Goal: Information Seeking & Learning: Learn about a topic

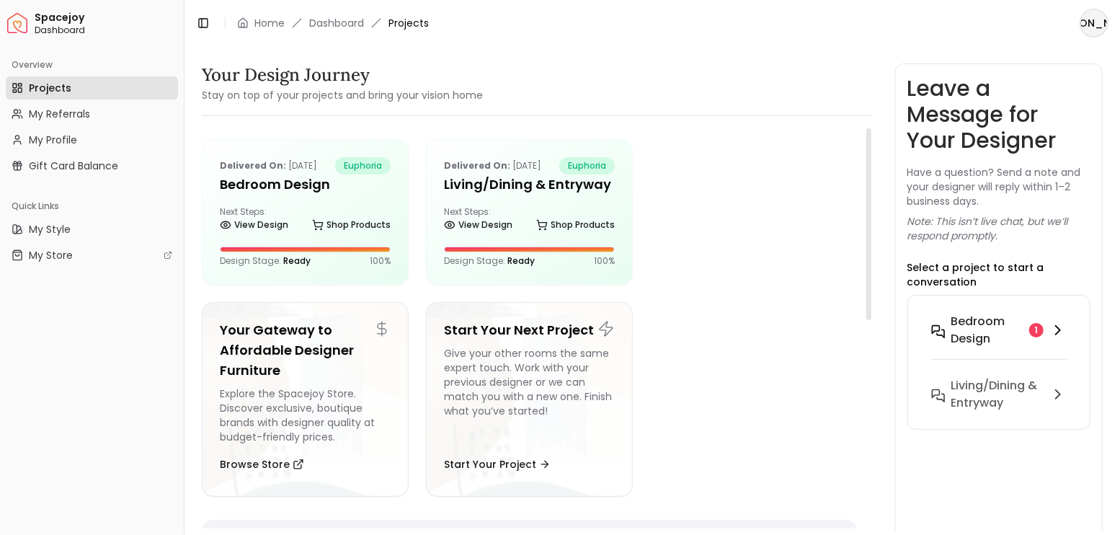
click at [977, 329] on h6 "Bedroom design" at bounding box center [987, 330] width 73 height 35
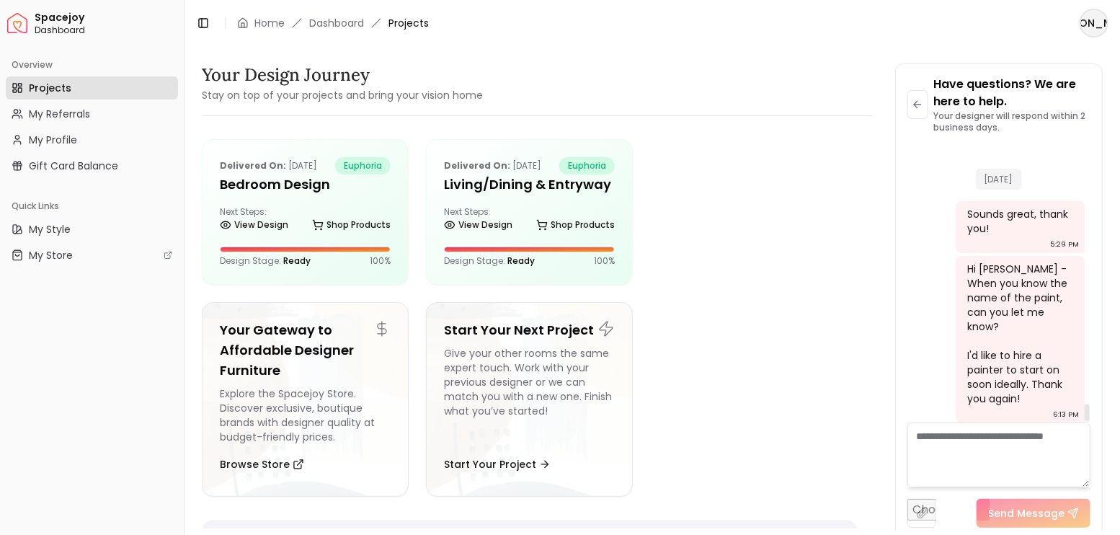
scroll to position [4066, 0]
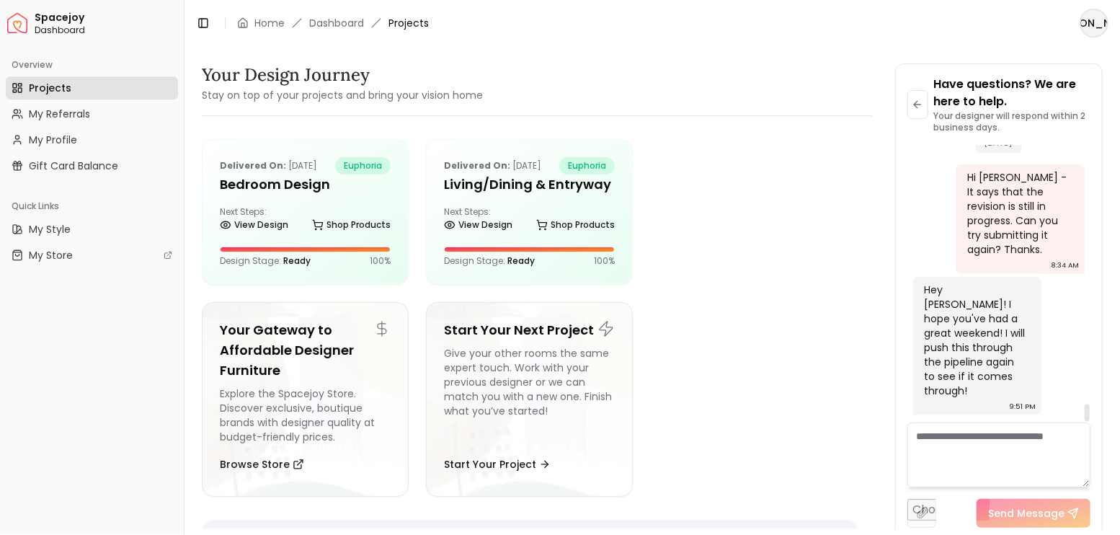
click at [995, 458] on textarea at bounding box center [1000, 454] width 184 height 65
type textarea "**********"
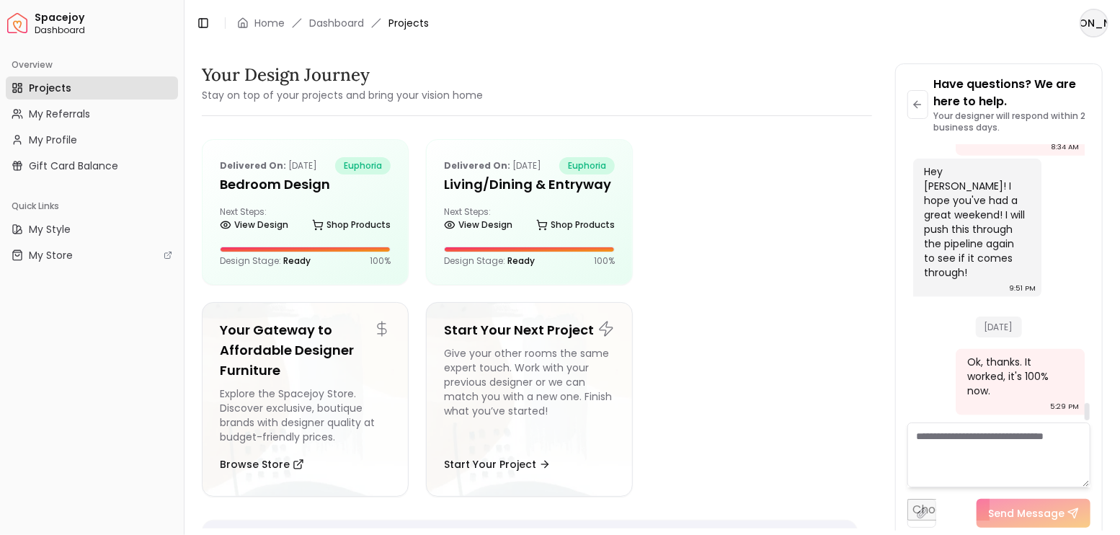
scroll to position [4184, 0]
click at [758, 242] on div at bounding box center [753, 212] width 207 height 146
click at [487, 194] on h5 "Living/Dining & Entryway" at bounding box center [529, 184] width 171 height 20
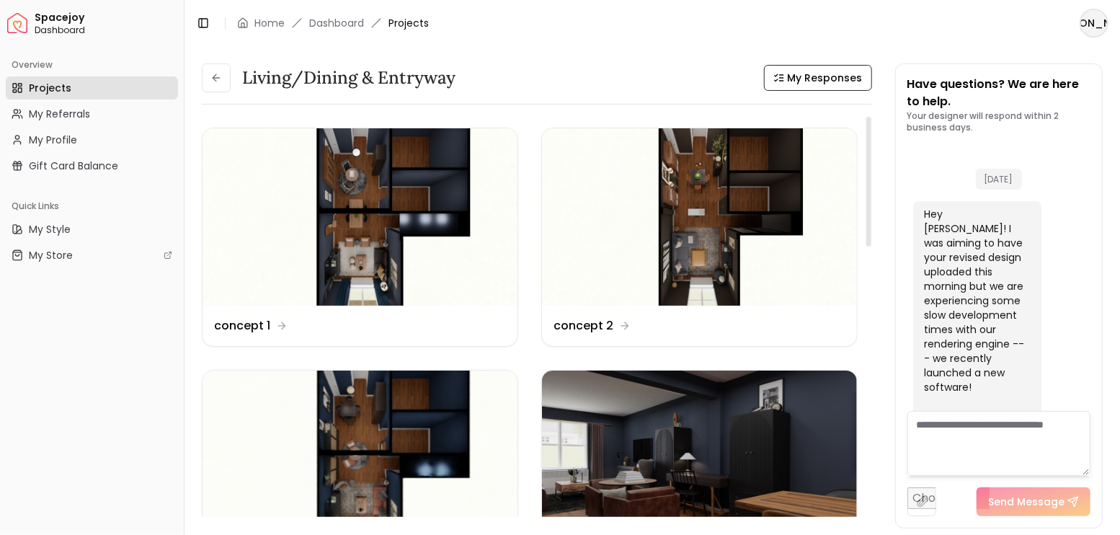
scroll to position [3662, 0]
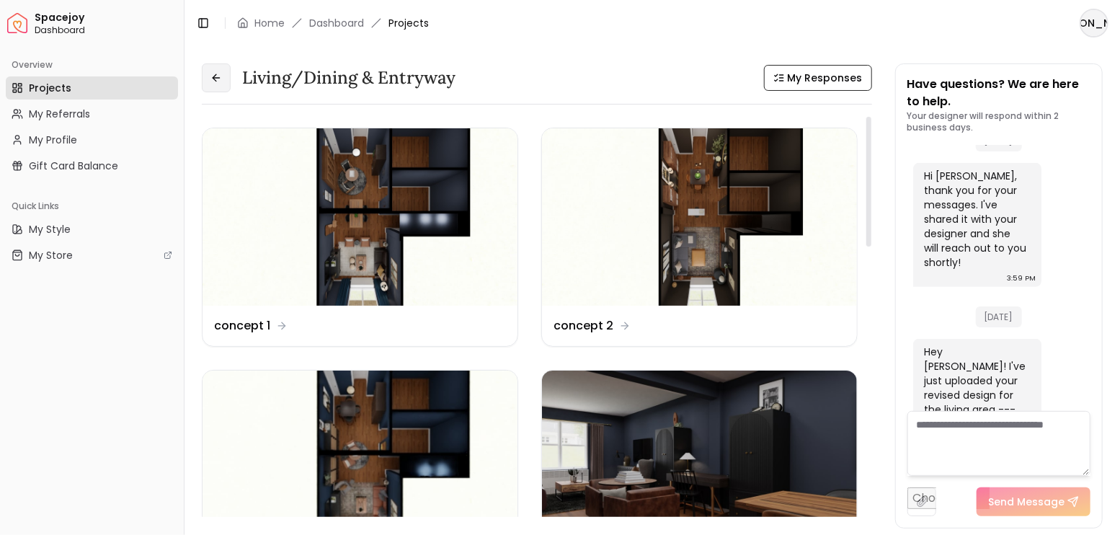
click at [228, 81] on button at bounding box center [216, 77] width 29 height 29
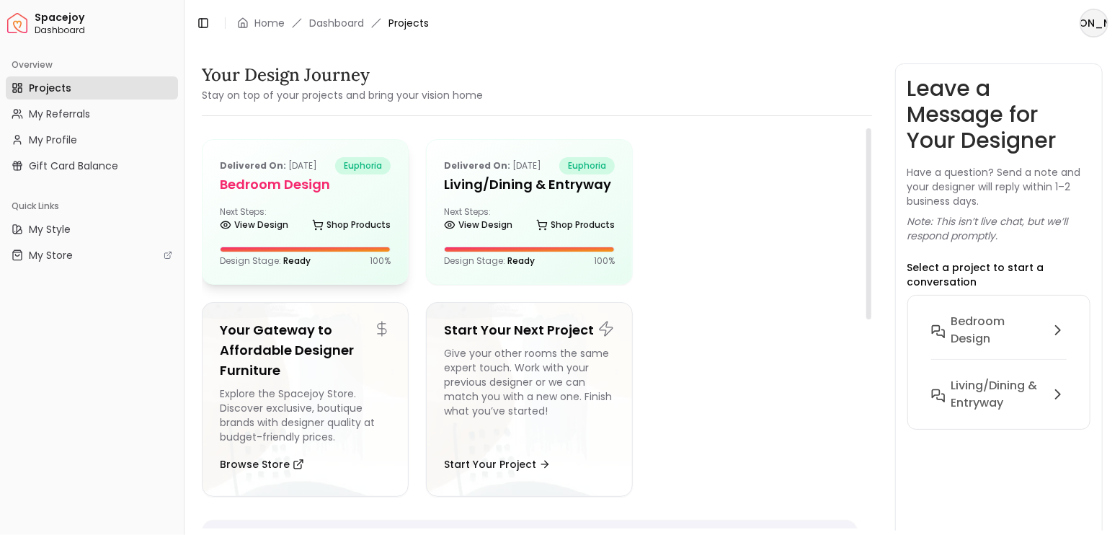
click at [322, 189] on h5 "Bedroom design" at bounding box center [305, 184] width 171 height 20
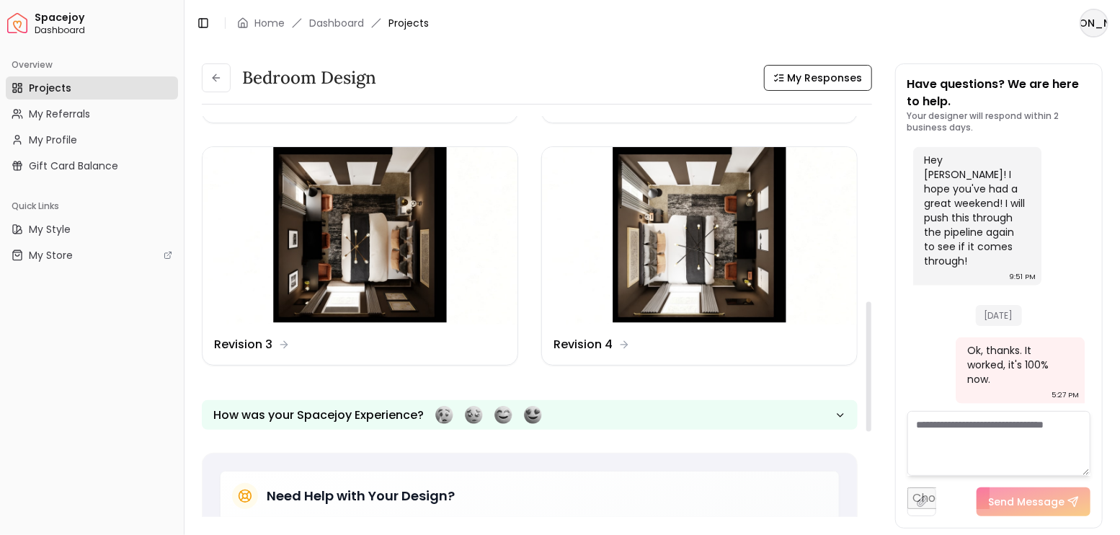
scroll to position [432, 0]
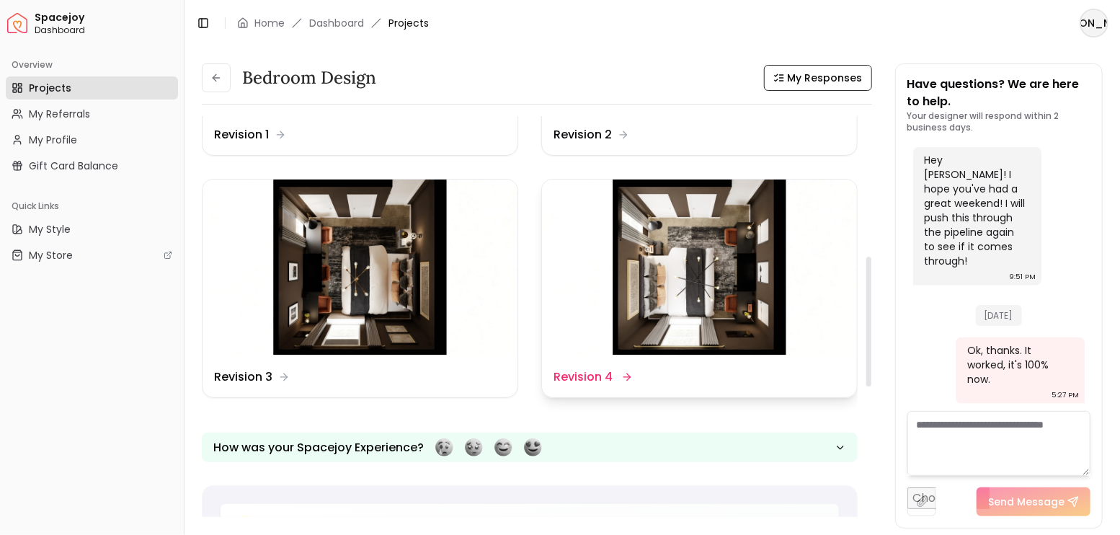
click at [731, 269] on img at bounding box center [699, 267] width 315 height 177
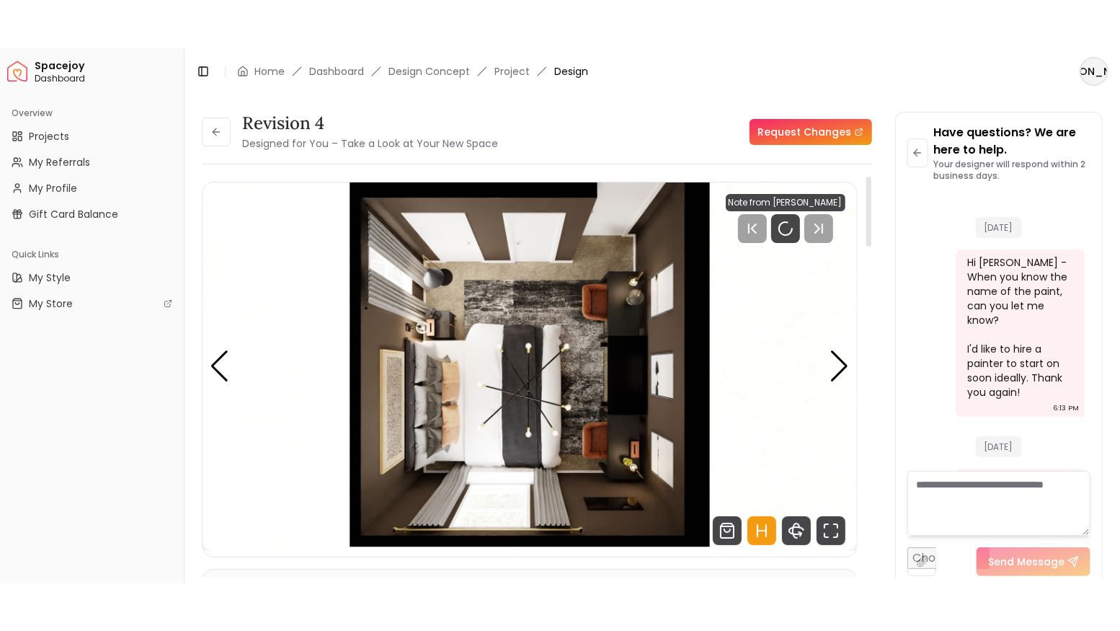
scroll to position [4130, 0]
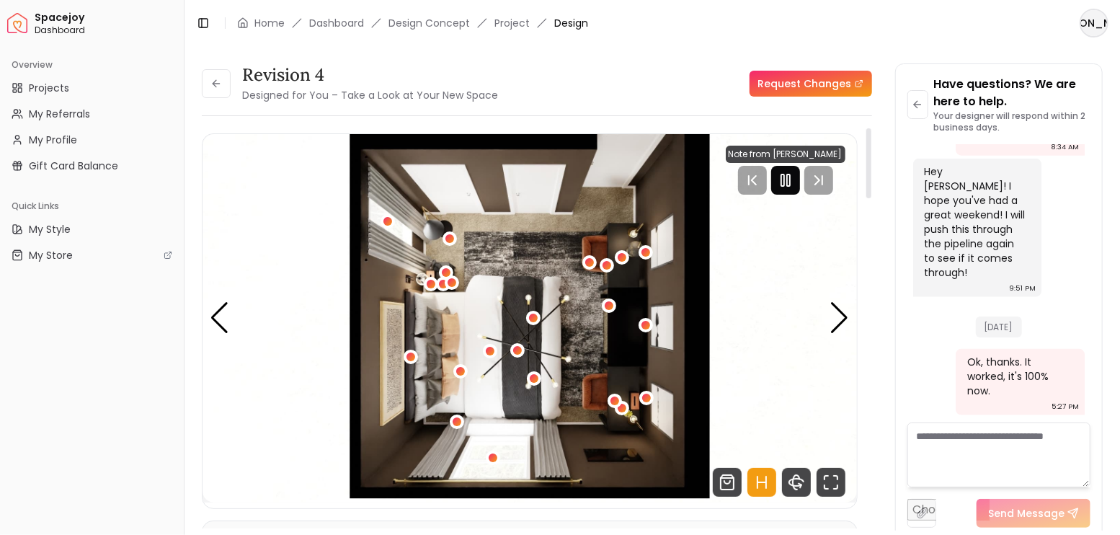
click at [790, 182] on icon "Pause" at bounding box center [785, 180] width 17 height 17
click at [828, 482] on icon "Fullscreen" at bounding box center [831, 482] width 29 height 29
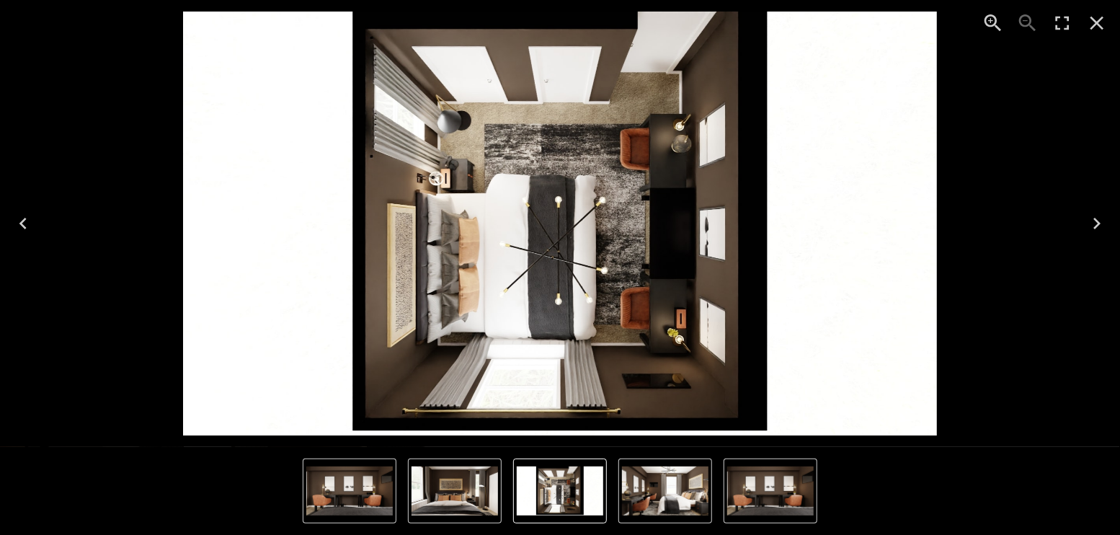
click at [1100, 212] on icon "Next" at bounding box center [1097, 223] width 23 height 23
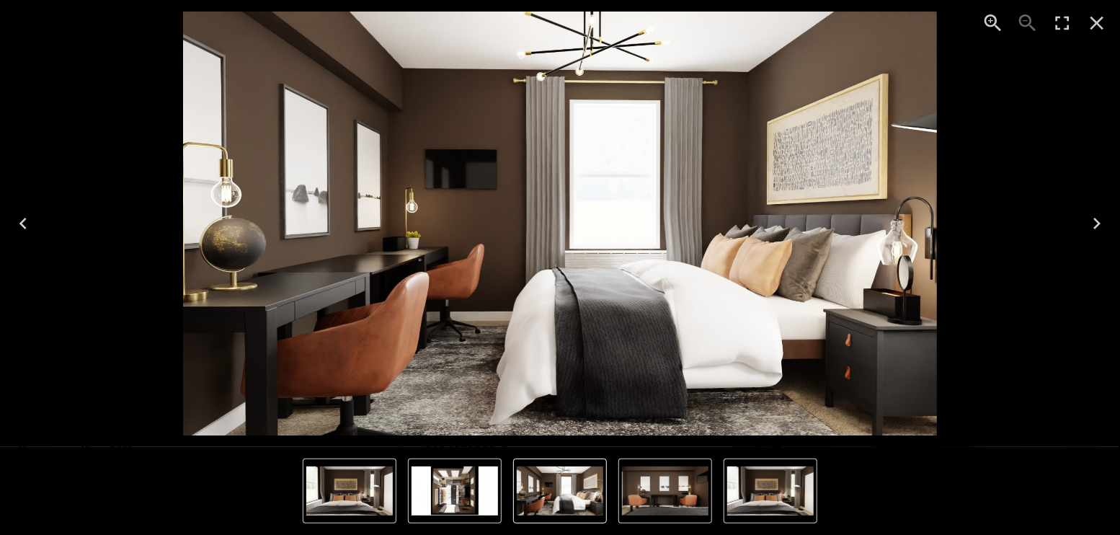
click at [1100, 212] on icon "Next" at bounding box center [1097, 223] width 23 height 23
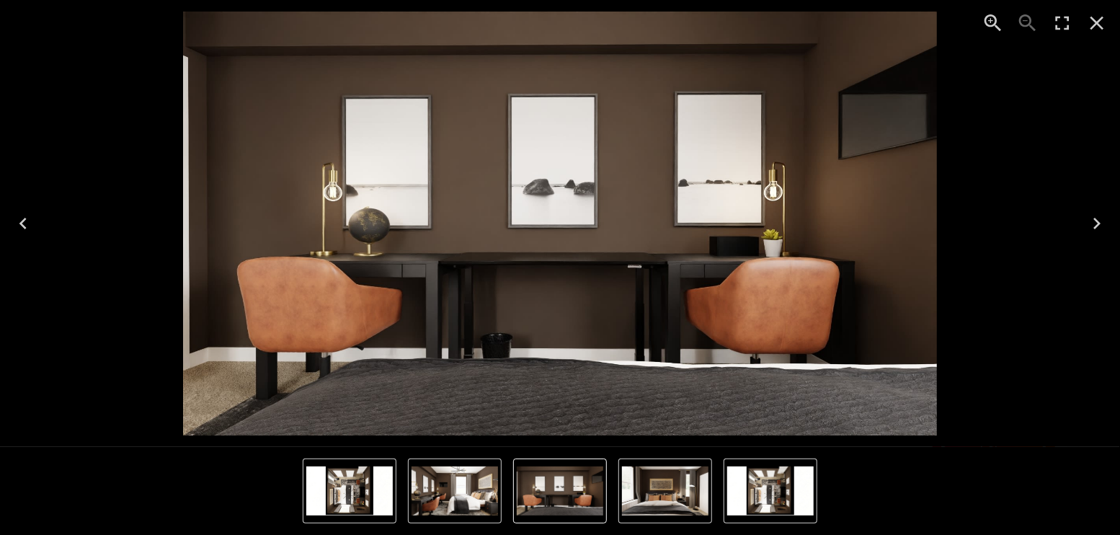
click at [1096, 221] on icon "Next" at bounding box center [1097, 223] width 23 height 23
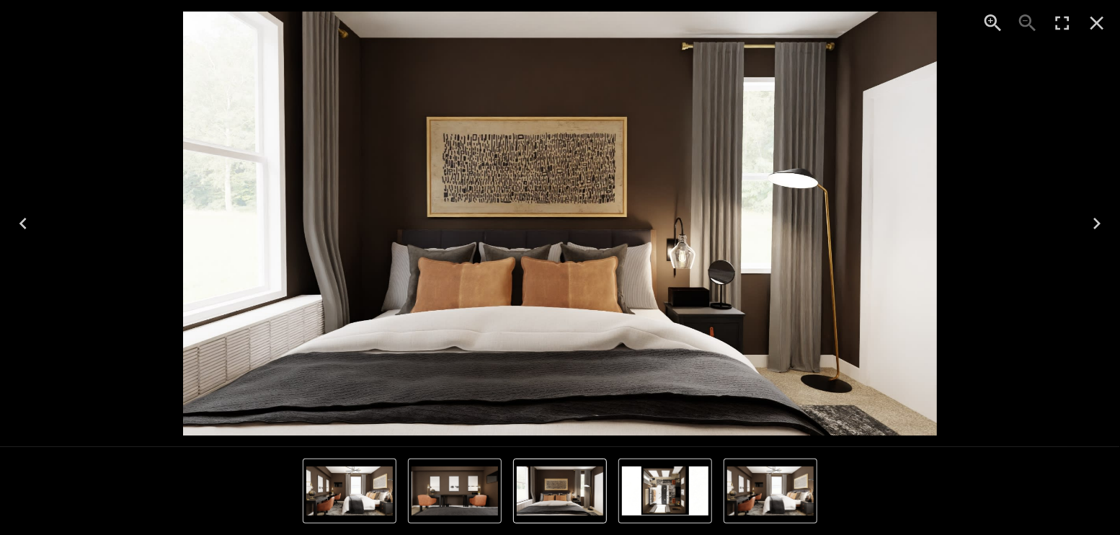
click at [1096, 221] on icon "Next" at bounding box center [1097, 223] width 23 height 23
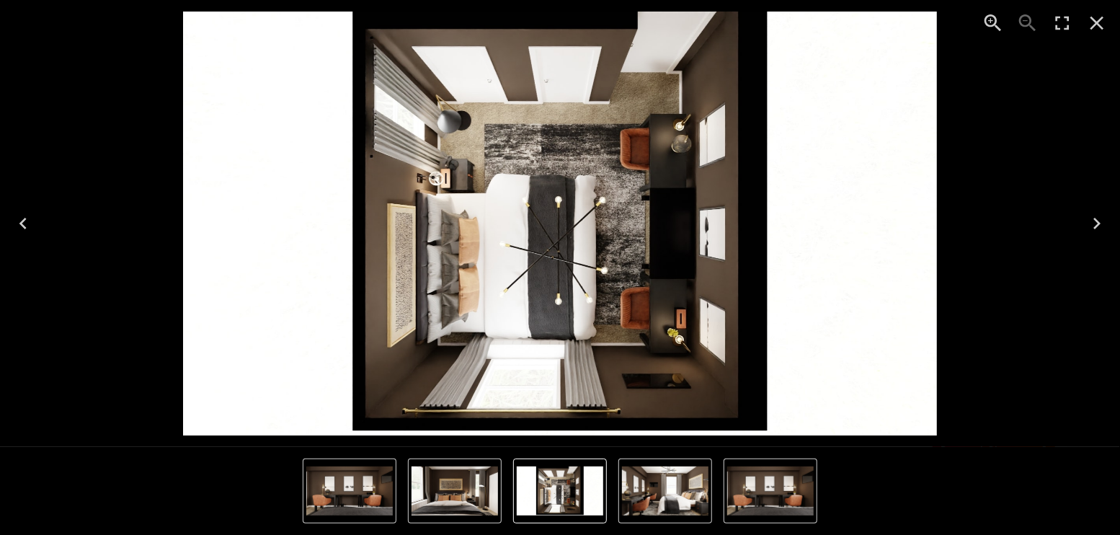
click at [1095, 223] on icon "Next" at bounding box center [1097, 223] width 23 height 23
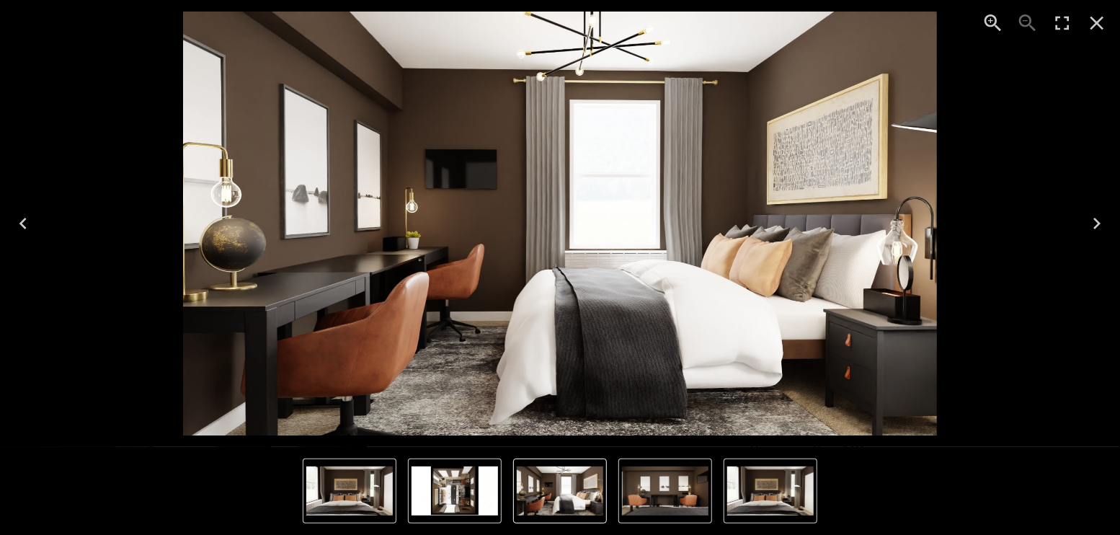
click at [1095, 223] on icon "Next" at bounding box center [1097, 223] width 23 height 23
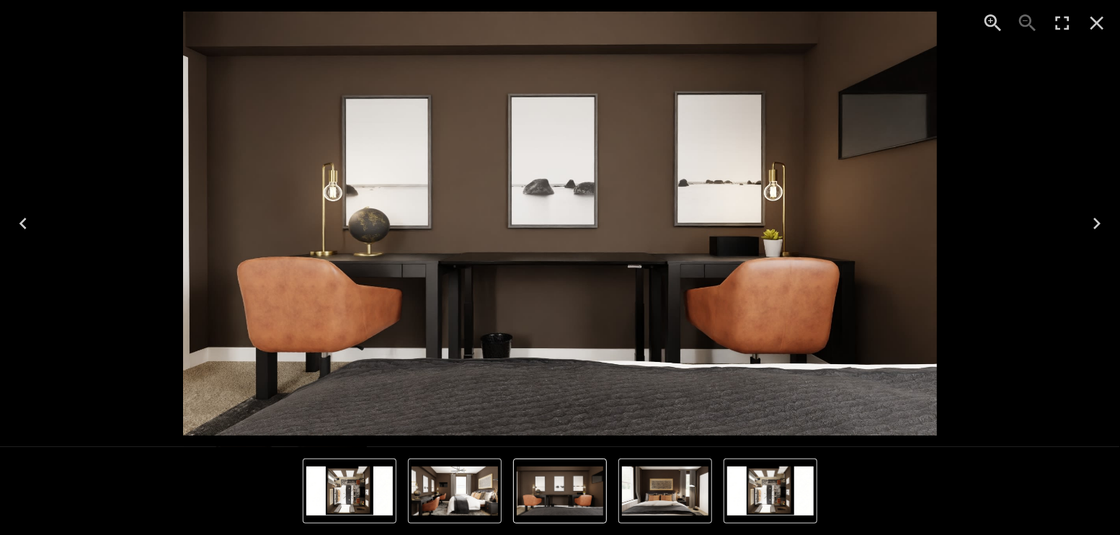
click at [1093, 220] on icon "Next" at bounding box center [1097, 223] width 23 height 23
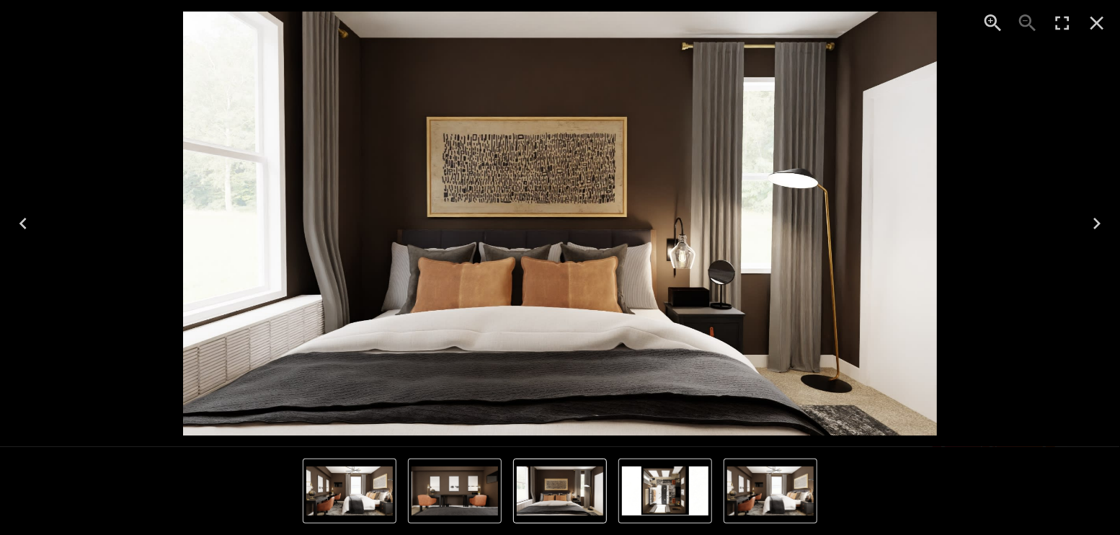
click at [1093, 220] on icon "Next" at bounding box center [1097, 223] width 23 height 23
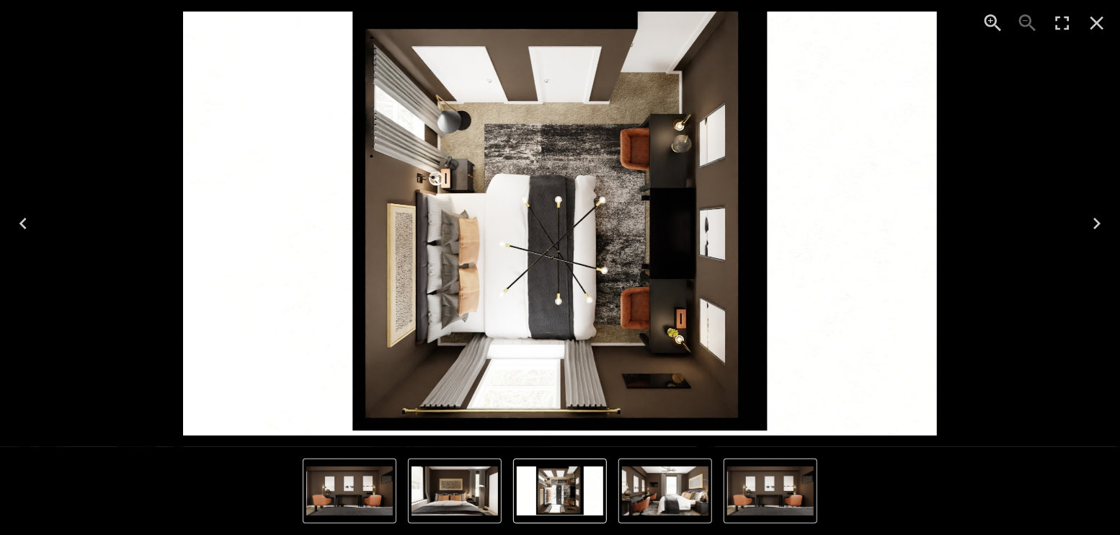
click at [1093, 220] on icon "Next" at bounding box center [1097, 223] width 23 height 23
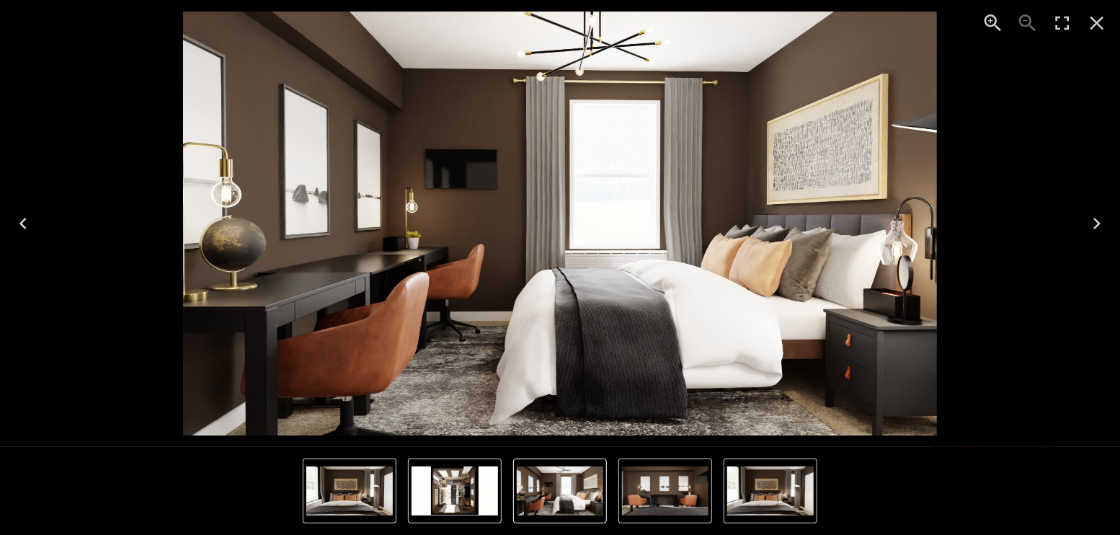
click at [1092, 216] on icon "Next" at bounding box center [1097, 223] width 23 height 23
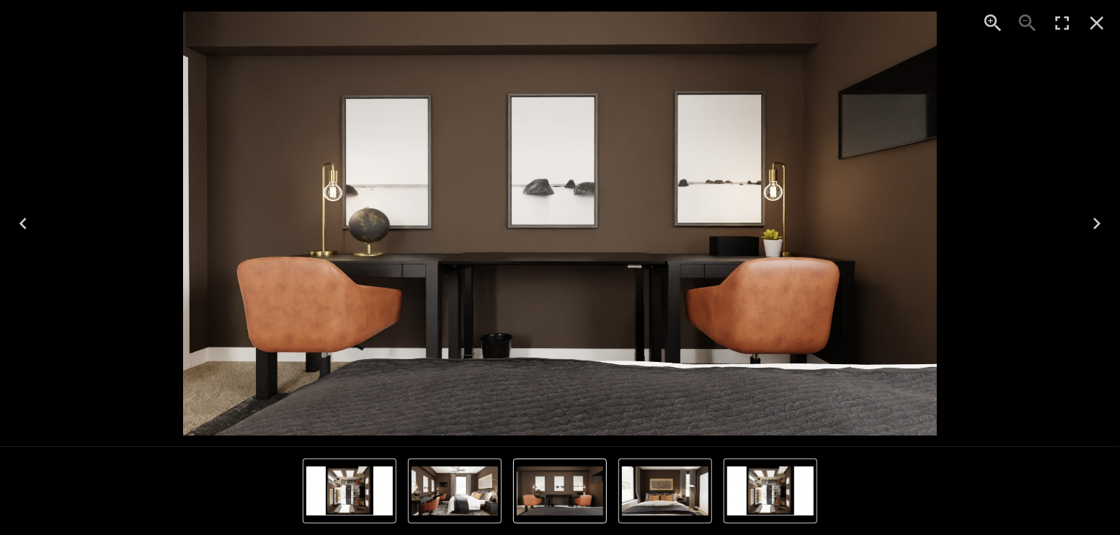
click at [1095, 17] on icon "Close" at bounding box center [1097, 23] width 23 height 23
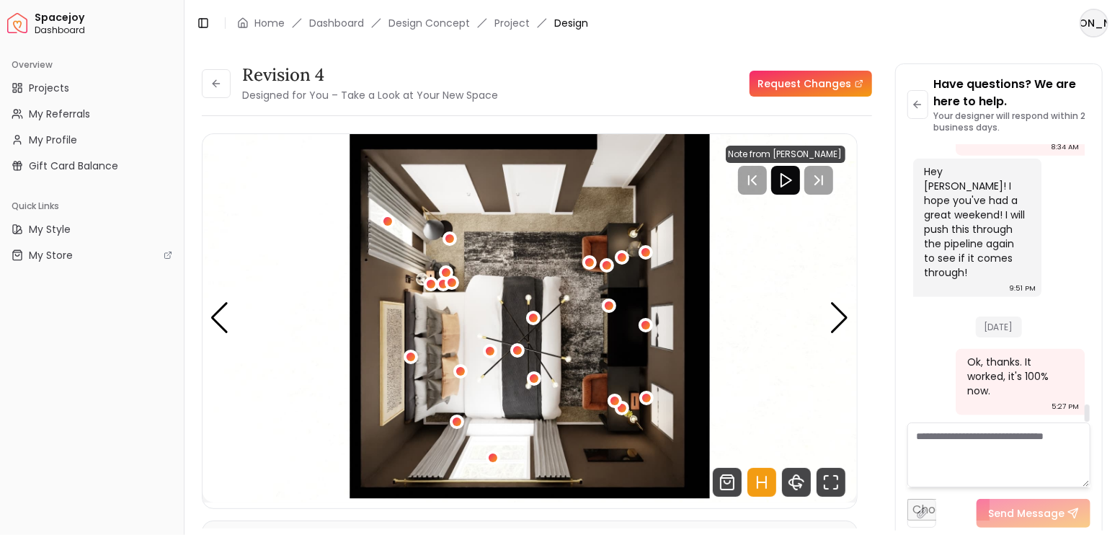
click at [966, 457] on textarea at bounding box center [1000, 454] width 184 height 65
type textarea "**********"
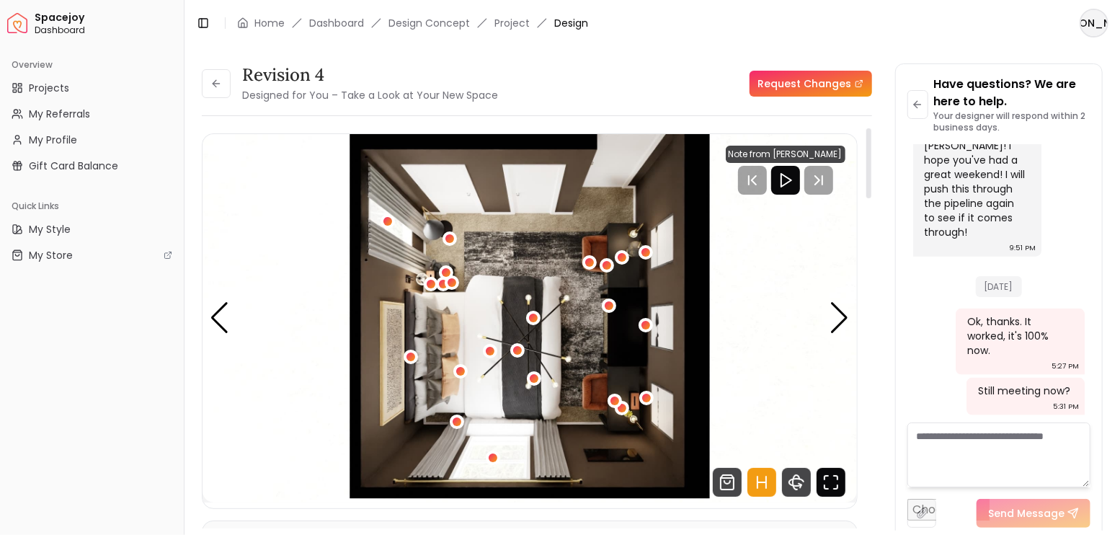
click at [825, 474] on icon "Fullscreen" at bounding box center [831, 482] width 29 height 29
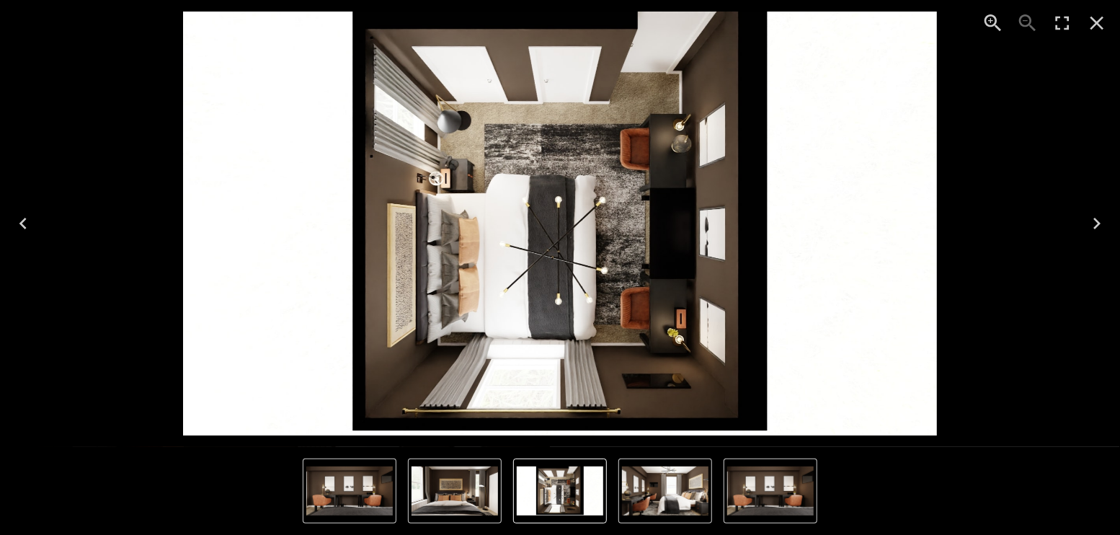
click at [1100, 223] on icon "Next" at bounding box center [1096, 224] width 7 height 12
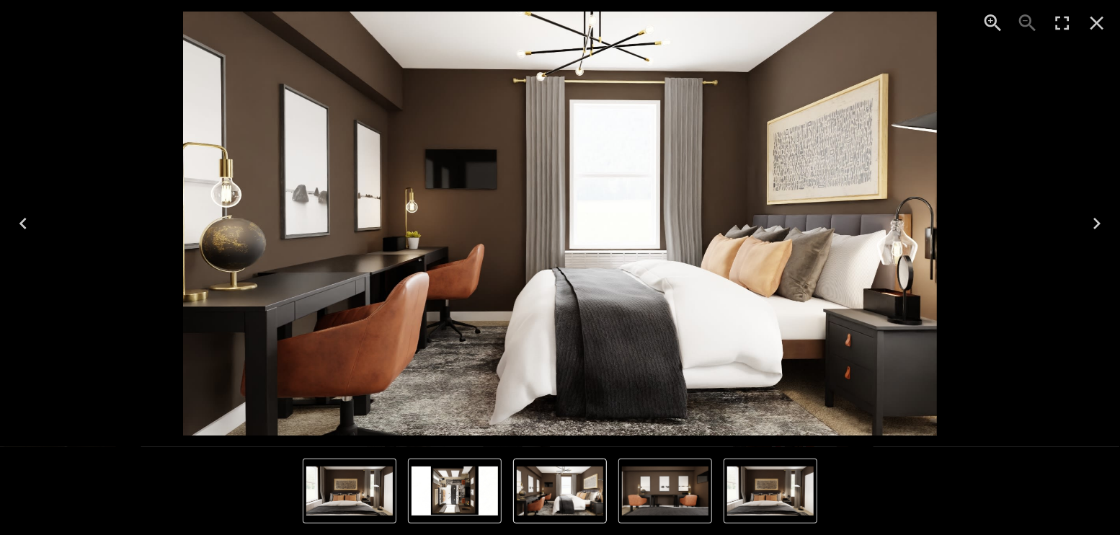
click at [1099, 223] on icon "Next" at bounding box center [1096, 224] width 7 height 12
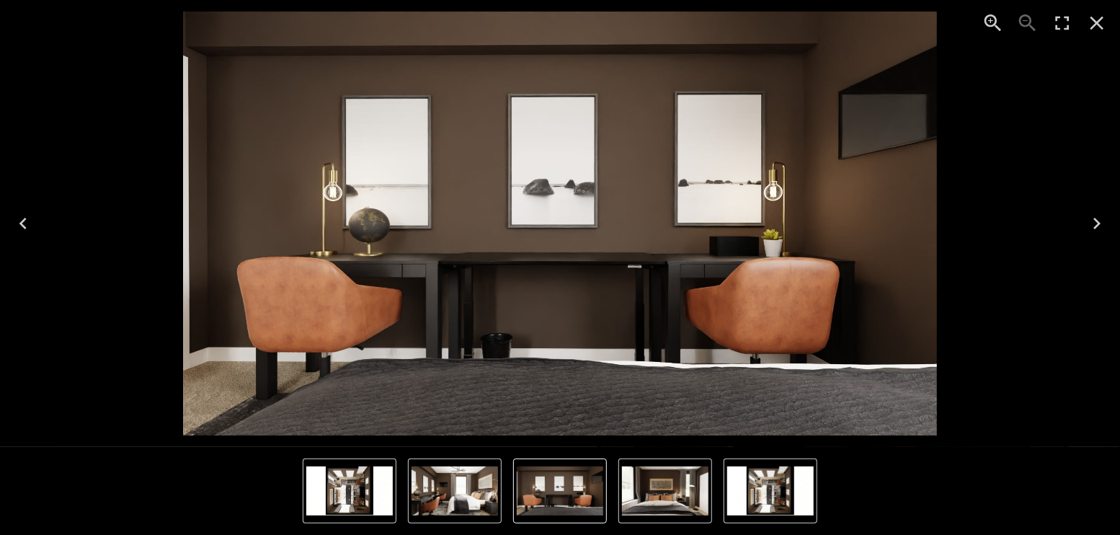
click at [1099, 223] on icon "Next" at bounding box center [1096, 224] width 7 height 12
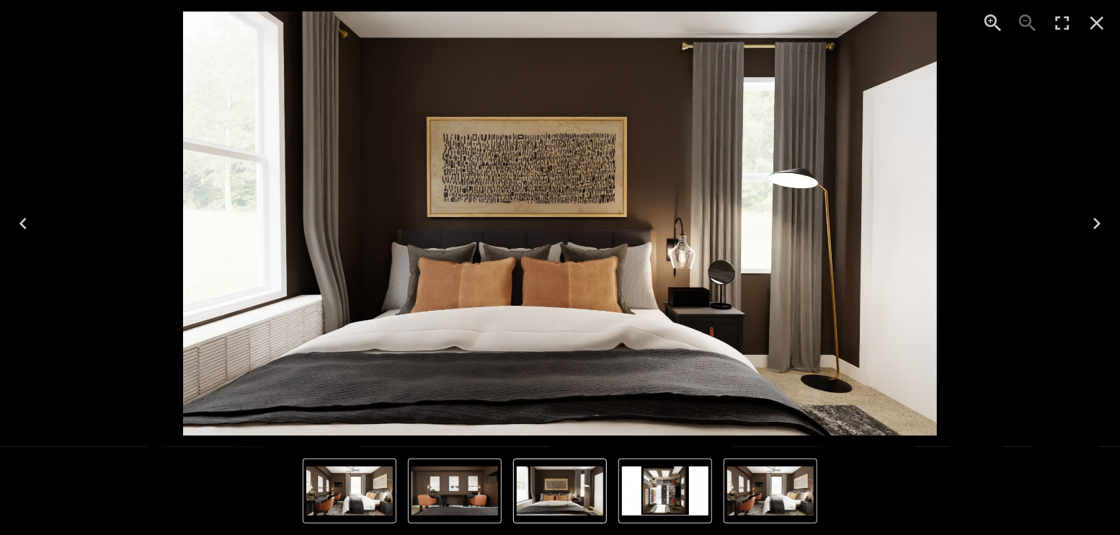
click at [1099, 223] on icon "Next" at bounding box center [1096, 224] width 7 height 12
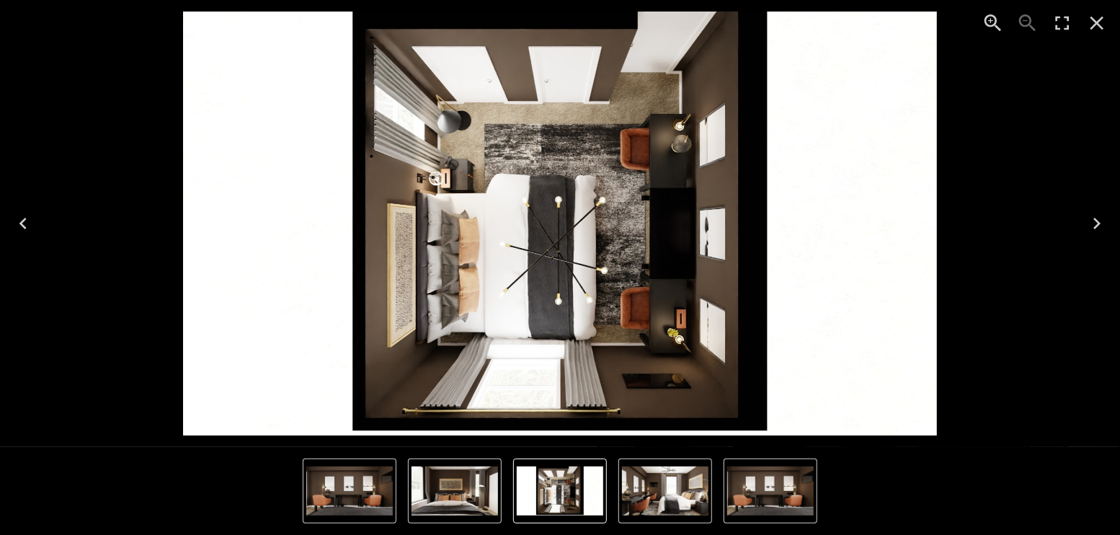
click at [1099, 223] on icon "Next" at bounding box center [1096, 224] width 7 height 12
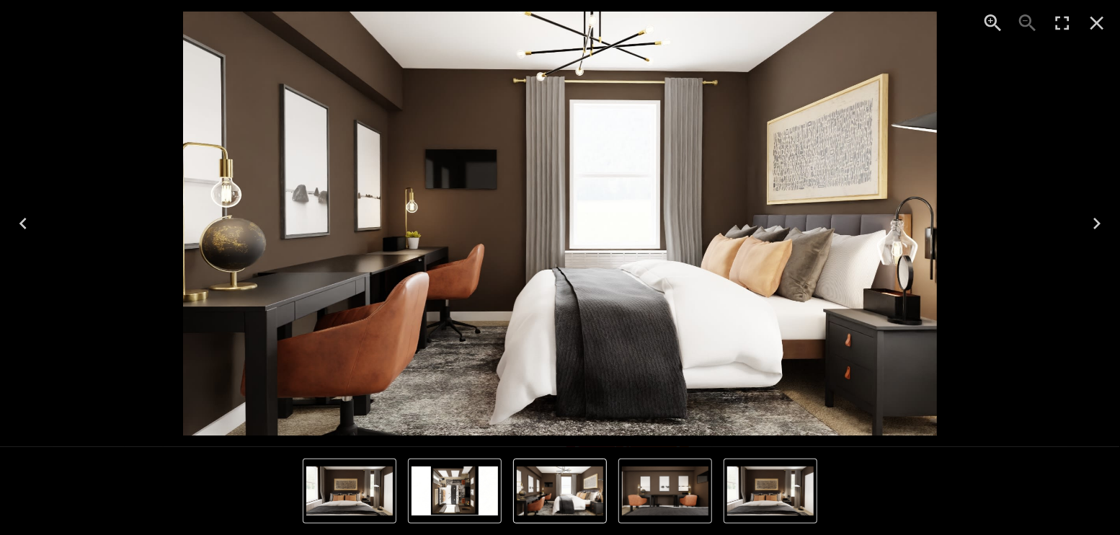
click at [1101, 224] on icon "Next" at bounding box center [1097, 223] width 23 height 23
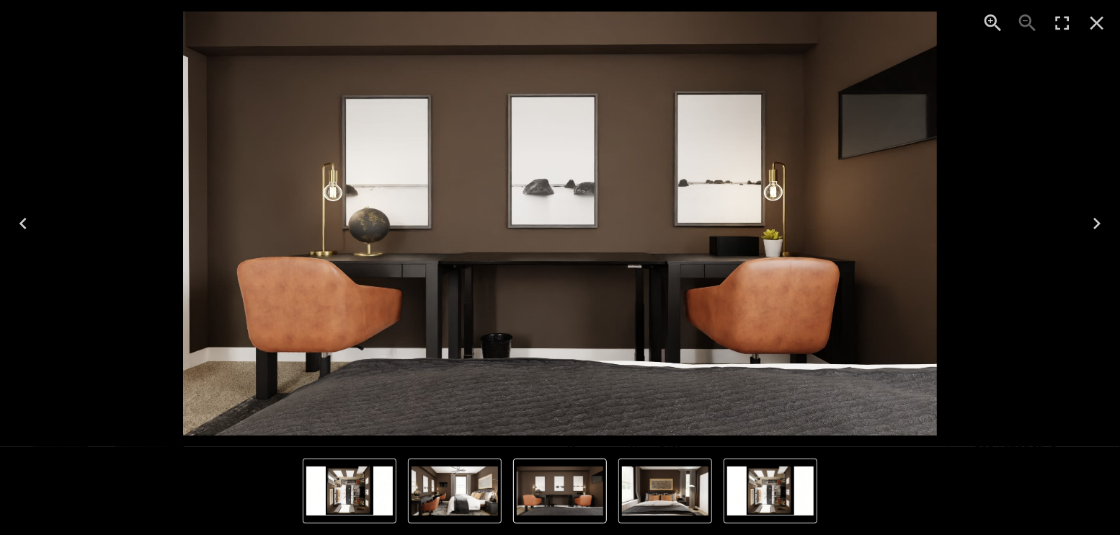
click at [1095, 219] on icon "Next" at bounding box center [1096, 224] width 7 height 12
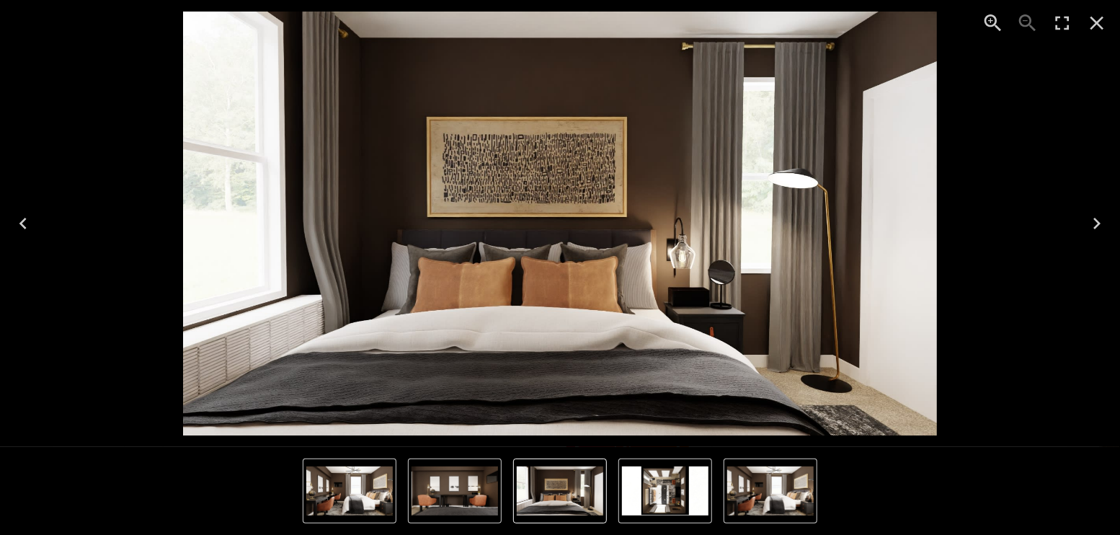
click at [1061, 22] on icon "Enter Fullscreen" at bounding box center [1062, 23] width 23 height 23
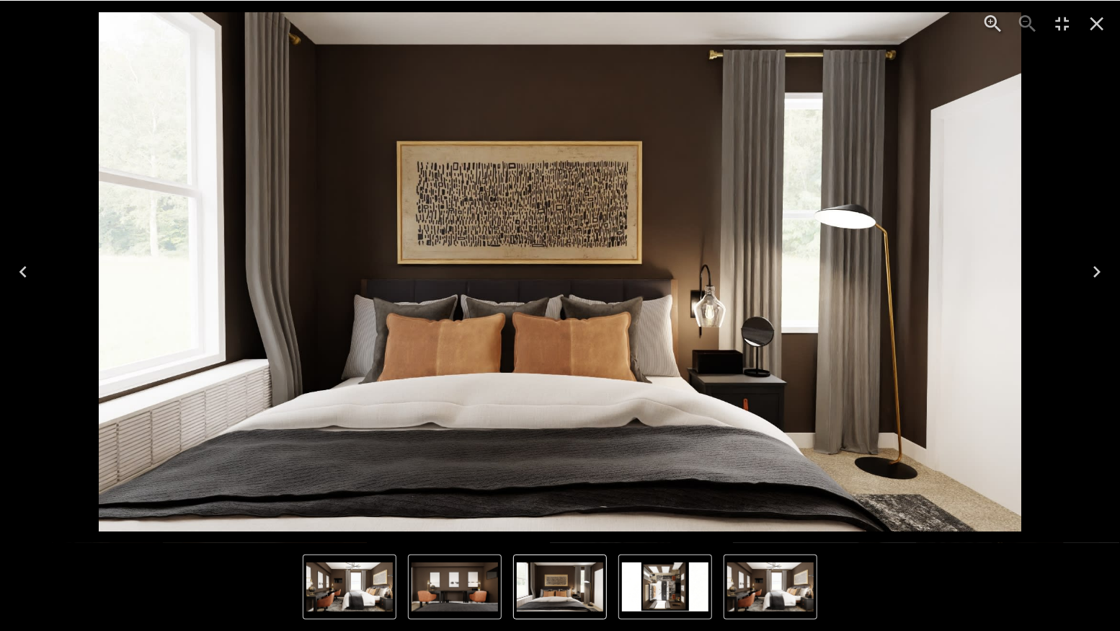
scroll to position [4075, 0]
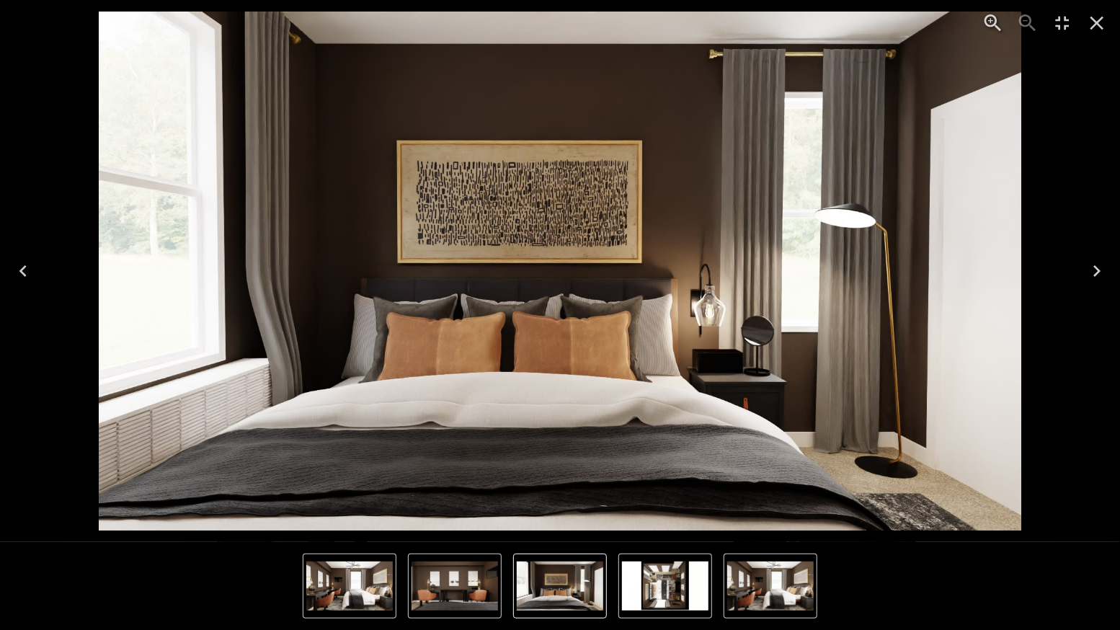
click at [1090, 28] on icon "Close" at bounding box center [1097, 23] width 23 height 23
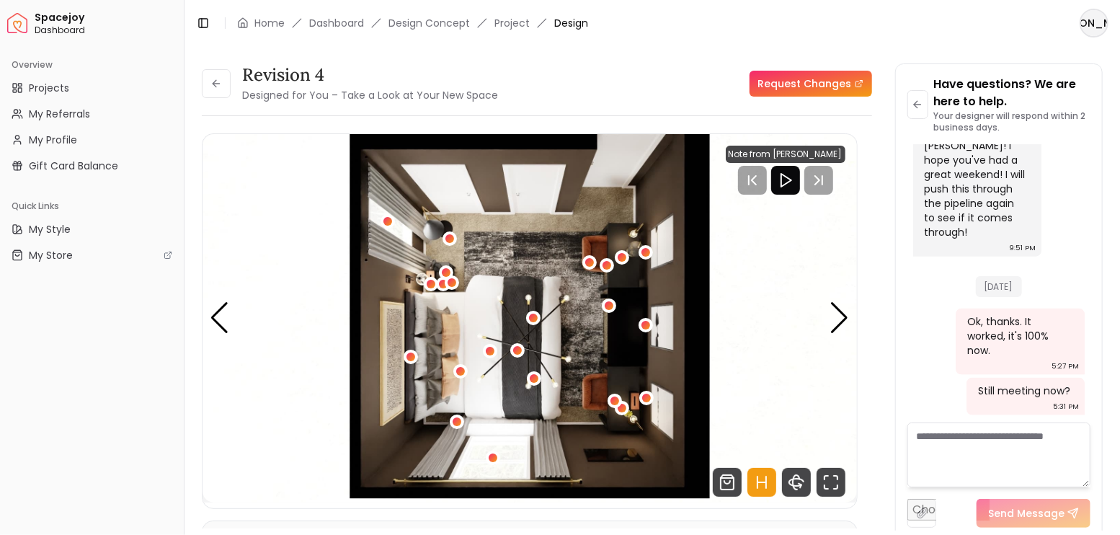
scroll to position [4130, 0]
click at [830, 314] on div "Next slide" at bounding box center [839, 318] width 19 height 32
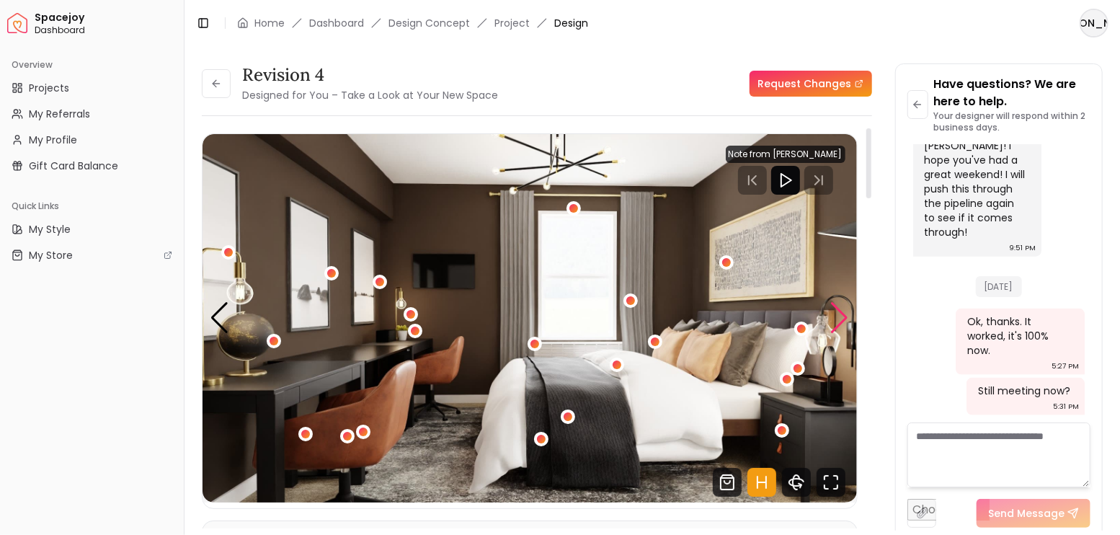
click at [832, 314] on div "Next slide" at bounding box center [839, 318] width 19 height 32
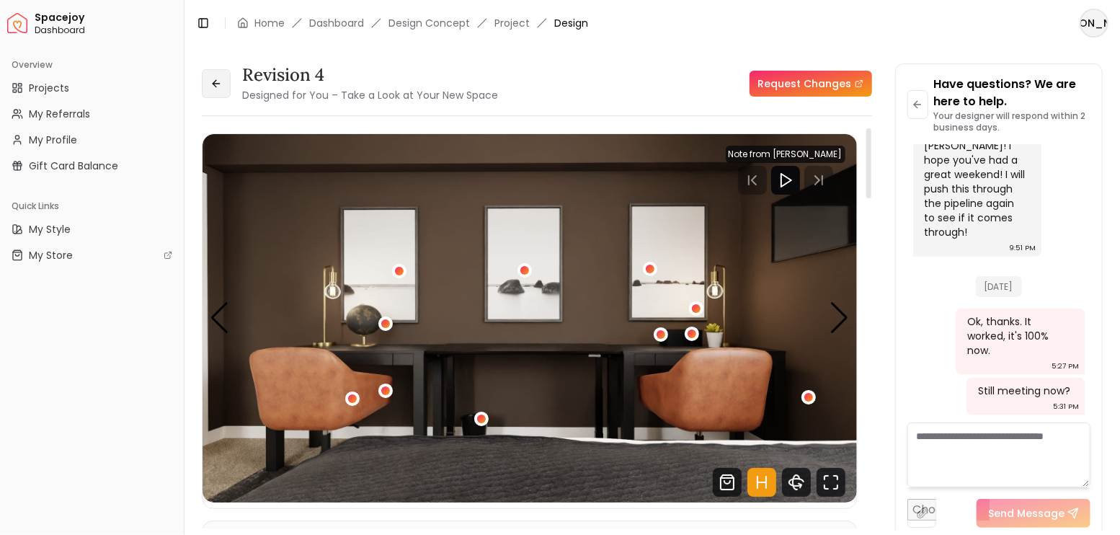
click at [222, 87] on button at bounding box center [216, 83] width 29 height 29
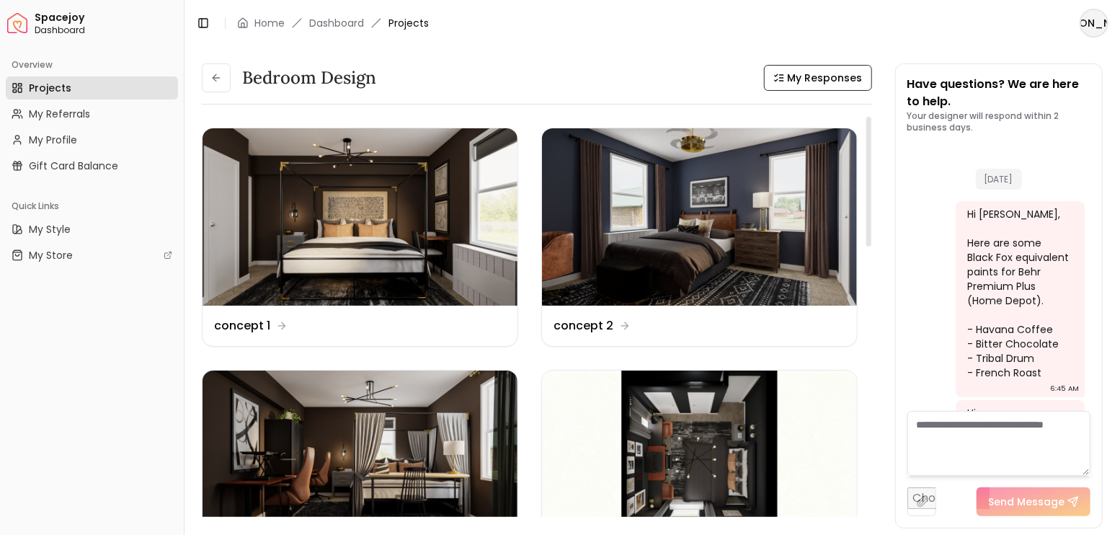
scroll to position [3976, 0]
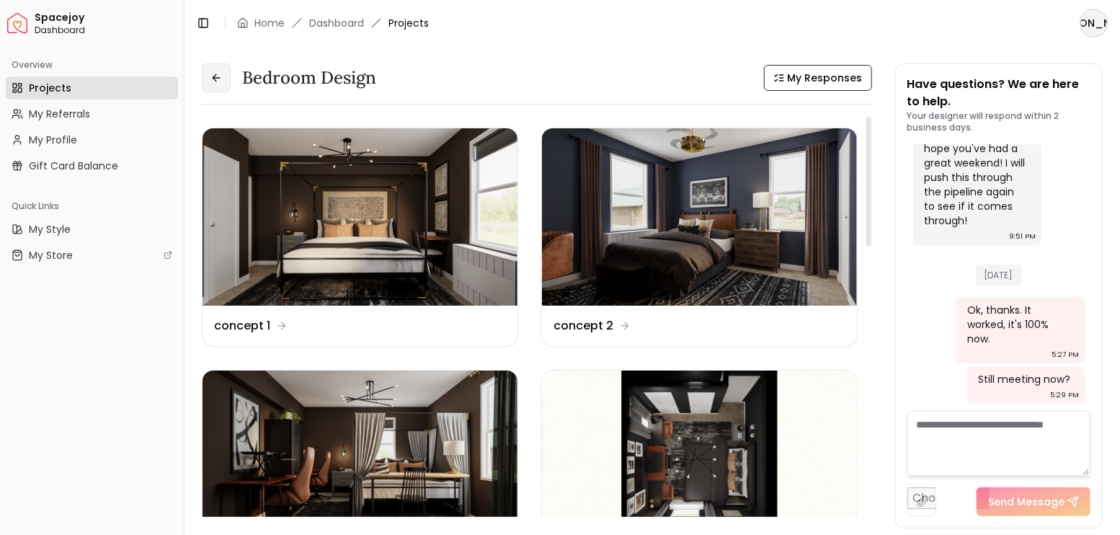
click at [224, 68] on button at bounding box center [216, 77] width 29 height 29
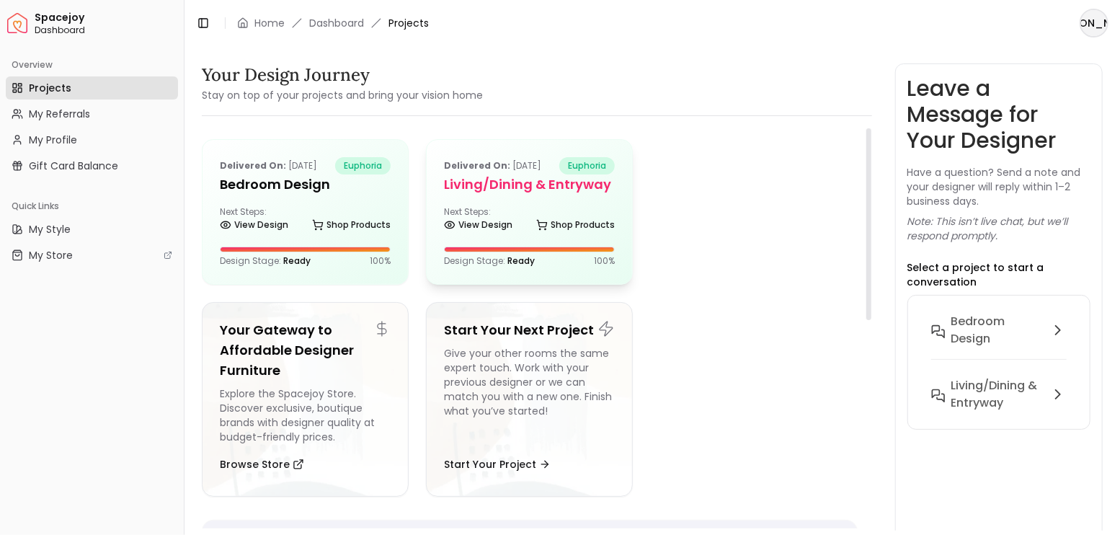
click at [516, 183] on h5 "Living/Dining & Entryway" at bounding box center [529, 184] width 171 height 20
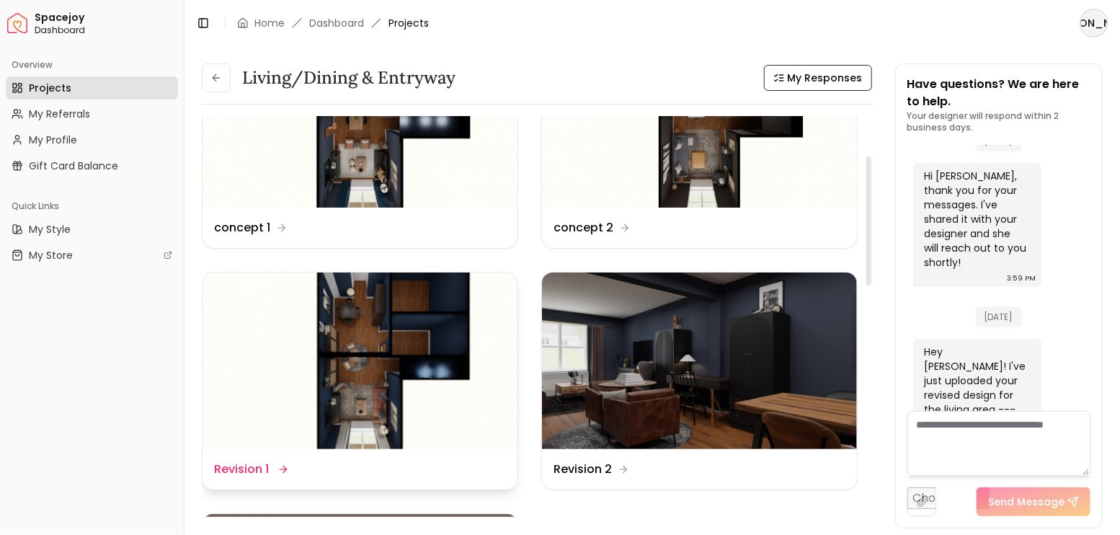
scroll to position [435, 0]
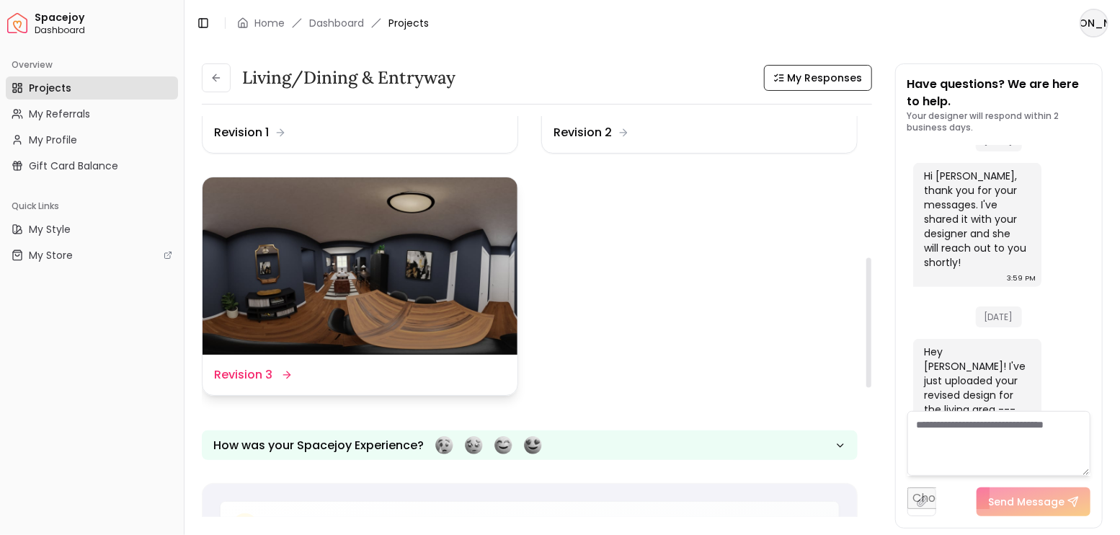
click at [429, 252] on img at bounding box center [360, 265] width 315 height 177
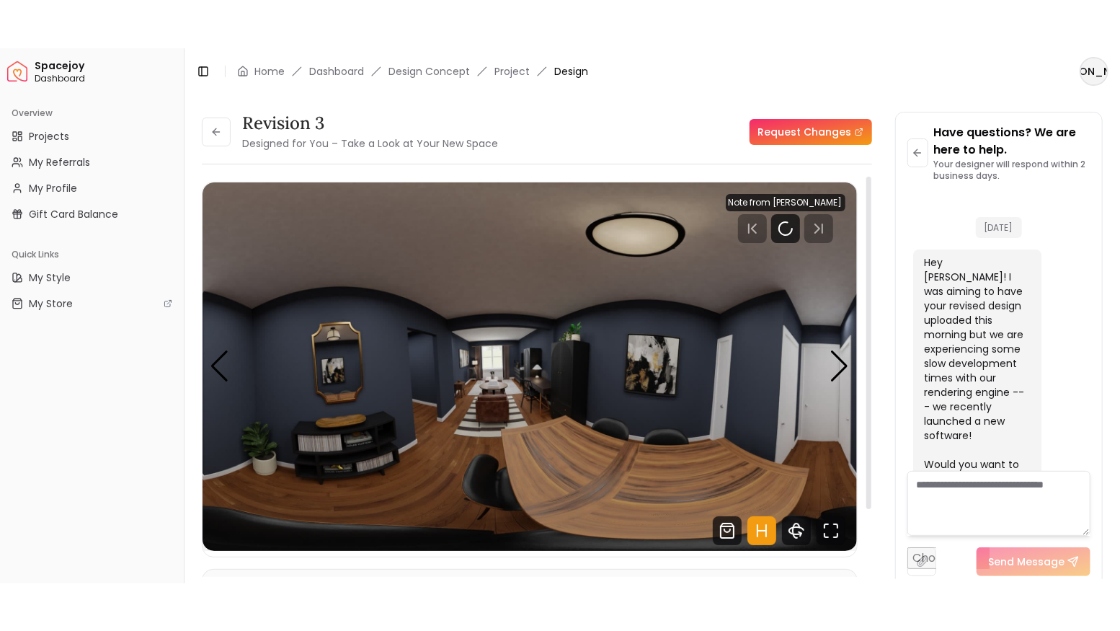
scroll to position [3652, 0]
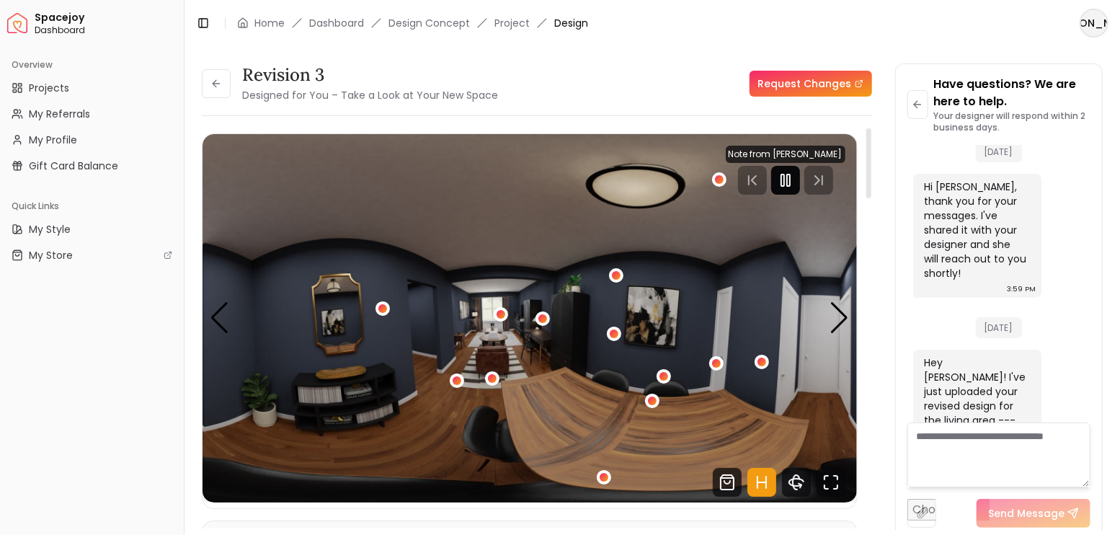
click at [789, 183] on rect "Pause" at bounding box center [788, 180] width 3 height 12
click at [828, 480] on icon "Fullscreen" at bounding box center [831, 482] width 29 height 29
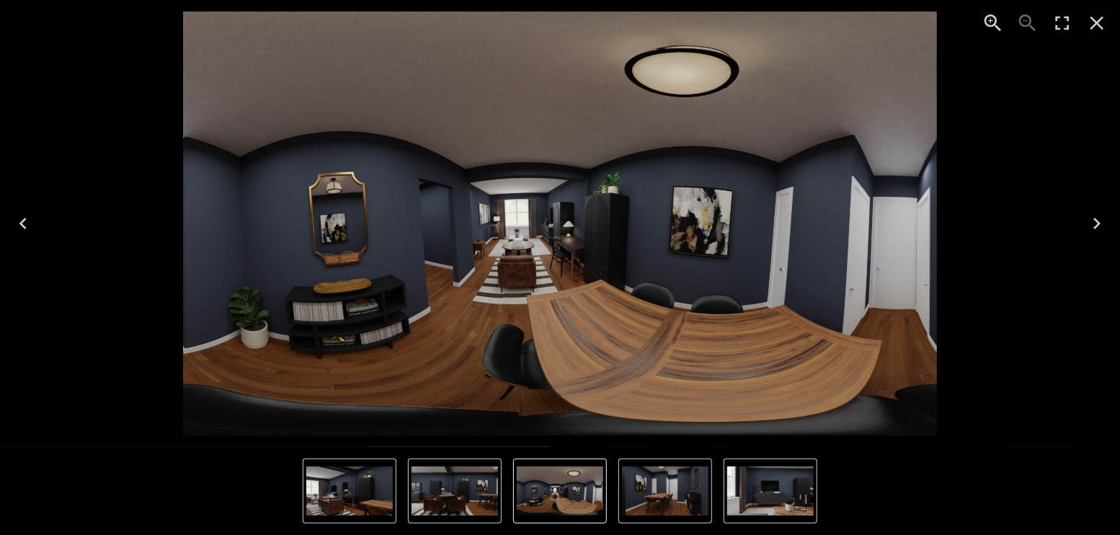
click at [1095, 226] on icon "Next" at bounding box center [1097, 223] width 23 height 23
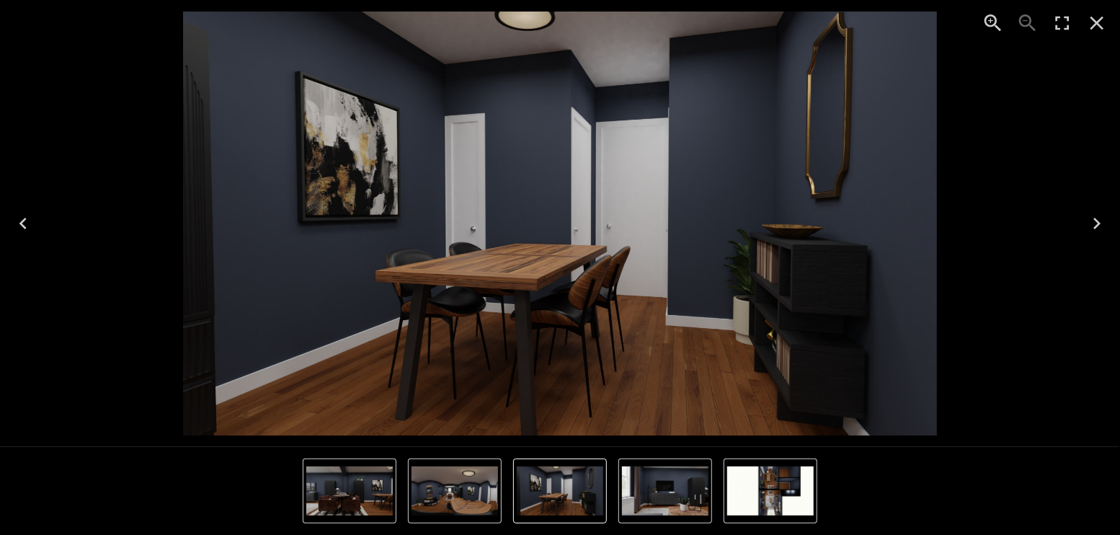
click at [1097, 218] on icon "Next" at bounding box center [1097, 223] width 23 height 23
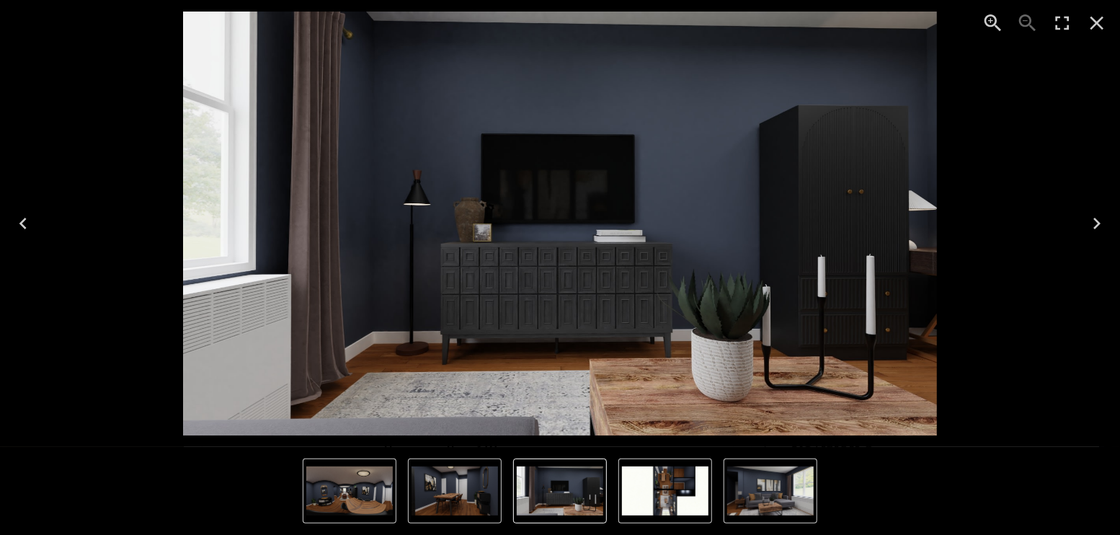
click at [1091, 217] on icon "Next" at bounding box center [1097, 223] width 23 height 23
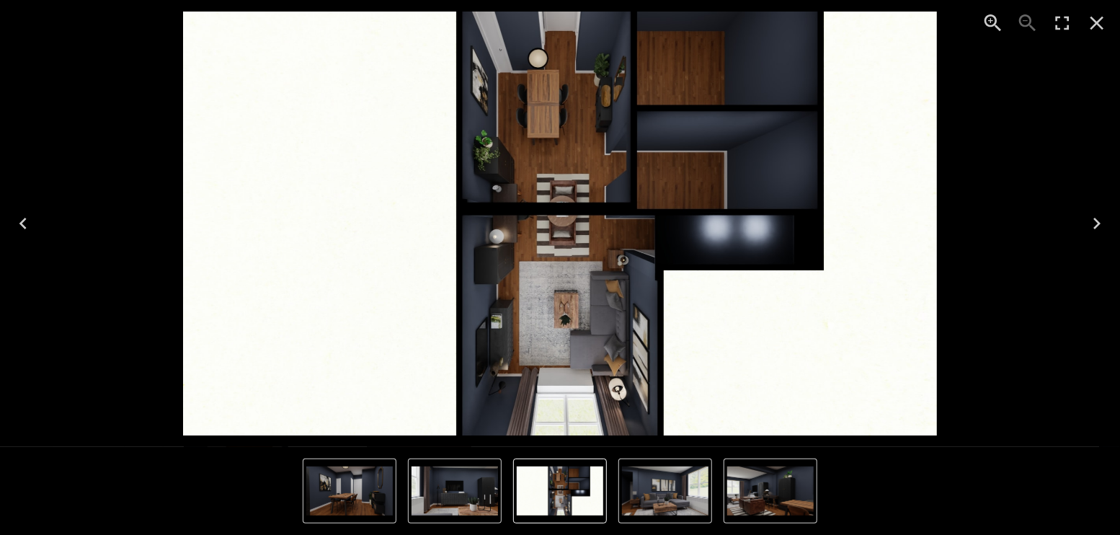
click at [1091, 217] on icon "Next" at bounding box center [1097, 223] width 23 height 23
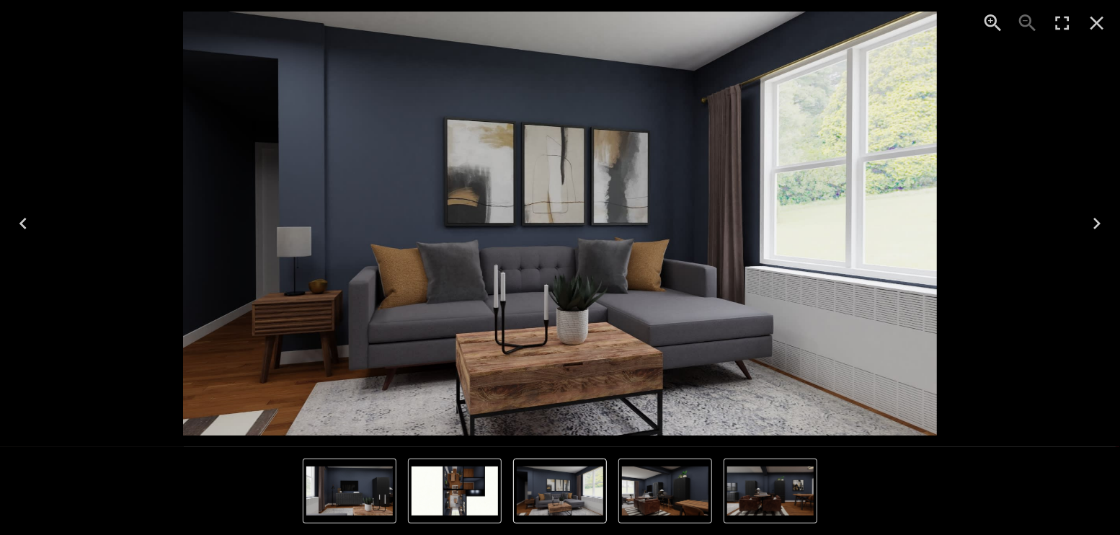
click at [1093, 216] on icon "Next" at bounding box center [1097, 223] width 23 height 23
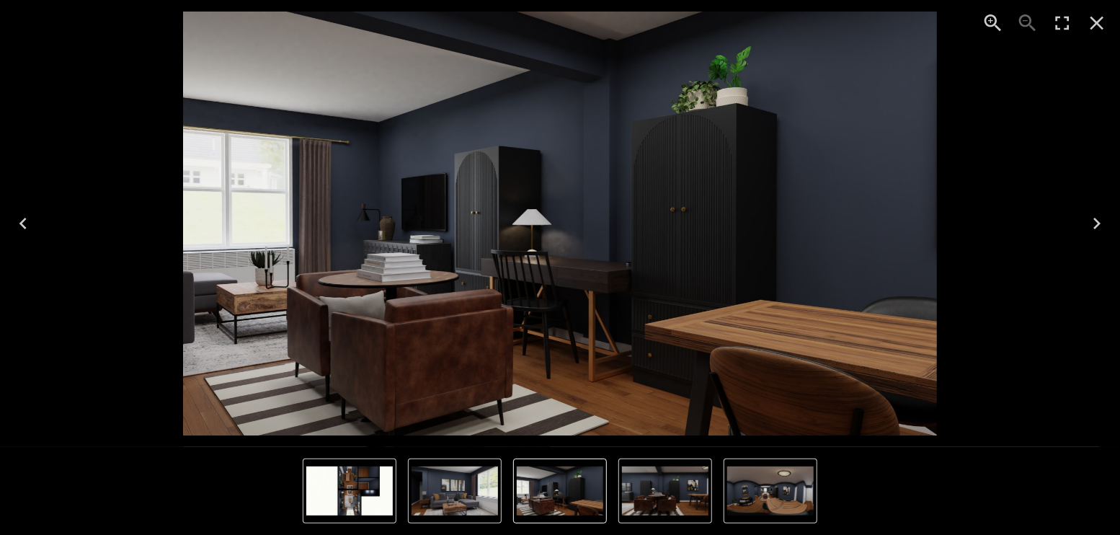
click at [22, 223] on icon "Previous" at bounding box center [22, 224] width 7 height 12
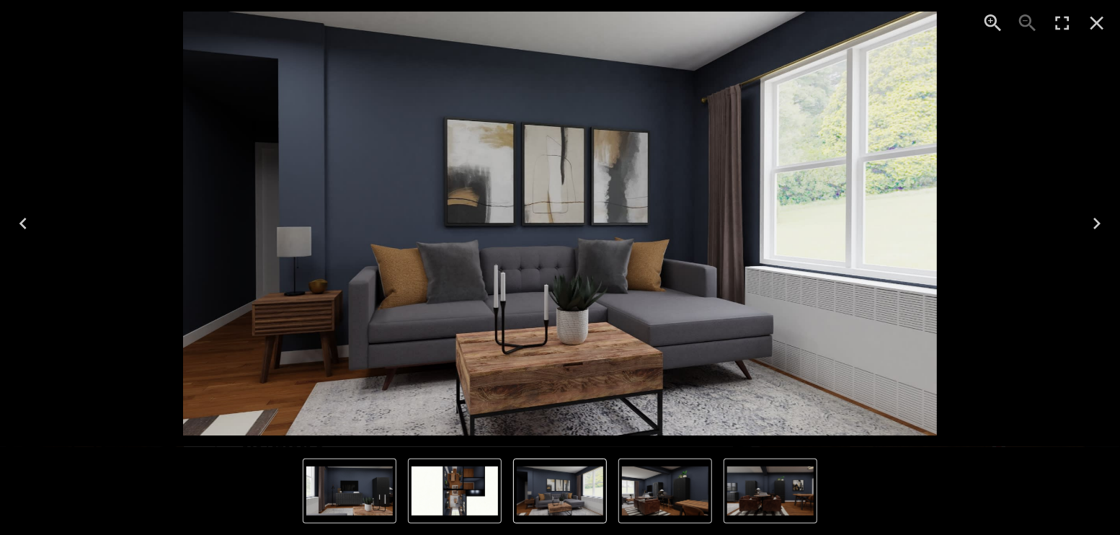
click at [1099, 221] on icon "Next" at bounding box center [1096, 224] width 7 height 12
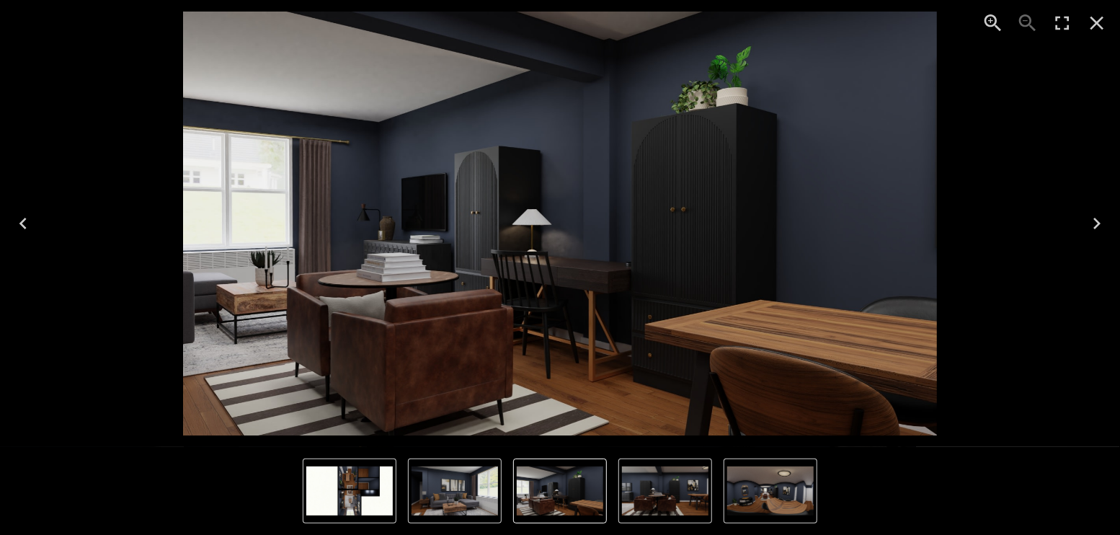
click at [1099, 221] on icon "Next" at bounding box center [1096, 224] width 7 height 12
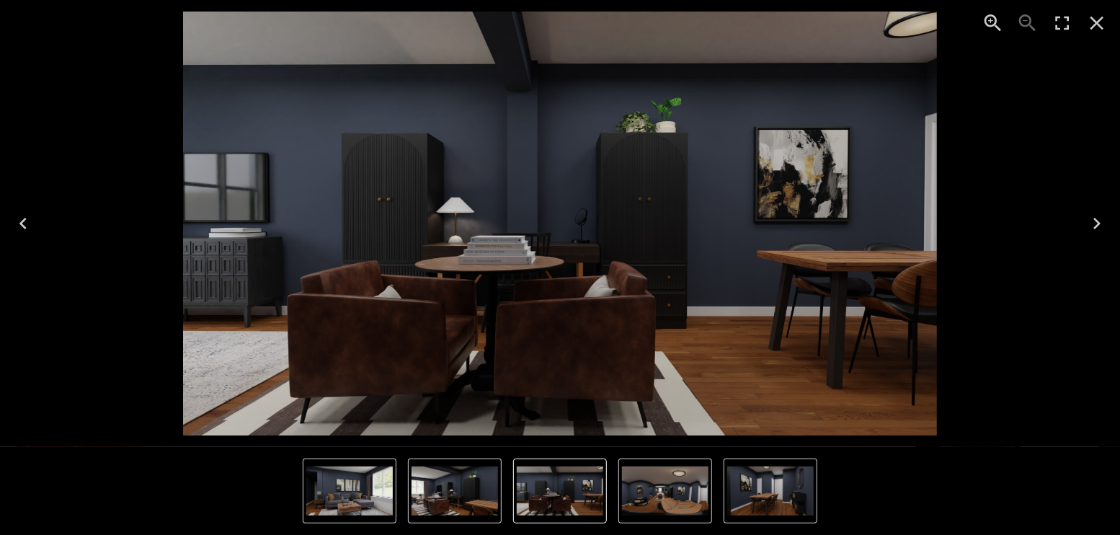
click at [1059, 26] on icon "Enter Fullscreen" at bounding box center [1062, 23] width 23 height 23
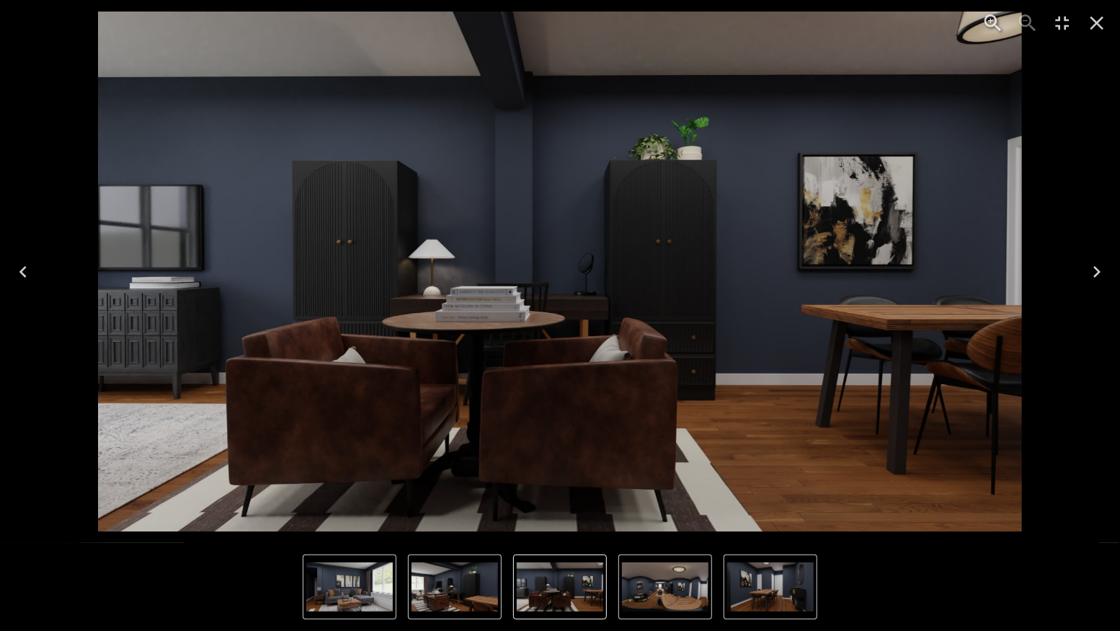
scroll to position [3556, 0]
click at [1095, 264] on icon "Next" at bounding box center [1097, 271] width 23 height 23
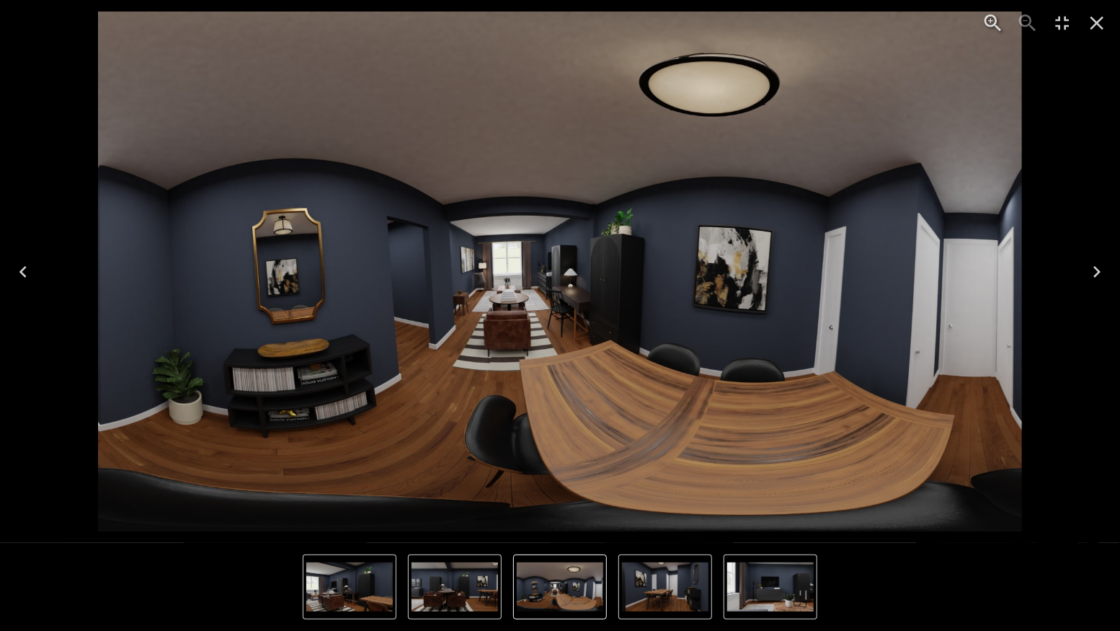
click at [1095, 264] on icon "Next" at bounding box center [1097, 271] width 23 height 23
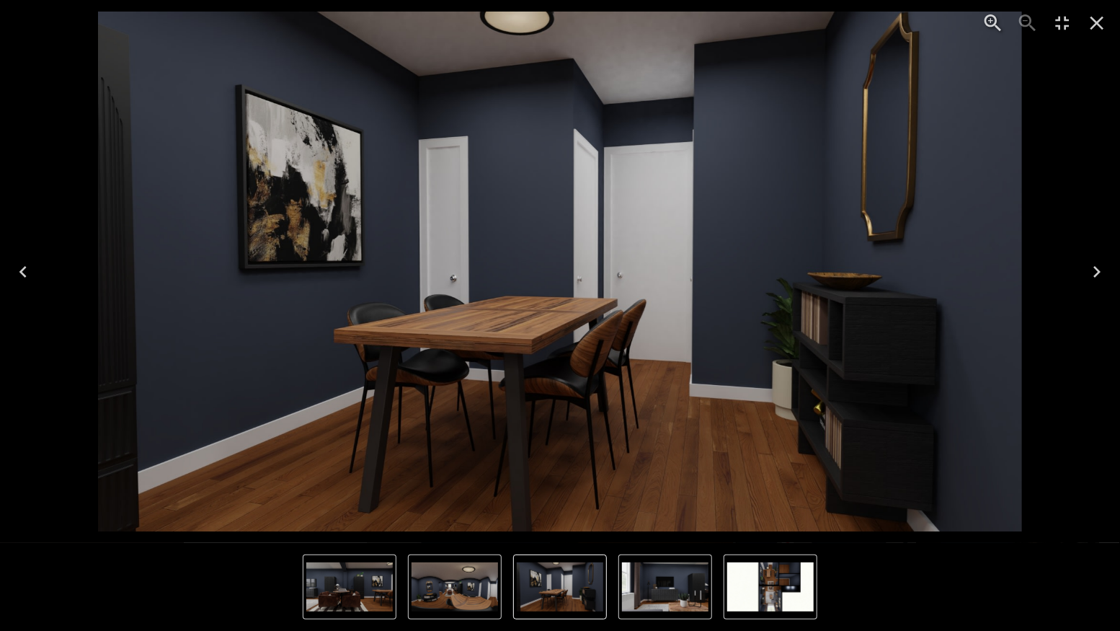
click at [1095, 263] on icon "Next" at bounding box center [1097, 271] width 23 height 23
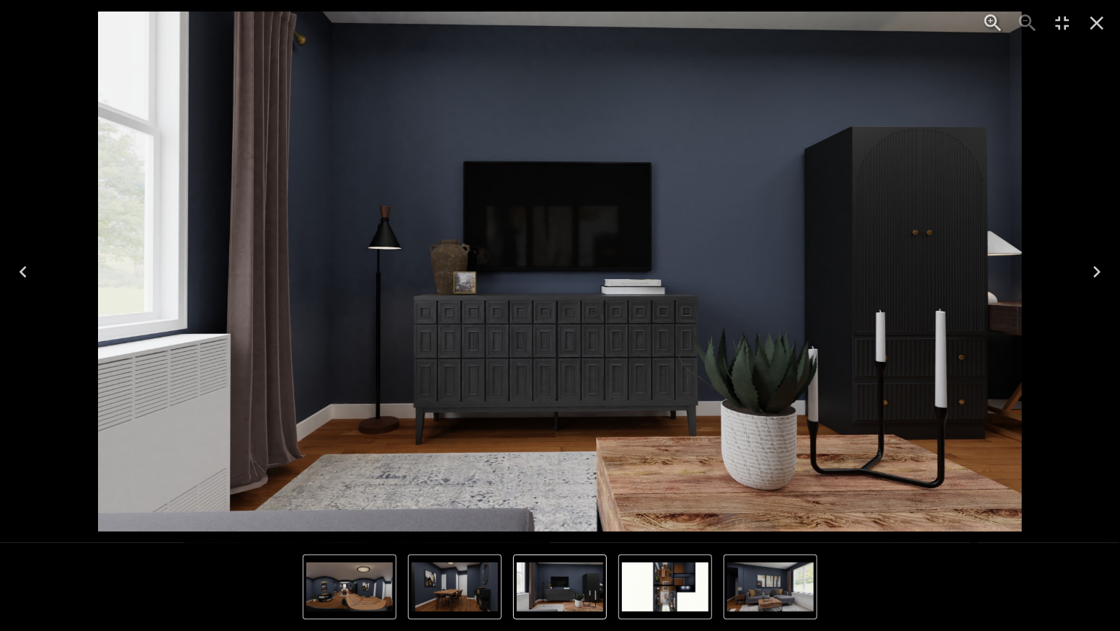
click at [1097, 263] on icon "Next" at bounding box center [1097, 271] width 23 height 23
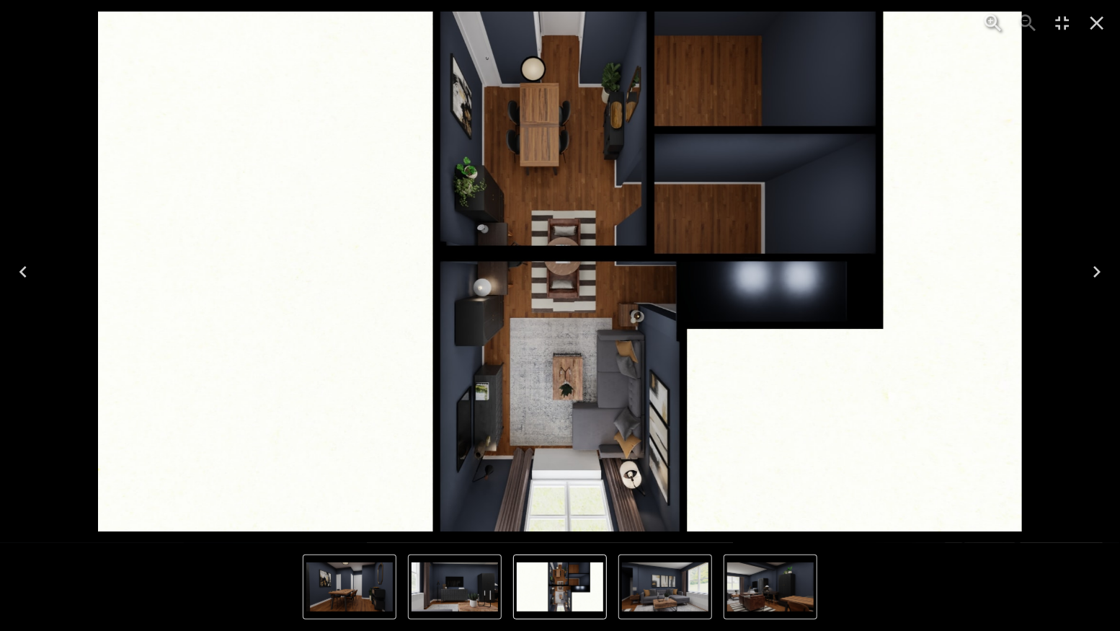
click at [1097, 263] on icon "Next" at bounding box center [1097, 271] width 23 height 23
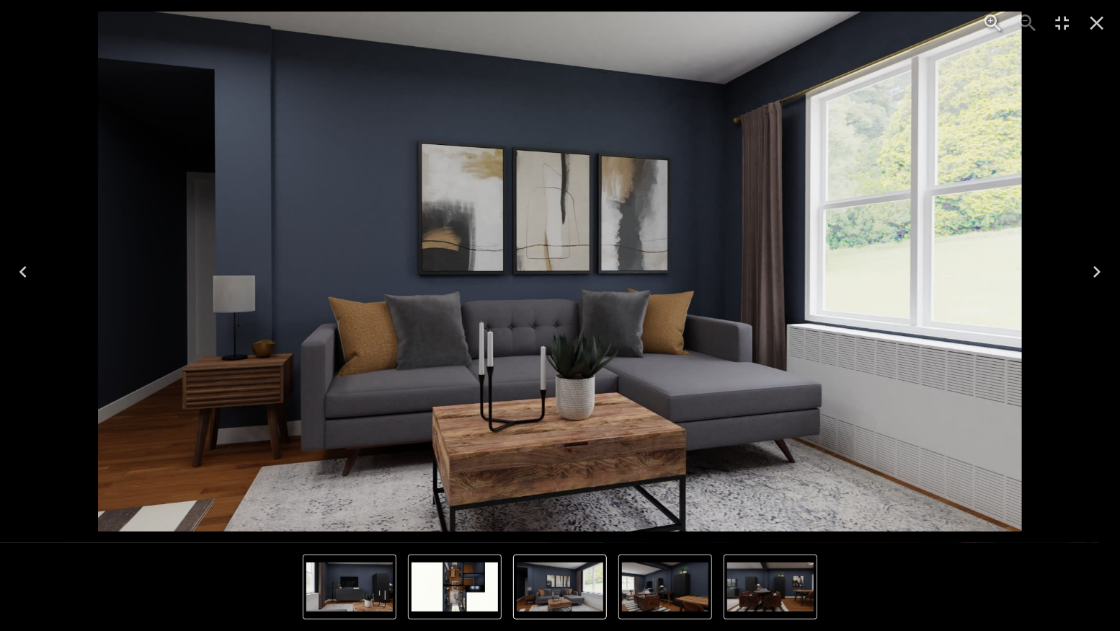
click at [1103, 268] on icon "Next" at bounding box center [1097, 271] width 23 height 23
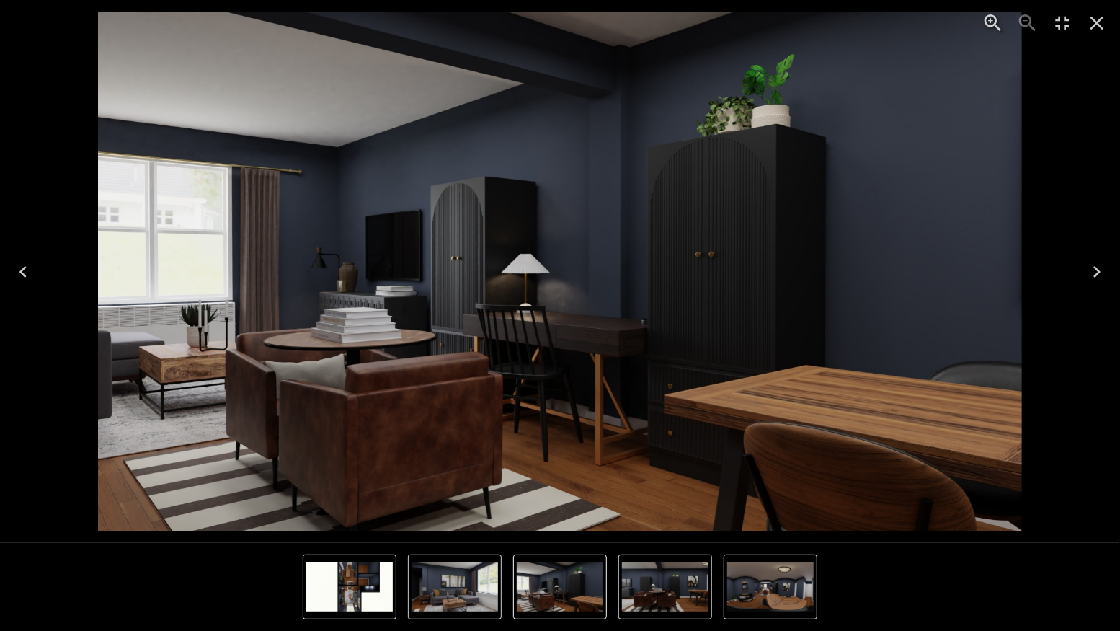
click at [1095, 275] on icon "Next" at bounding box center [1096, 272] width 7 height 12
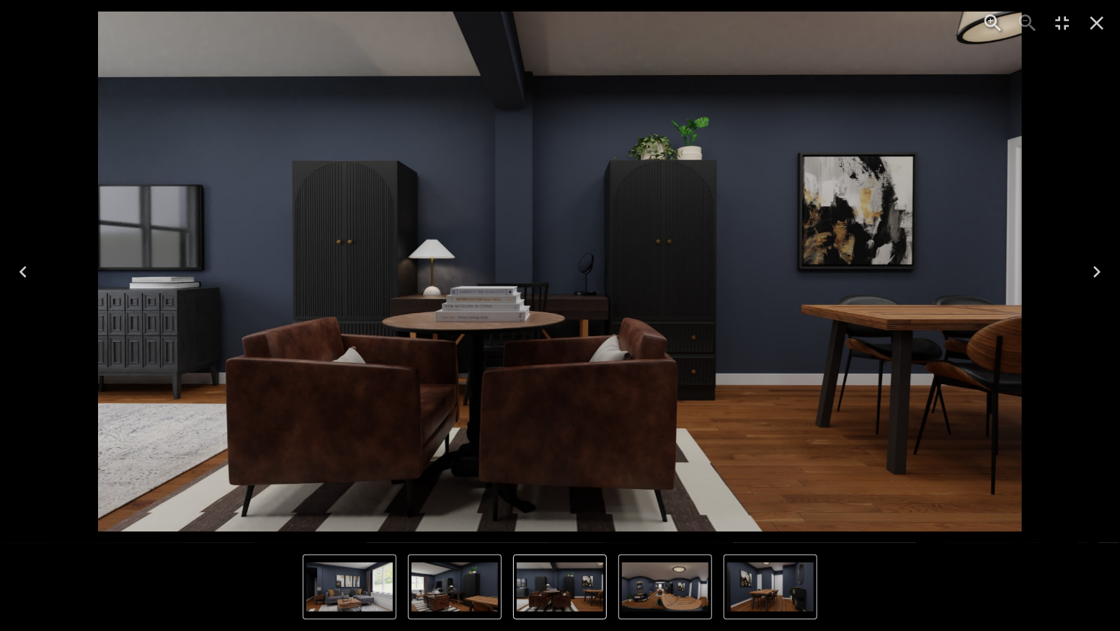
click at [25, 280] on icon "Previous" at bounding box center [23, 271] width 23 height 23
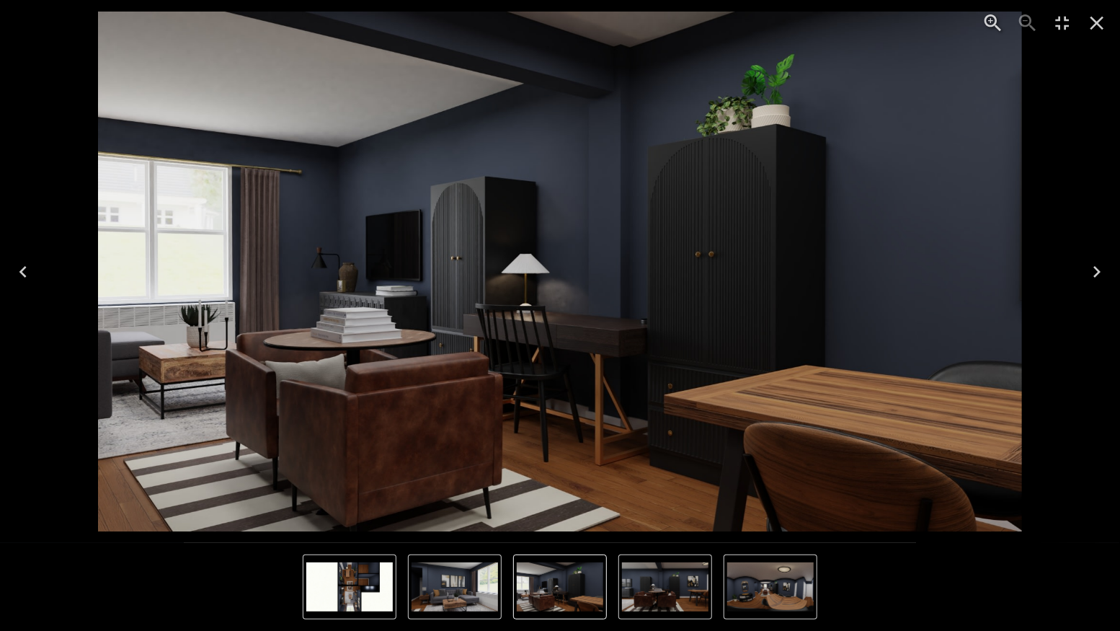
click at [25, 274] on icon "Previous" at bounding box center [23, 271] width 23 height 23
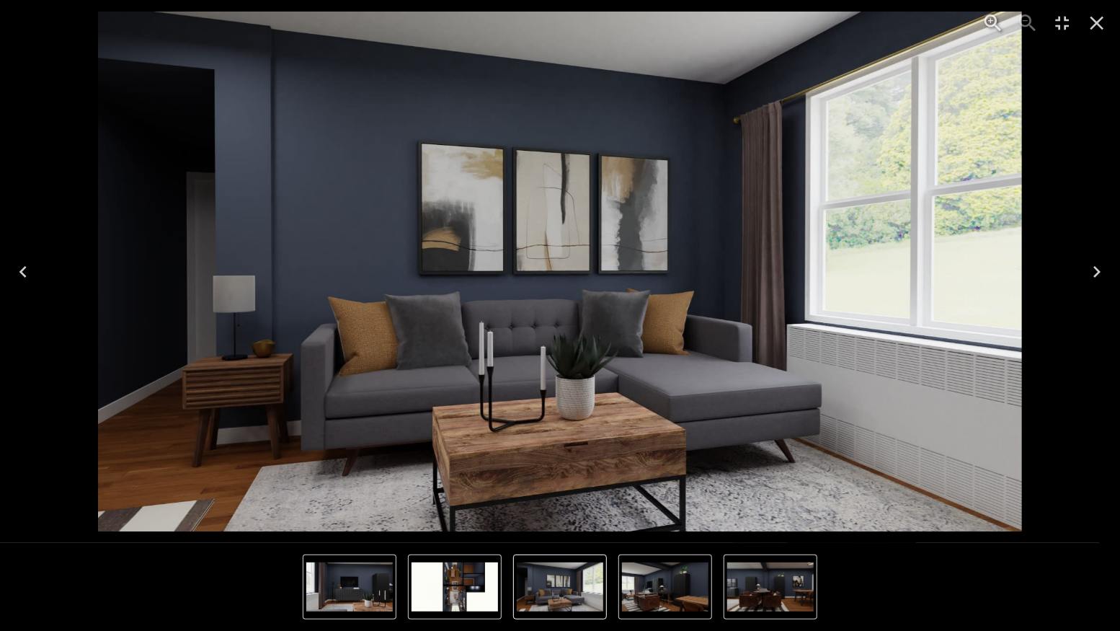
click at [1093, 17] on icon "Close" at bounding box center [1097, 23] width 23 height 23
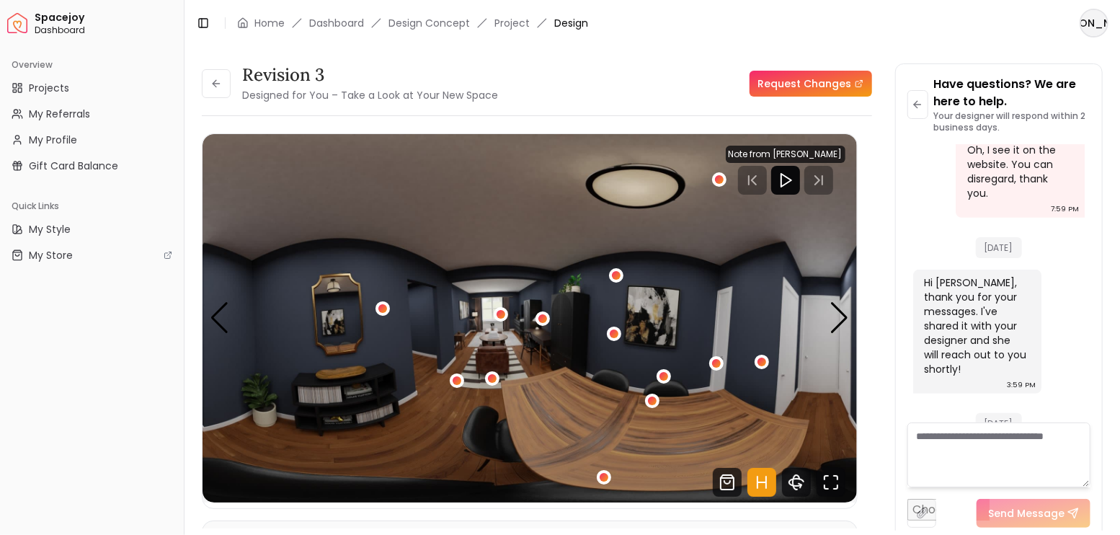
scroll to position [3652, 0]
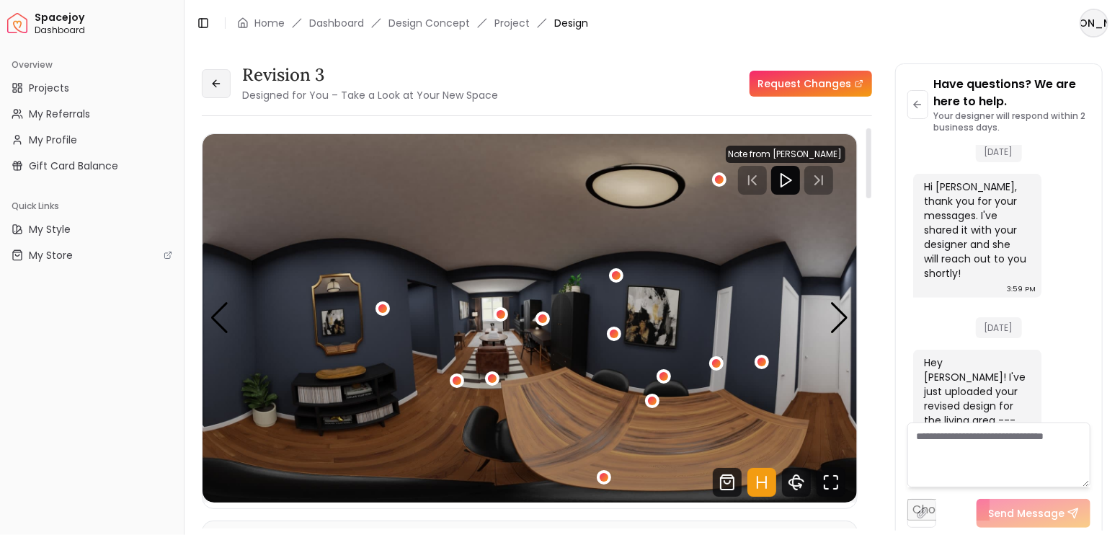
click at [226, 93] on button at bounding box center [216, 83] width 29 height 29
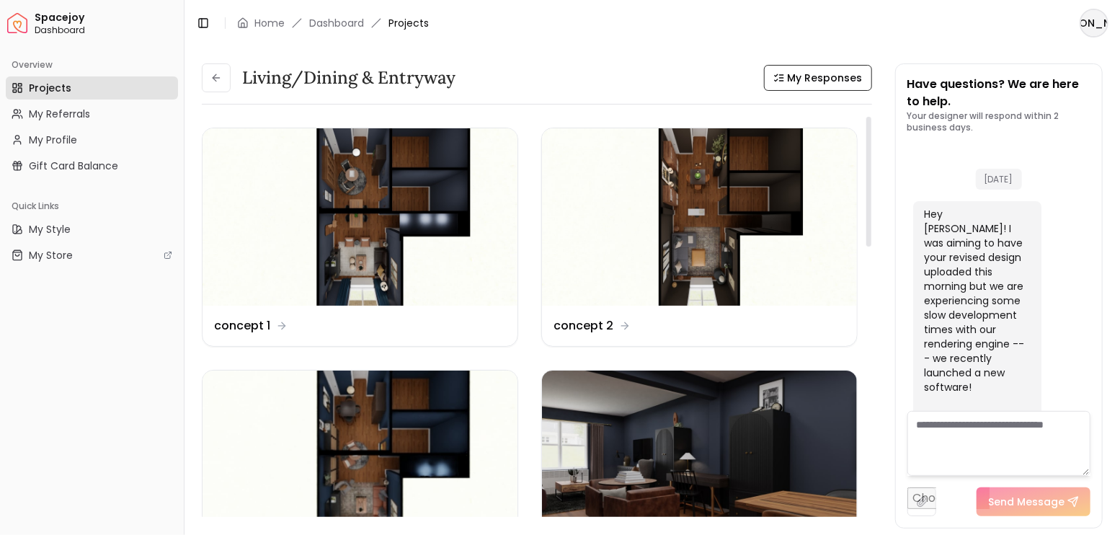
scroll to position [3662, 0]
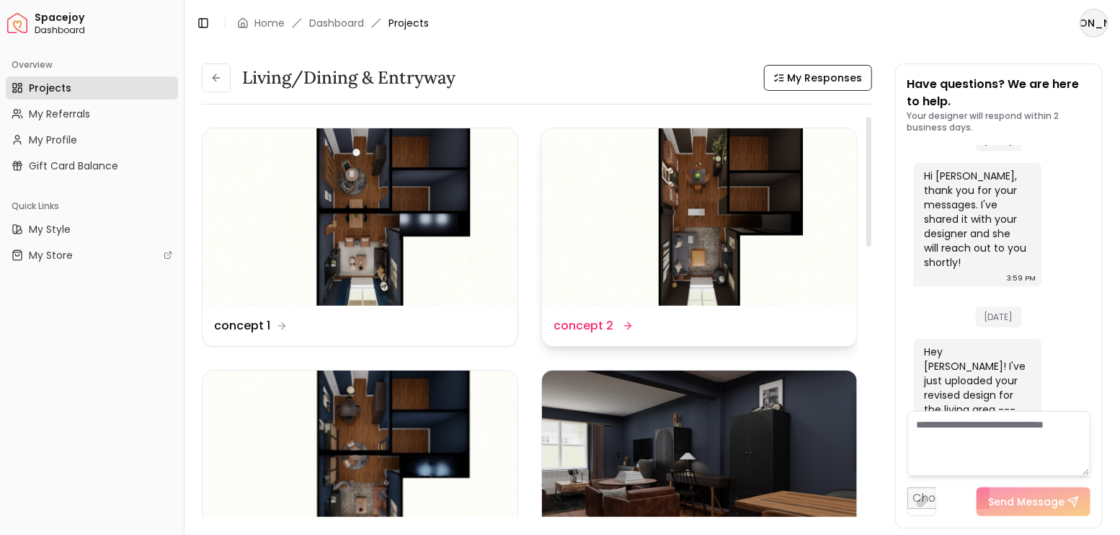
click at [689, 203] on img at bounding box center [699, 216] width 315 height 177
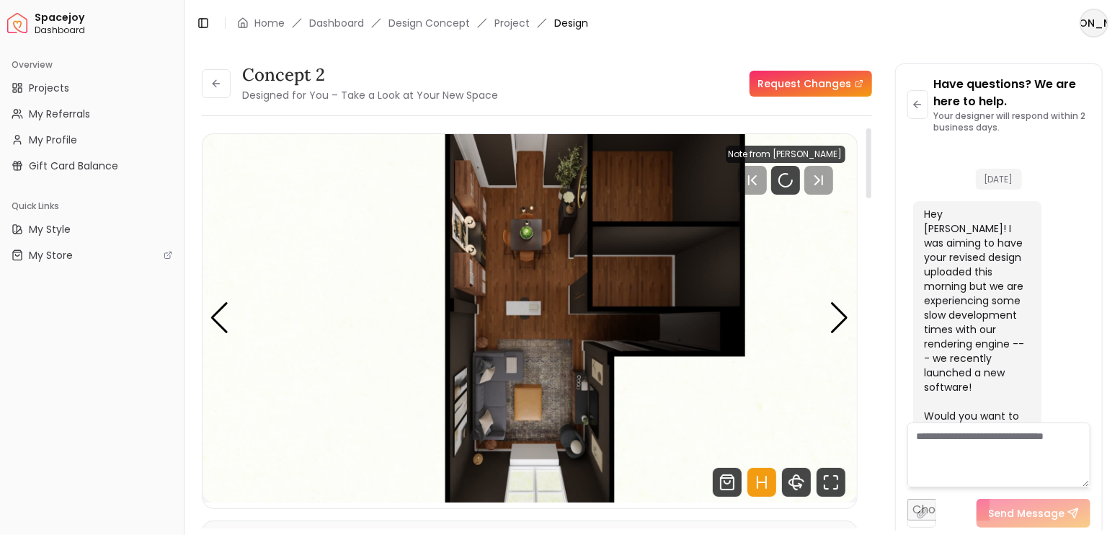
scroll to position [3652, 0]
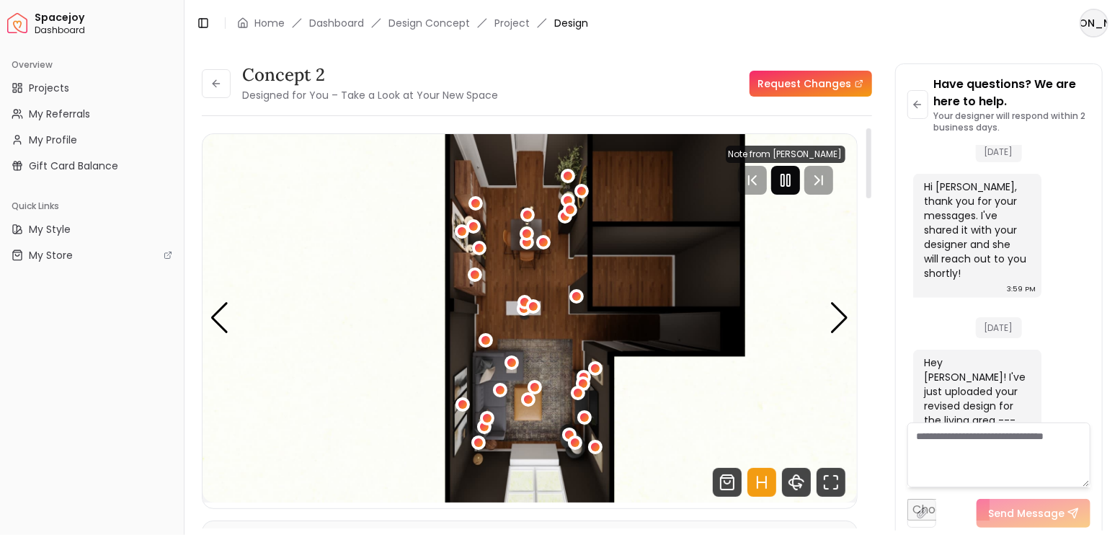
click at [780, 186] on icon "Pause" at bounding box center [785, 180] width 17 height 17
click at [768, 479] on icon "Hotspots Toggle" at bounding box center [761, 482] width 29 height 29
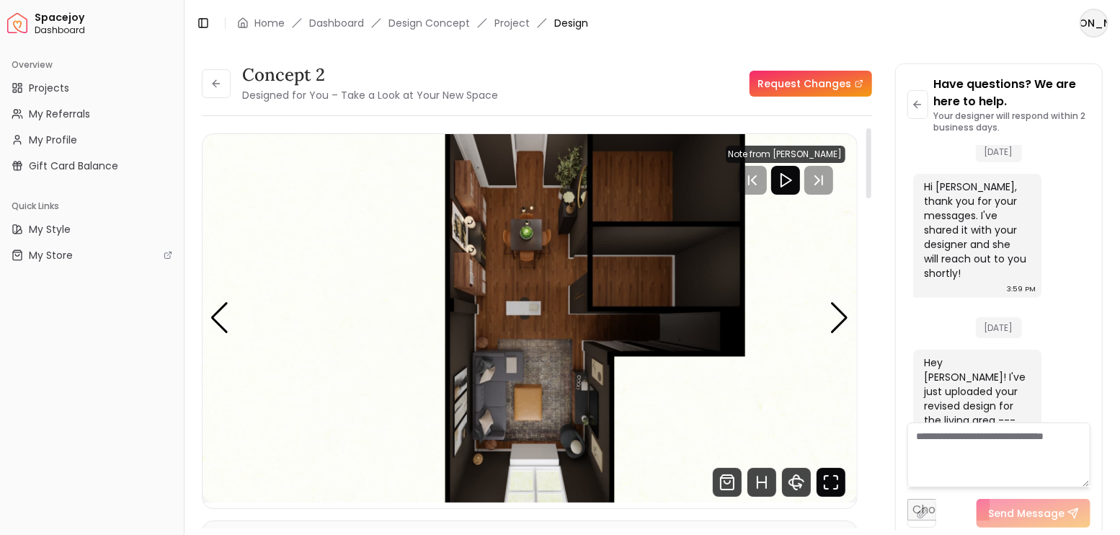
click at [836, 483] on icon "Fullscreen" at bounding box center [831, 482] width 29 height 29
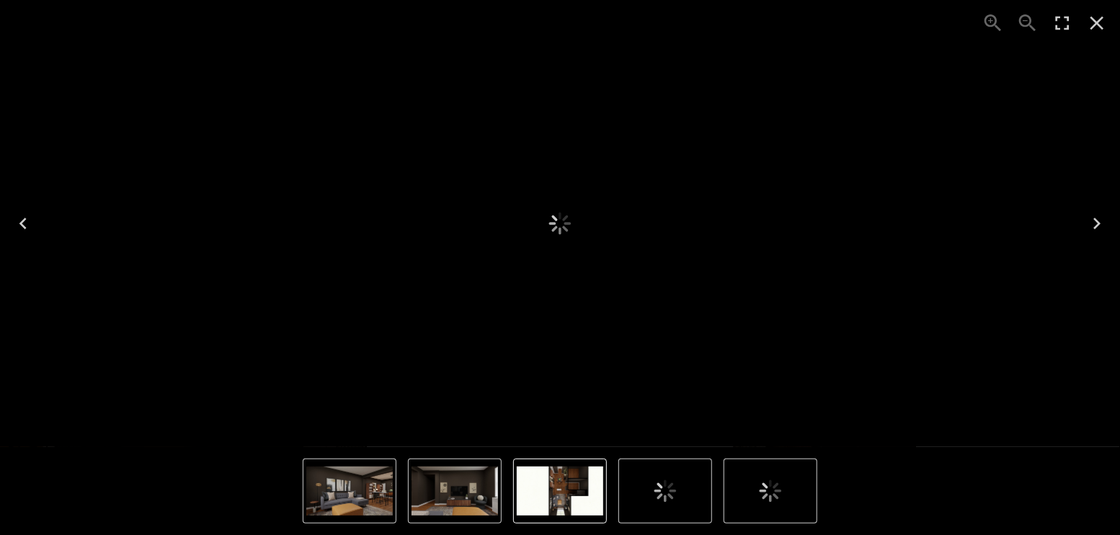
click at [1093, 216] on icon "Next" at bounding box center [1097, 223] width 23 height 23
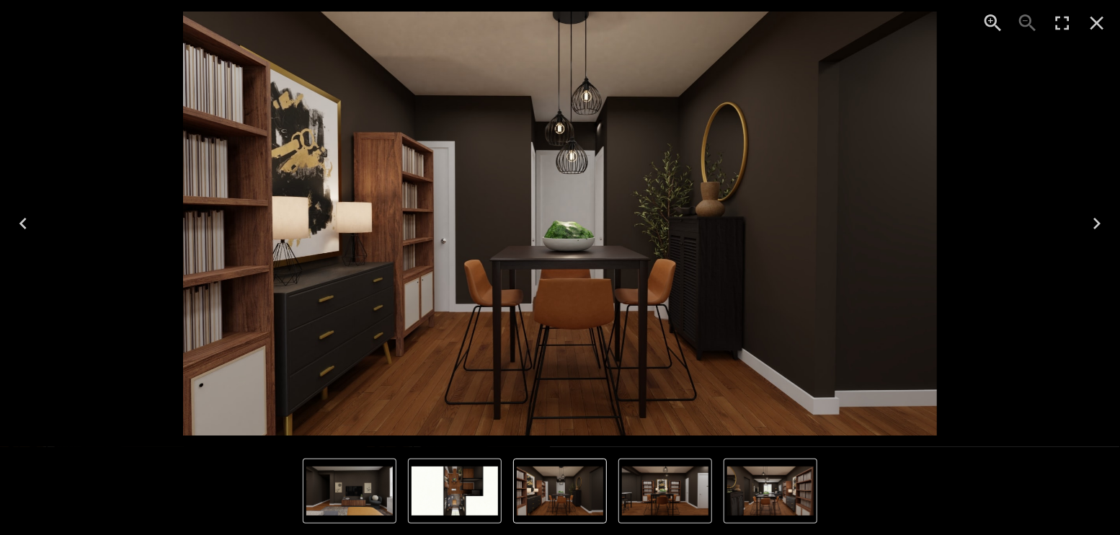
click at [1094, 216] on icon "Next" at bounding box center [1097, 223] width 23 height 23
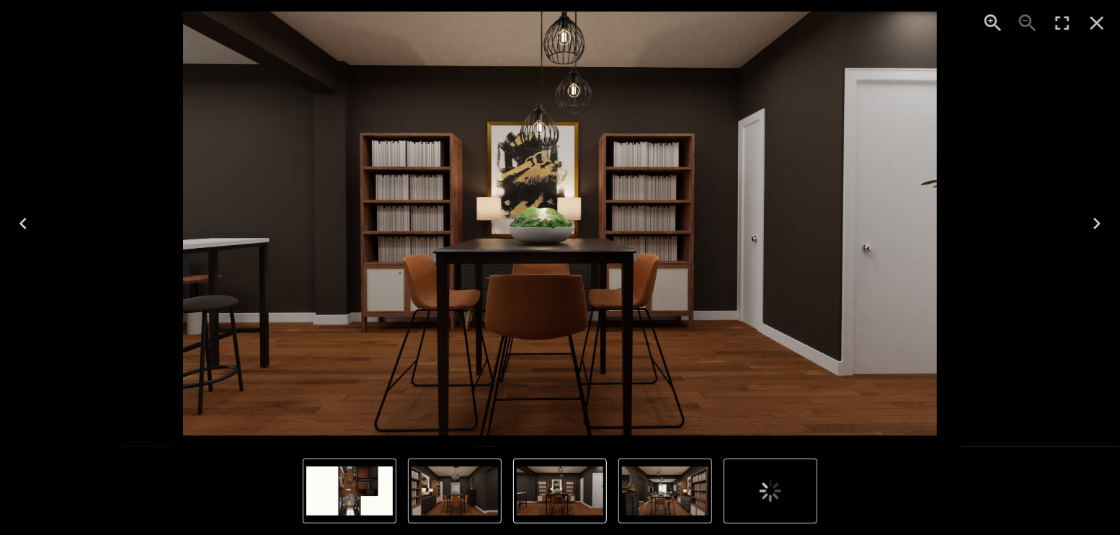
click at [1094, 216] on icon "Next" at bounding box center [1097, 223] width 23 height 23
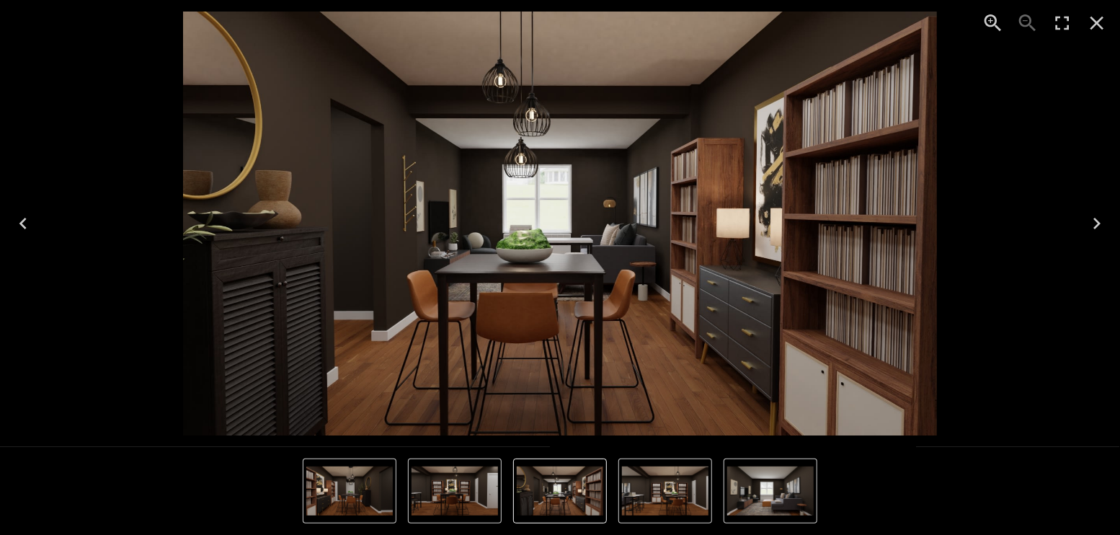
click at [1094, 216] on icon "Next" at bounding box center [1097, 223] width 23 height 23
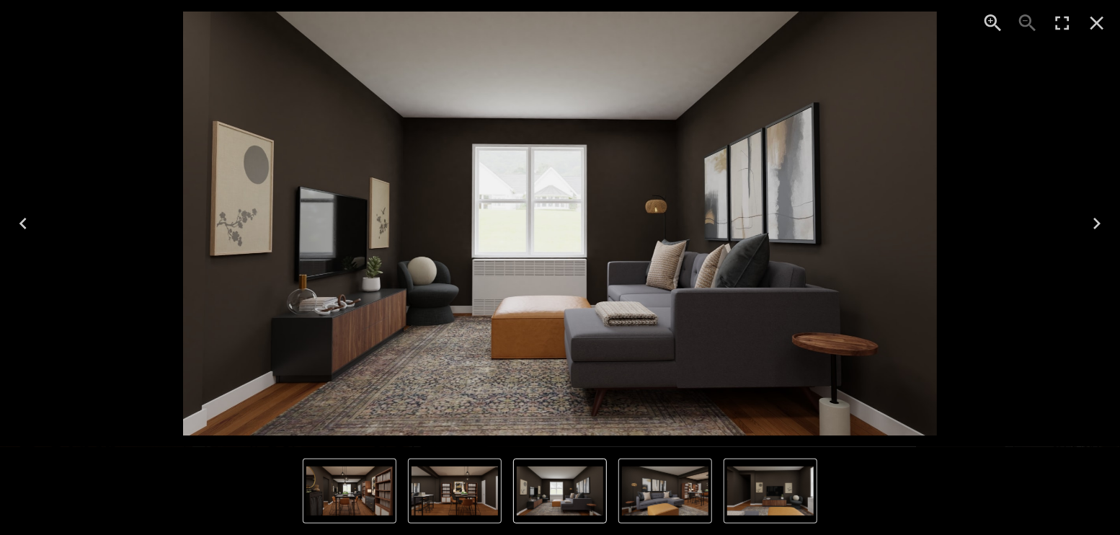
click at [1094, 216] on icon "Next" at bounding box center [1097, 223] width 23 height 23
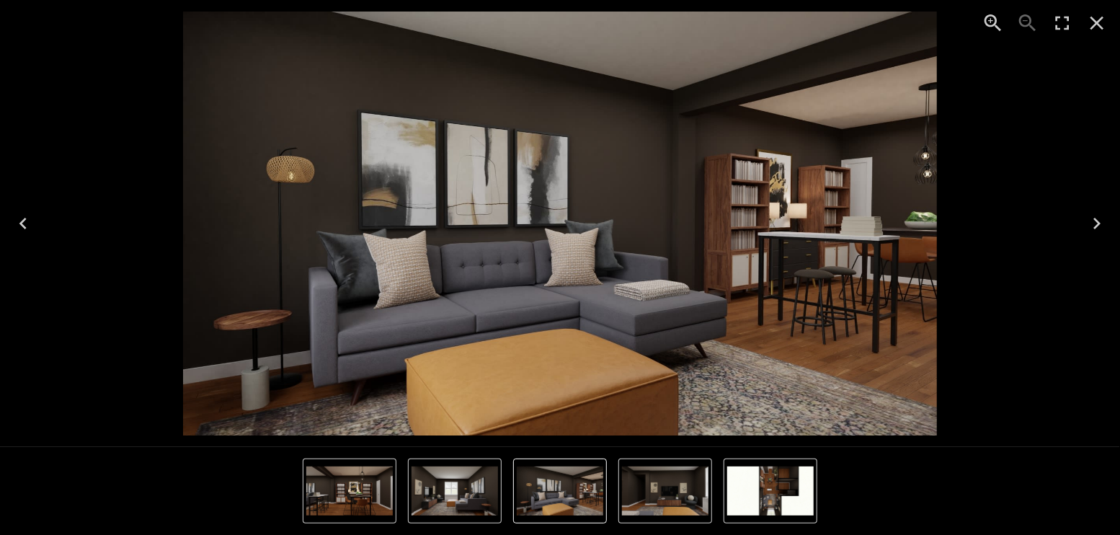
click at [26, 228] on icon "Previous" at bounding box center [23, 223] width 23 height 23
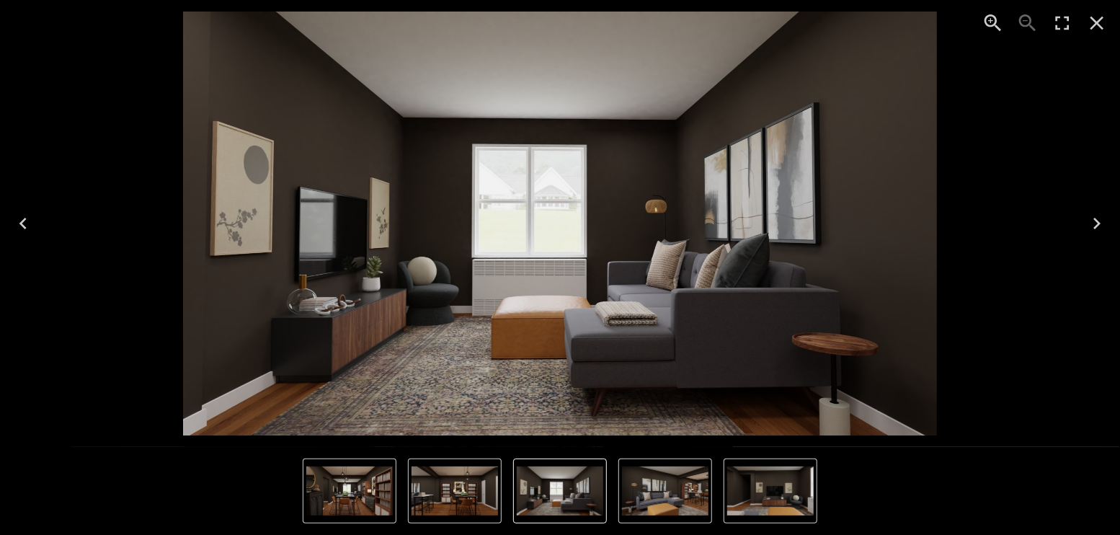
click at [1094, 226] on icon "Next" at bounding box center [1097, 223] width 23 height 23
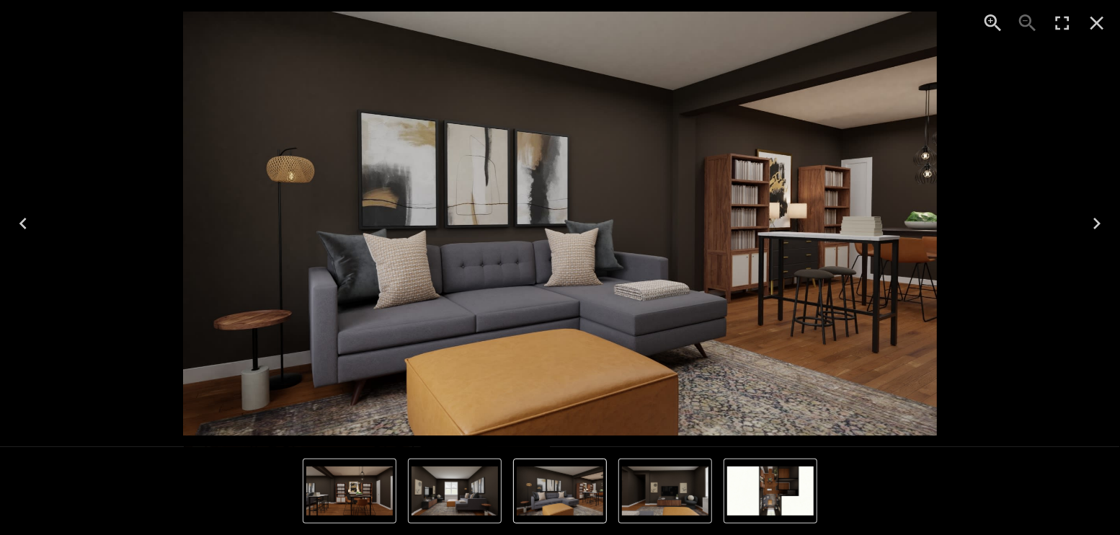
click at [1099, 25] on icon "Close" at bounding box center [1098, 24] width 14 height 14
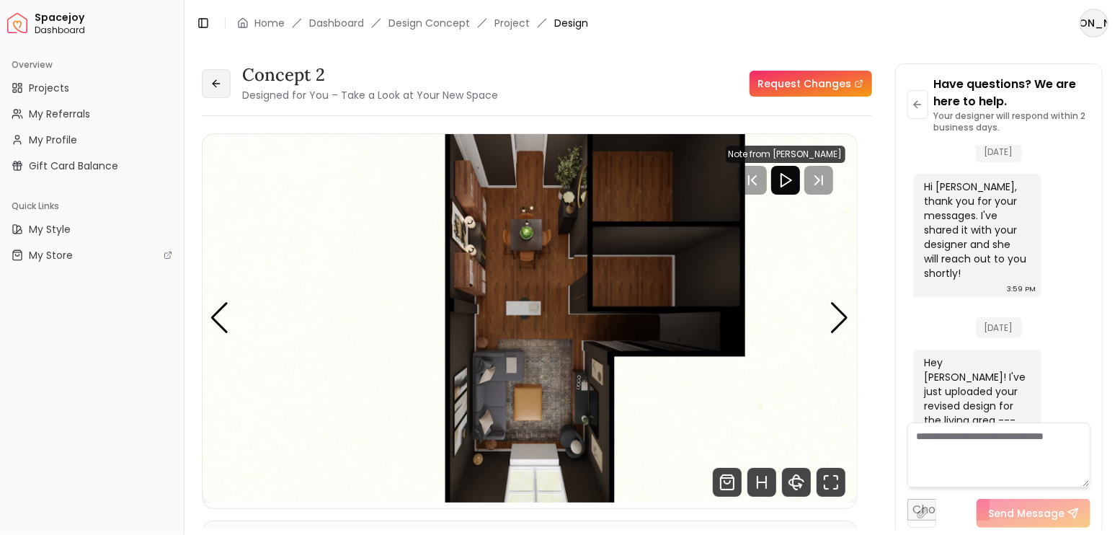
click at [221, 85] on icon at bounding box center [216, 84] width 12 height 12
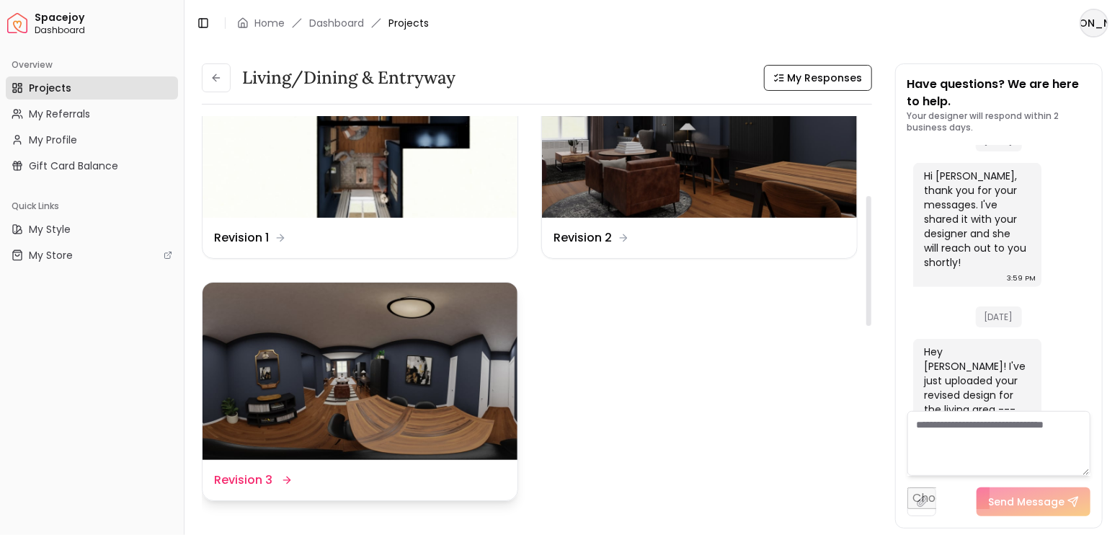
scroll to position [432, 0]
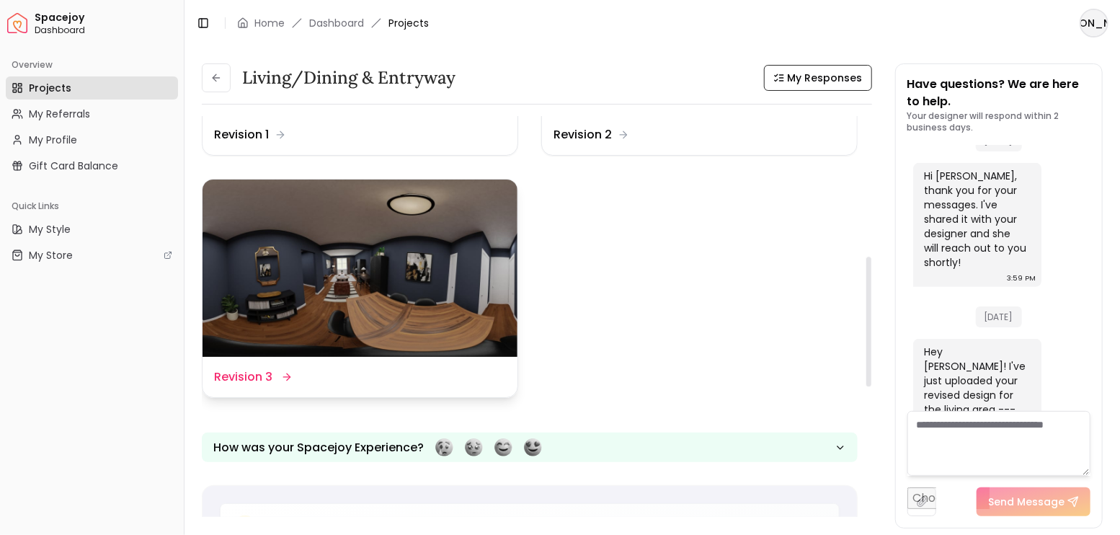
click at [399, 287] on img at bounding box center [360, 267] width 315 height 177
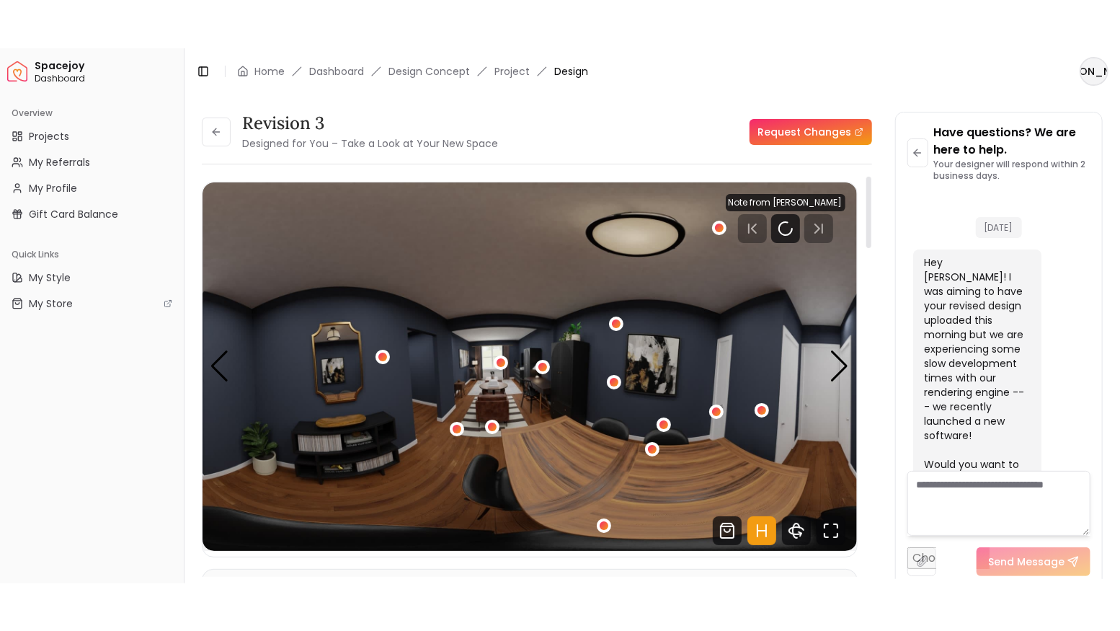
scroll to position [3652, 0]
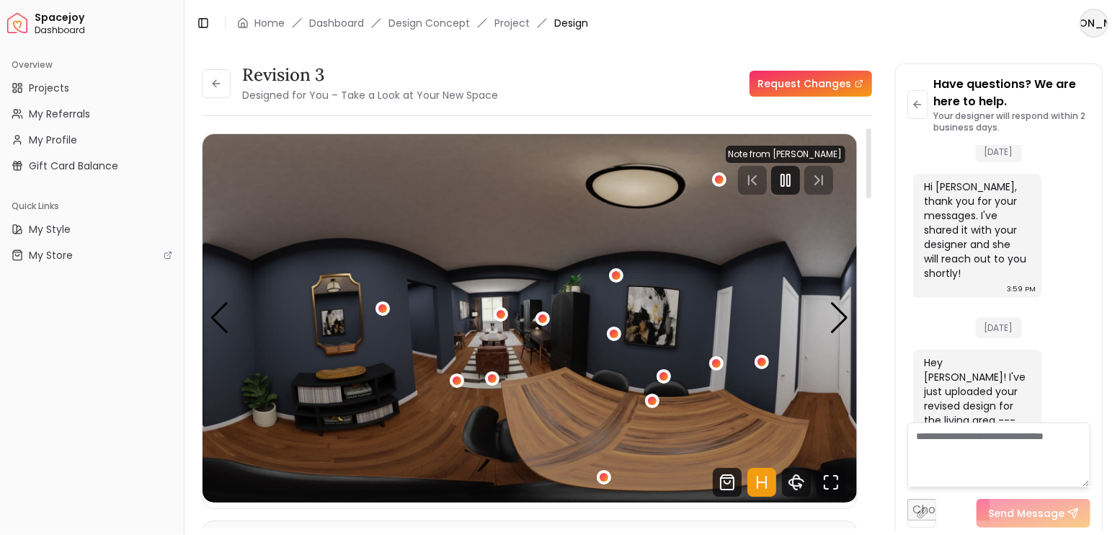
click at [789, 182] on rect "Pause" at bounding box center [788, 180] width 3 height 12
click at [832, 479] on icon "Fullscreen" at bounding box center [831, 482] width 29 height 29
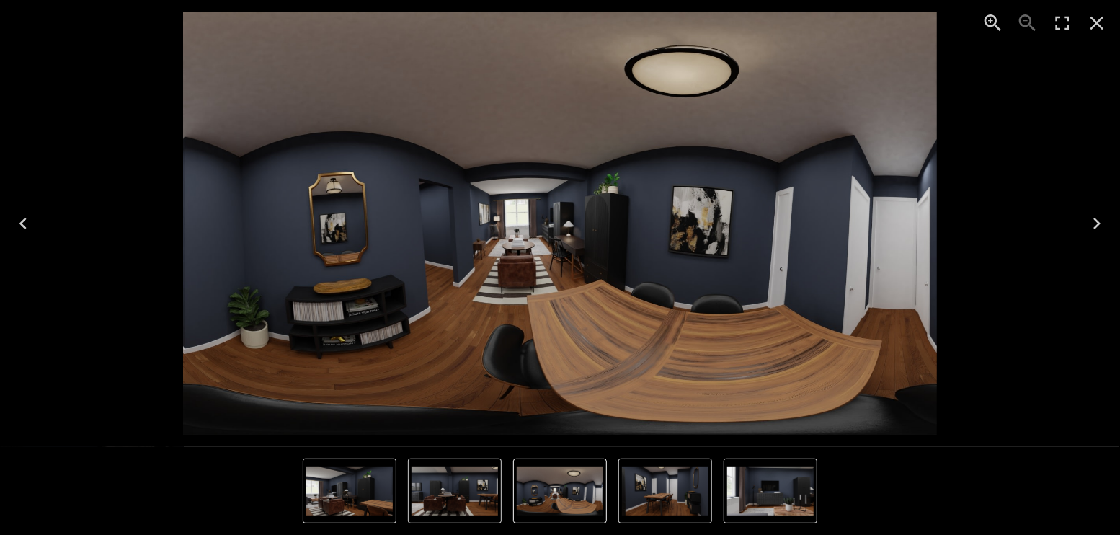
click at [1097, 219] on icon "Next" at bounding box center [1097, 223] width 23 height 23
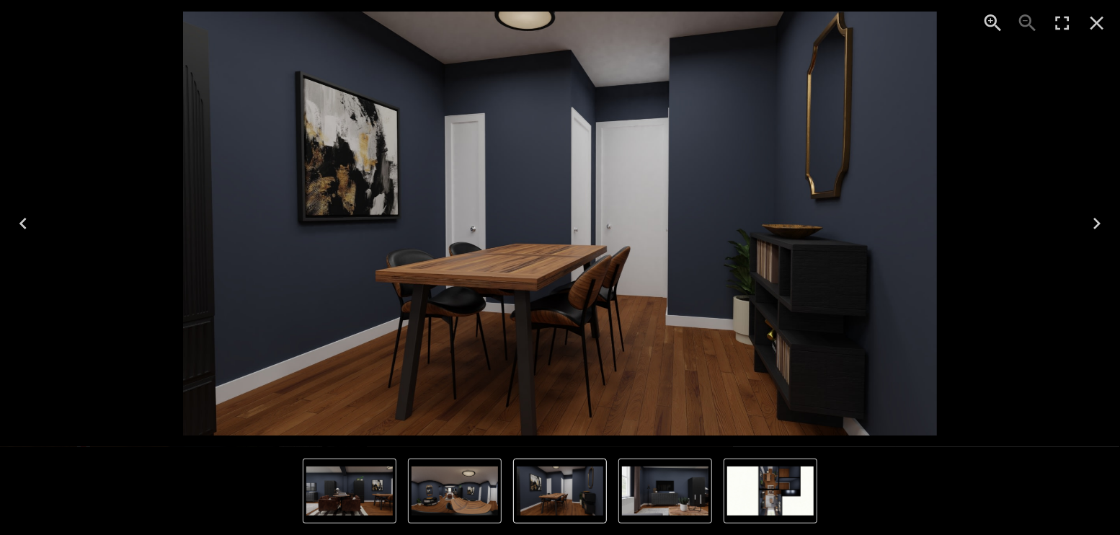
click at [1097, 219] on icon "Next" at bounding box center [1097, 223] width 23 height 23
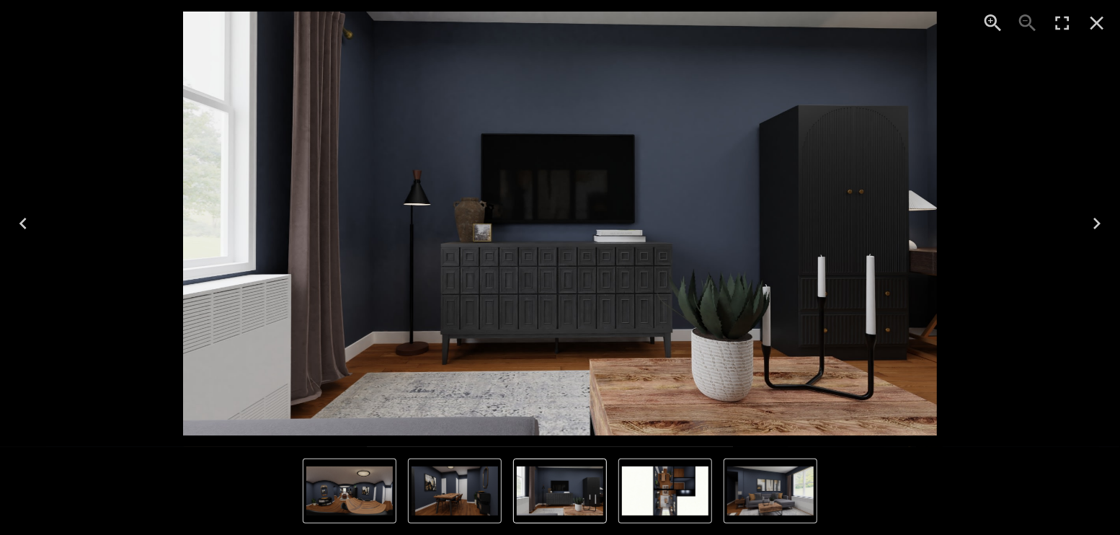
click at [19, 223] on icon "Previous" at bounding box center [23, 223] width 23 height 23
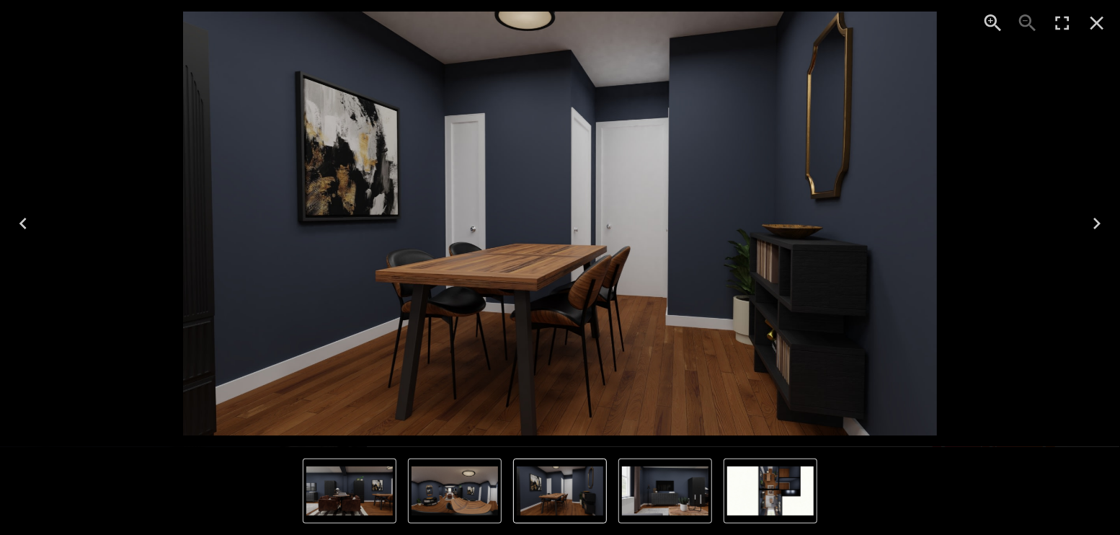
click at [1101, 220] on icon "Next" at bounding box center [1097, 223] width 23 height 23
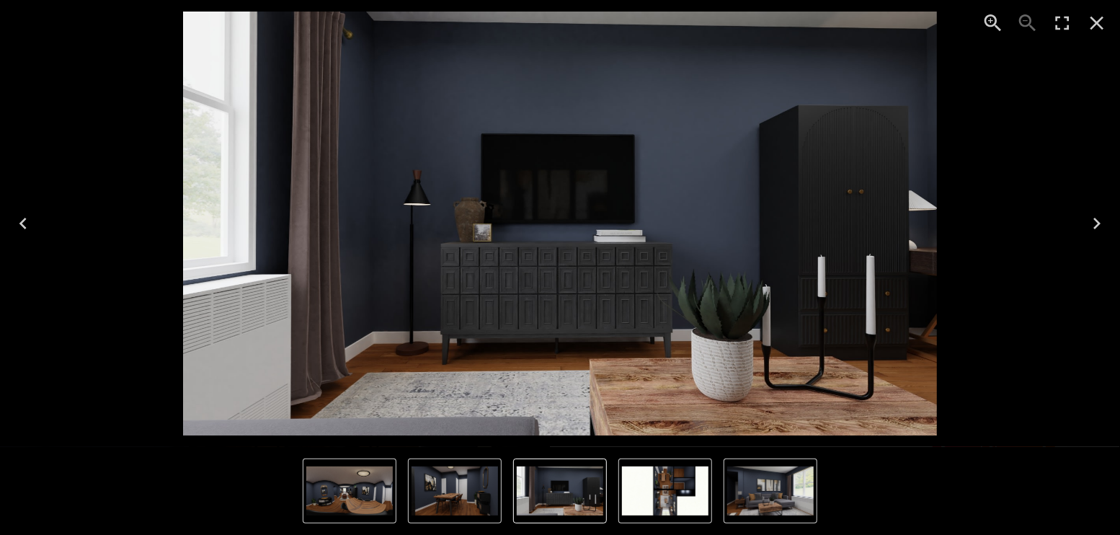
click at [1101, 220] on icon "Next" at bounding box center [1097, 223] width 23 height 23
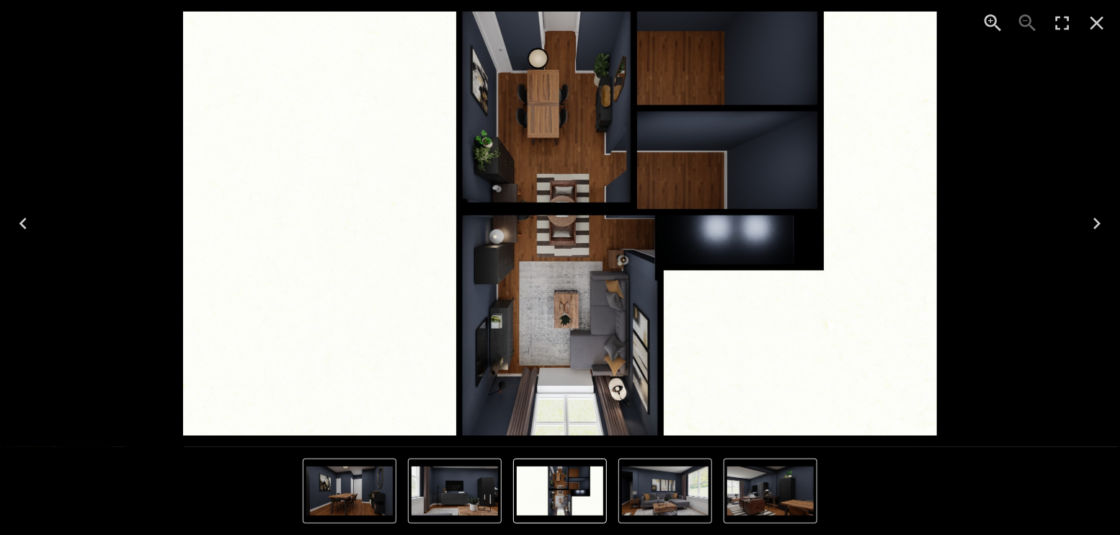
click at [1057, 19] on icon "Enter Fullscreen" at bounding box center [1063, 24] width 14 height 14
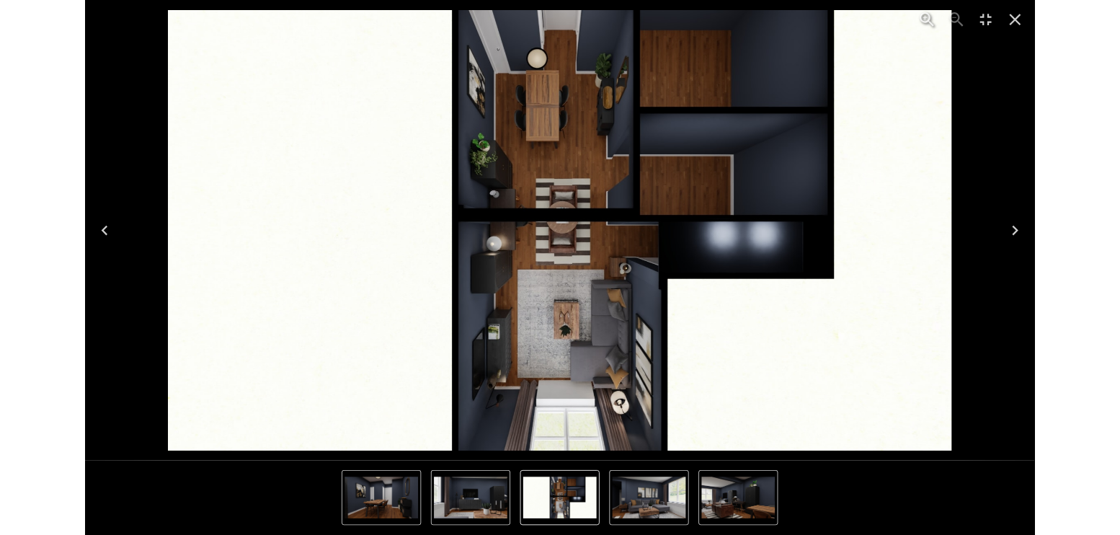
scroll to position [3556, 0]
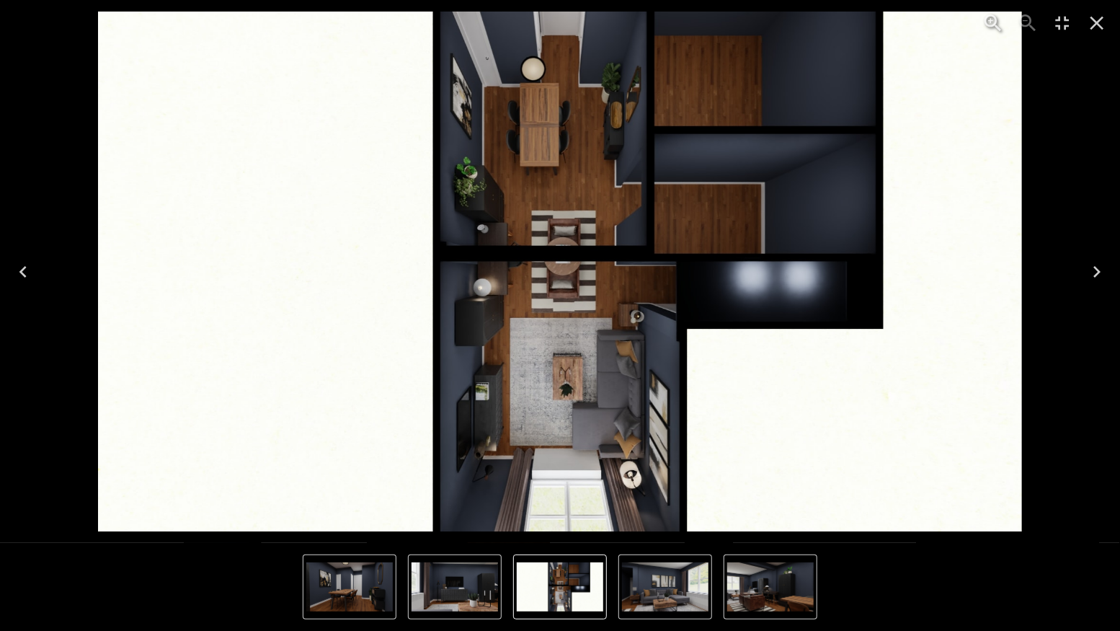
click at [1099, 273] on icon "Next" at bounding box center [1096, 272] width 7 height 12
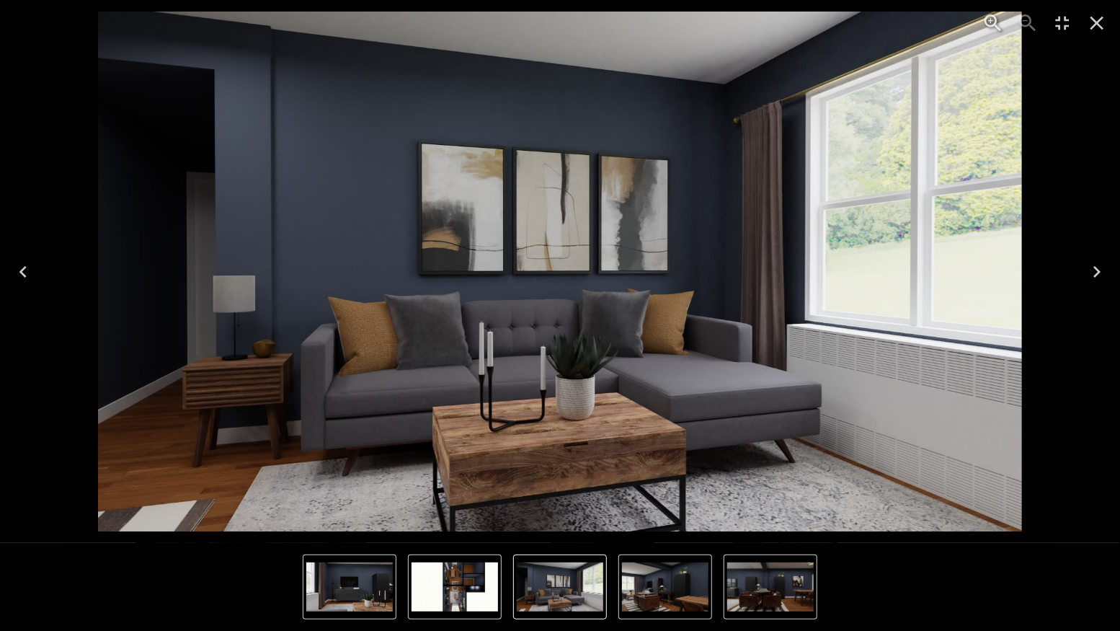
click at [1099, 266] on icon "Next" at bounding box center [1097, 271] width 23 height 23
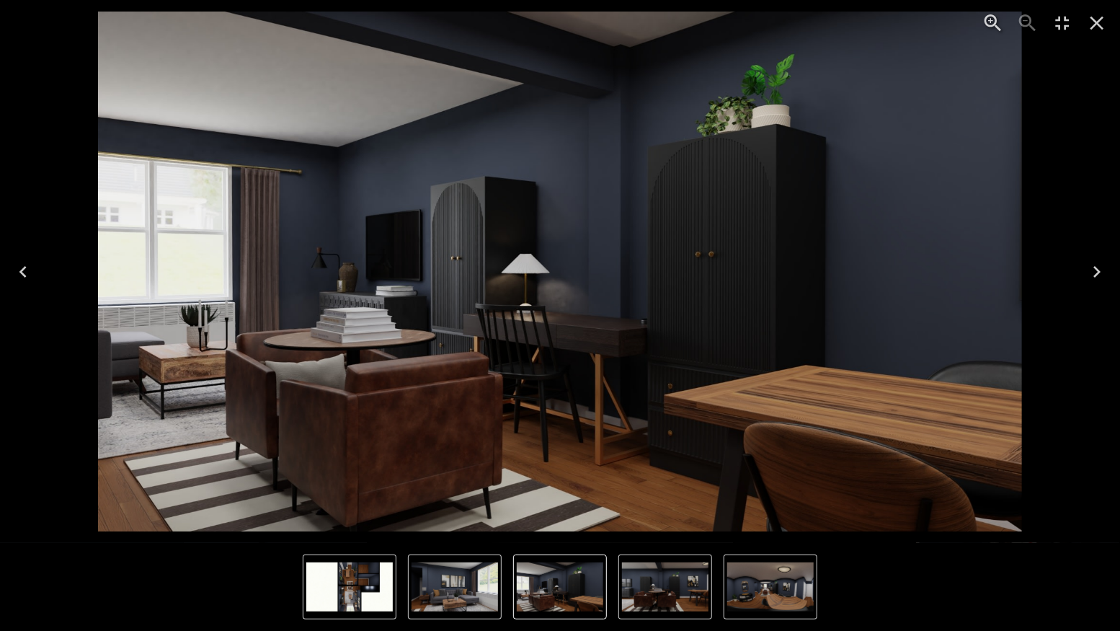
click at [1096, 274] on icon "Next" at bounding box center [1096, 272] width 7 height 12
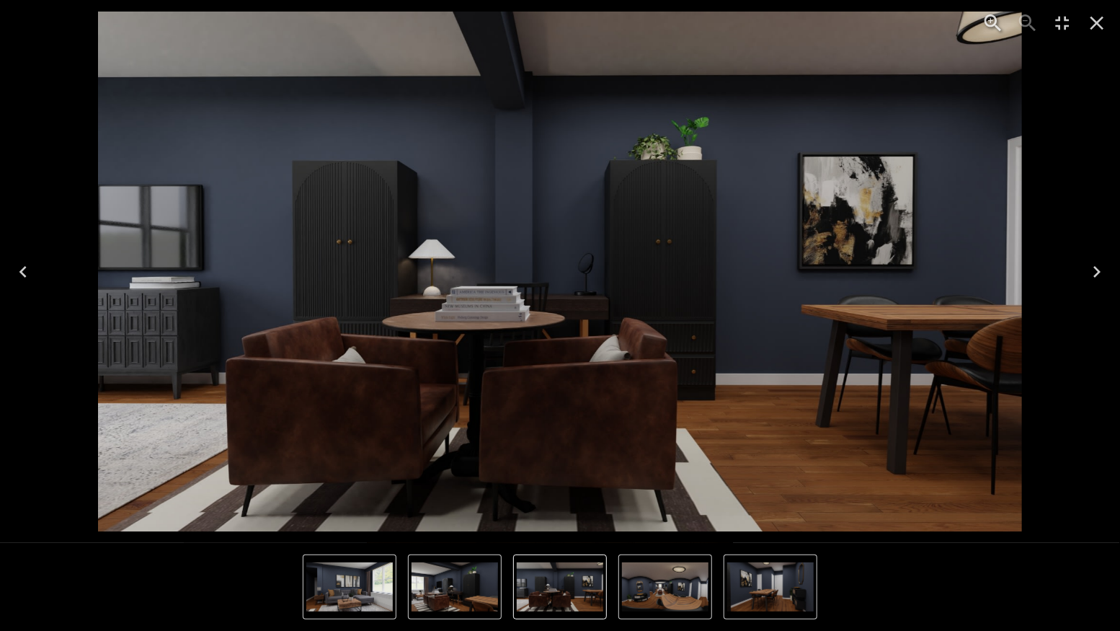
click at [1091, 271] on icon "Next" at bounding box center [1097, 271] width 23 height 23
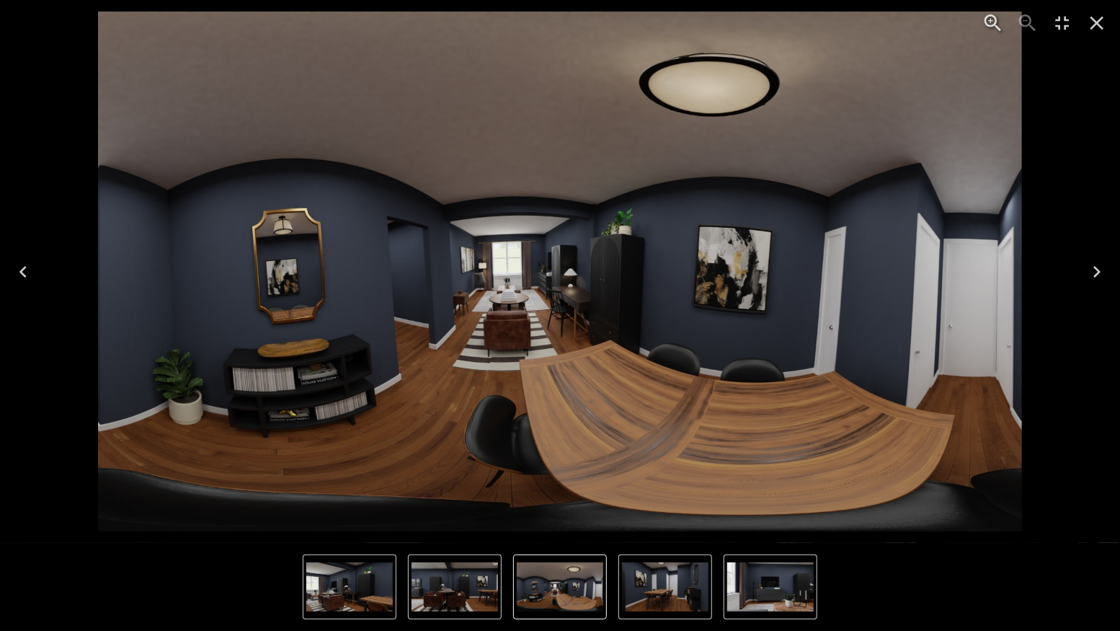
click at [1091, 267] on icon "Next" at bounding box center [1097, 271] width 23 height 23
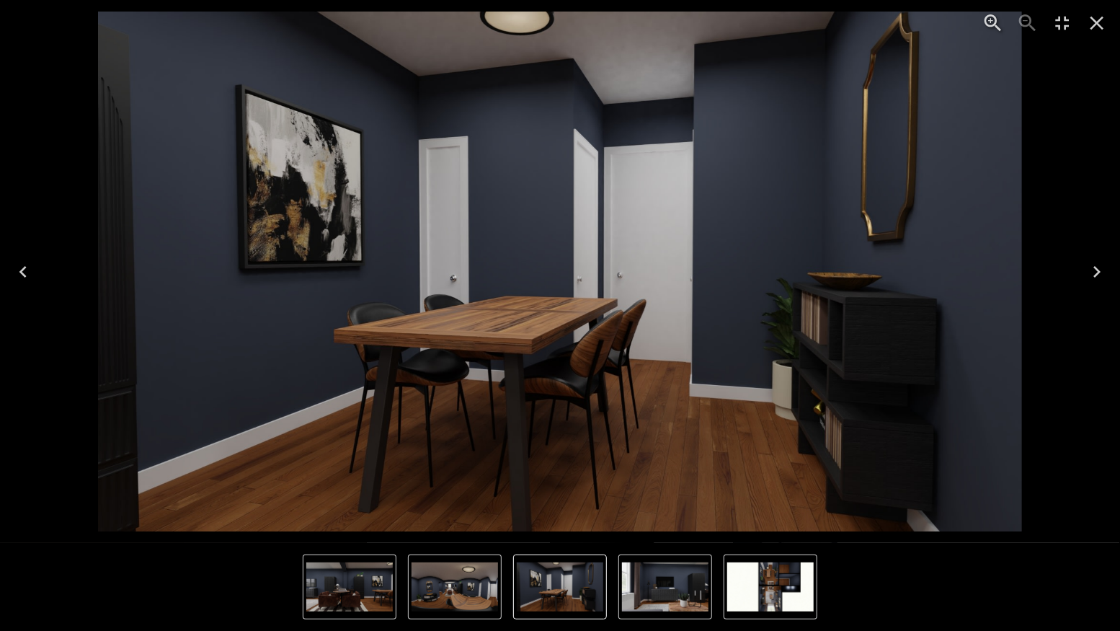
click at [1093, 265] on icon "Next" at bounding box center [1097, 271] width 23 height 23
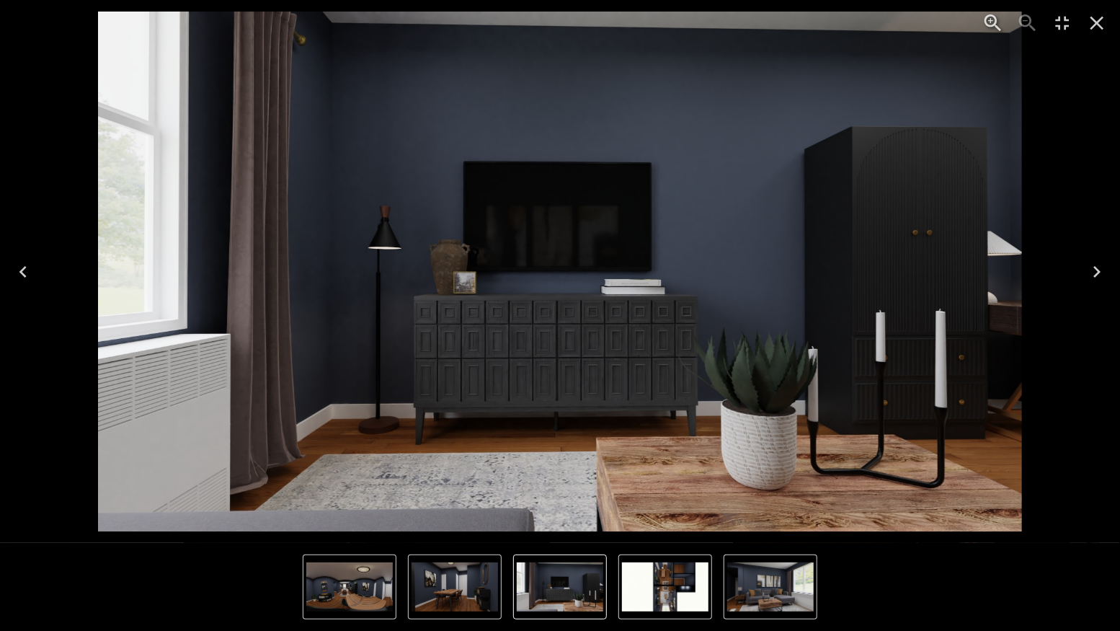
click at [1096, 274] on icon "Next" at bounding box center [1096, 272] width 7 height 12
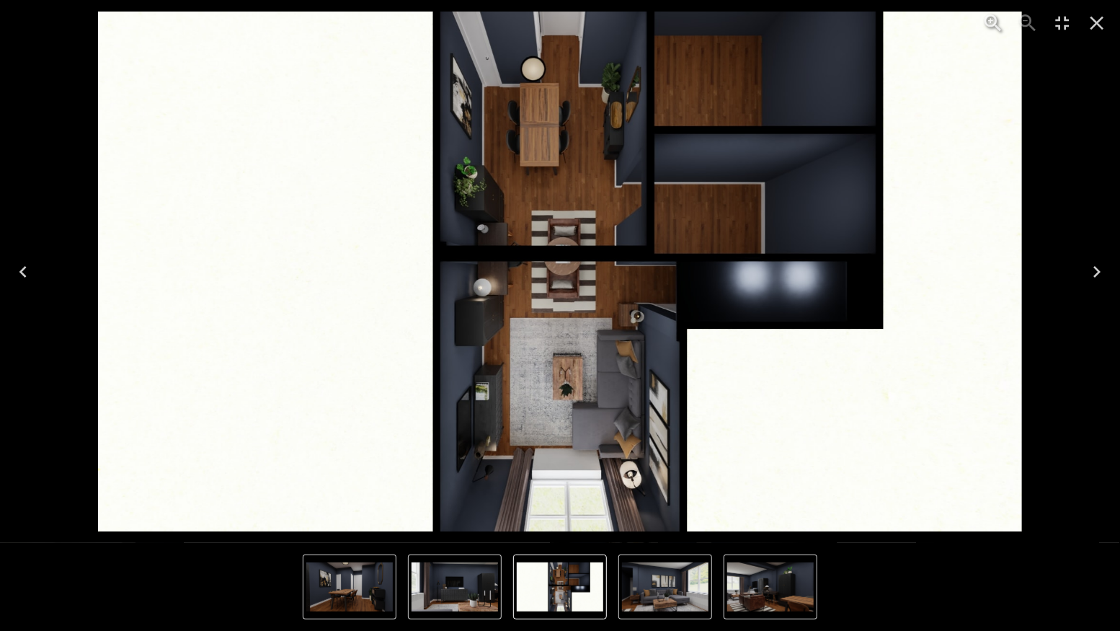
click at [1096, 274] on icon "Next" at bounding box center [1096, 272] width 7 height 12
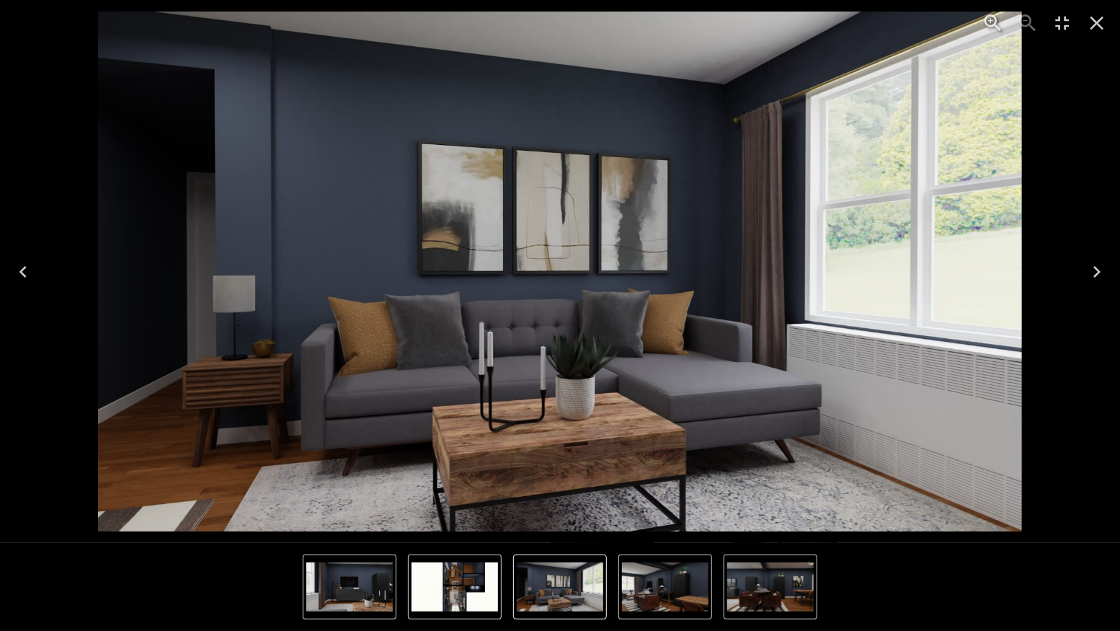
click at [1101, 270] on icon "Next" at bounding box center [1097, 271] width 23 height 23
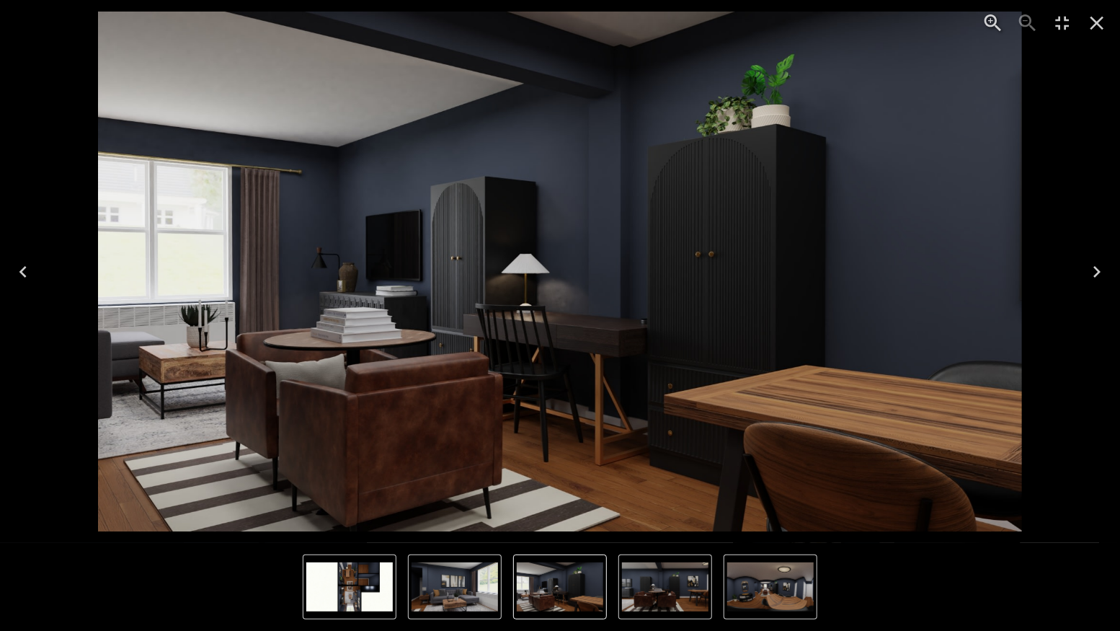
click at [1091, 273] on icon "Next" at bounding box center [1097, 271] width 23 height 23
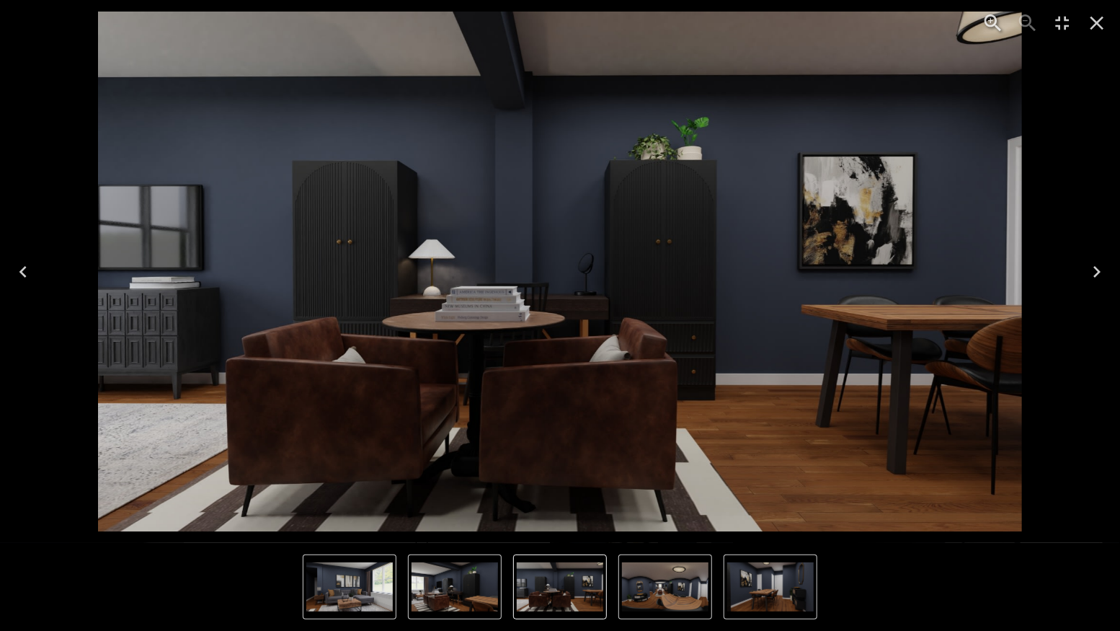
click at [1091, 273] on icon "Next" at bounding box center [1097, 271] width 23 height 23
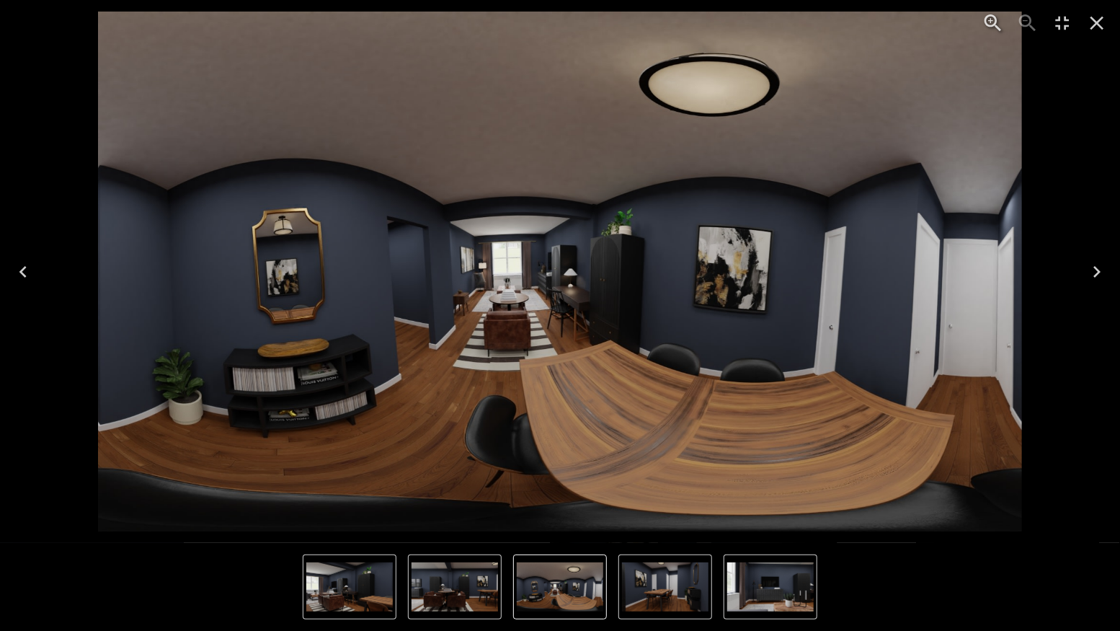
click at [1091, 273] on icon "Next" at bounding box center [1097, 271] width 23 height 23
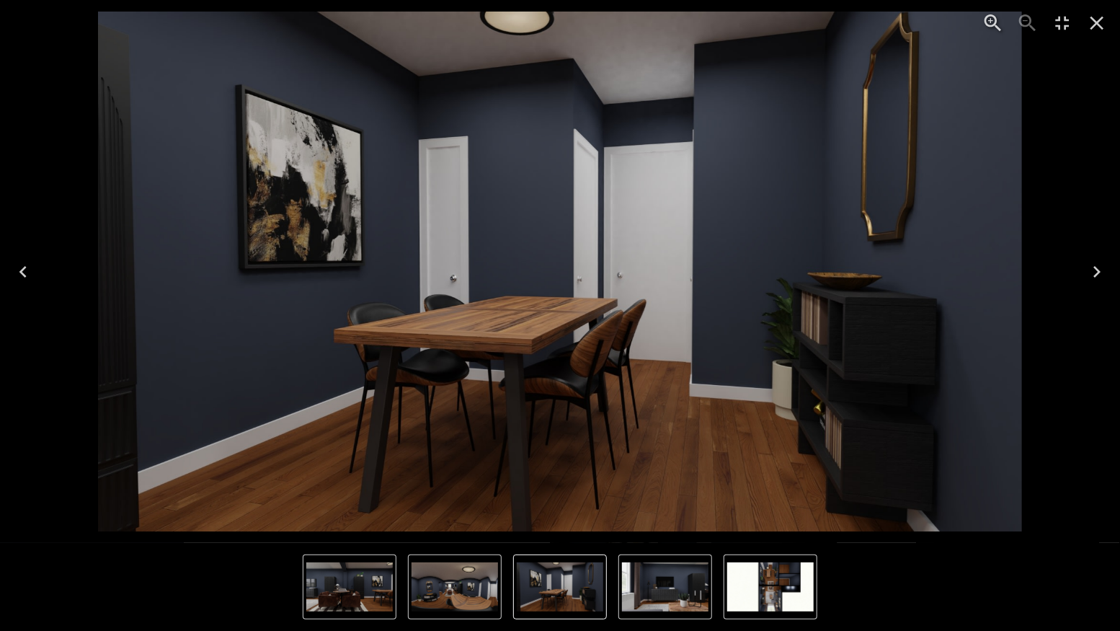
click at [1091, 273] on icon "Next" at bounding box center [1097, 271] width 23 height 23
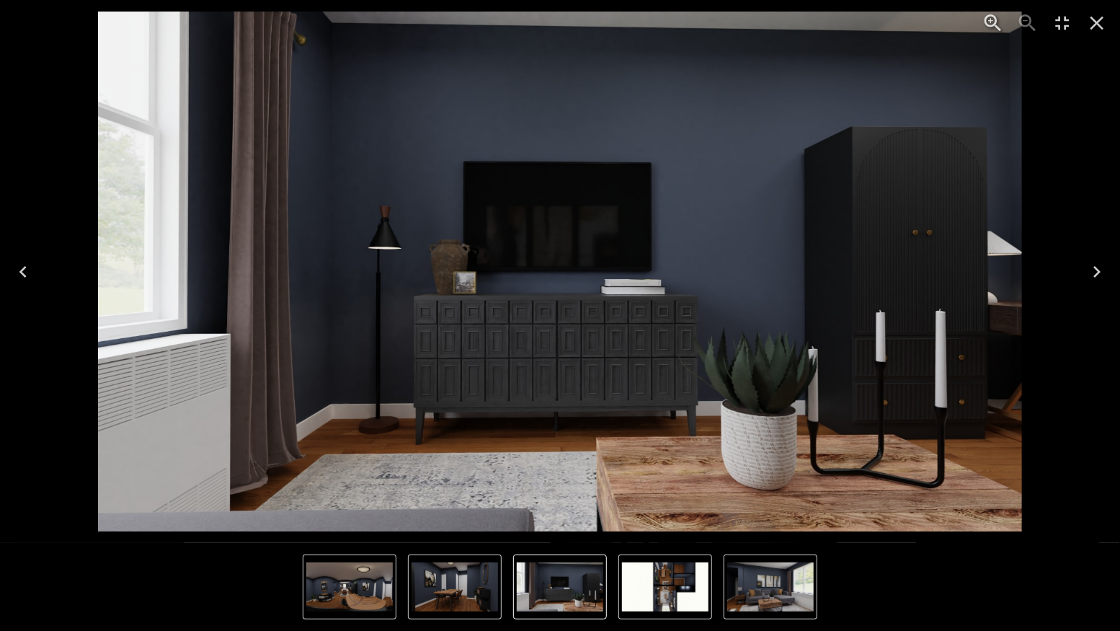
click at [1091, 273] on icon "Next" at bounding box center [1097, 271] width 23 height 23
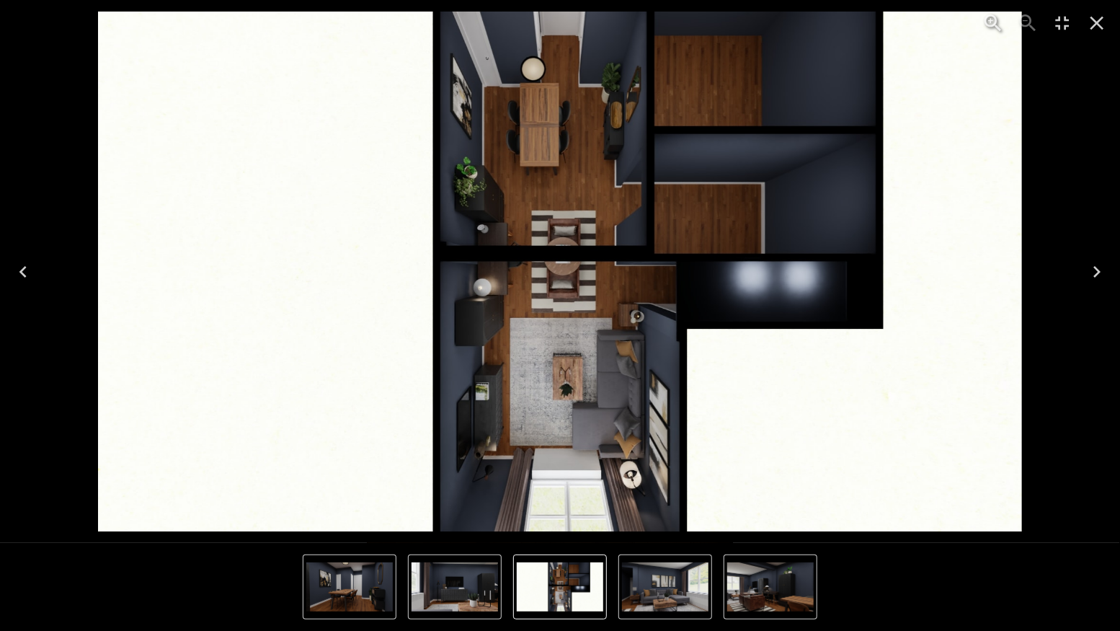
click at [1100, 272] on icon "Next" at bounding box center [1096, 272] width 7 height 12
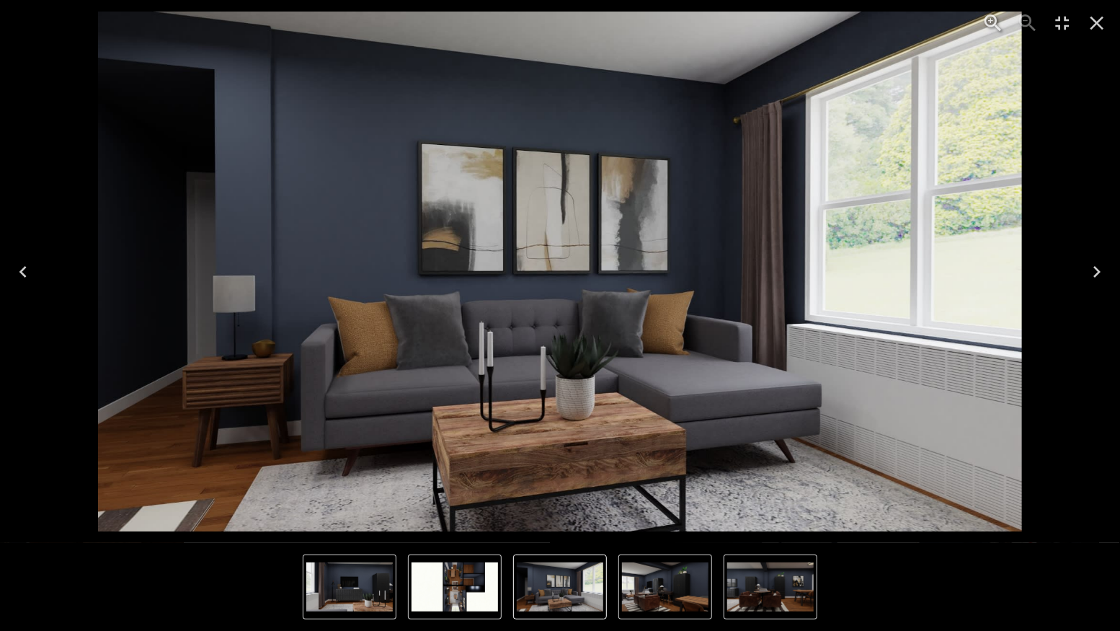
click at [27, 272] on icon "Previous" at bounding box center [23, 271] width 23 height 23
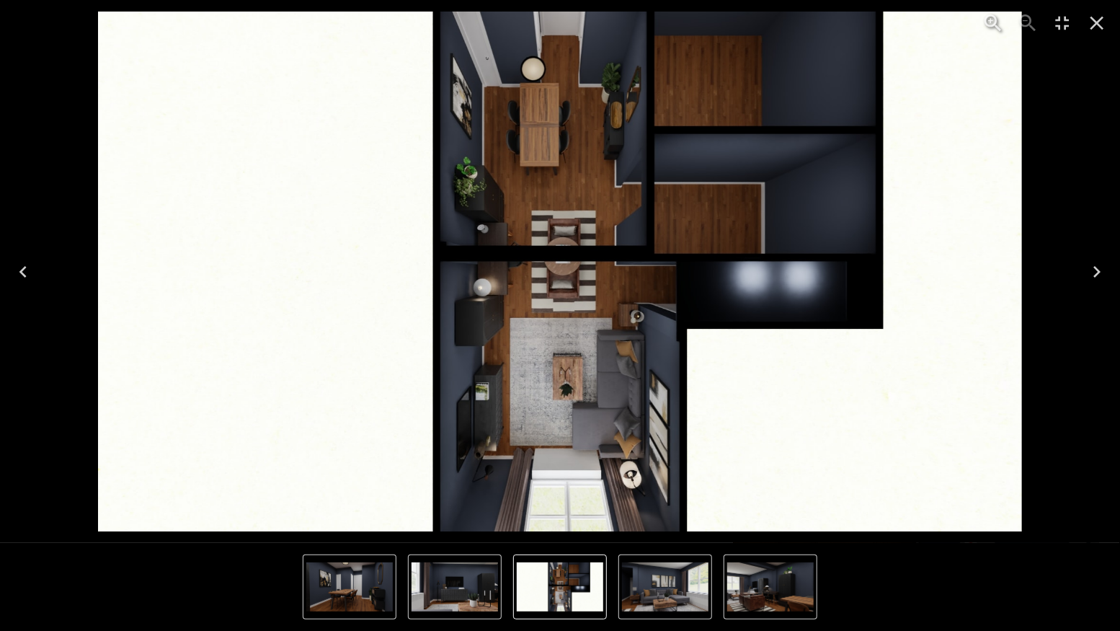
click at [638, 465] on img "4 of 7" at bounding box center [560, 272] width 924 height 520
drag, startPoint x: 616, startPoint y: 185, endPoint x: 616, endPoint y: 174, distance: 10.1
click at [616, 185] on img "4 of 7" at bounding box center [560, 272] width 924 height 520
click at [994, 24] on icon "Zoom in" at bounding box center [993, 22] width 17 height 17
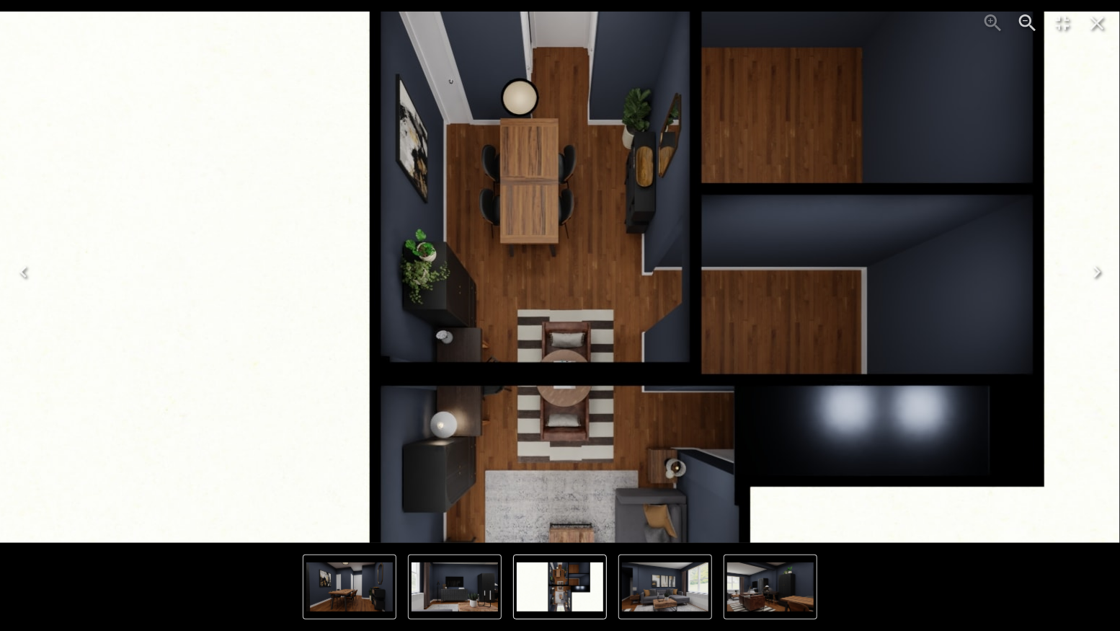
drag, startPoint x: 796, startPoint y: 192, endPoint x: 796, endPoint y: 377, distance: 185.2
click at [796, 377] on img "4 of 7" at bounding box center [560, 401] width 1384 height 778
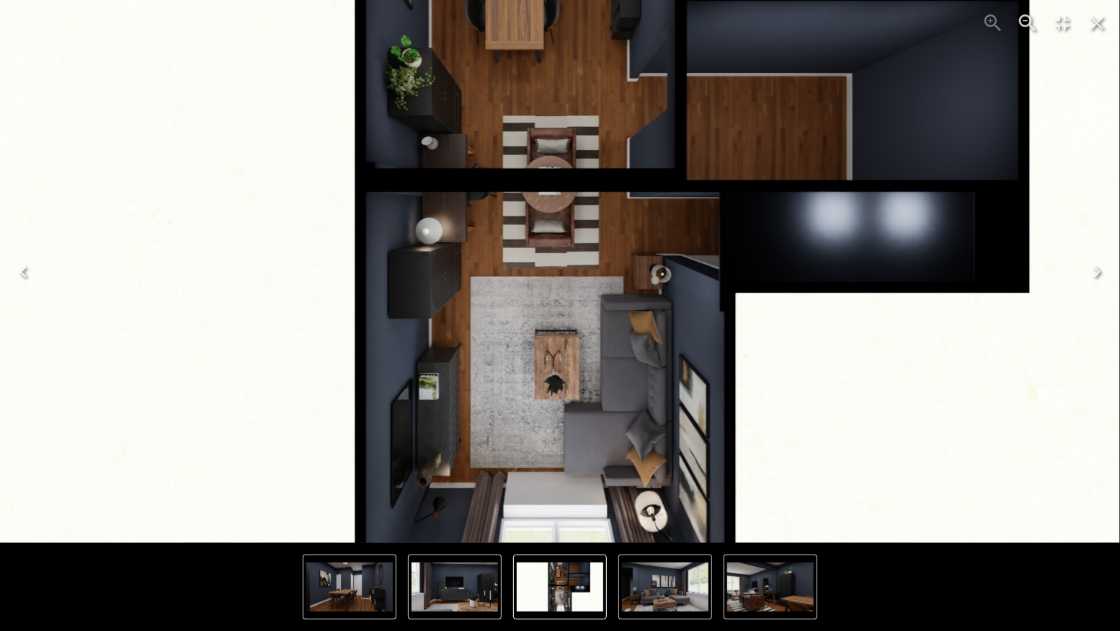
drag, startPoint x: 648, startPoint y: 390, endPoint x: 634, endPoint y: 163, distance: 227.5
click at [634, 163] on img "4 of 7" at bounding box center [546, 207] width 1384 height 778
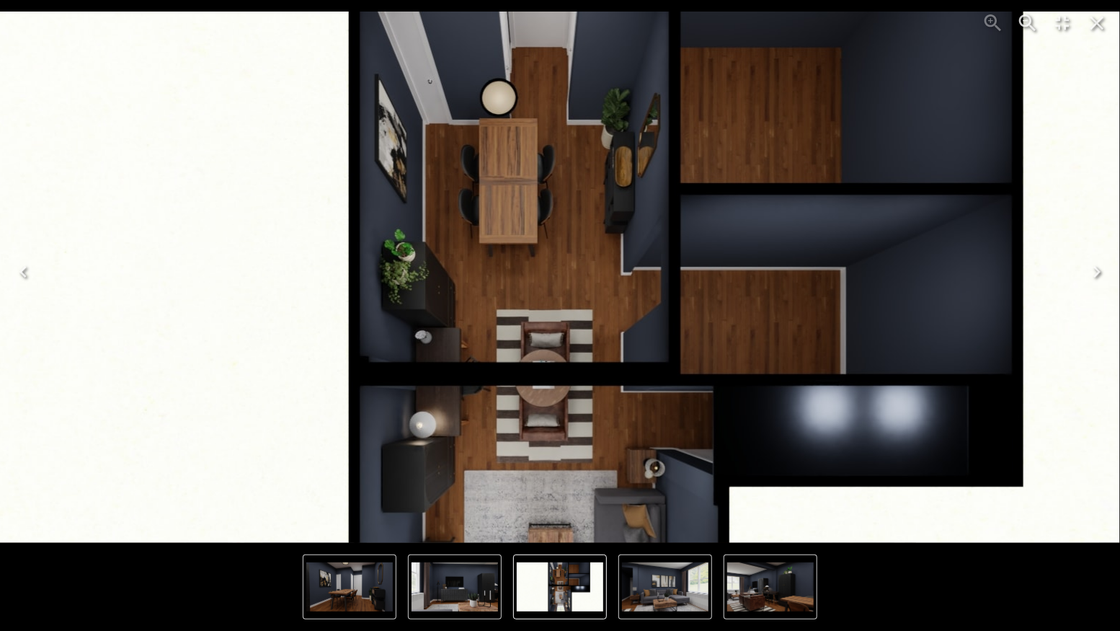
drag, startPoint x: 638, startPoint y: 145, endPoint x: 631, endPoint y: 358, distance: 212.8
click at [631, 358] on img "4 of 7" at bounding box center [539, 401] width 1384 height 778
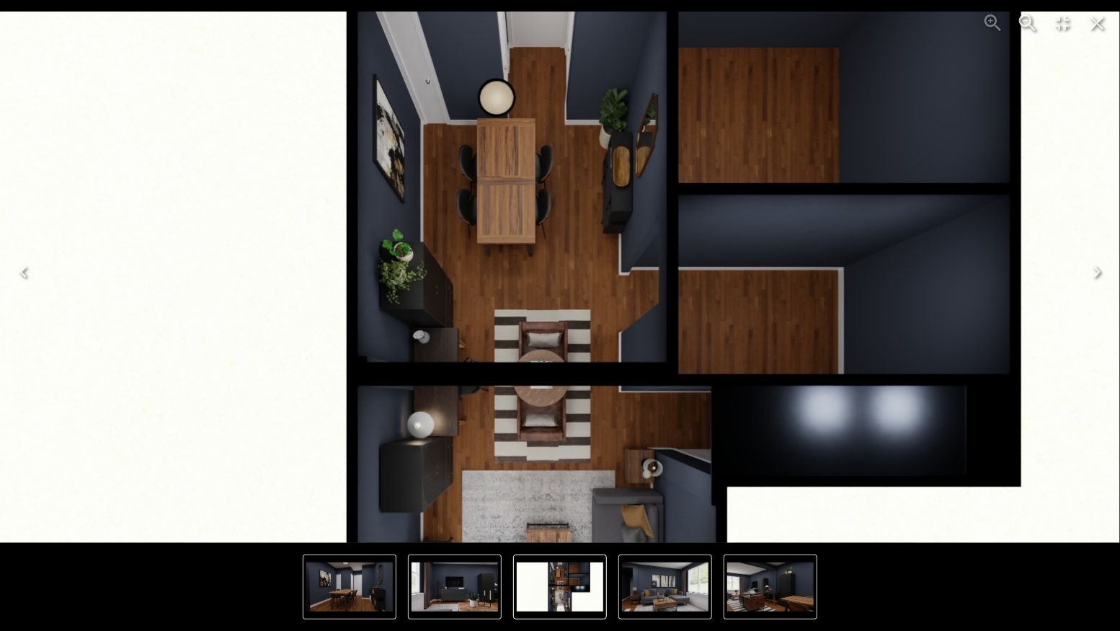
drag, startPoint x: 551, startPoint y: 200, endPoint x: 549, endPoint y: 246, distance: 46.2
click at [549, 246] on img "4 of 7" at bounding box center [537, 401] width 1384 height 778
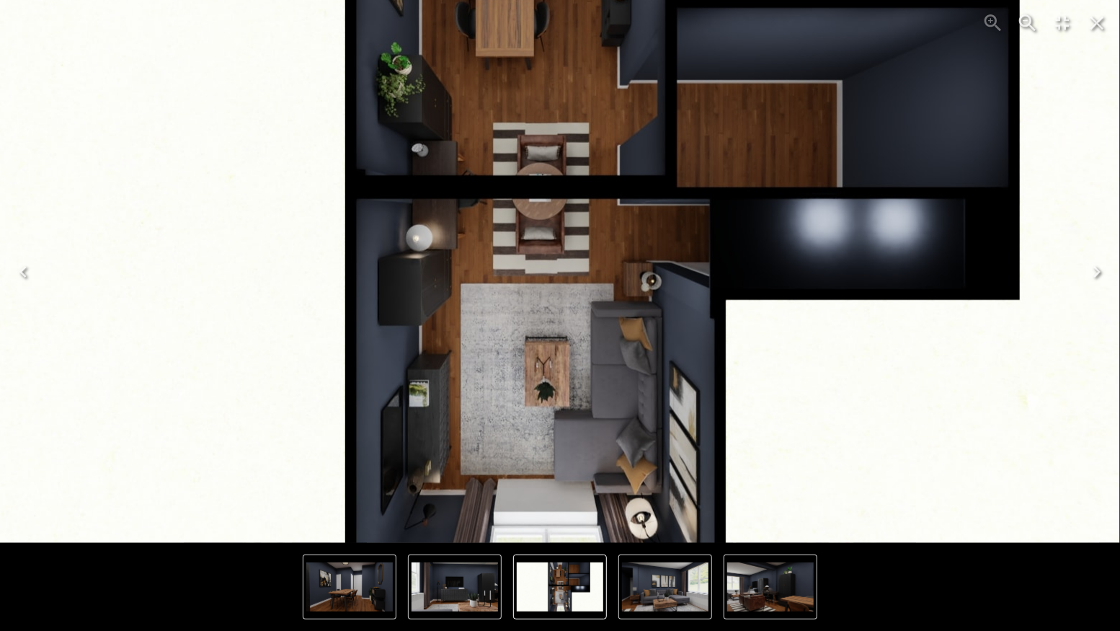
drag, startPoint x: 528, startPoint y: 257, endPoint x: 525, endPoint y: 61, distance: 196.1
click at [525, 61] on img "4 of 7" at bounding box center [536, 214] width 1384 height 778
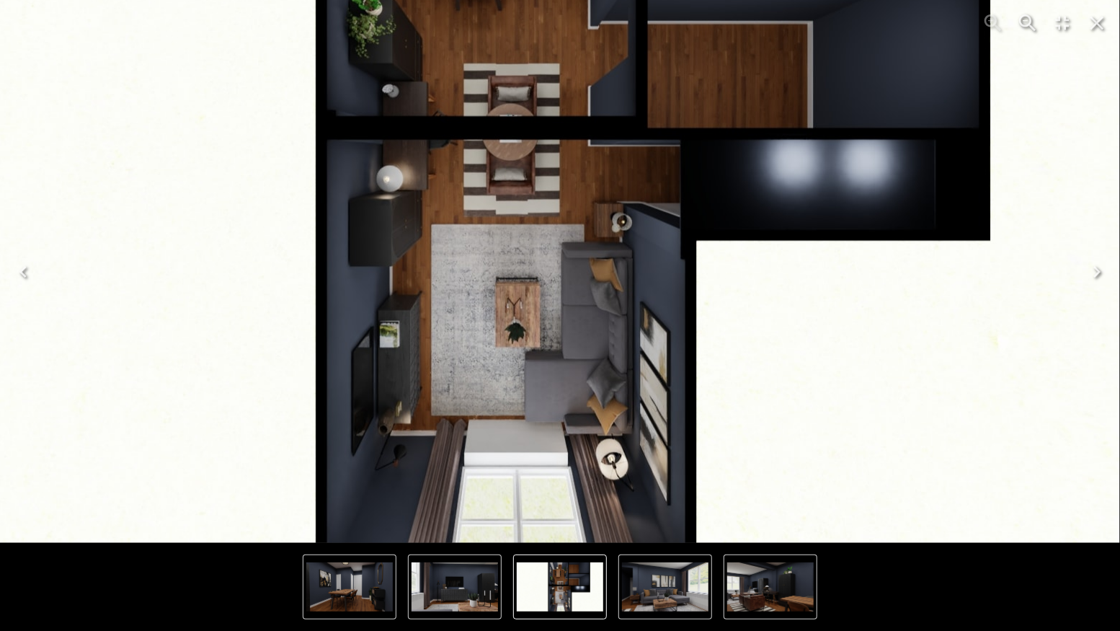
drag, startPoint x: 569, startPoint y: 244, endPoint x: 538, endPoint y: 155, distance: 94.6
click at [539, 156] on img "4 of 7" at bounding box center [506, 155] width 1384 height 778
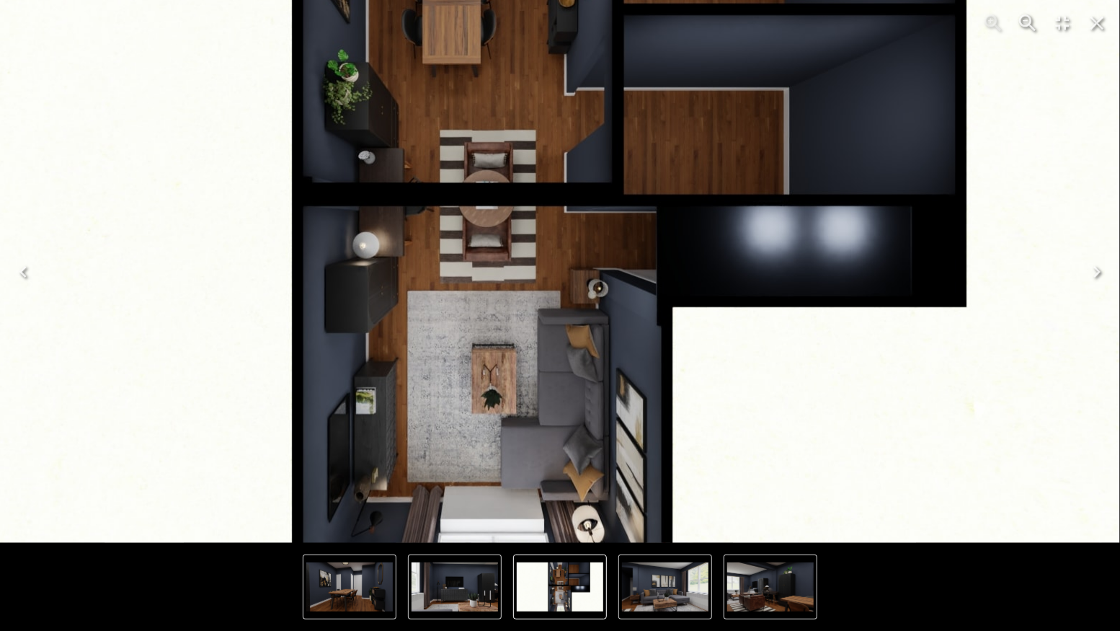
drag, startPoint x: 615, startPoint y: 313, endPoint x: 598, endPoint y: 379, distance: 68.5
click at [598, 379] on img "4 of 7" at bounding box center [482, 221] width 1384 height 778
click at [1099, 275] on icon "Next" at bounding box center [1097, 271] width 23 height 23
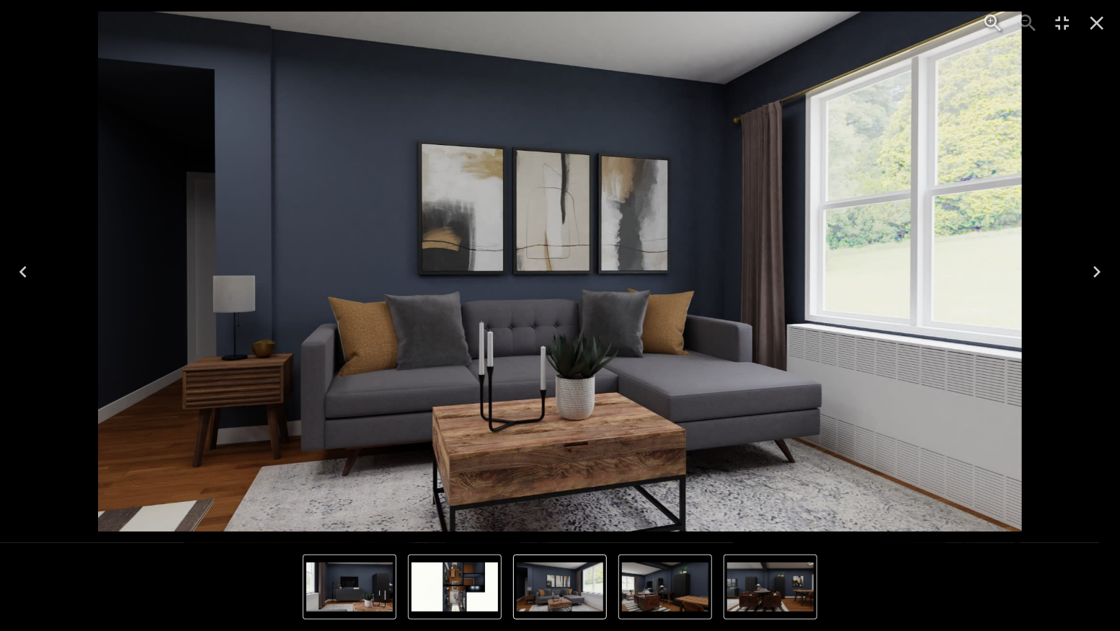
click at [1099, 275] on icon "Next" at bounding box center [1097, 271] width 23 height 23
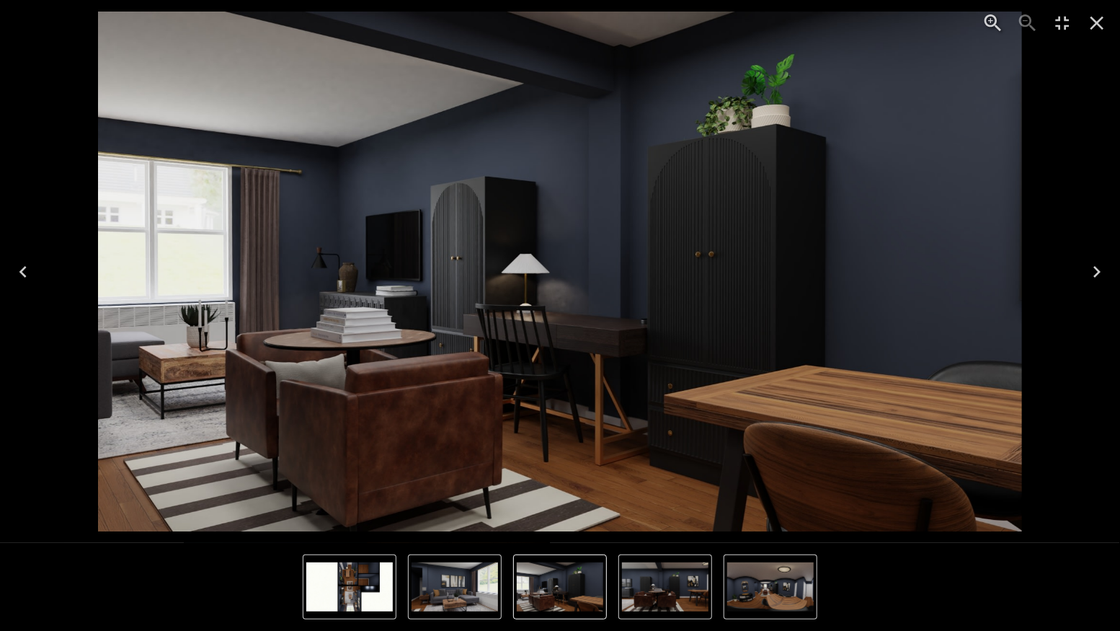
click at [1099, 276] on icon "Next" at bounding box center [1097, 271] width 23 height 23
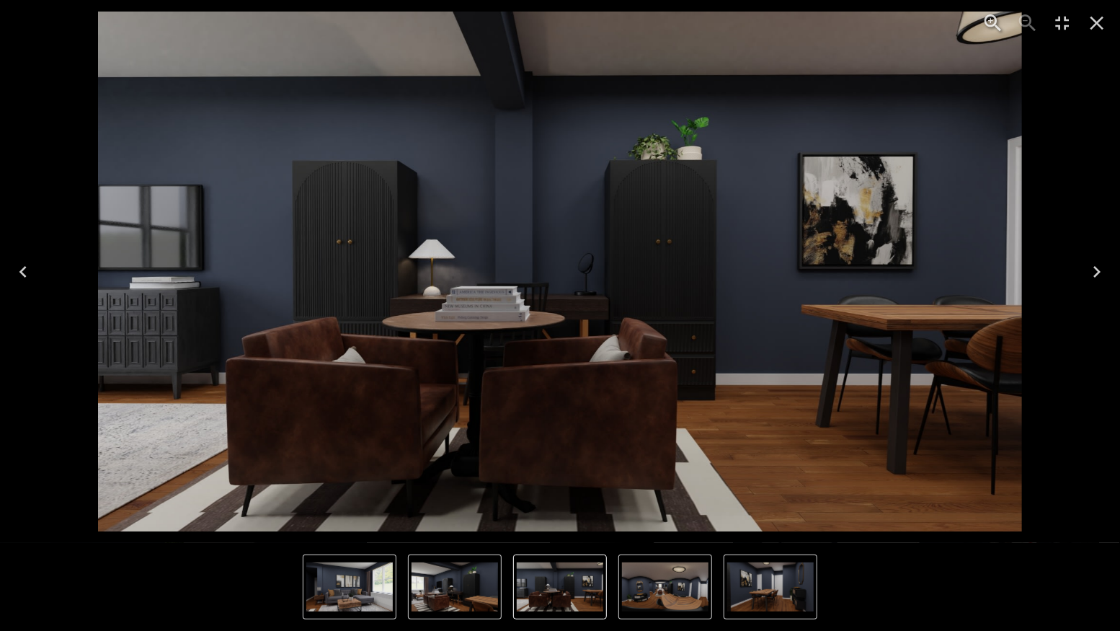
click at [1100, 266] on icon "Next" at bounding box center [1097, 271] width 23 height 23
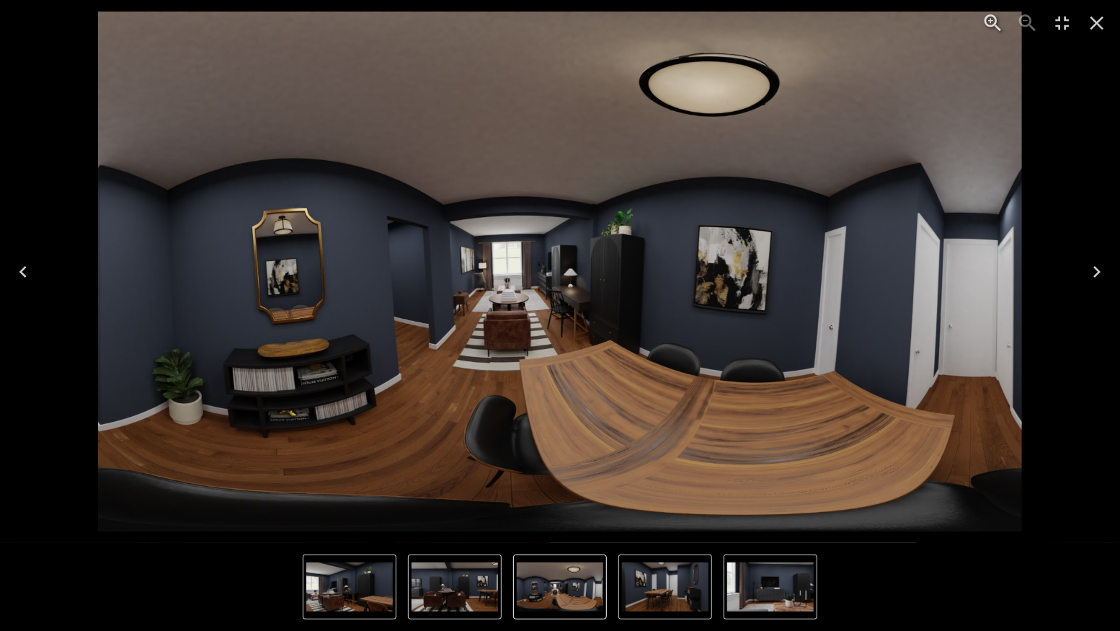
click at [1100, 266] on icon "Next" at bounding box center [1097, 271] width 23 height 23
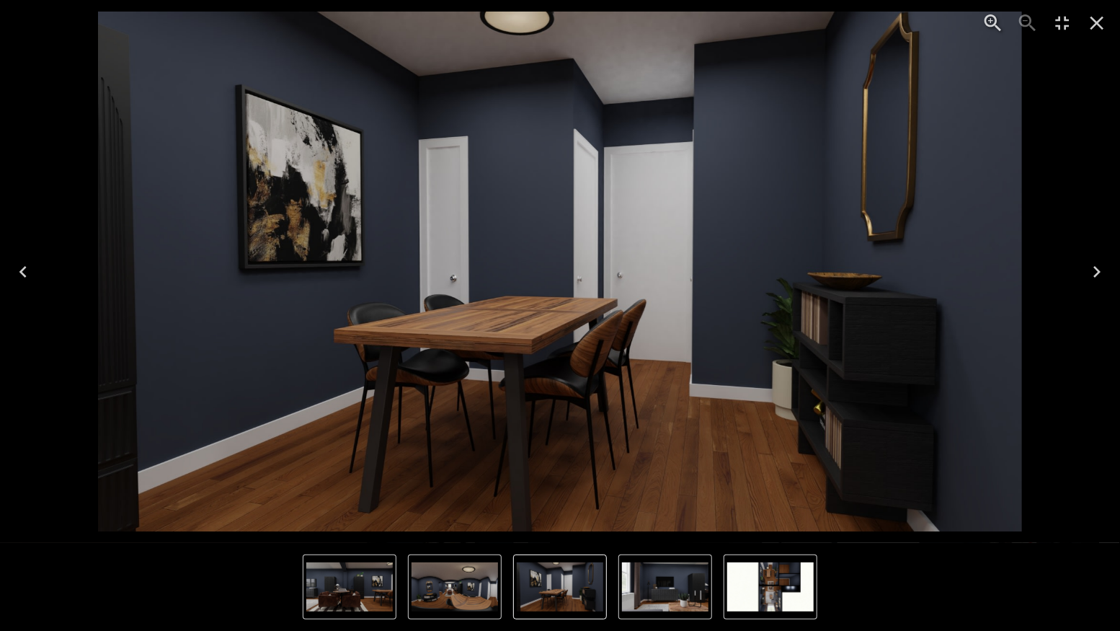
click at [1093, 272] on icon "Next" at bounding box center [1097, 271] width 23 height 23
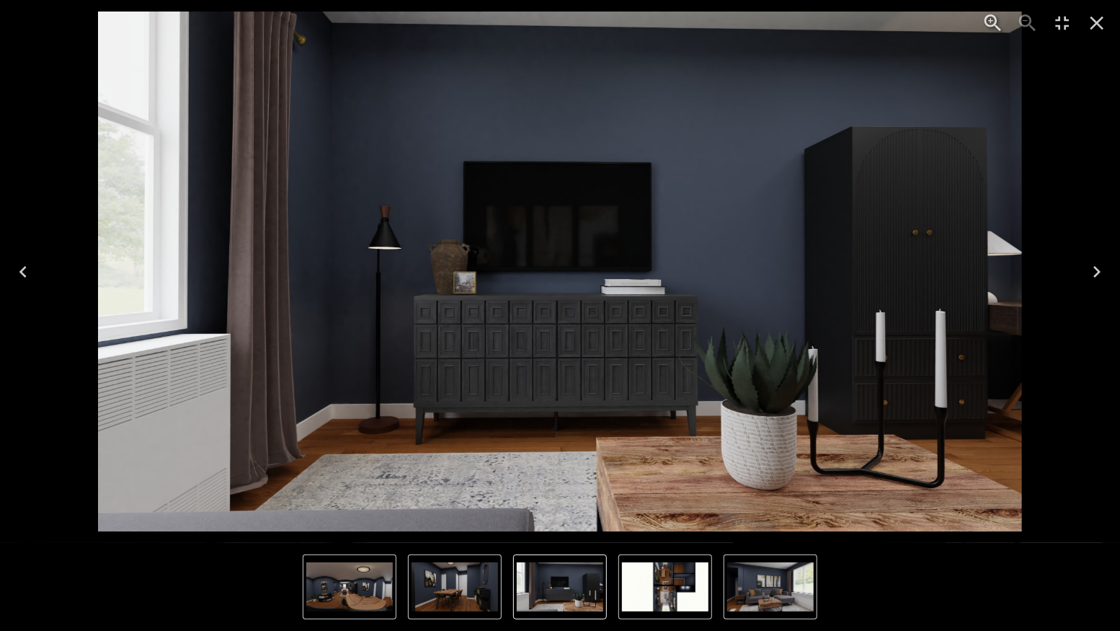
click at [1105, 267] on icon "Next" at bounding box center [1097, 271] width 23 height 23
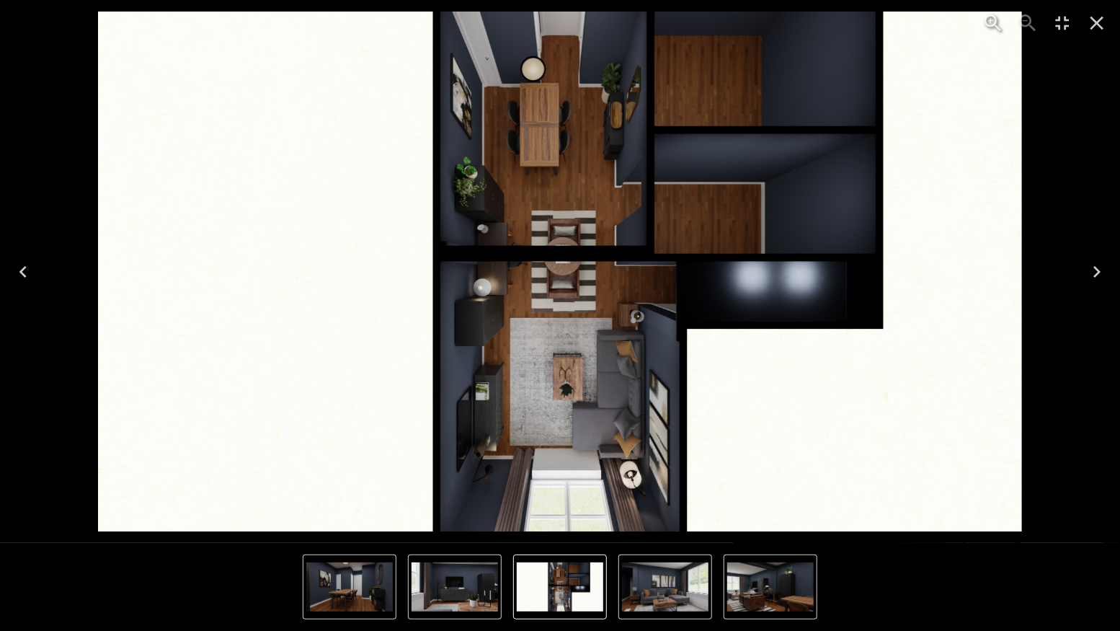
click at [1106, 19] on icon "Close" at bounding box center [1097, 23] width 23 height 23
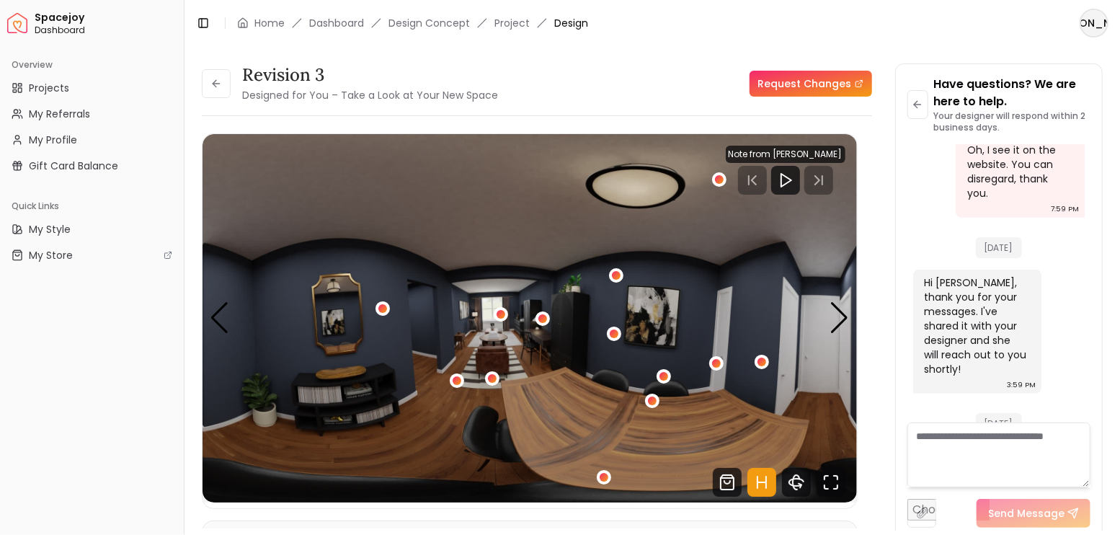
scroll to position [3652, 0]
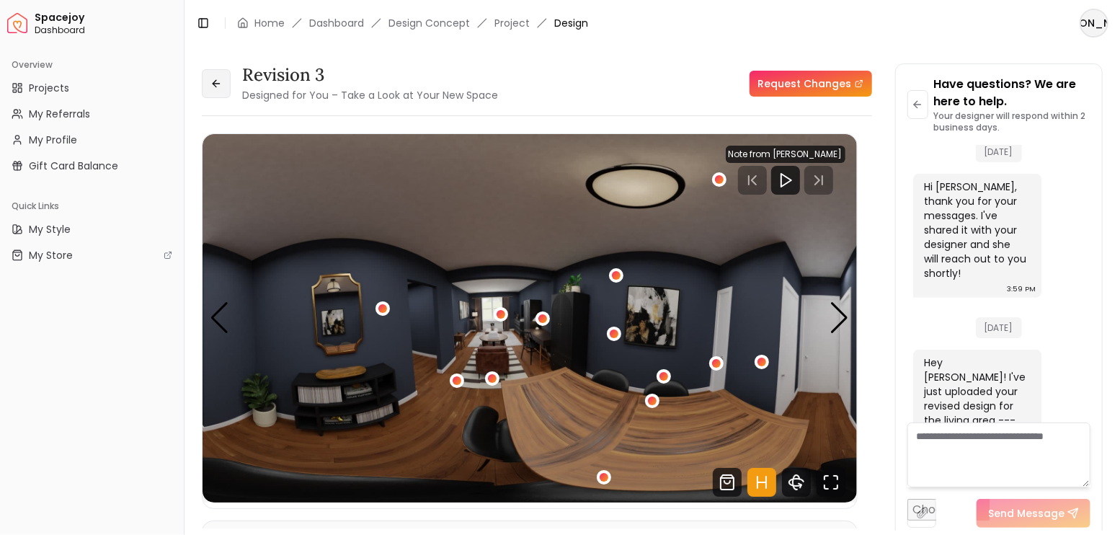
click at [218, 90] on button at bounding box center [216, 83] width 29 height 29
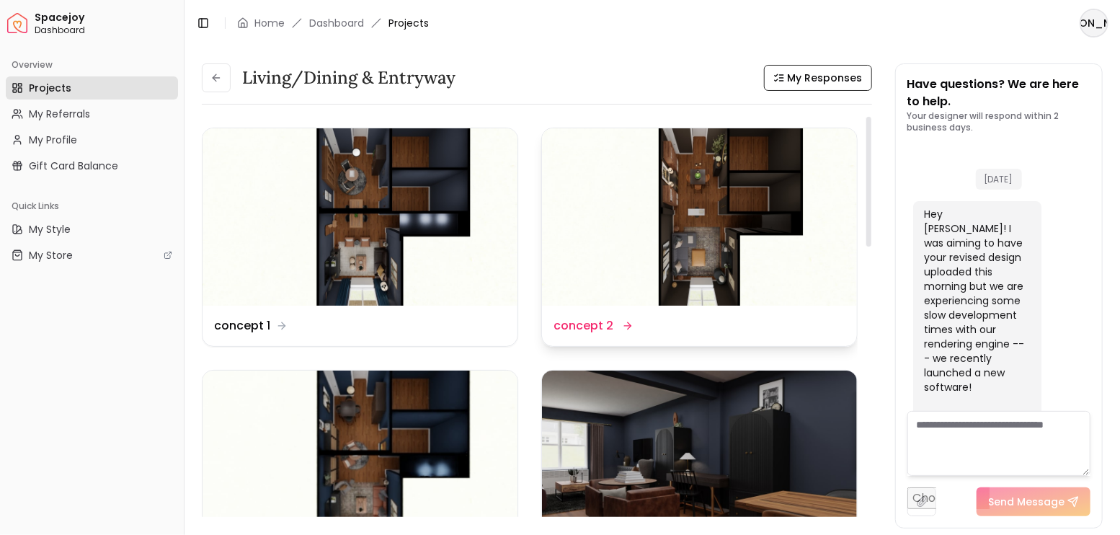
scroll to position [3662, 0]
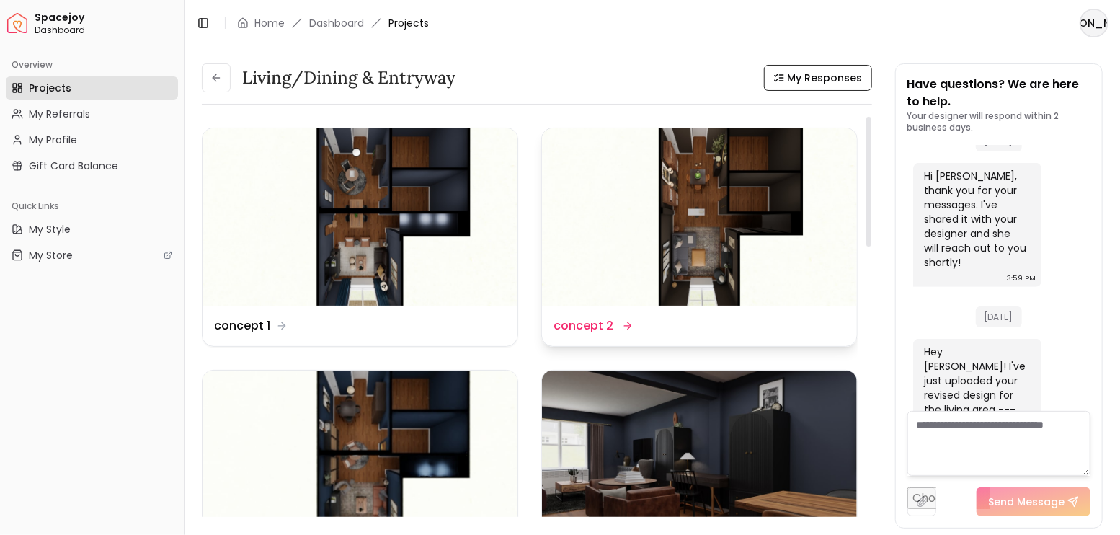
click at [693, 252] on img at bounding box center [699, 216] width 315 height 177
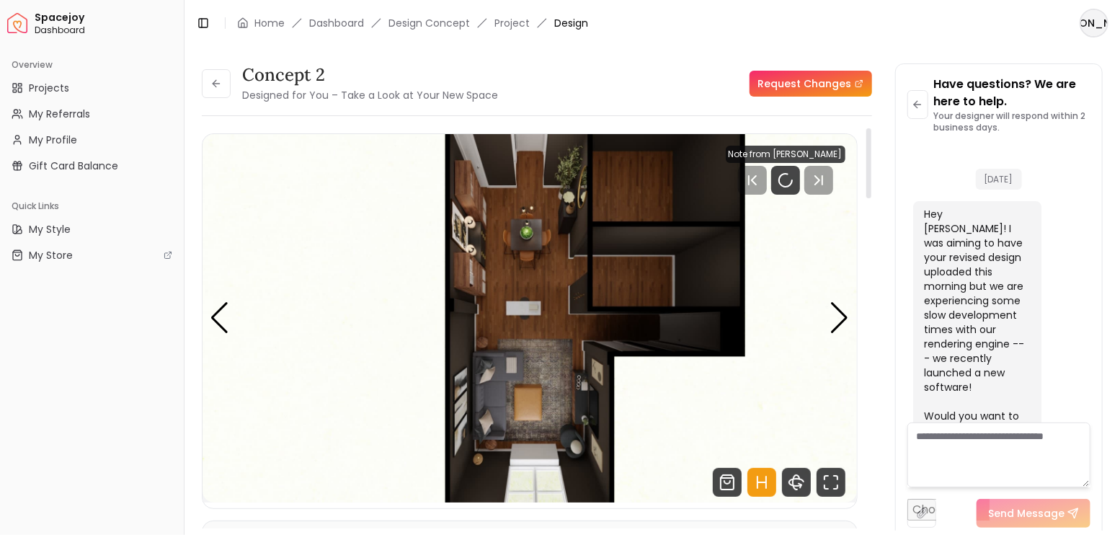
scroll to position [3652, 0]
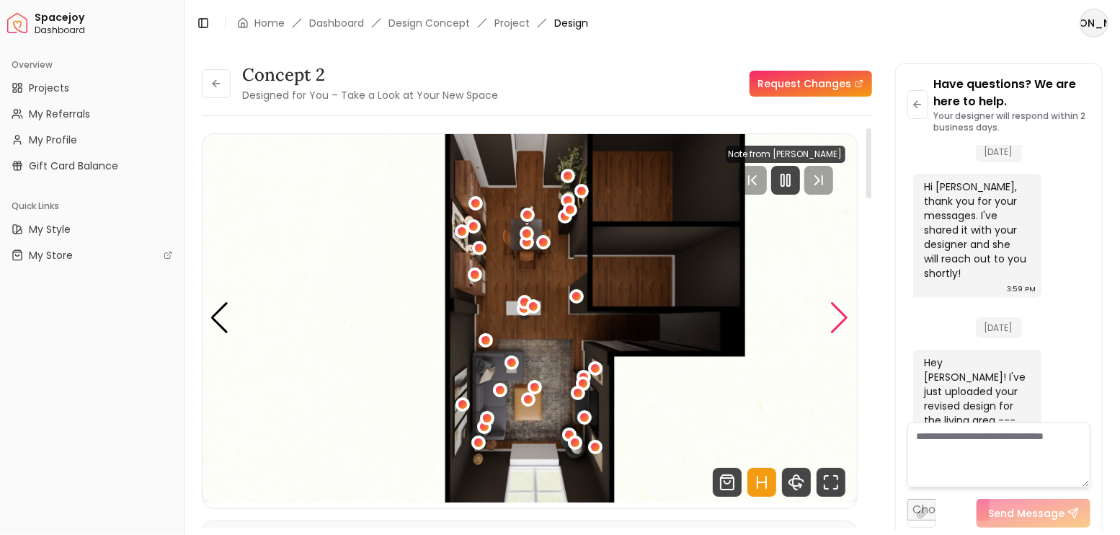
click at [838, 319] on div "Next slide" at bounding box center [839, 318] width 19 height 32
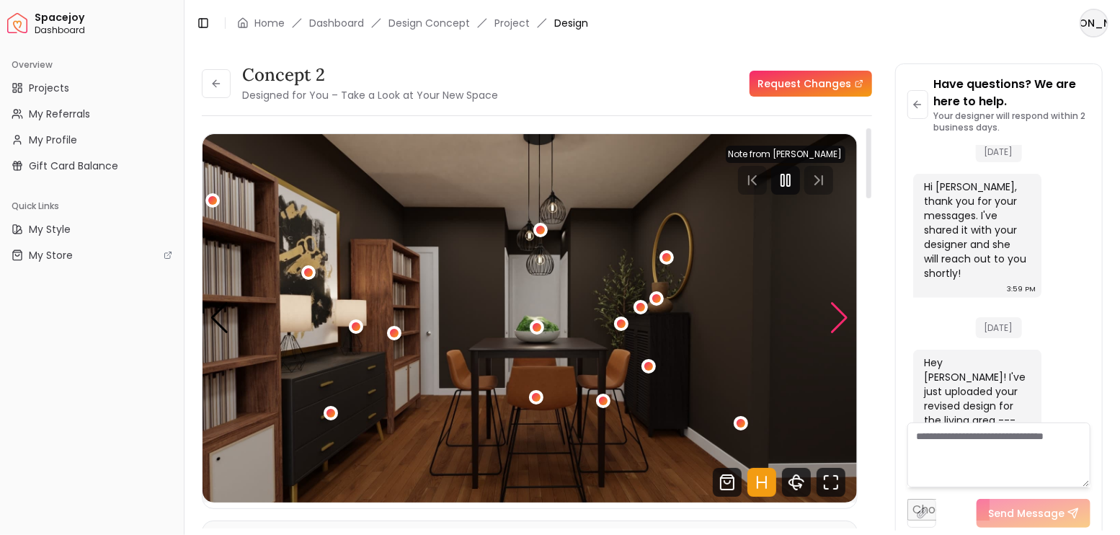
click at [838, 319] on div "Next slide" at bounding box center [839, 318] width 19 height 32
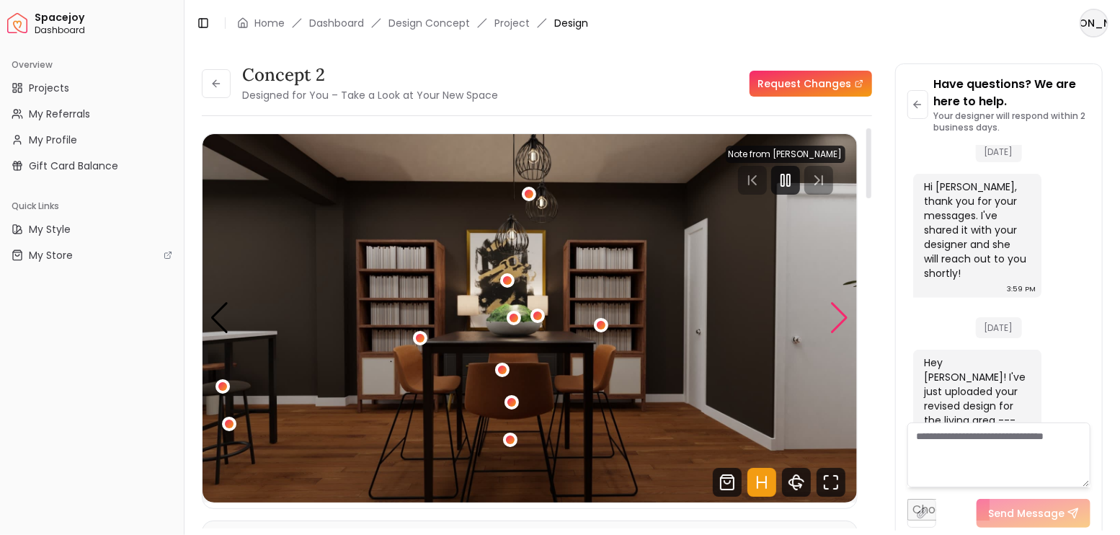
click at [838, 319] on div "Next slide" at bounding box center [839, 318] width 19 height 32
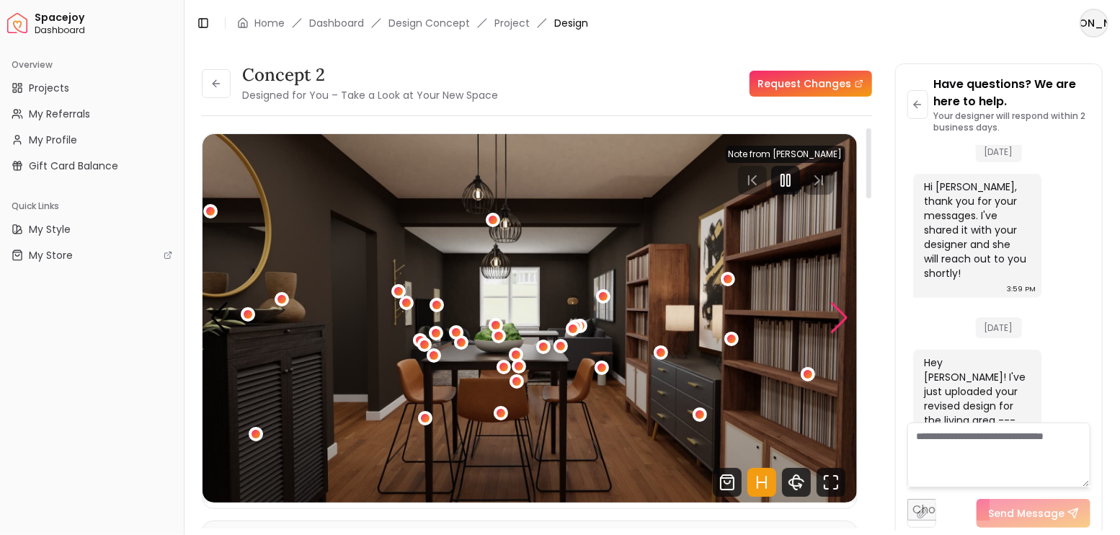
click at [838, 319] on div "Next slide" at bounding box center [839, 318] width 19 height 32
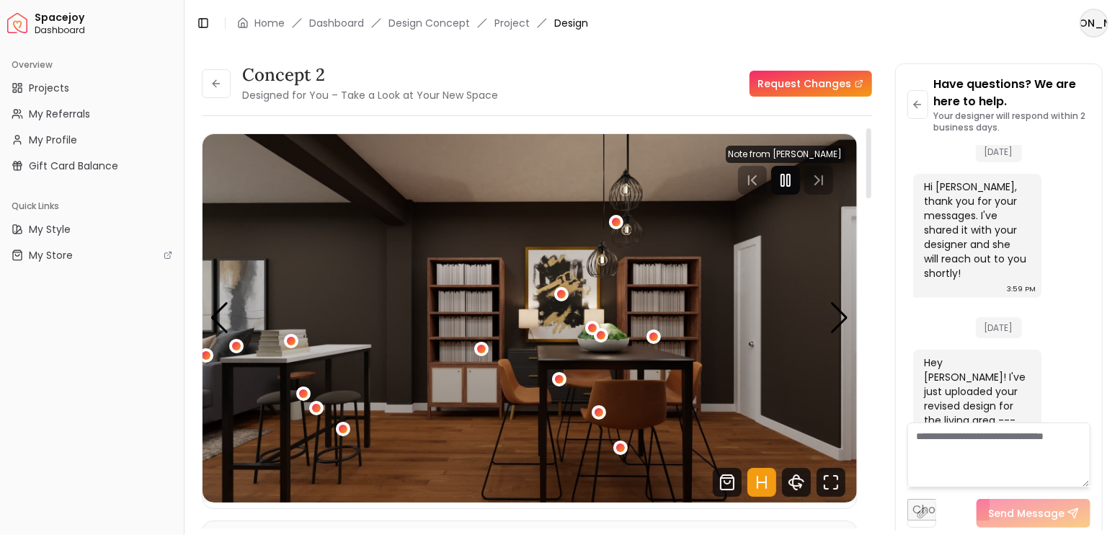
click at [786, 186] on icon "Pause" at bounding box center [785, 180] width 17 height 17
click at [841, 325] on div "Next slide" at bounding box center [839, 318] width 19 height 32
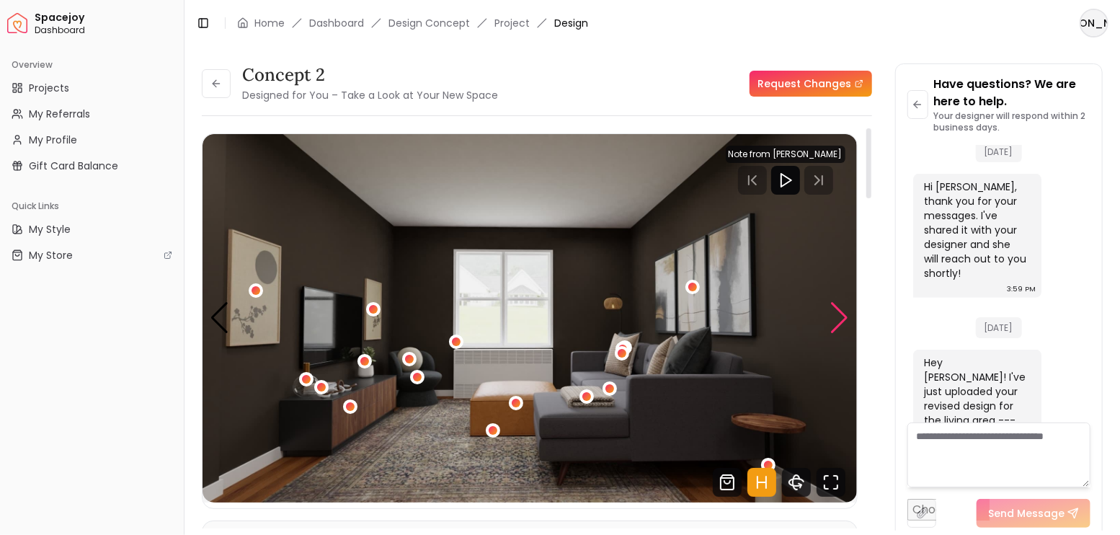
click at [841, 317] on div "Next slide" at bounding box center [839, 318] width 19 height 32
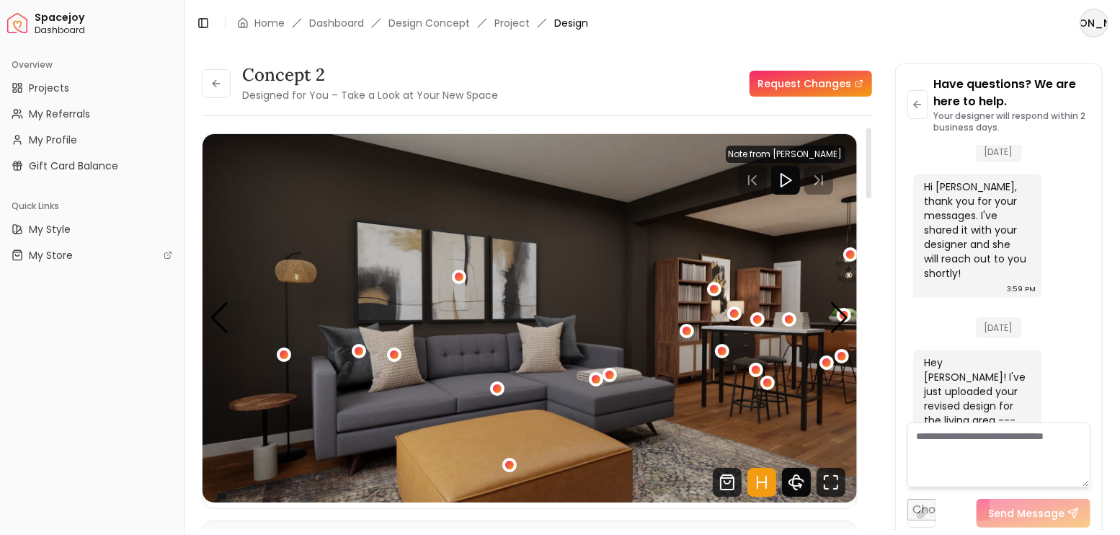
click at [766, 485] on icon "Hotspots Toggle" at bounding box center [766, 482] width 0 height 12
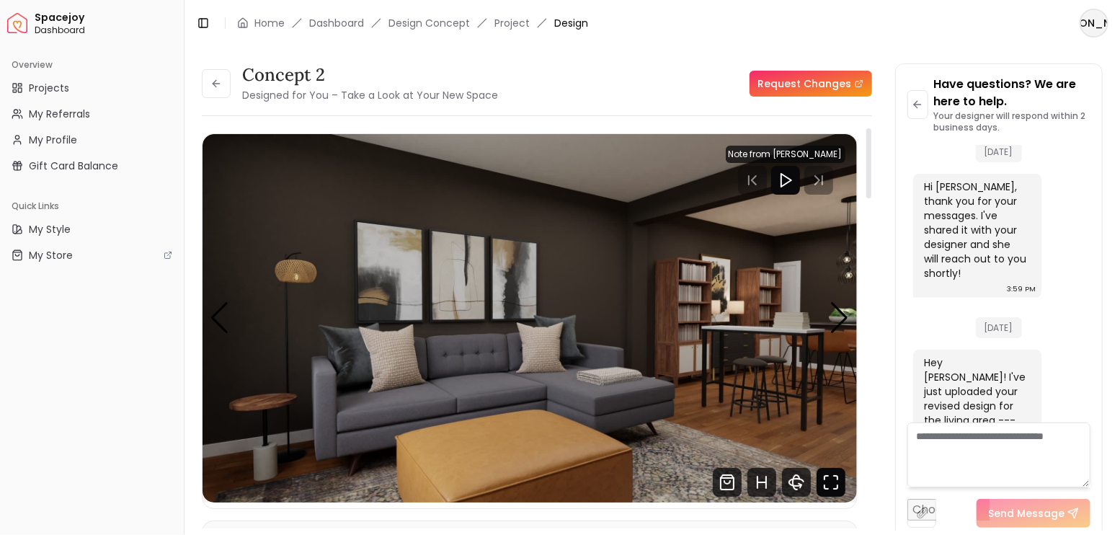
click at [840, 479] on icon "Fullscreen" at bounding box center [831, 482] width 29 height 29
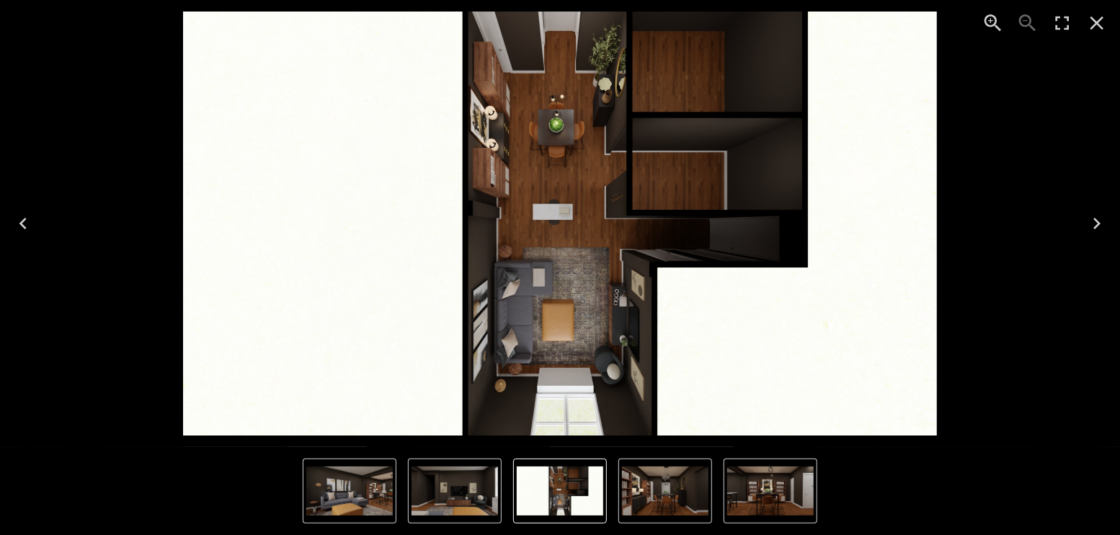
click at [766, 466] on img "3 of 8" at bounding box center [770, 490] width 86 height 49
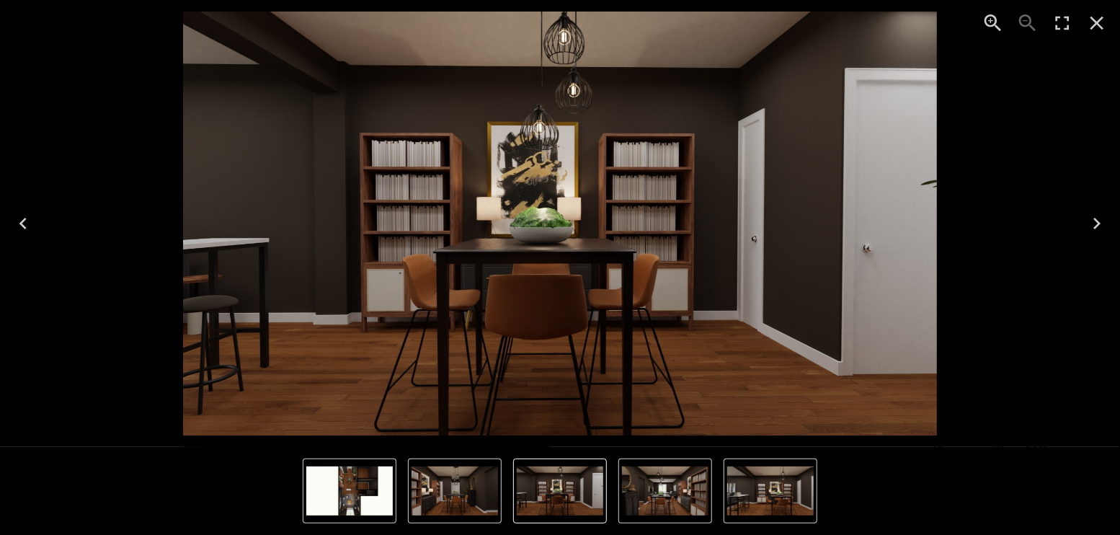
click at [770, 482] on img "5 of 8" at bounding box center [770, 490] width 86 height 49
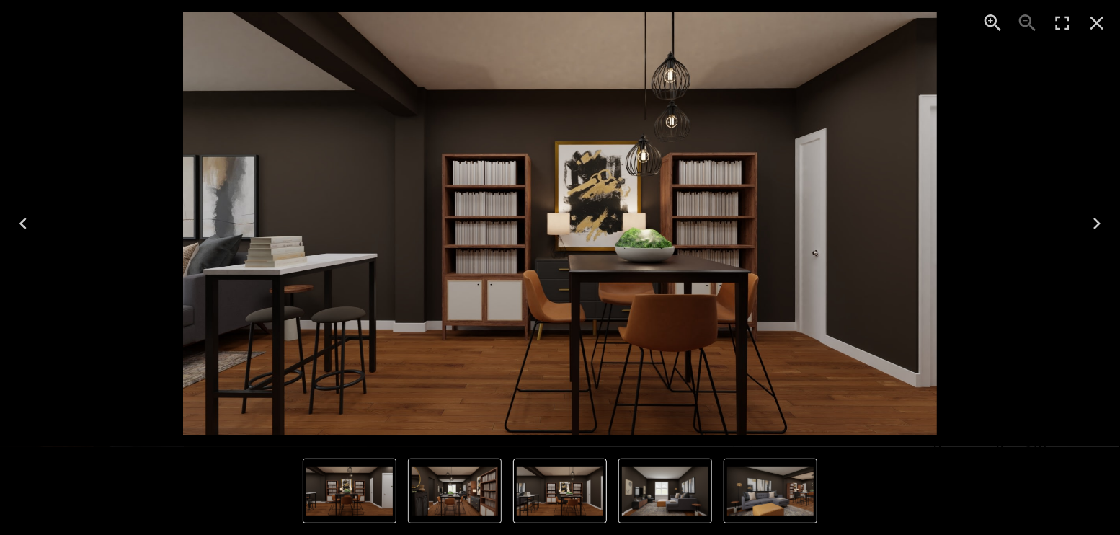
click at [770, 483] on img "7 of 8" at bounding box center [770, 490] width 86 height 49
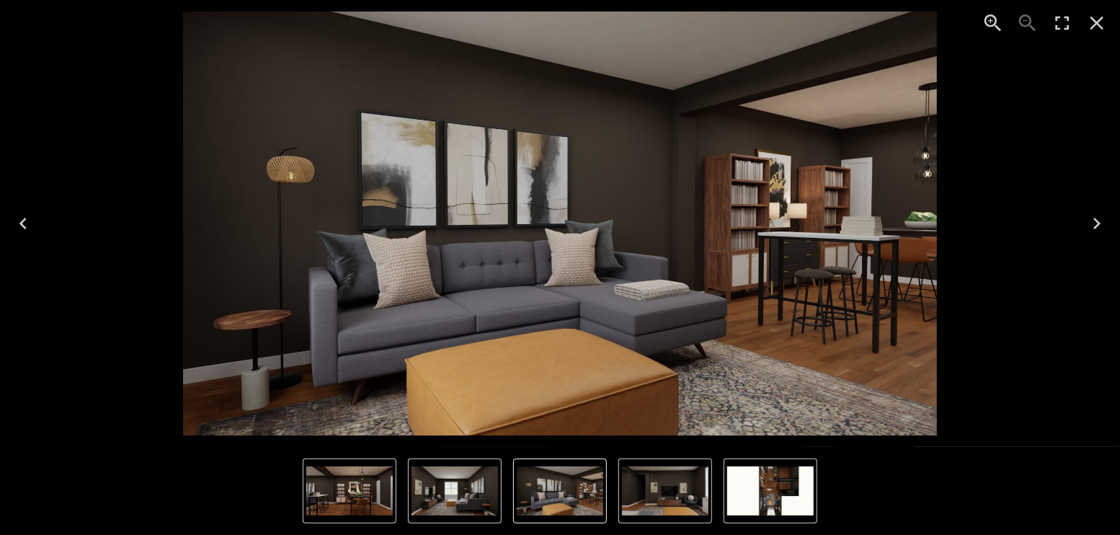
click at [1099, 19] on icon "Close" at bounding box center [1098, 24] width 14 height 14
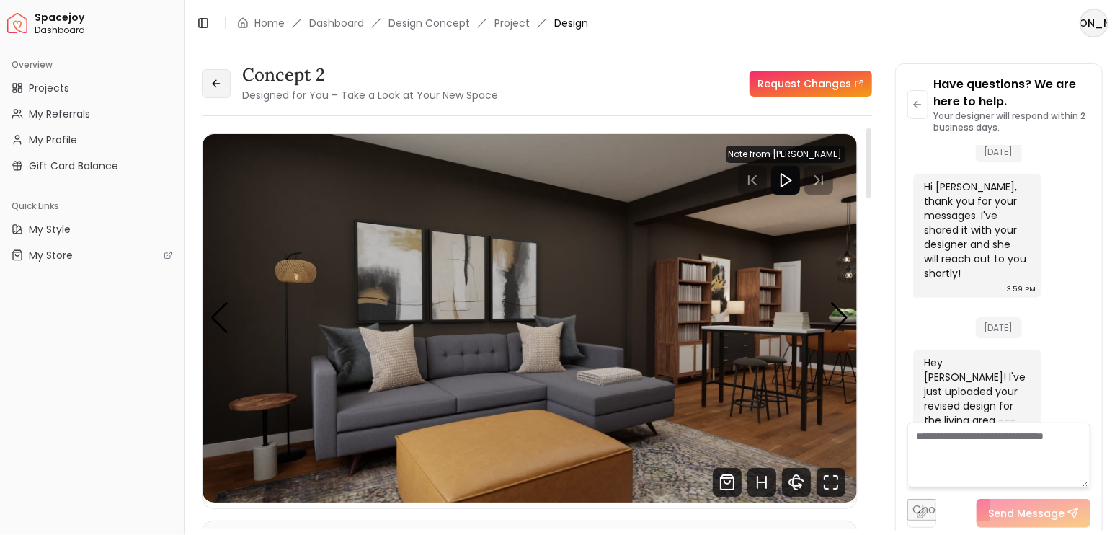
click at [205, 69] on button at bounding box center [216, 83] width 29 height 29
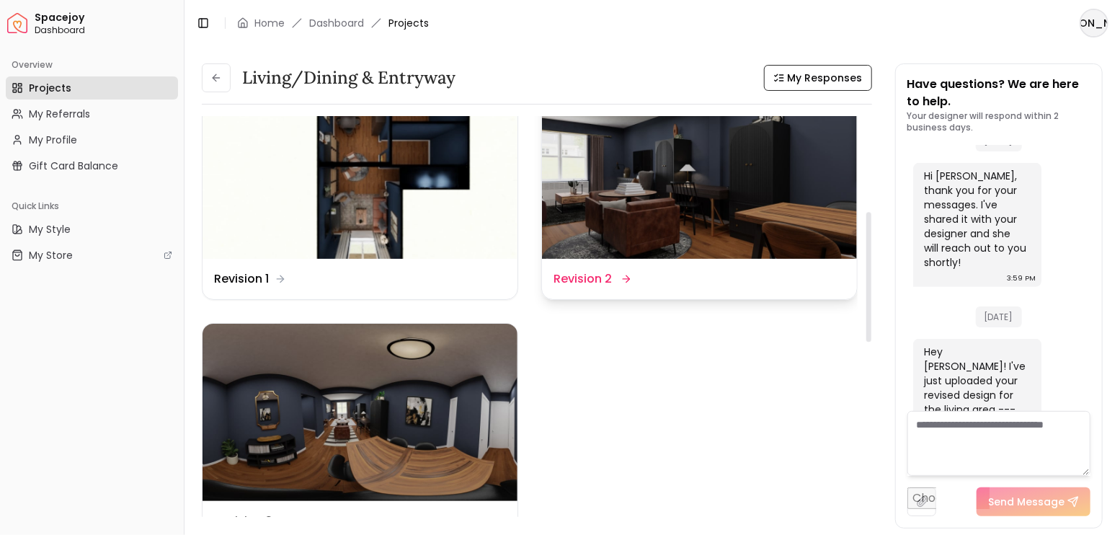
scroll to position [336, 0]
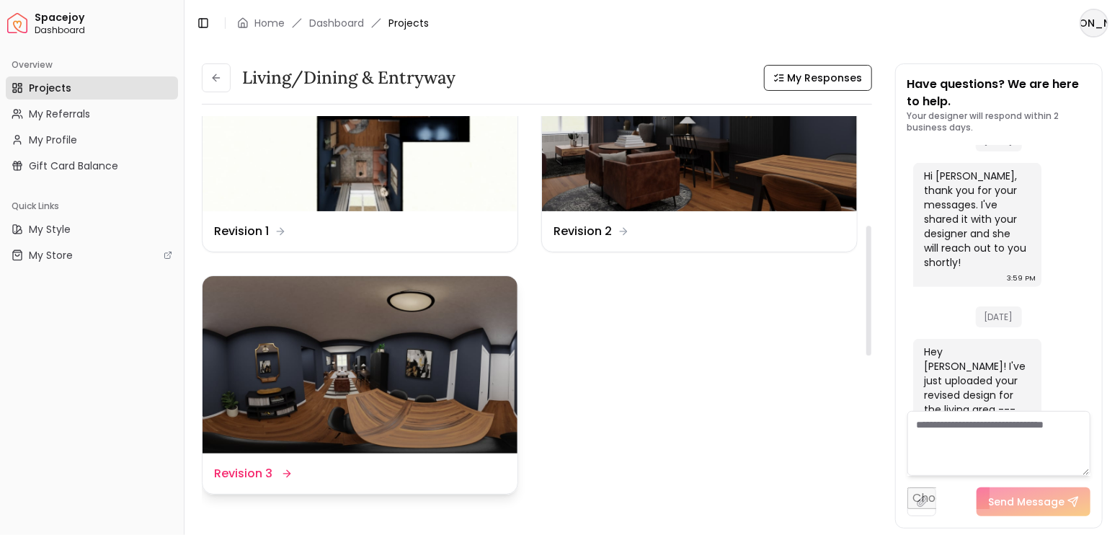
click at [415, 353] on img at bounding box center [360, 364] width 315 height 177
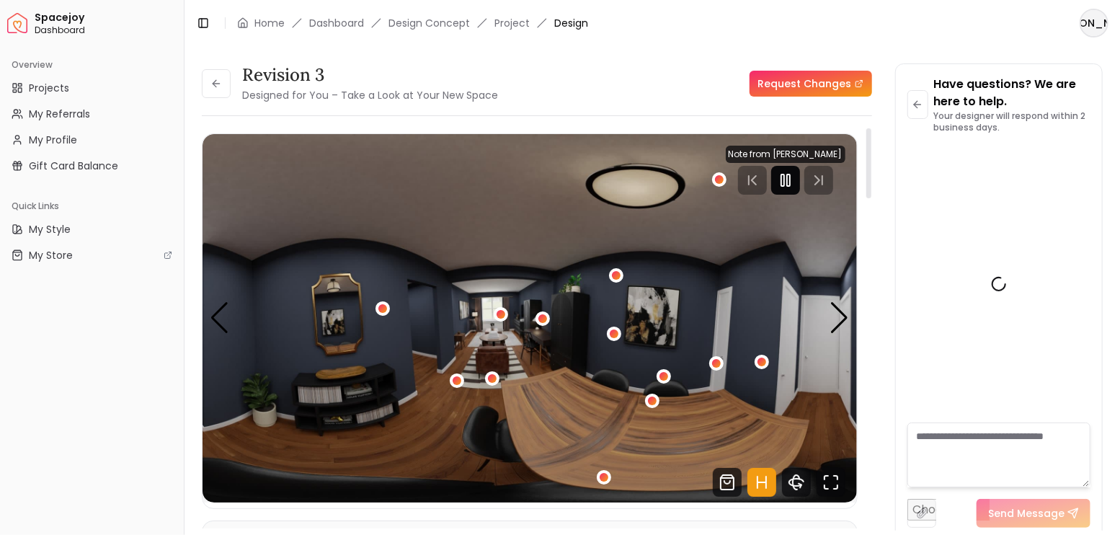
scroll to position [3652, 0]
click at [784, 182] on rect "Pause" at bounding box center [782, 180] width 3 height 12
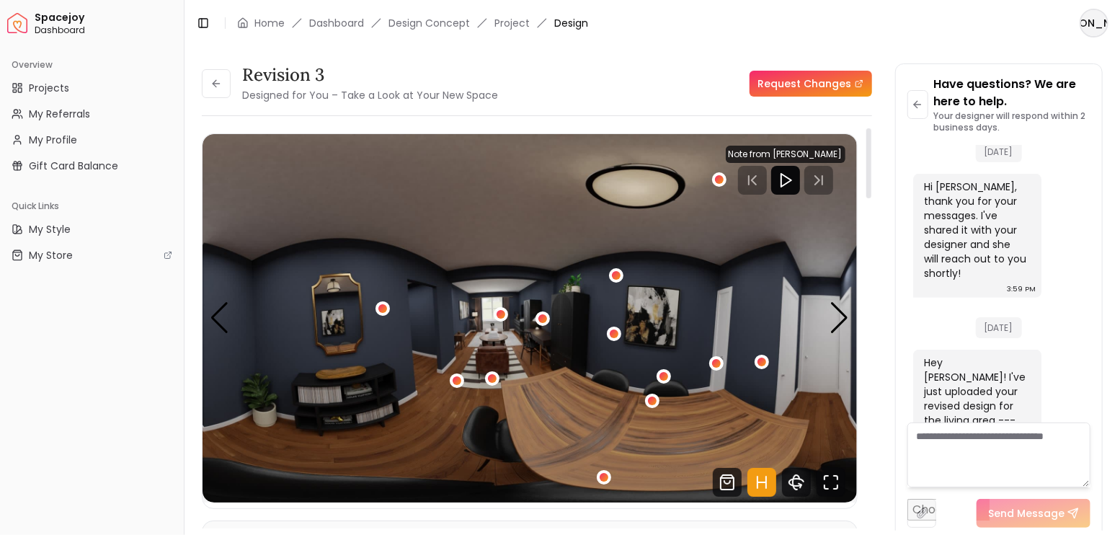
click at [767, 487] on icon "Hotspots Toggle" at bounding box center [761, 482] width 29 height 29
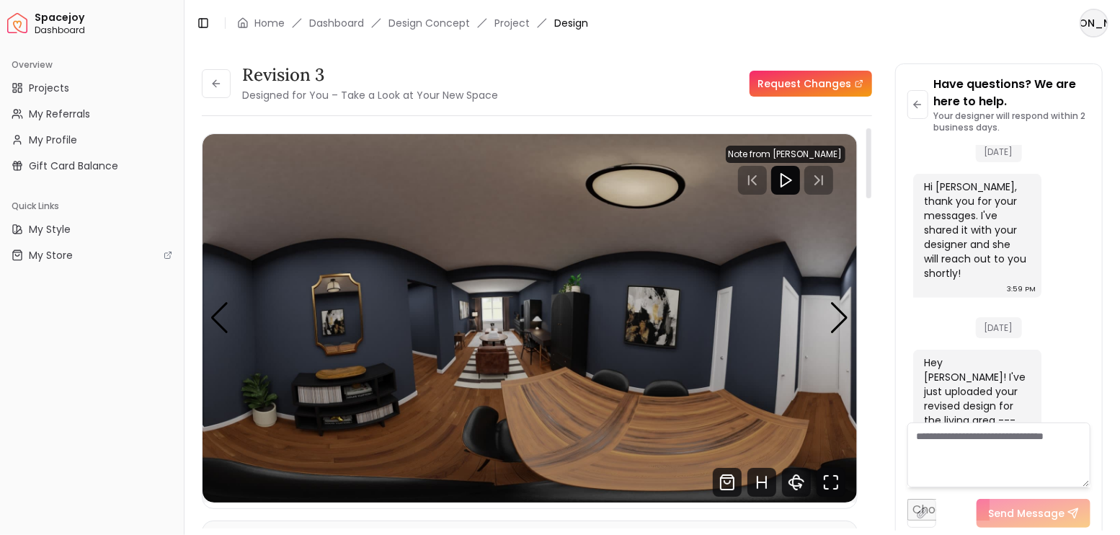
click at [835, 480] on icon "Fullscreen" at bounding box center [831, 482] width 29 height 29
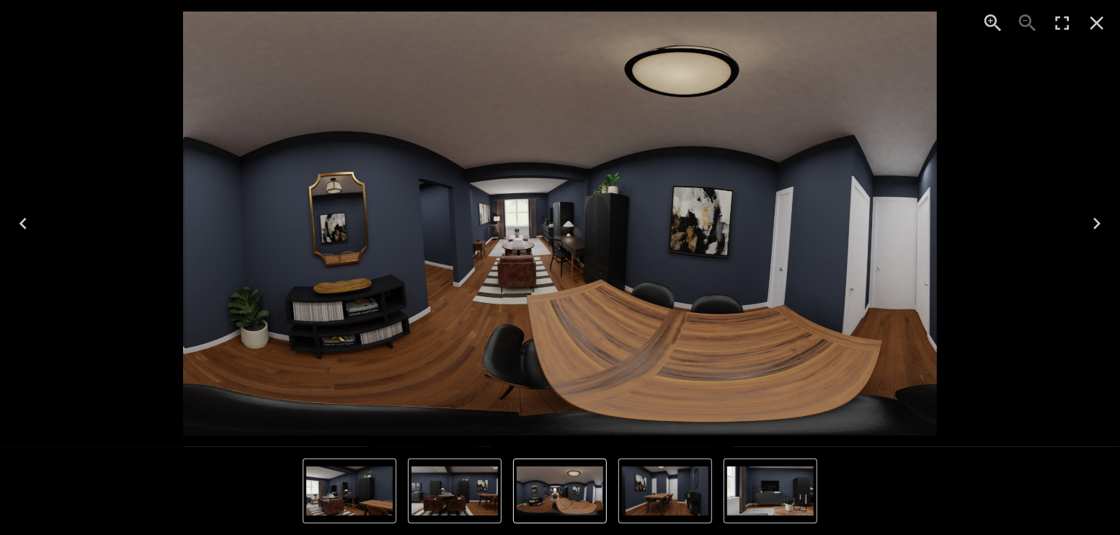
click at [1097, 221] on icon "Next" at bounding box center [1096, 224] width 7 height 12
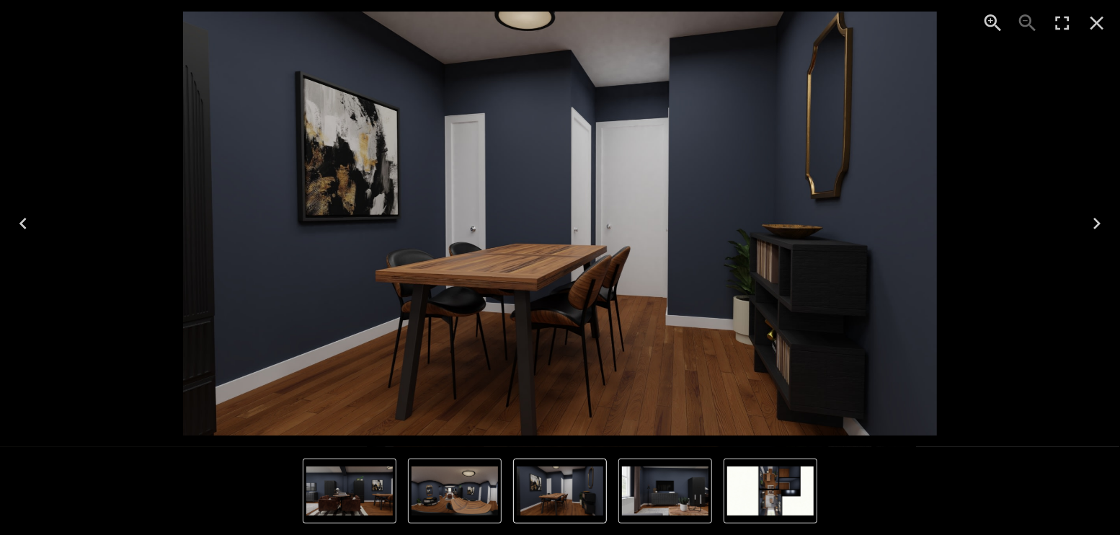
click at [1096, 220] on icon "Next" at bounding box center [1096, 224] width 7 height 12
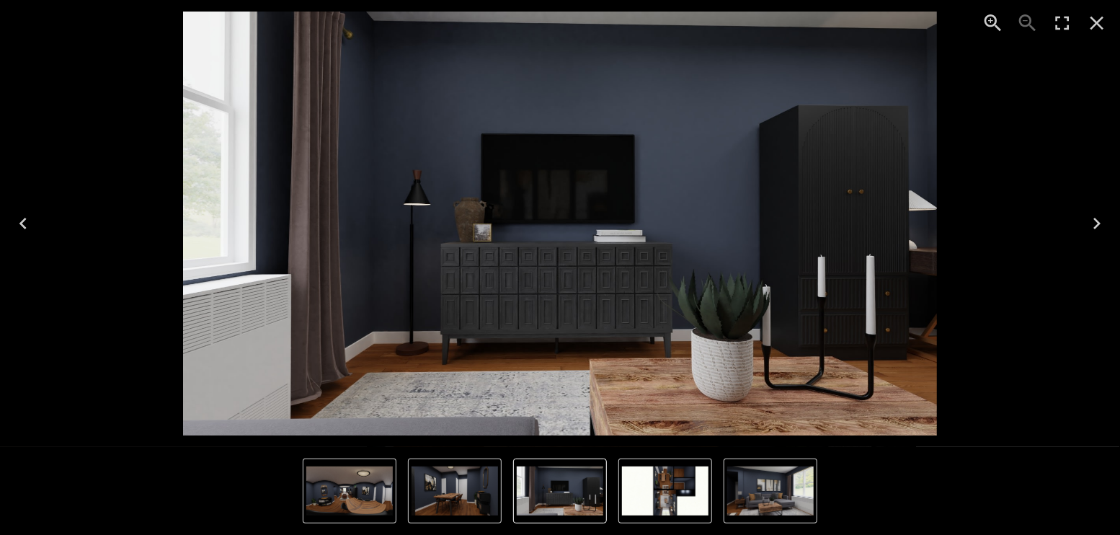
click at [1095, 221] on icon "Next" at bounding box center [1097, 223] width 23 height 23
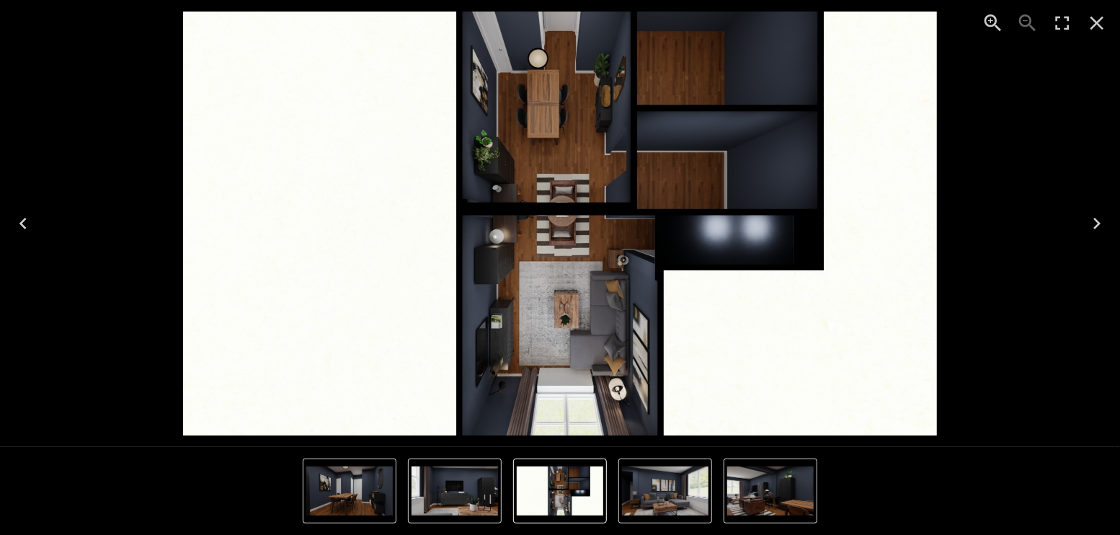
click at [1092, 215] on icon "Next" at bounding box center [1097, 223] width 23 height 23
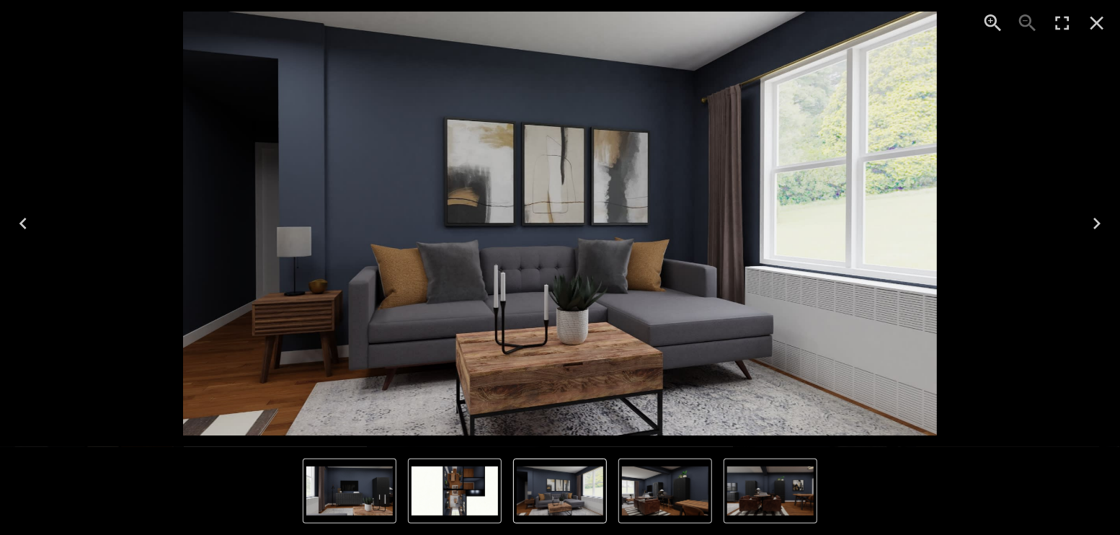
click at [1097, 221] on icon "Next" at bounding box center [1096, 224] width 7 height 12
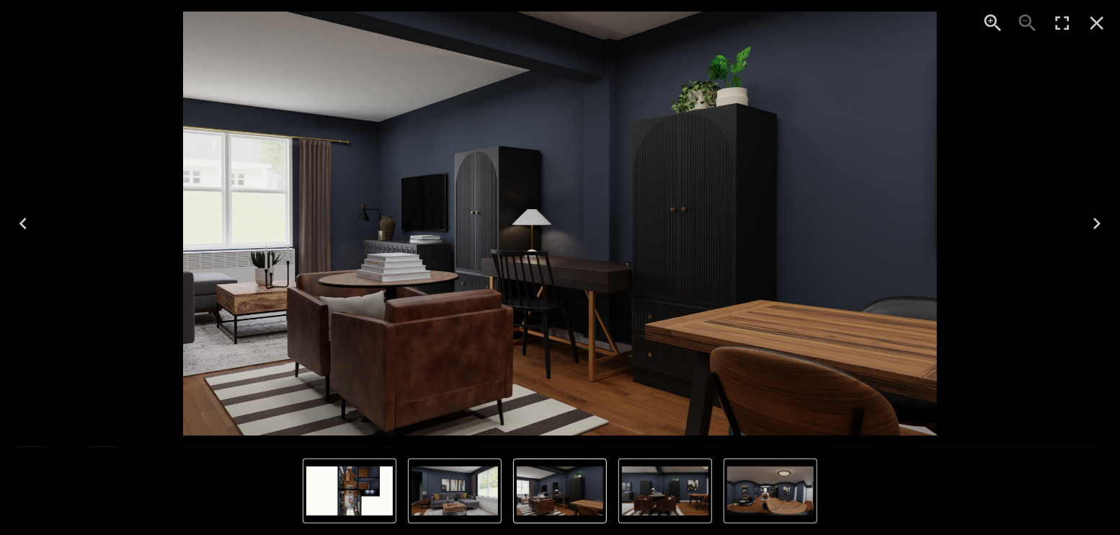
click at [1097, 221] on icon "Next" at bounding box center [1096, 224] width 7 height 12
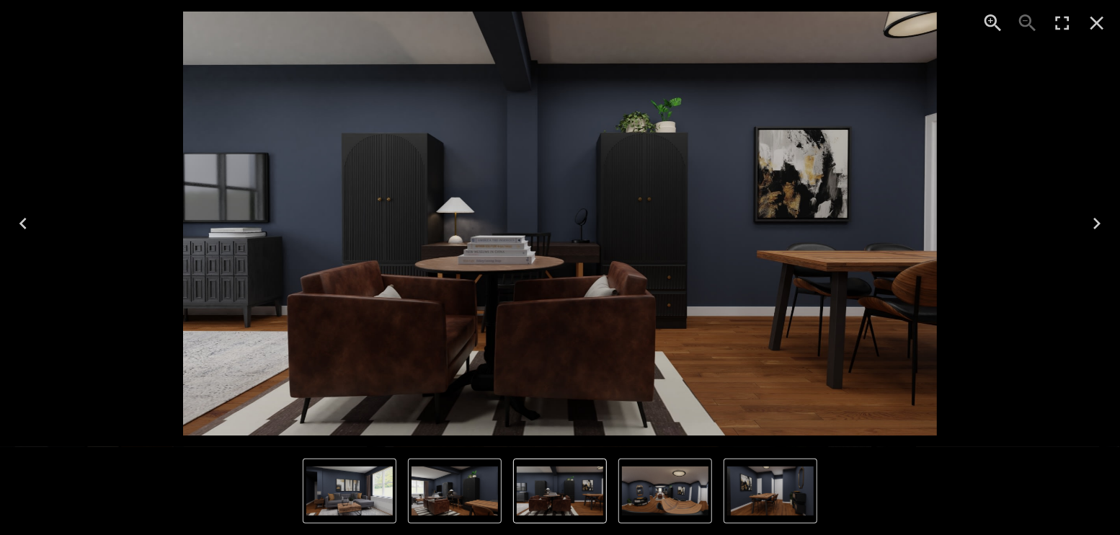
click at [1097, 221] on icon "Next" at bounding box center [1096, 224] width 7 height 12
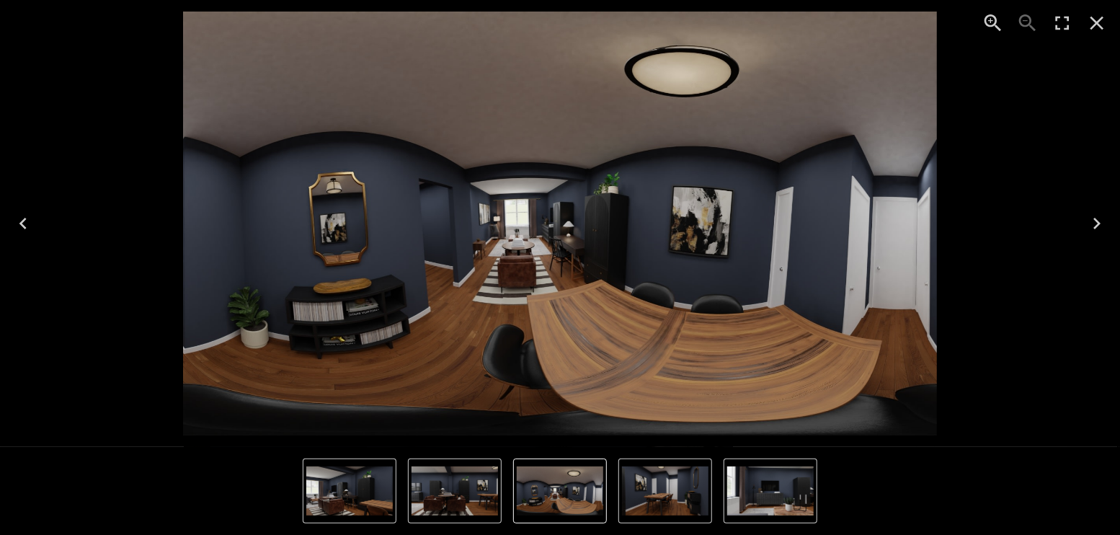
click at [1100, 222] on icon "Next" at bounding box center [1097, 223] width 23 height 23
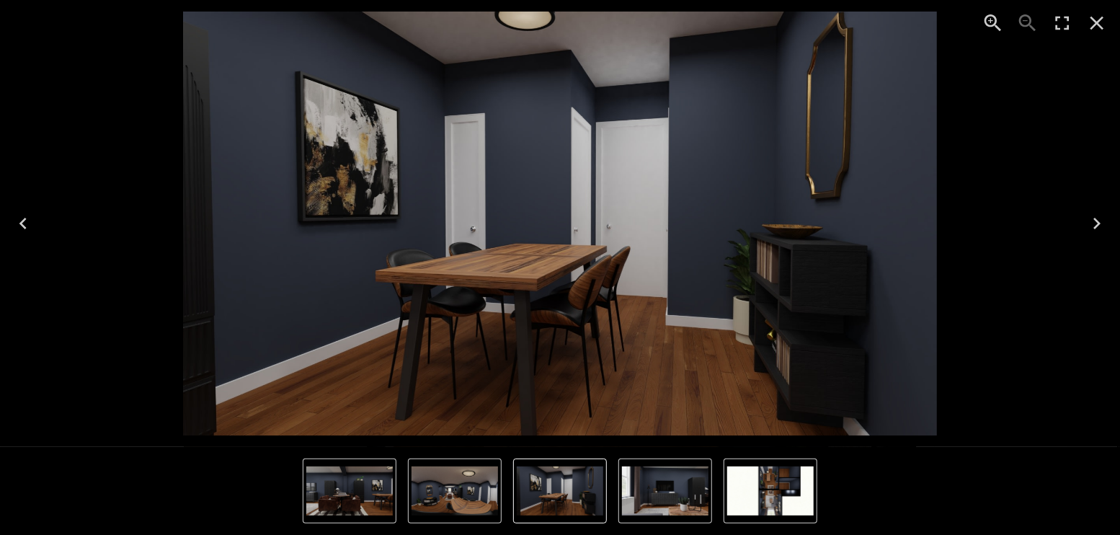
click at [1100, 222] on icon "Next" at bounding box center [1097, 223] width 23 height 23
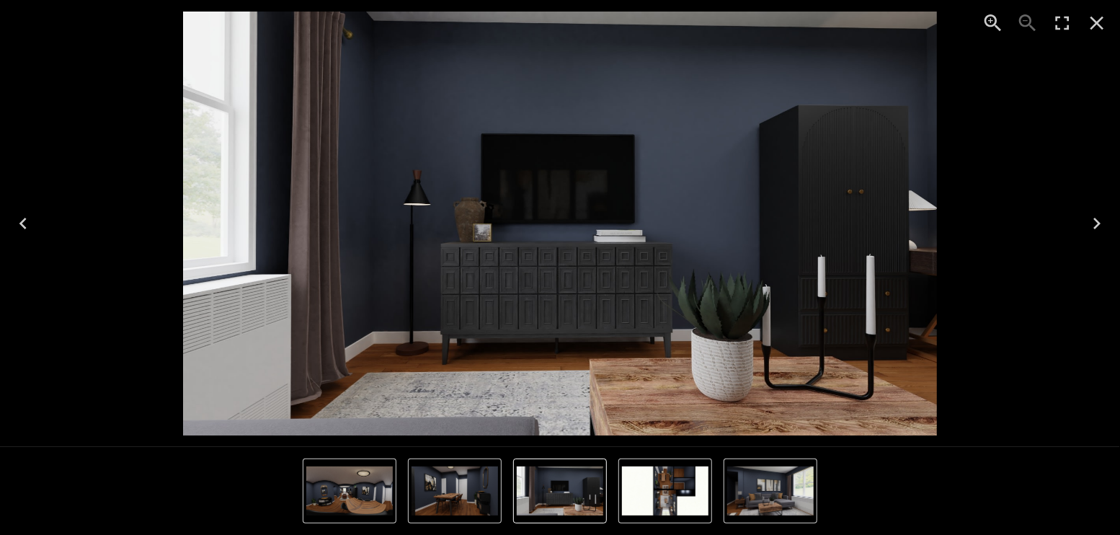
click at [1093, 20] on icon "Close" at bounding box center [1097, 23] width 23 height 23
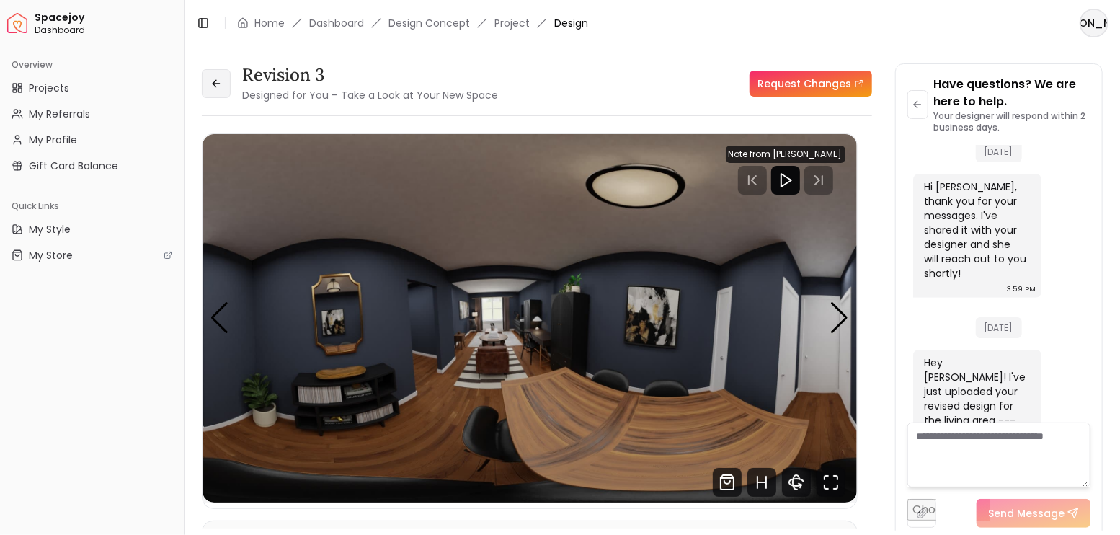
click at [216, 97] on button at bounding box center [216, 83] width 29 height 29
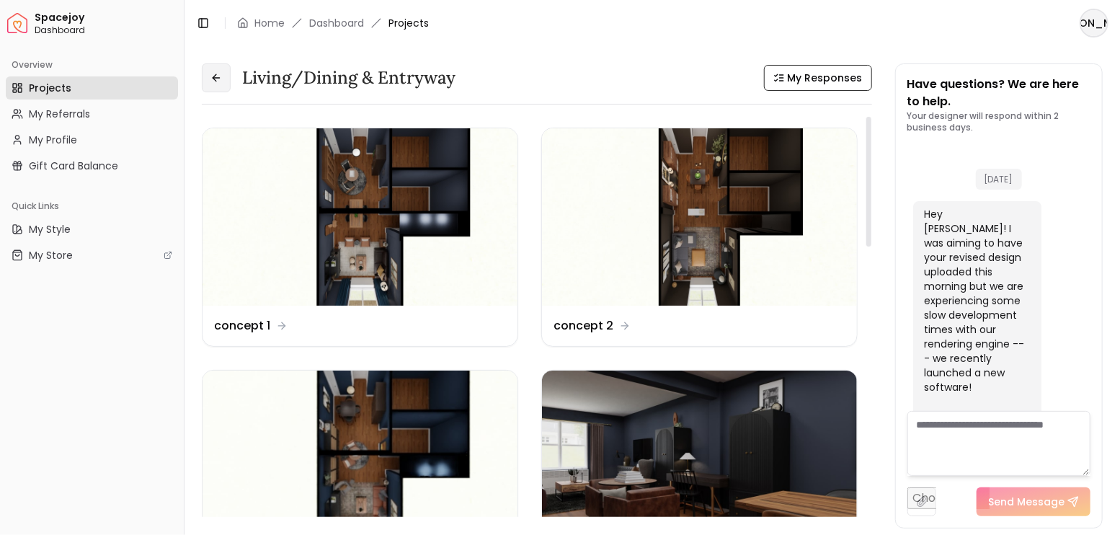
scroll to position [3662, 0]
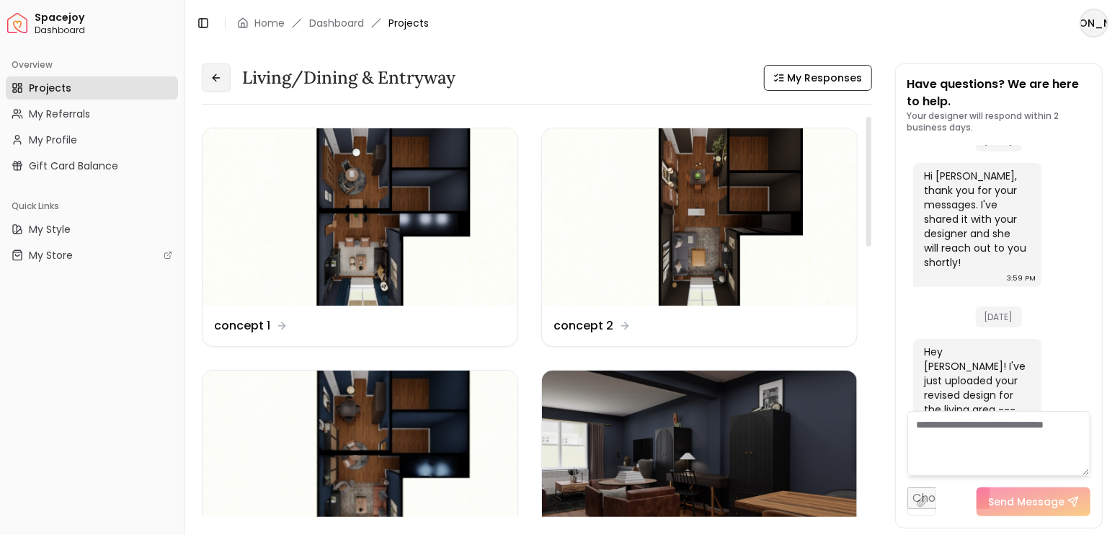
click at [208, 73] on button at bounding box center [216, 77] width 29 height 29
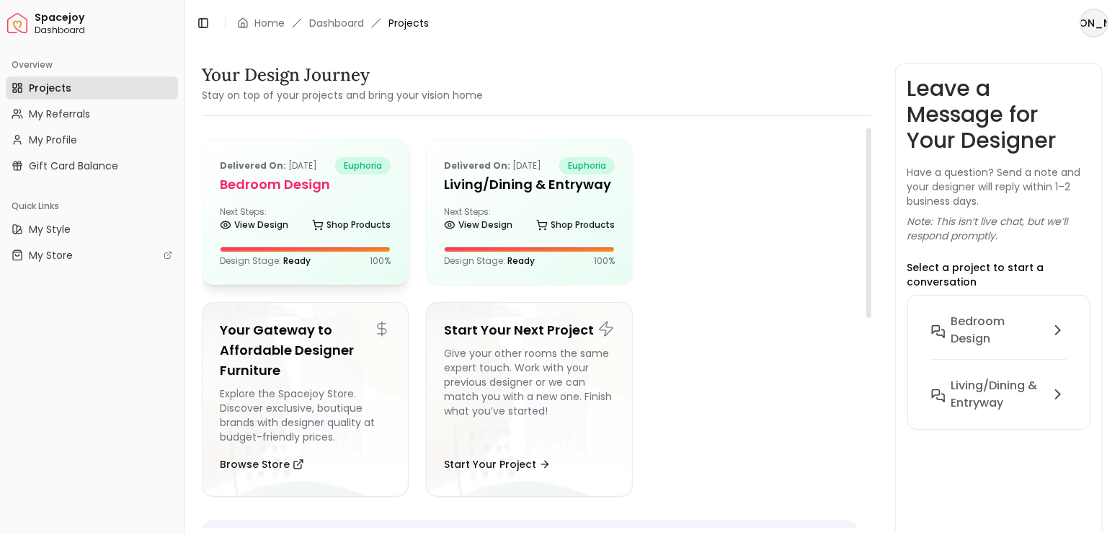
click at [329, 203] on div "Delivered on: [DATE] euphoria Bedroom design Next Steps: View Design Shop Produ…" at bounding box center [305, 212] width 205 height 144
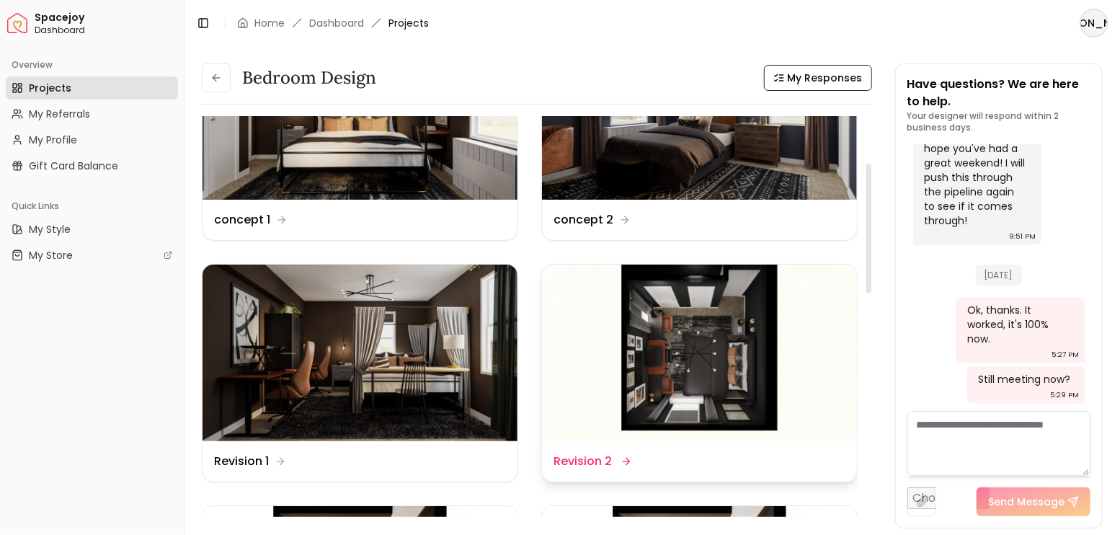
scroll to position [144, 0]
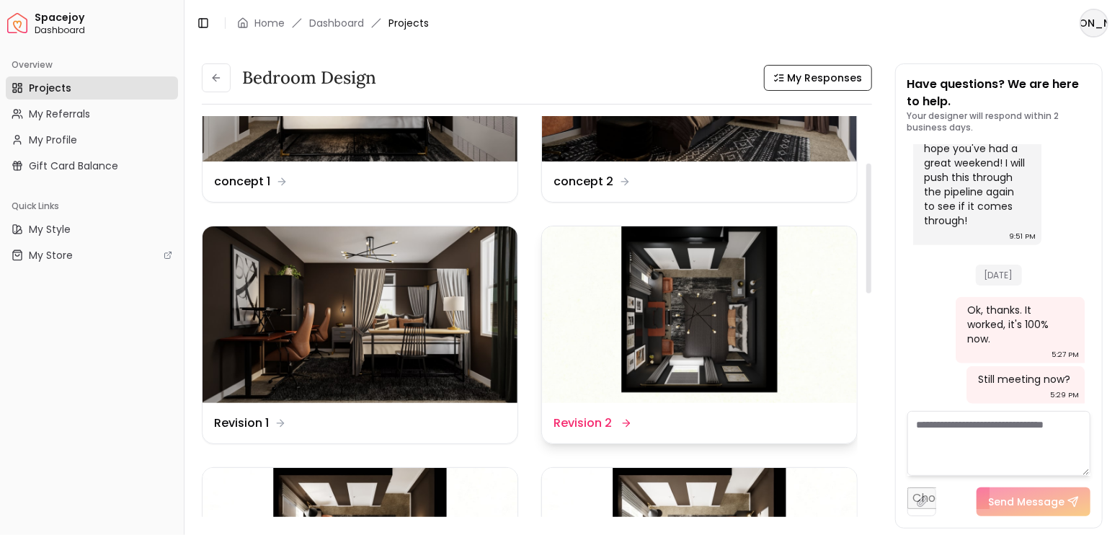
click at [687, 299] on img at bounding box center [699, 314] width 315 height 177
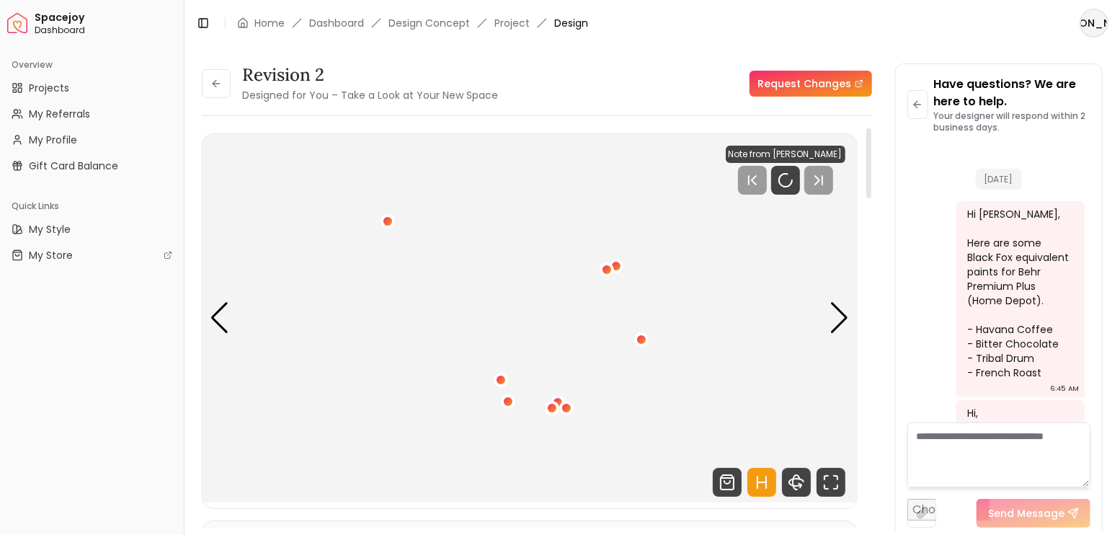
scroll to position [3964, 0]
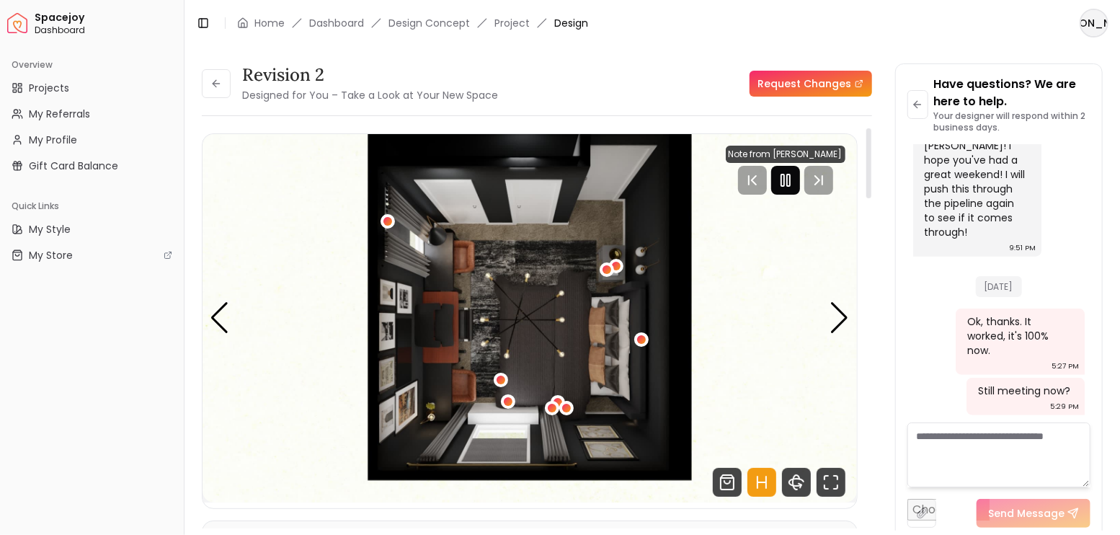
click at [790, 182] on icon "Pause" at bounding box center [785, 180] width 17 height 17
click at [835, 487] on icon "Fullscreen" at bounding box center [831, 482] width 29 height 29
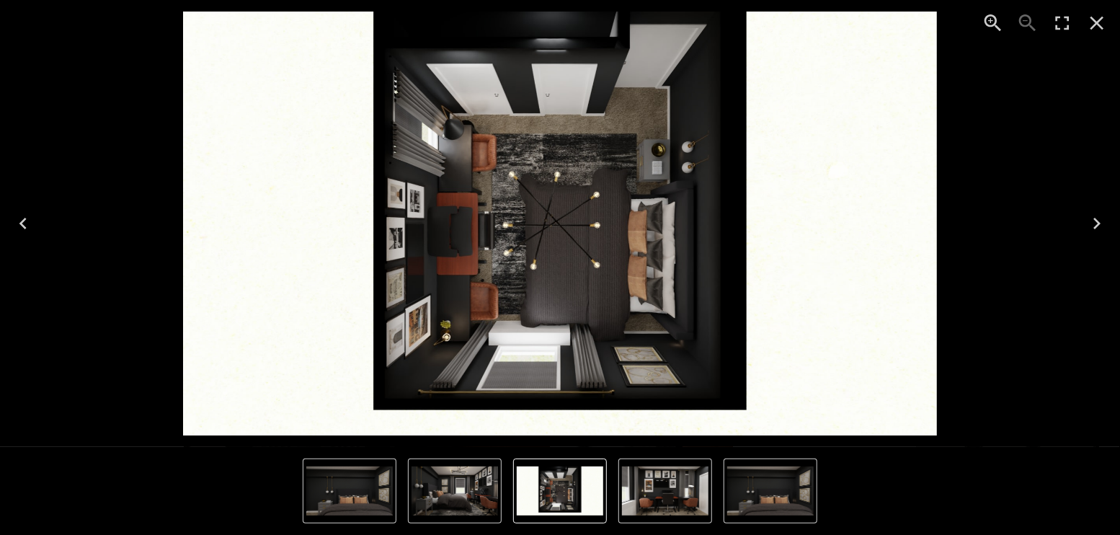
click at [1098, 221] on icon "Next" at bounding box center [1096, 224] width 7 height 12
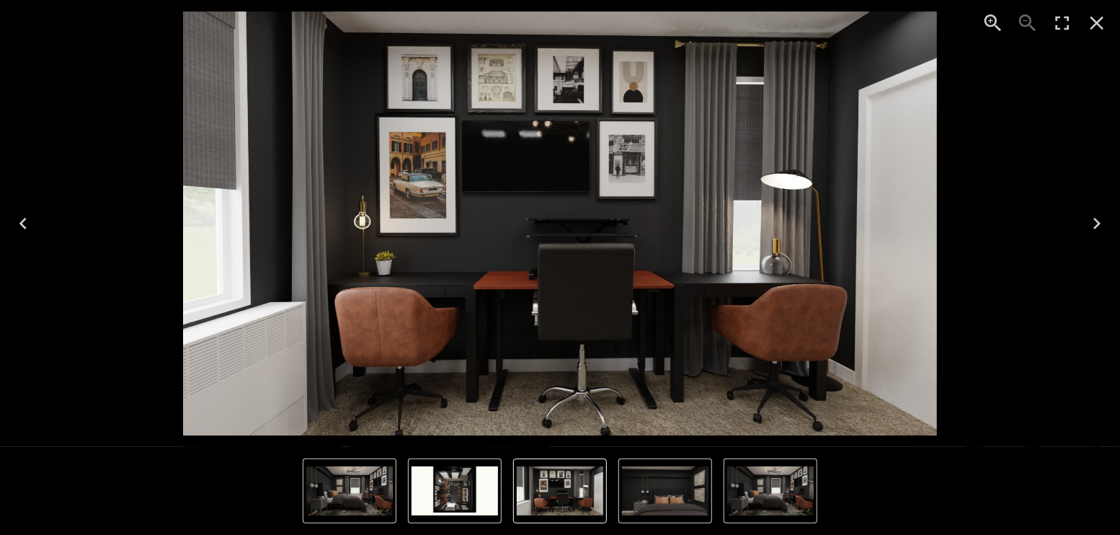
click at [1099, 219] on icon "Next" at bounding box center [1097, 223] width 23 height 23
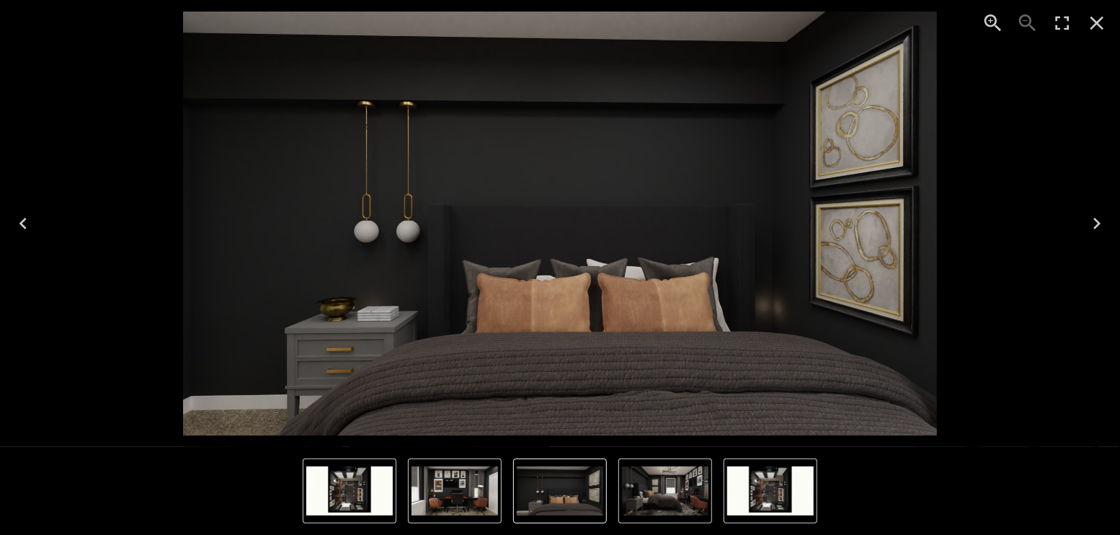
click at [1099, 219] on icon "Next" at bounding box center [1097, 223] width 23 height 23
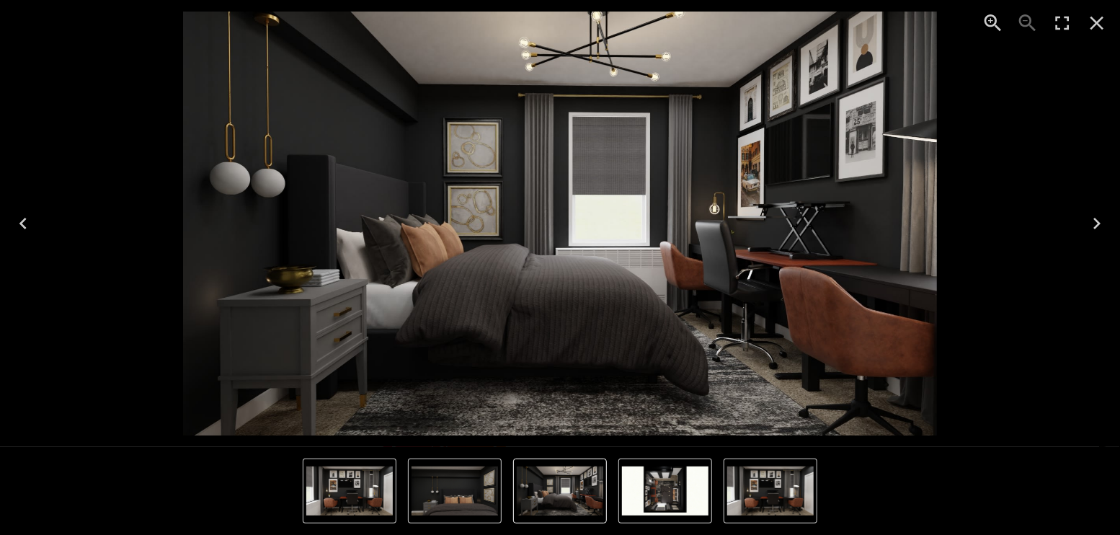
click at [1100, 16] on icon "Close" at bounding box center [1097, 23] width 23 height 23
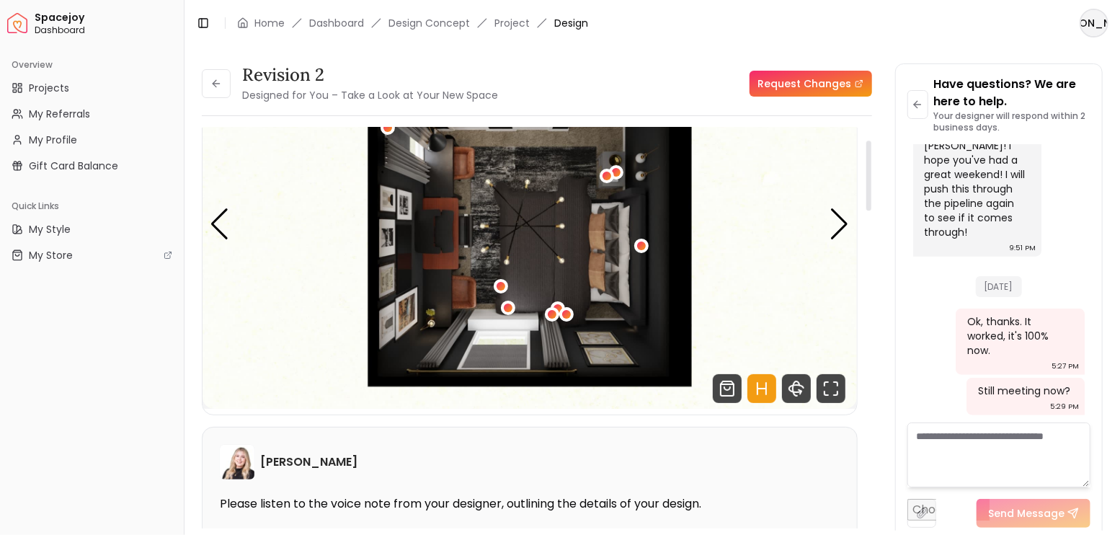
scroll to position [96, 0]
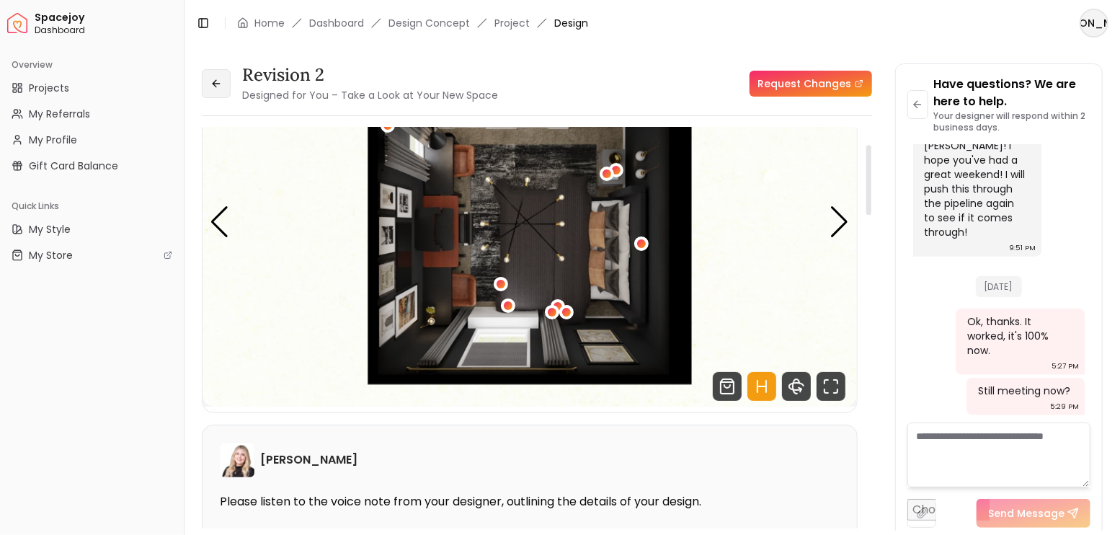
click at [227, 82] on button at bounding box center [216, 83] width 29 height 29
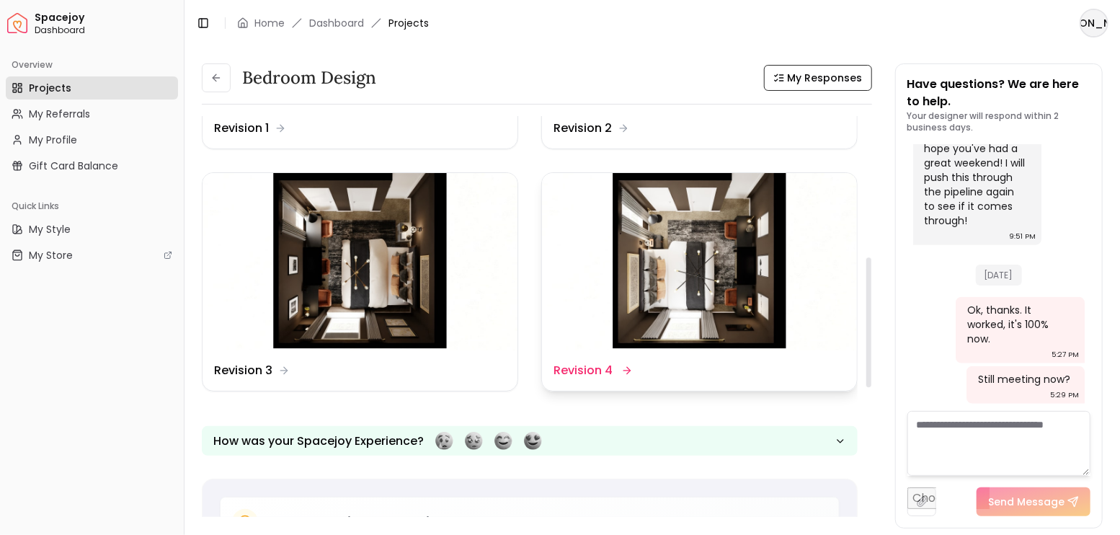
scroll to position [432, 0]
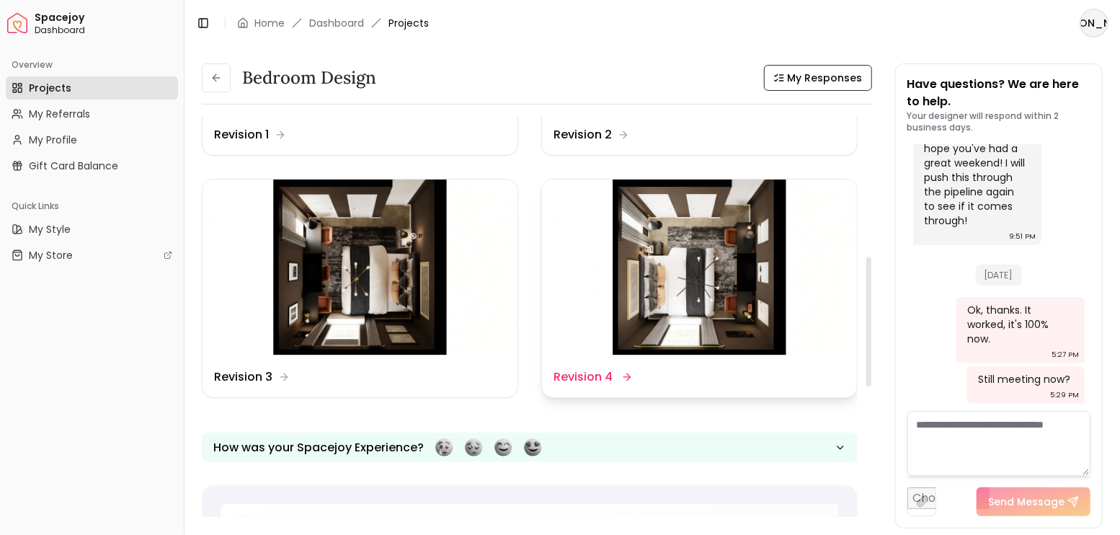
click at [696, 276] on img at bounding box center [699, 267] width 315 height 177
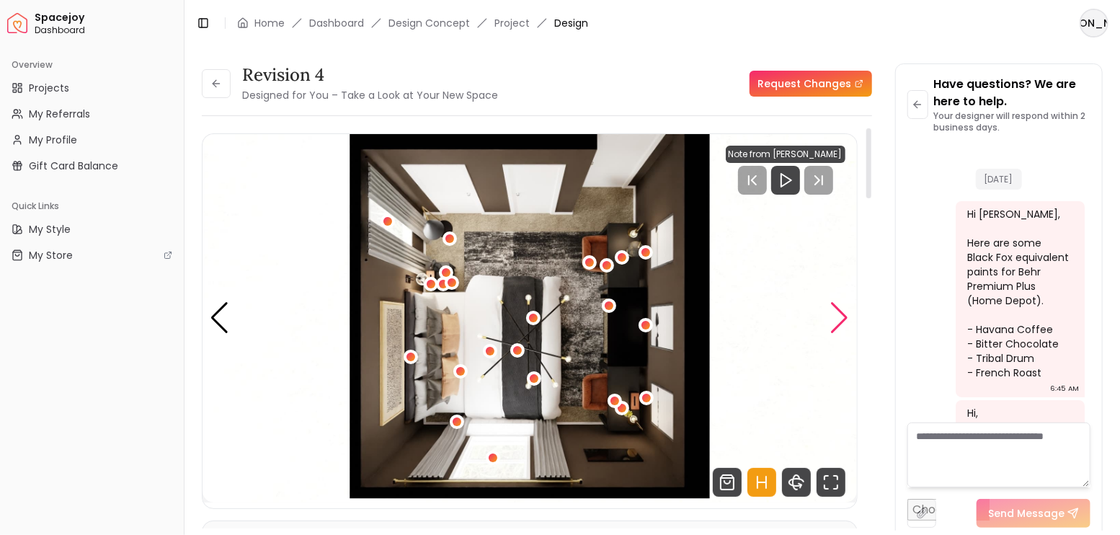
scroll to position [3964, 0]
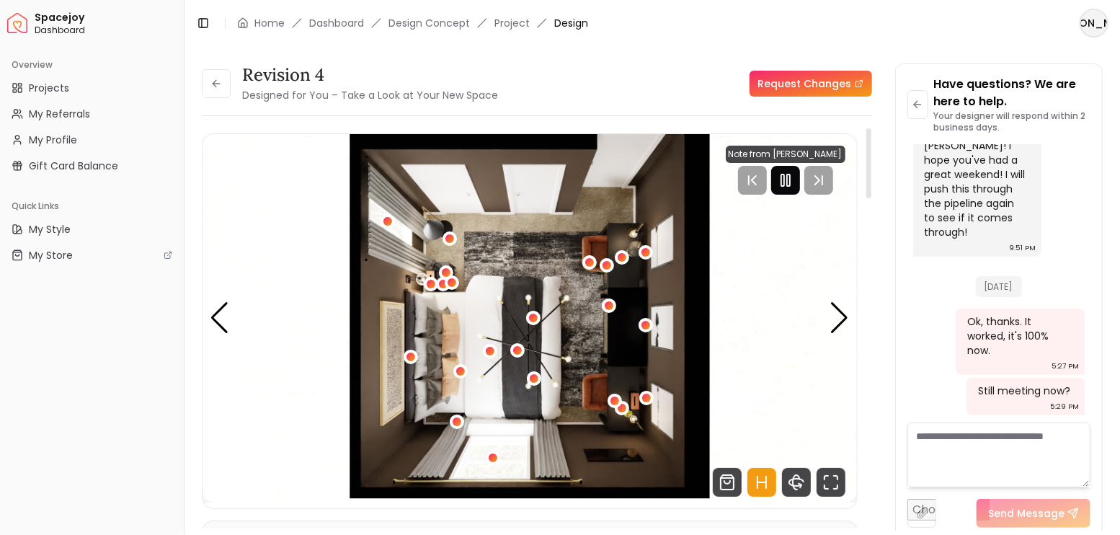
click at [778, 185] on icon "Pause" at bounding box center [785, 180] width 17 height 17
click at [768, 489] on icon "Hotspots Toggle" at bounding box center [761, 482] width 29 height 29
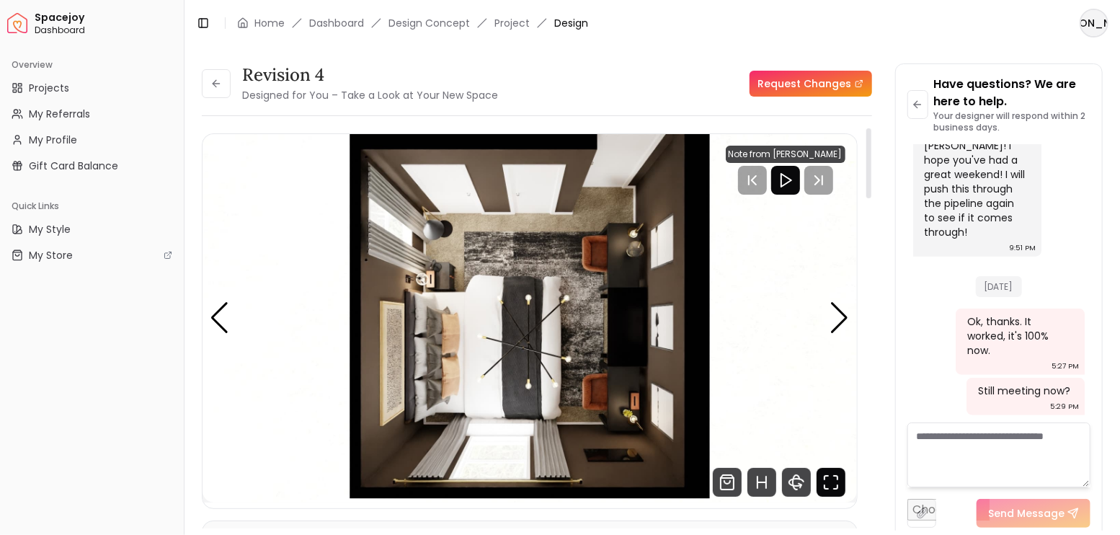
click at [838, 482] on icon "Fullscreen" at bounding box center [831, 482] width 29 height 29
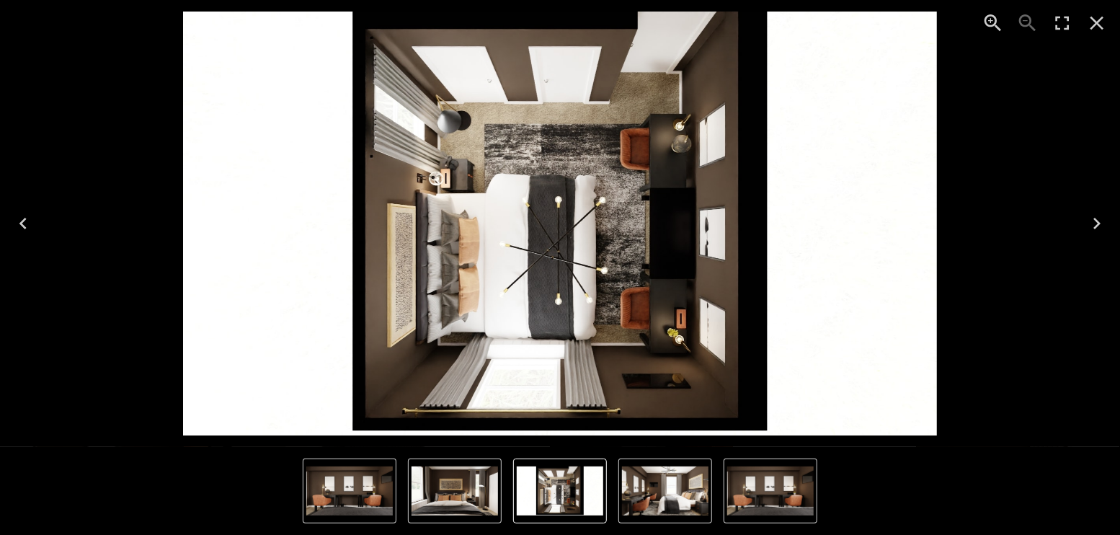
click at [1098, 214] on icon "Next" at bounding box center [1097, 223] width 23 height 23
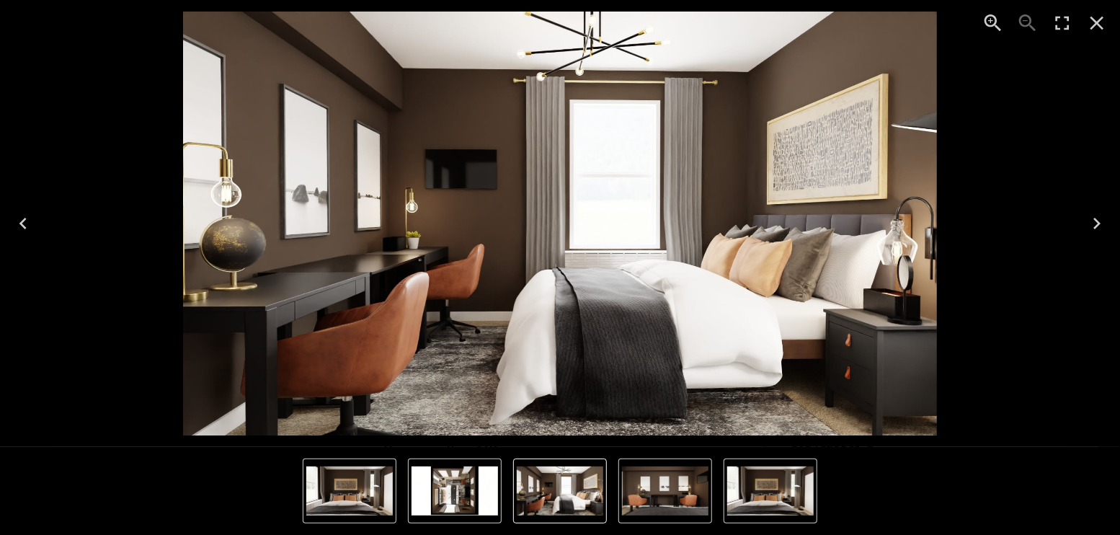
click at [12, 217] on icon "Previous" at bounding box center [23, 223] width 23 height 23
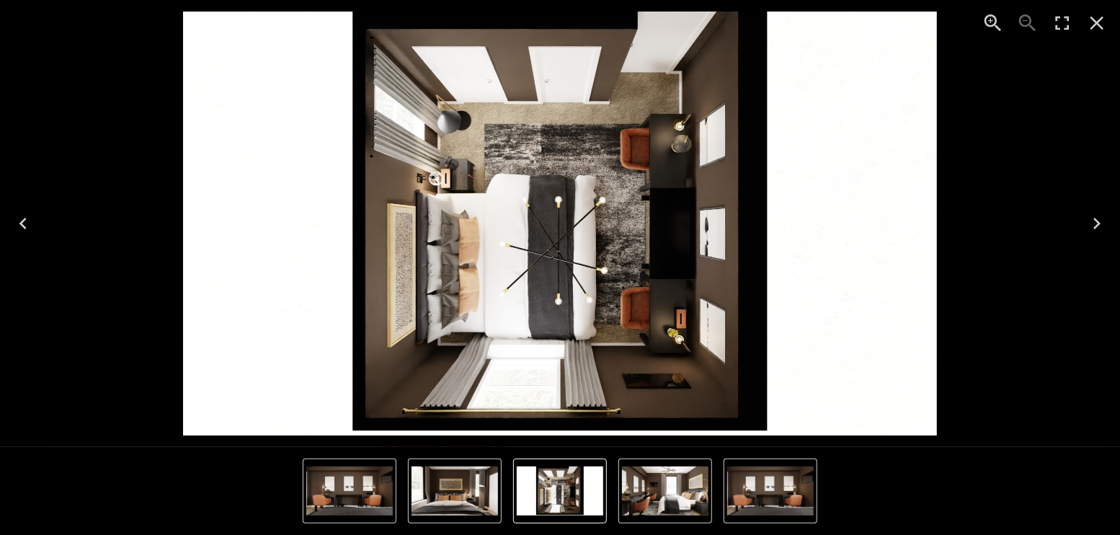
click at [1104, 21] on icon "Close" at bounding box center [1097, 23] width 23 height 23
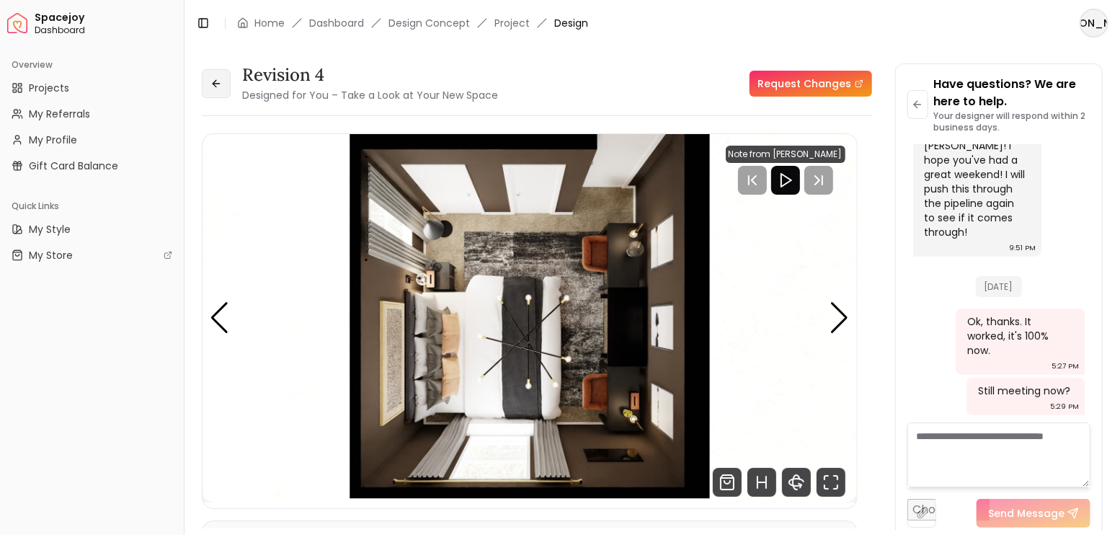
click at [208, 76] on button at bounding box center [216, 83] width 29 height 29
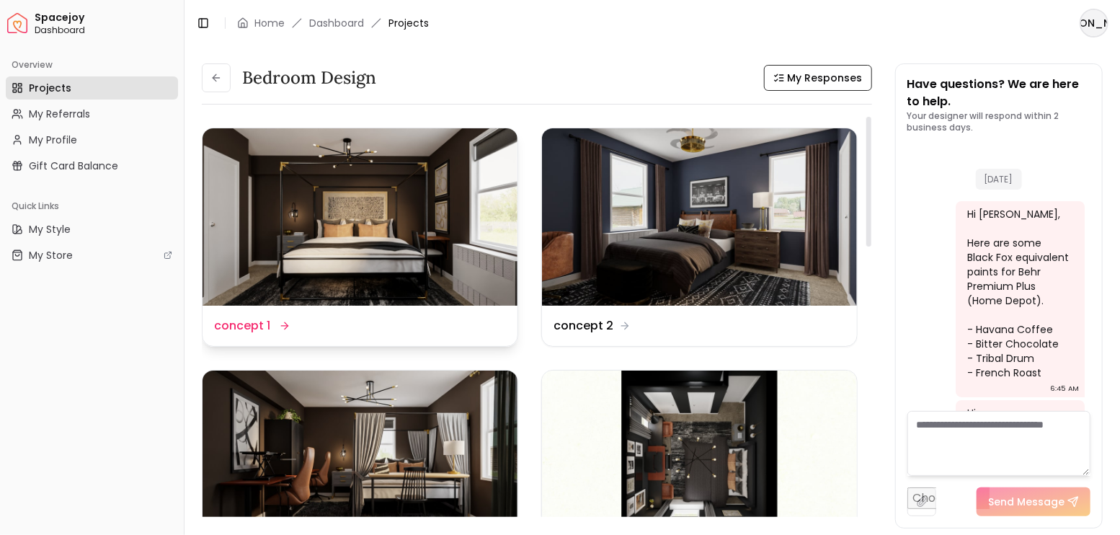
scroll to position [3976, 0]
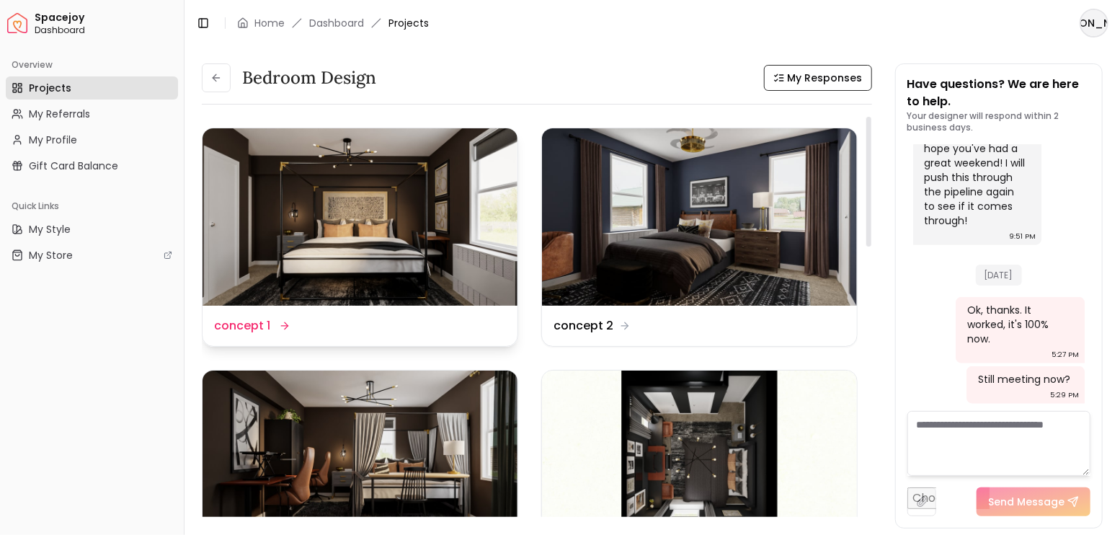
click at [387, 221] on img at bounding box center [360, 216] width 315 height 177
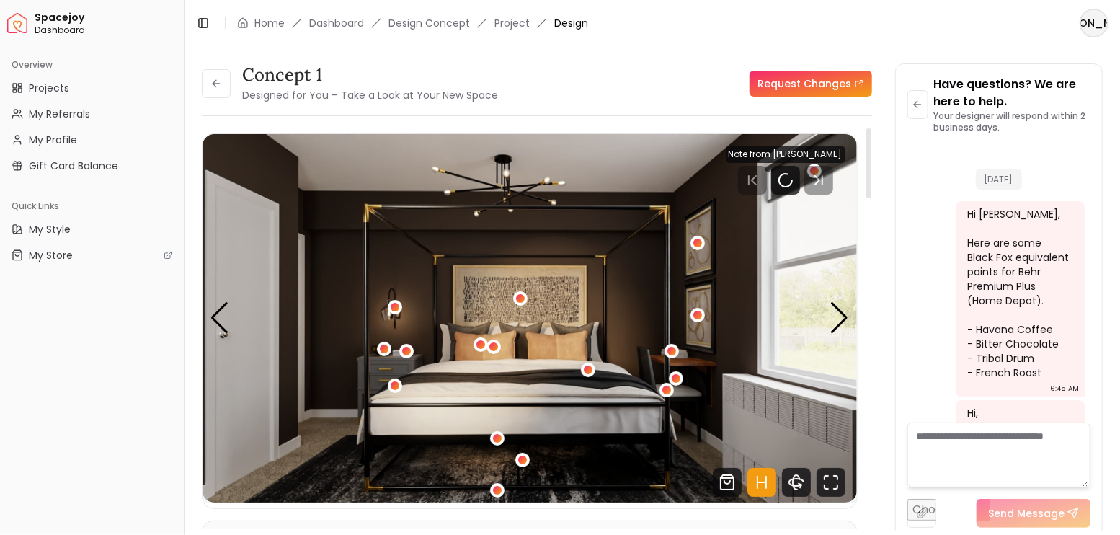
scroll to position [3964, 0]
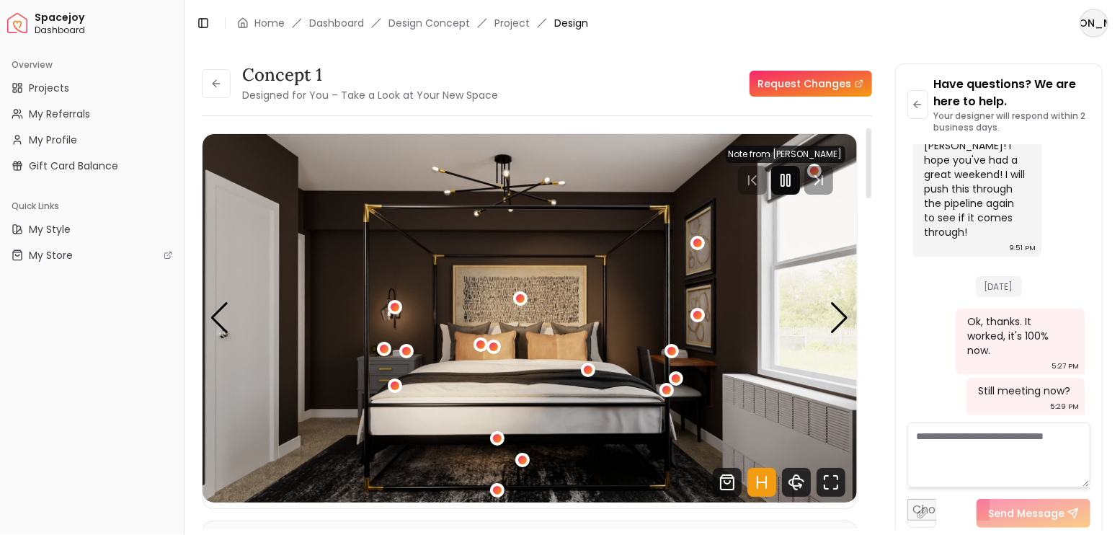
click at [784, 181] on rect "Pause" at bounding box center [782, 180] width 3 height 12
click at [839, 314] on div "Next slide" at bounding box center [839, 318] width 19 height 32
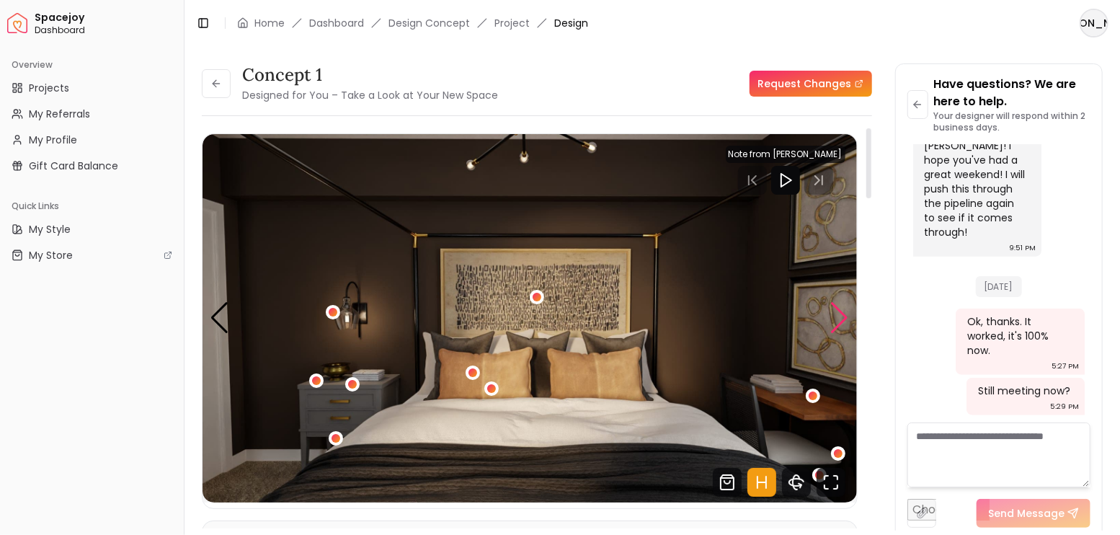
click at [839, 314] on div "Next slide" at bounding box center [839, 318] width 19 height 32
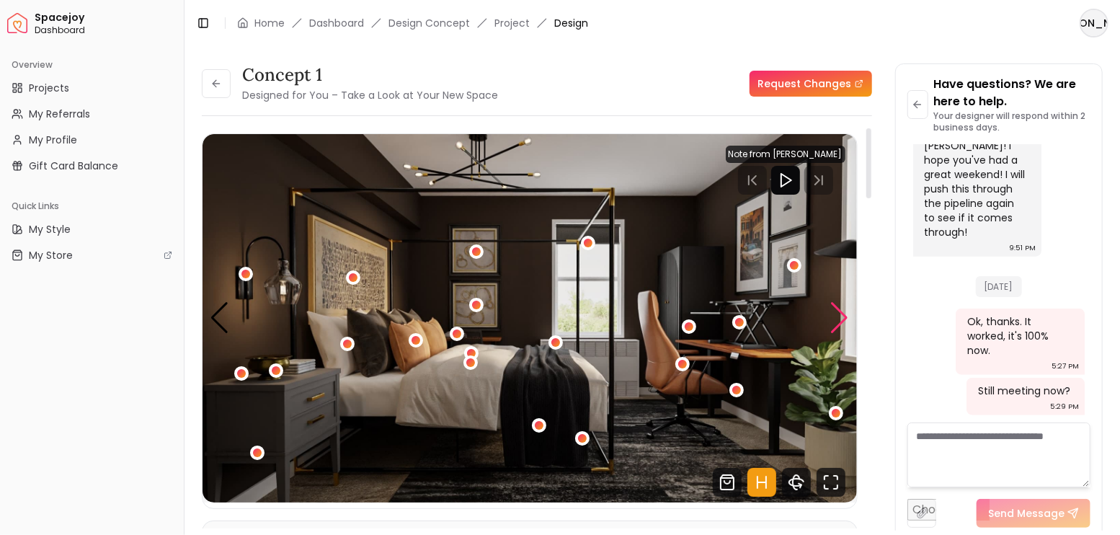
click at [833, 314] on div "Next slide" at bounding box center [839, 318] width 19 height 32
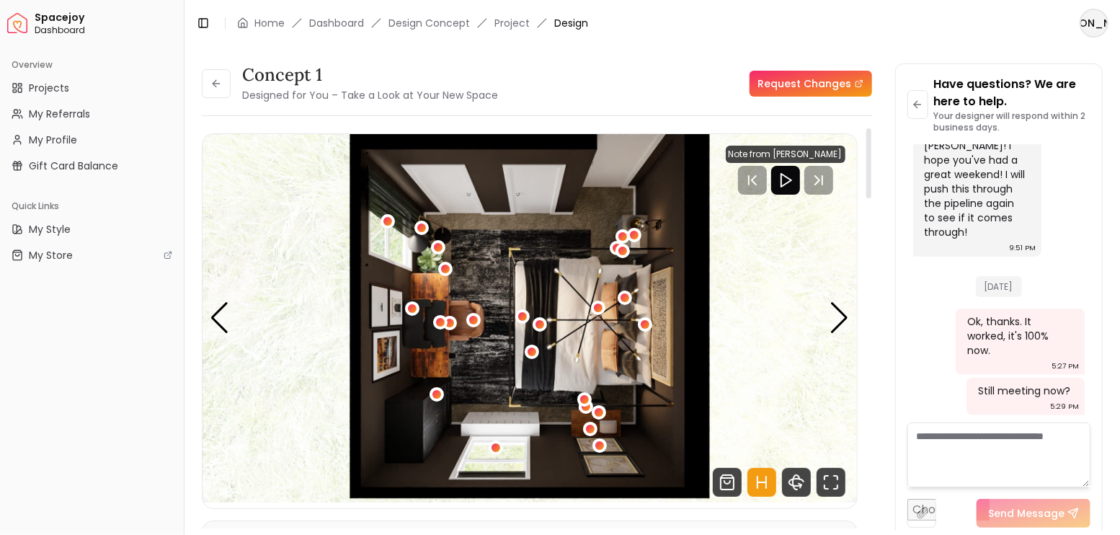
click at [768, 484] on icon "Hotspots Toggle" at bounding box center [761, 482] width 29 height 29
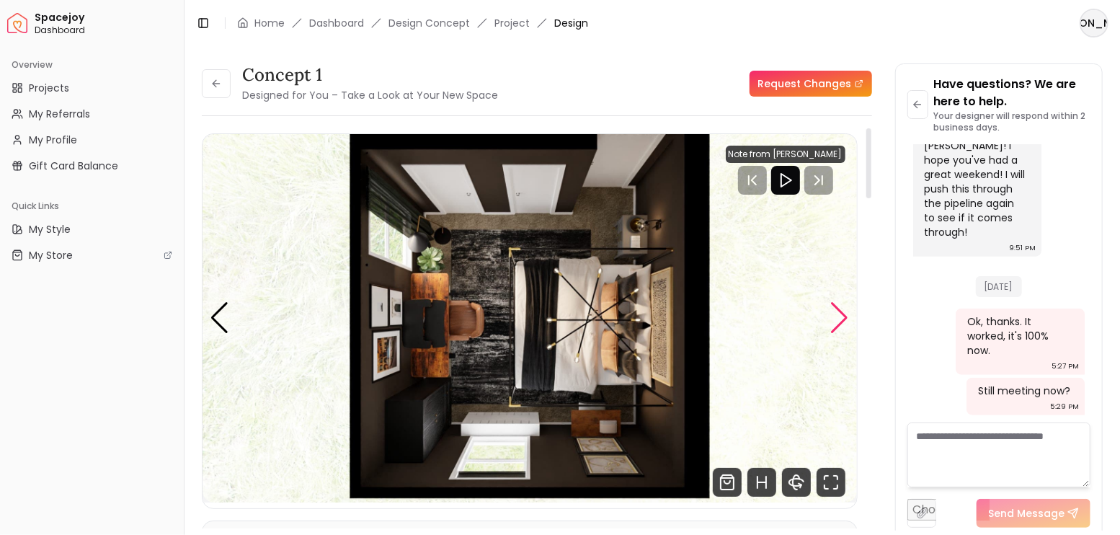
click at [837, 314] on div "Next slide" at bounding box center [839, 318] width 19 height 32
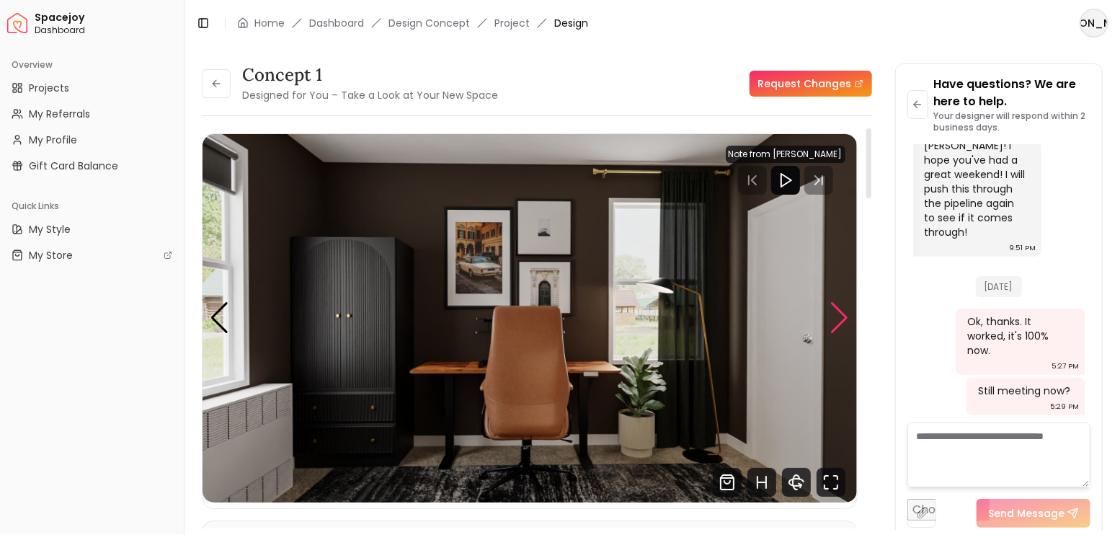
click at [837, 314] on div "Next slide" at bounding box center [839, 318] width 19 height 32
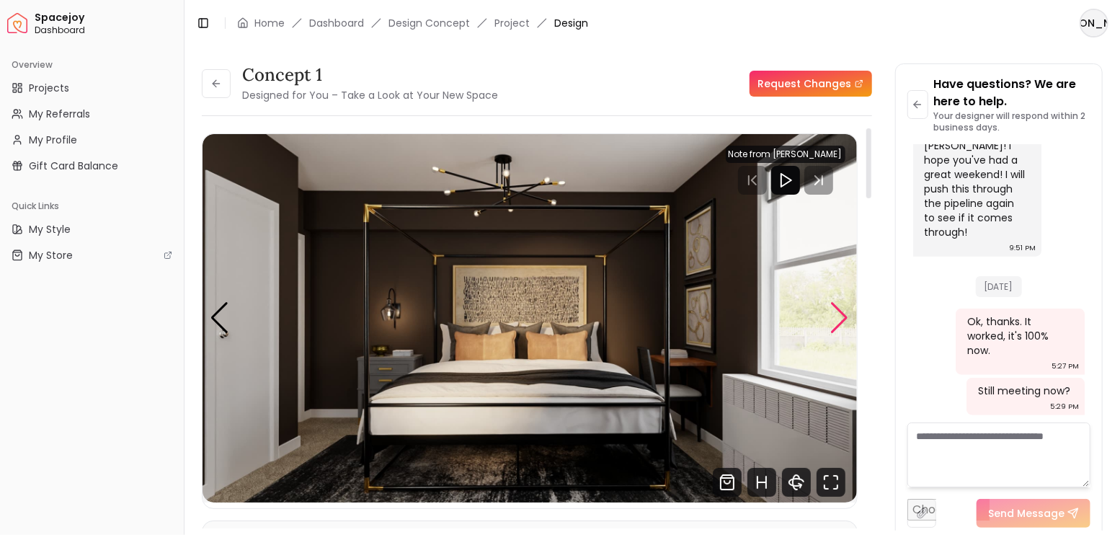
click at [837, 314] on div "Next slide" at bounding box center [839, 318] width 19 height 32
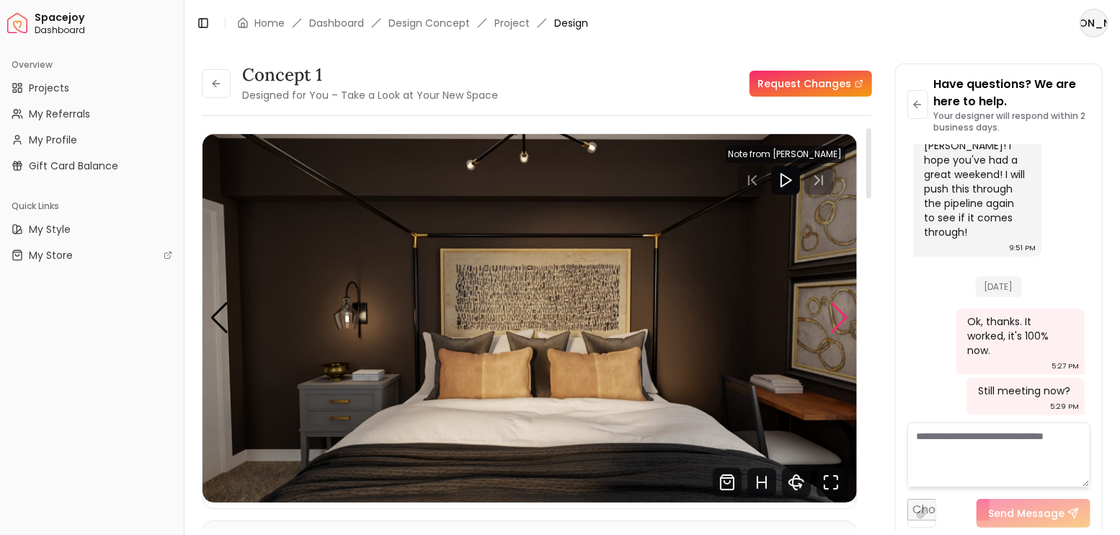
click at [837, 314] on div "Next slide" at bounding box center [839, 318] width 19 height 32
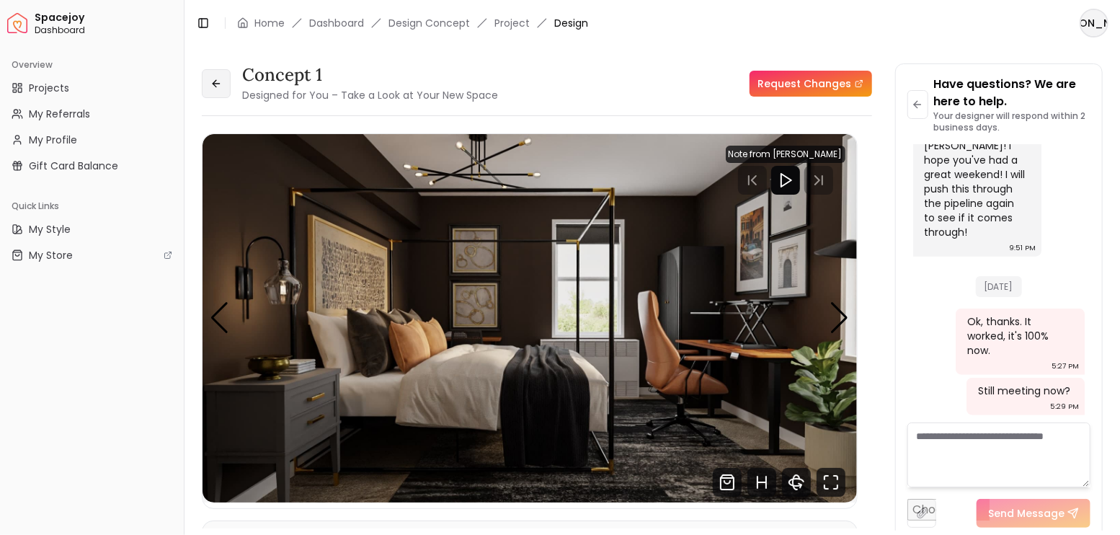
click at [212, 85] on icon at bounding box center [216, 84] width 12 height 12
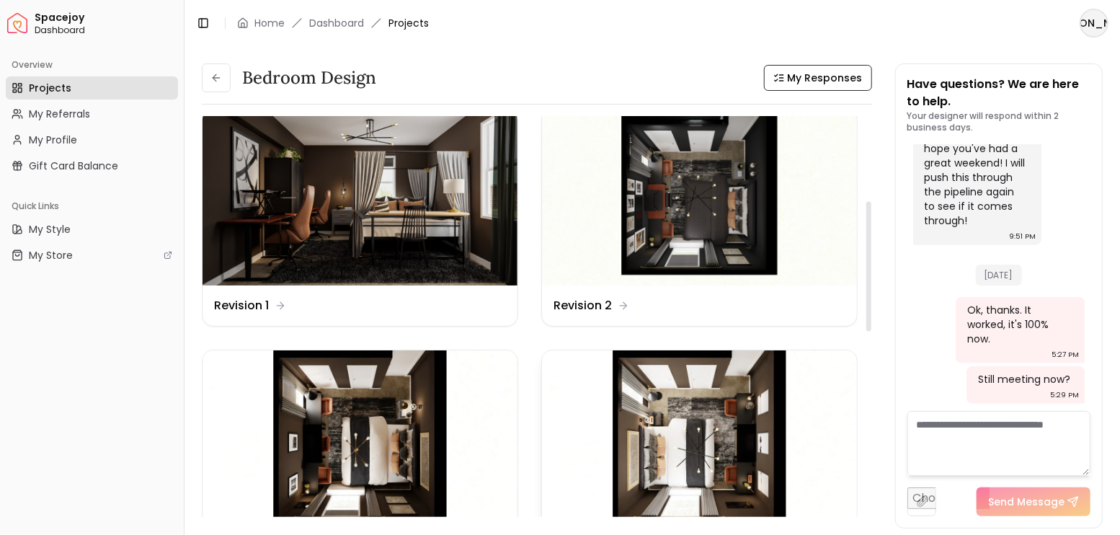
scroll to position [288, 0]
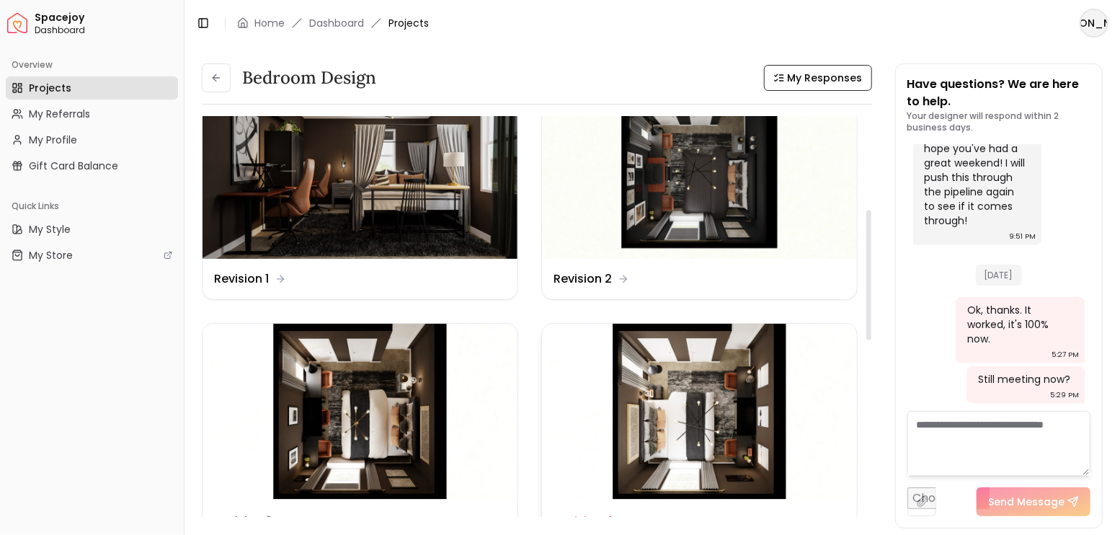
click at [734, 376] on img at bounding box center [699, 412] width 315 height 177
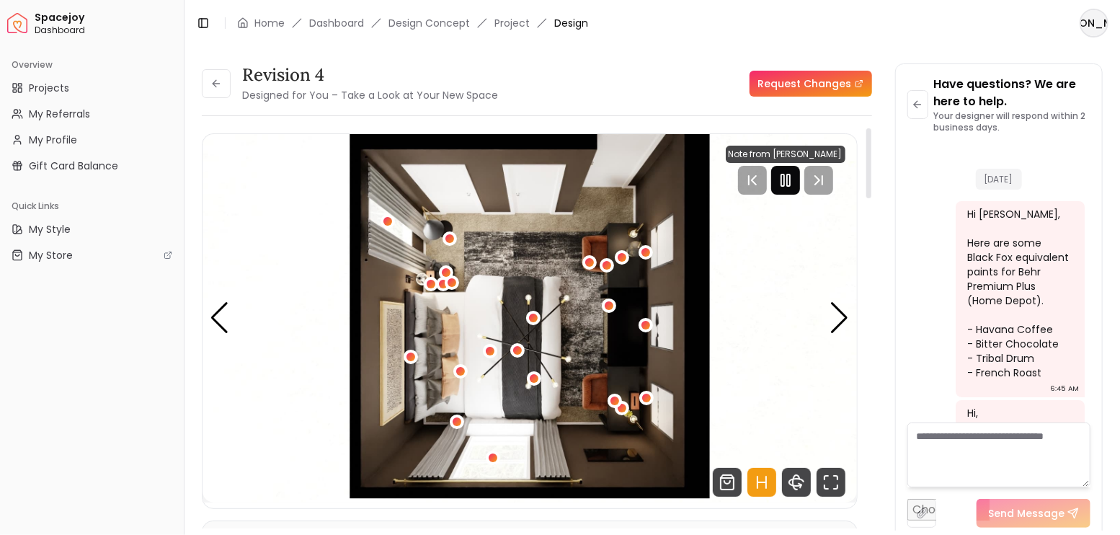
scroll to position [3964, 0]
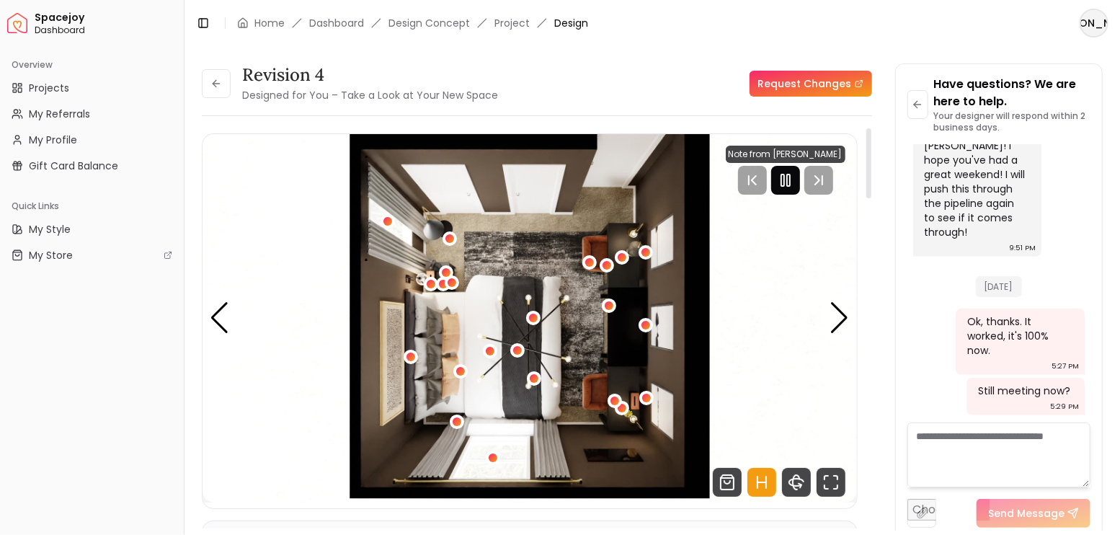
click at [784, 178] on rect "Pause" at bounding box center [782, 180] width 3 height 12
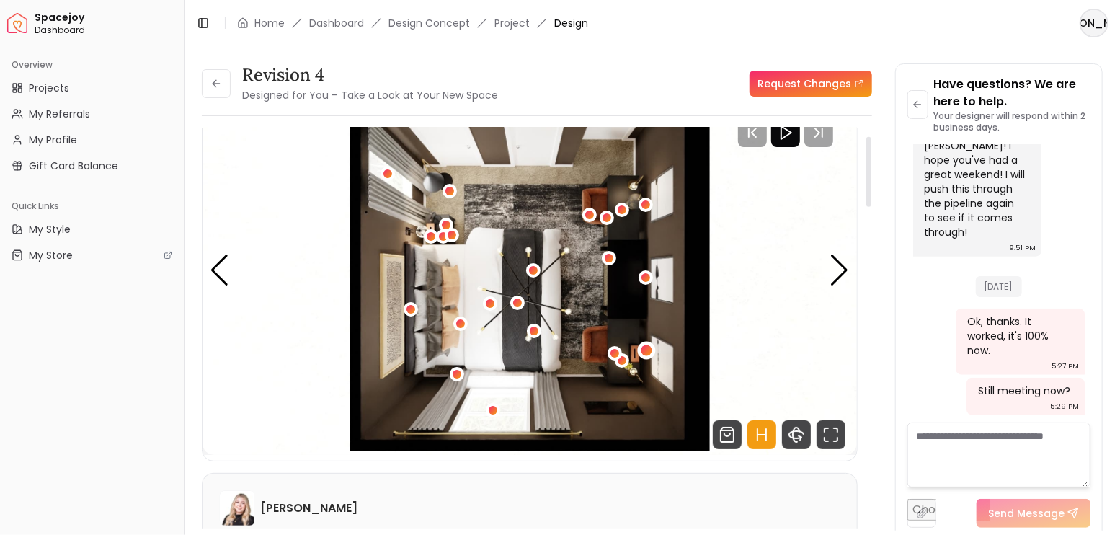
scroll to position [0, 0]
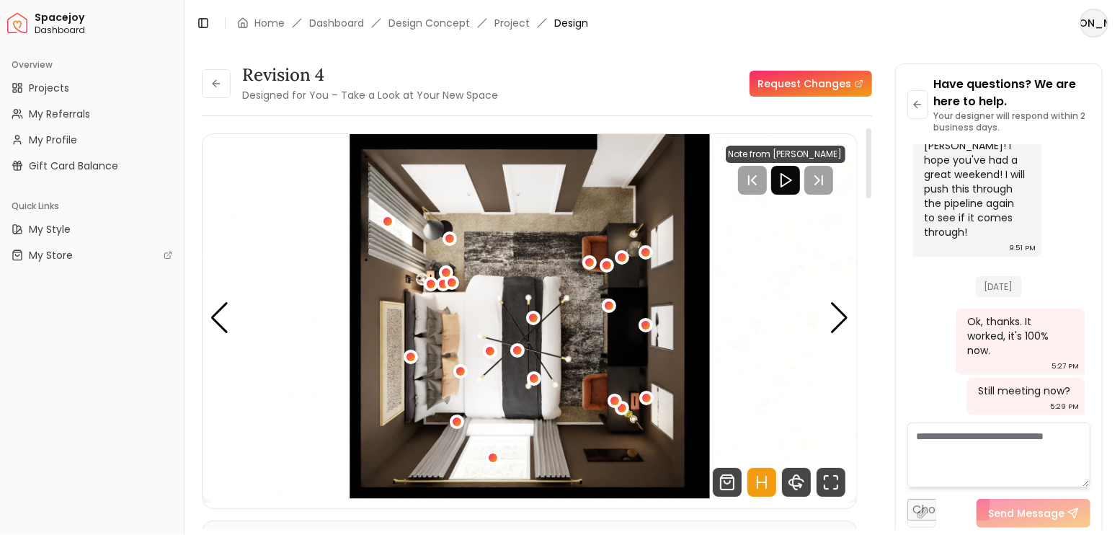
click at [769, 485] on icon "Hotspots Toggle" at bounding box center [761, 482] width 29 height 29
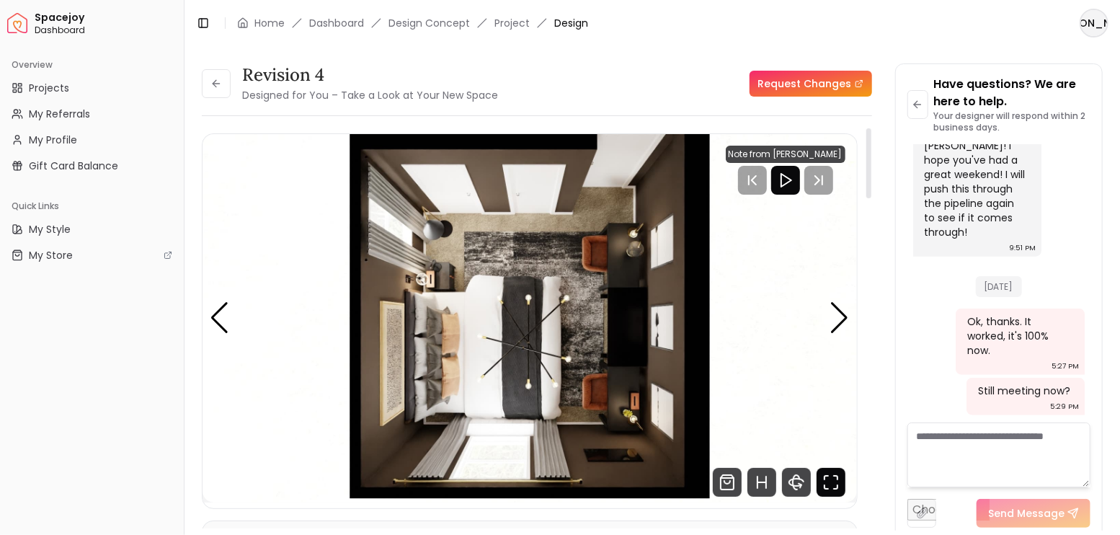
click at [830, 487] on icon "Fullscreen" at bounding box center [831, 482] width 29 height 29
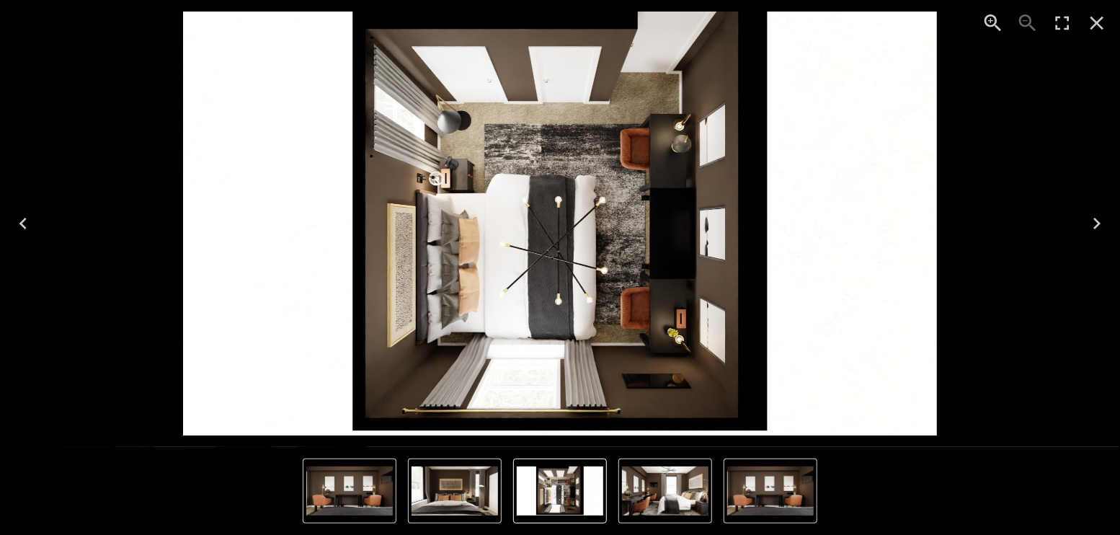
click at [1101, 220] on icon "Next" at bounding box center [1097, 223] width 23 height 23
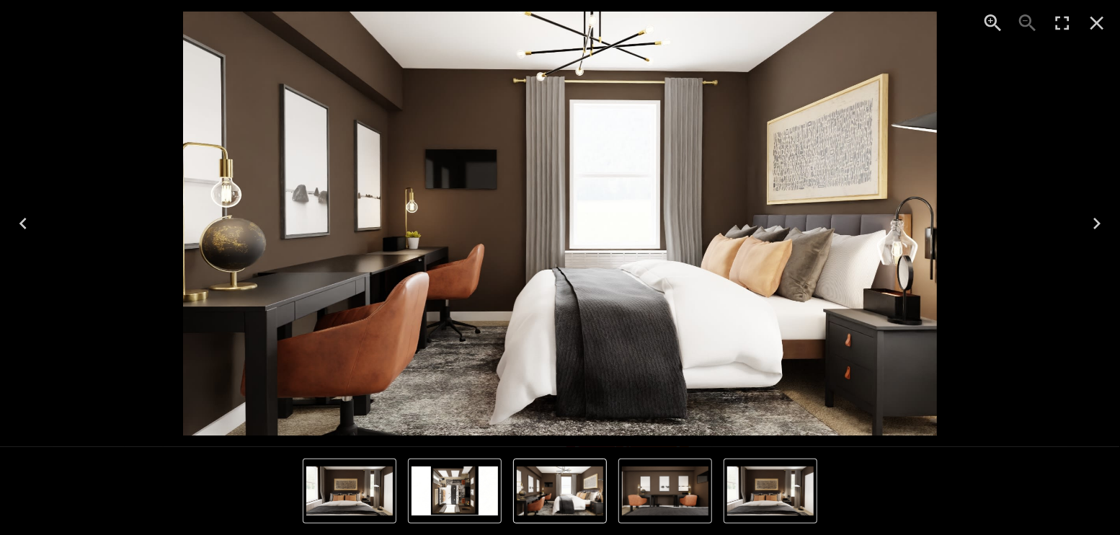
click at [1097, 221] on icon "Next" at bounding box center [1096, 224] width 7 height 12
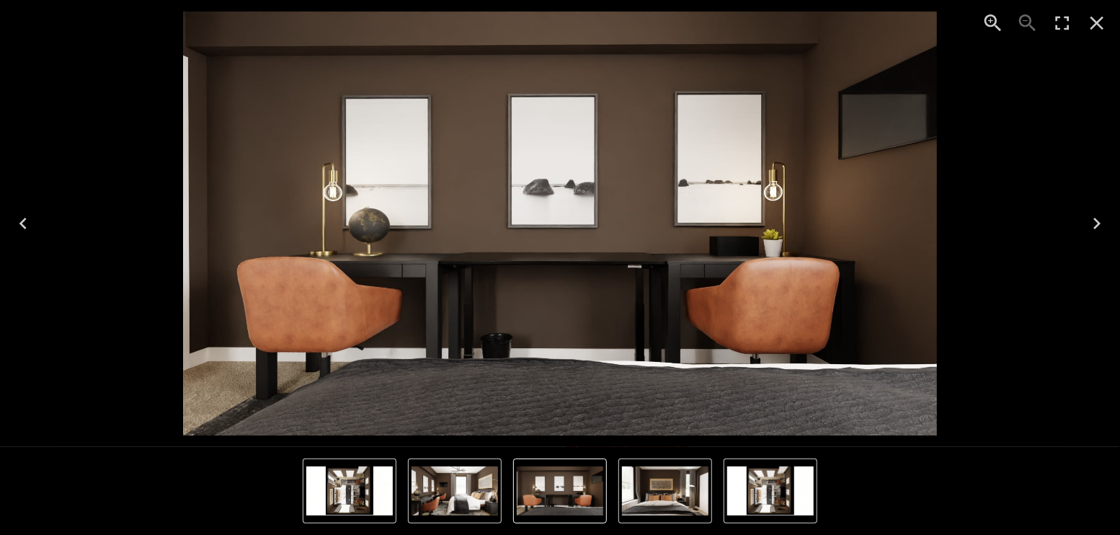
click at [1099, 218] on icon "Next" at bounding box center [1097, 223] width 23 height 23
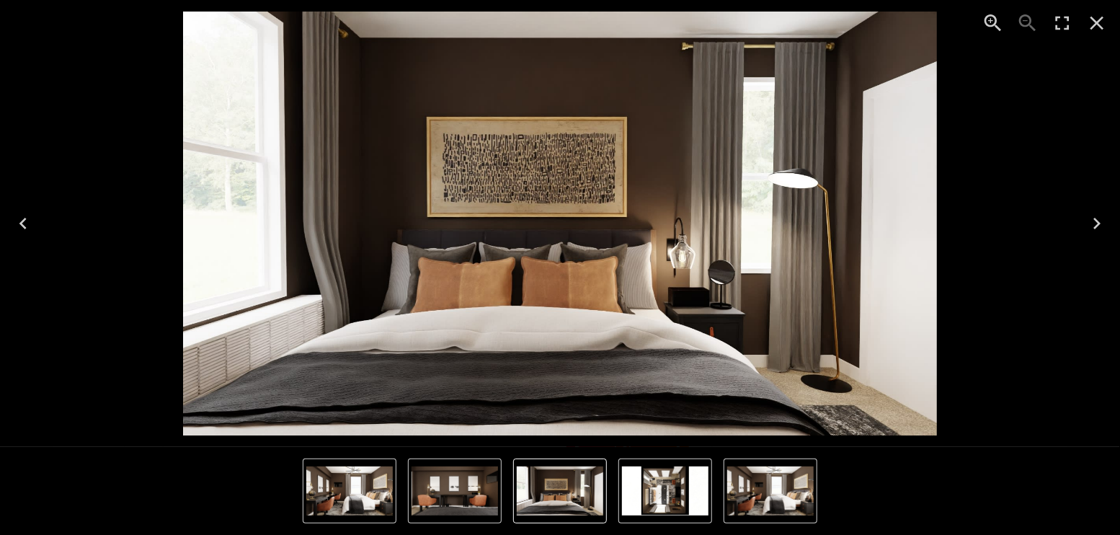
click at [1098, 17] on icon "Close" at bounding box center [1097, 23] width 23 height 23
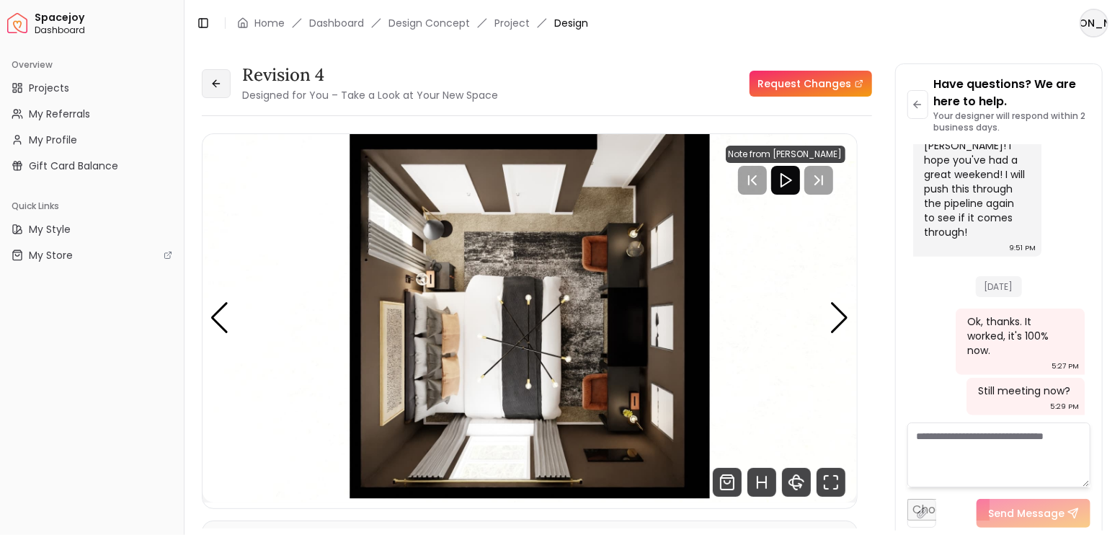
click at [224, 84] on button at bounding box center [216, 83] width 29 height 29
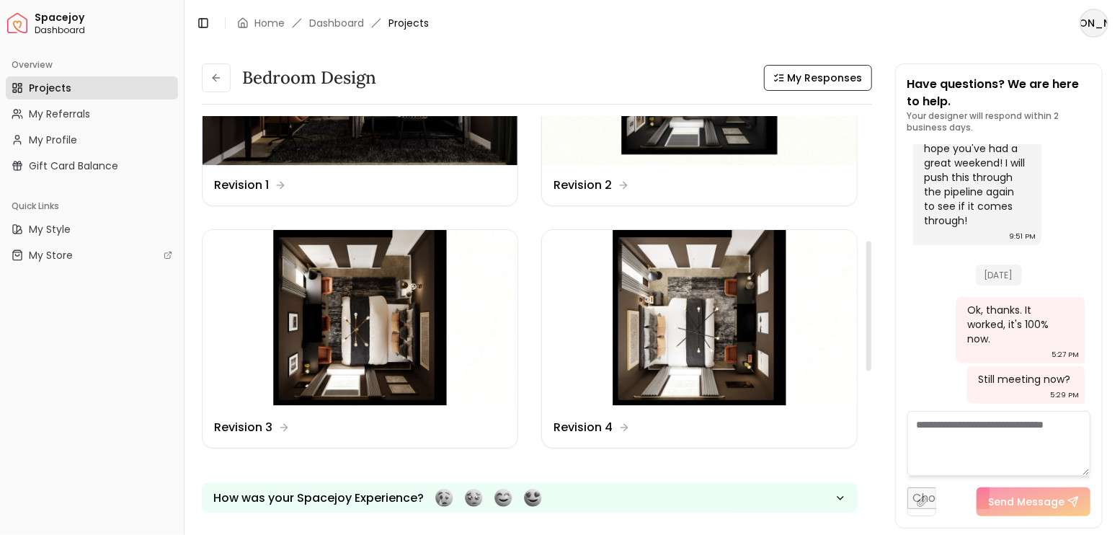
scroll to position [384, 0]
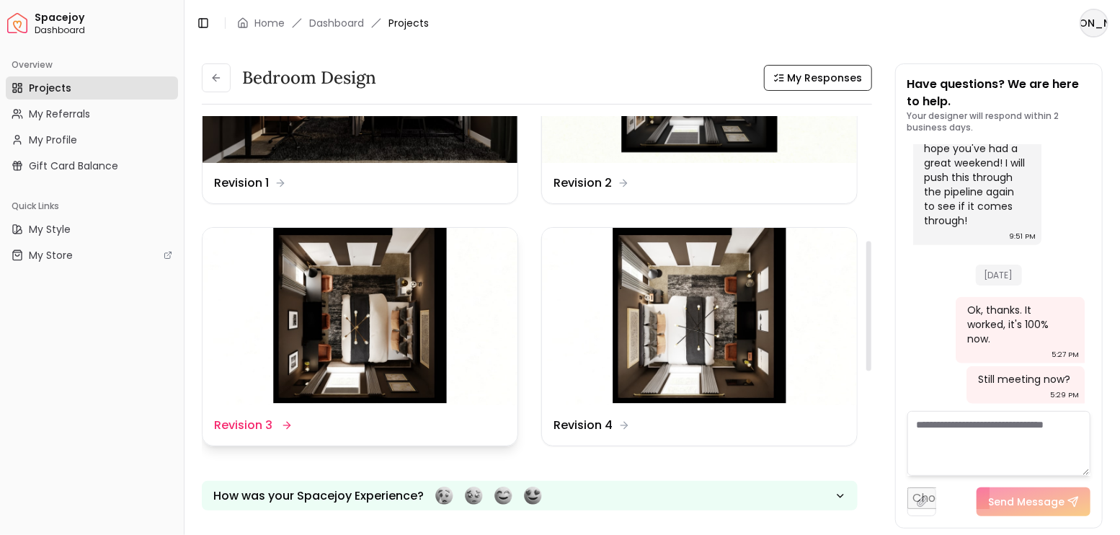
click at [384, 309] on img at bounding box center [360, 316] width 315 height 177
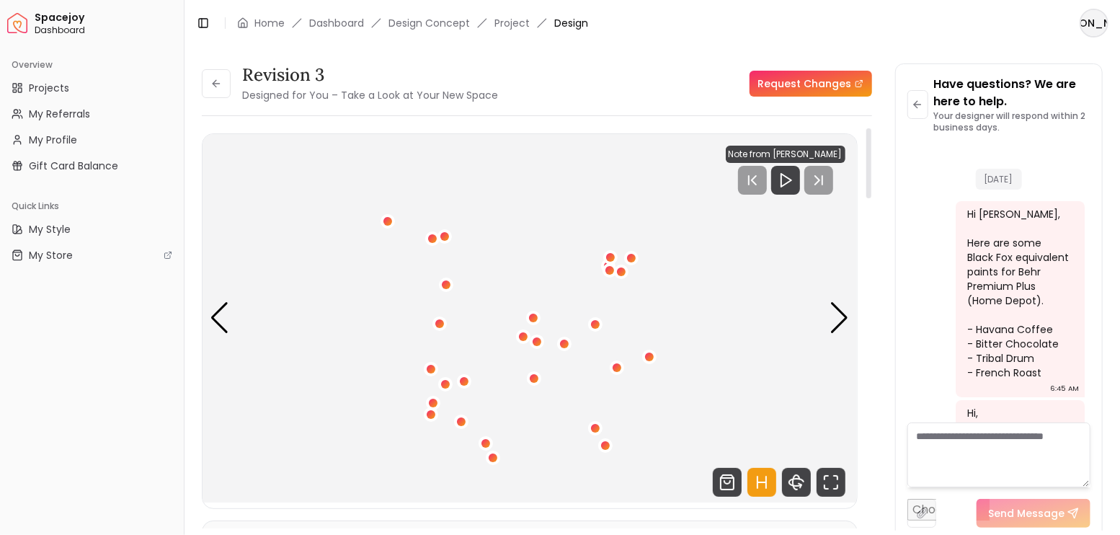
scroll to position [3964, 0]
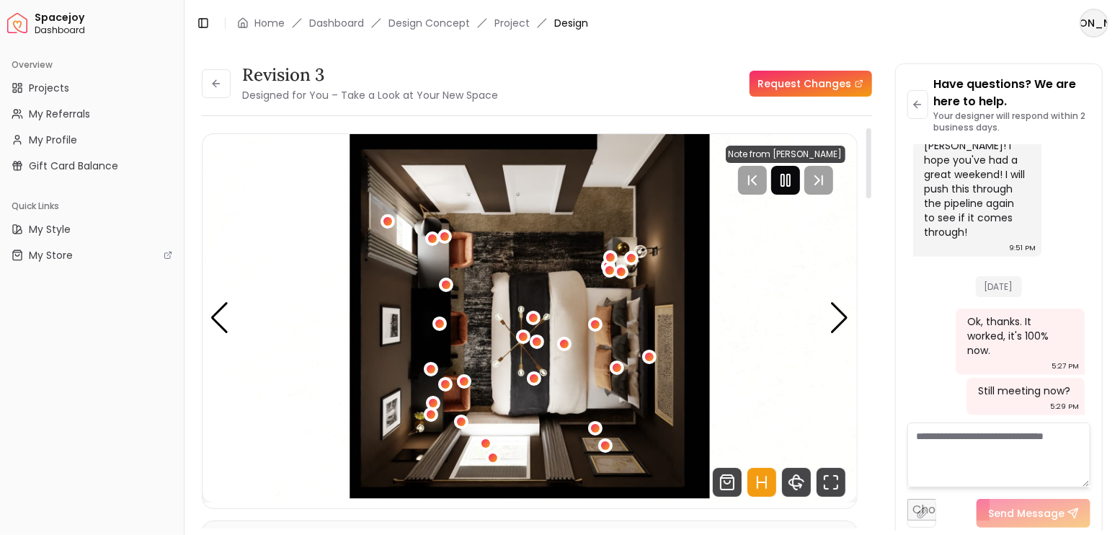
click at [787, 179] on icon "Pause" at bounding box center [785, 180] width 17 height 17
click at [761, 483] on icon "Hotspots Toggle" at bounding box center [761, 482] width 29 height 29
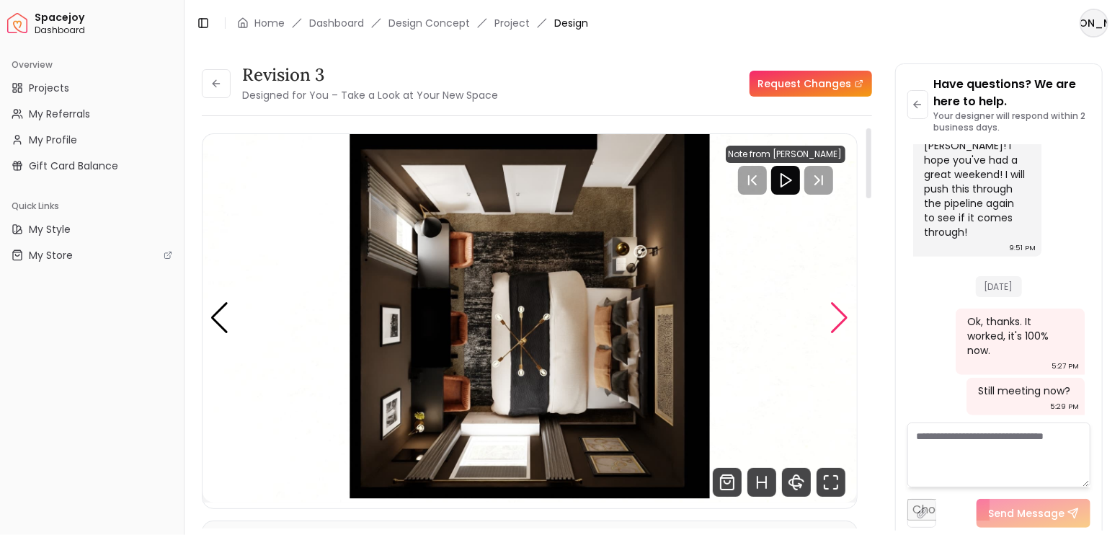
click at [836, 316] on div "Next slide" at bounding box center [839, 318] width 19 height 32
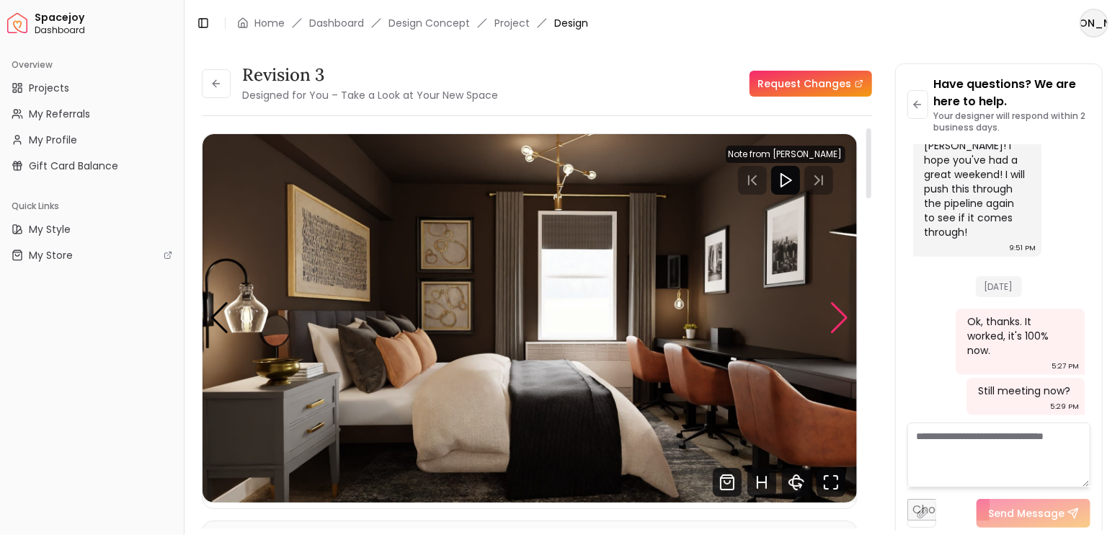
click at [837, 316] on div "Next slide" at bounding box center [839, 318] width 19 height 32
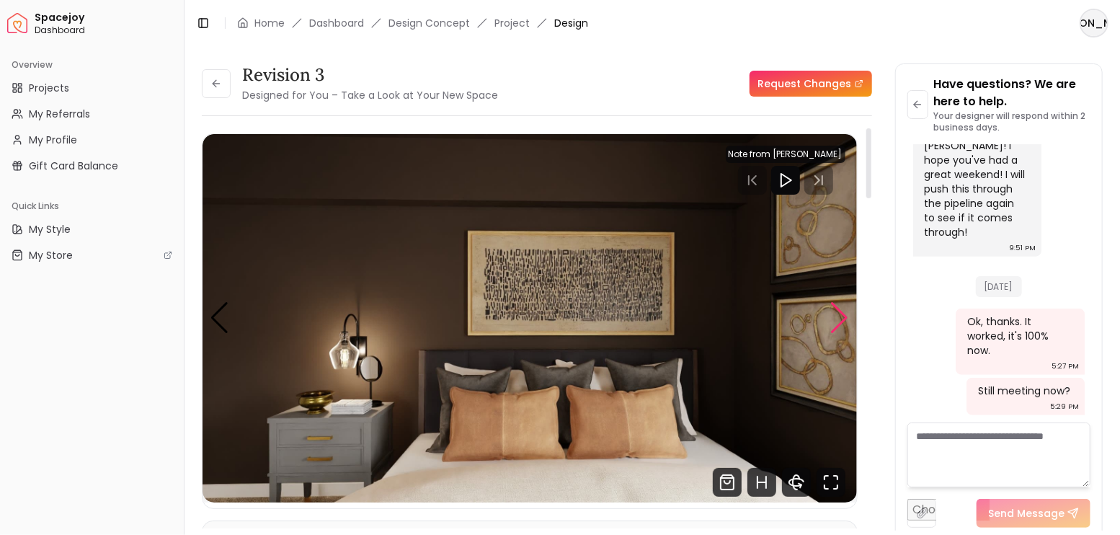
click at [837, 316] on div "Next slide" at bounding box center [839, 318] width 19 height 32
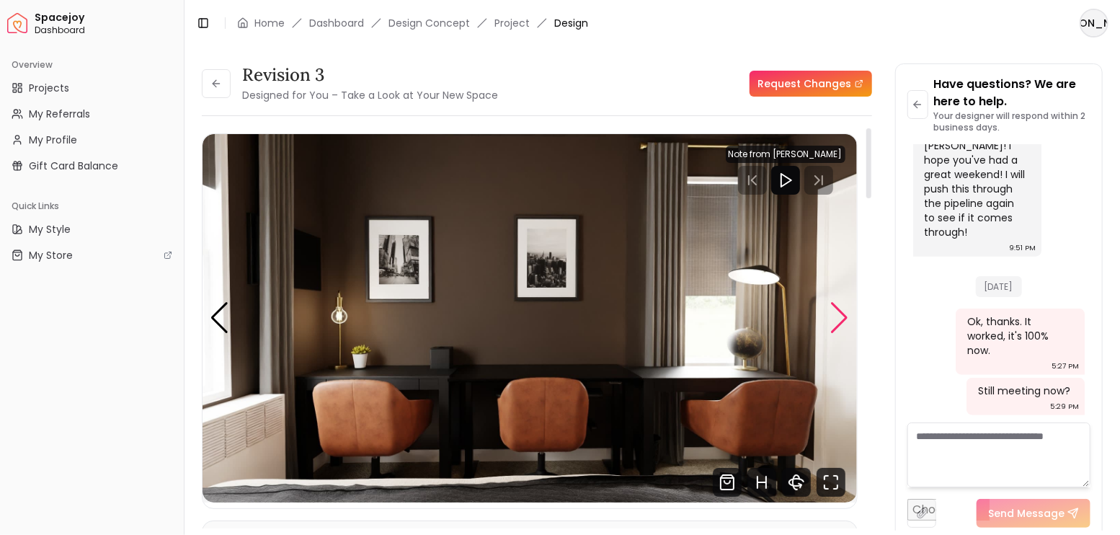
click at [837, 316] on div "Next slide" at bounding box center [839, 318] width 19 height 32
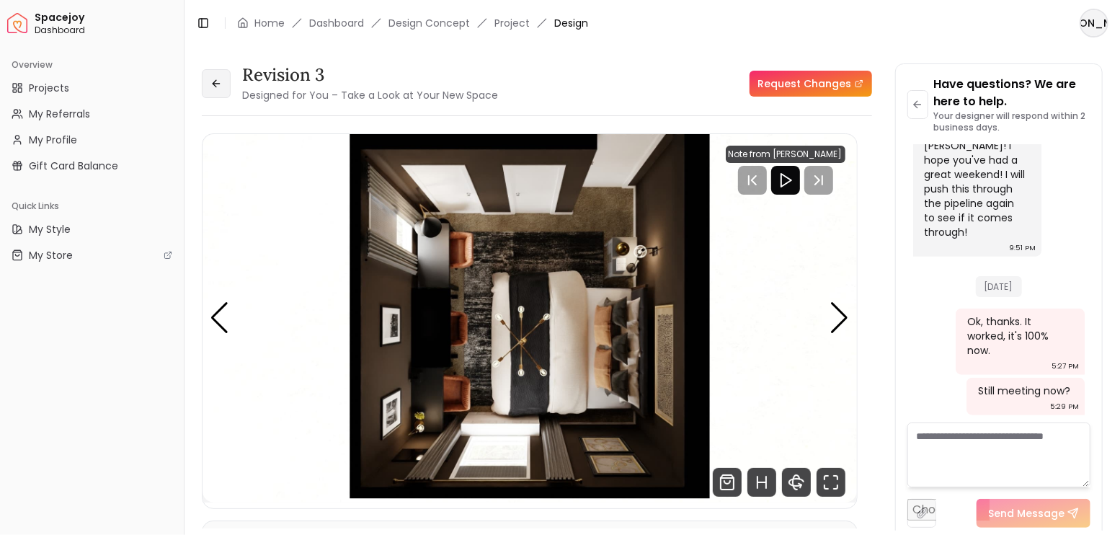
click at [220, 79] on icon at bounding box center [216, 84] width 12 height 12
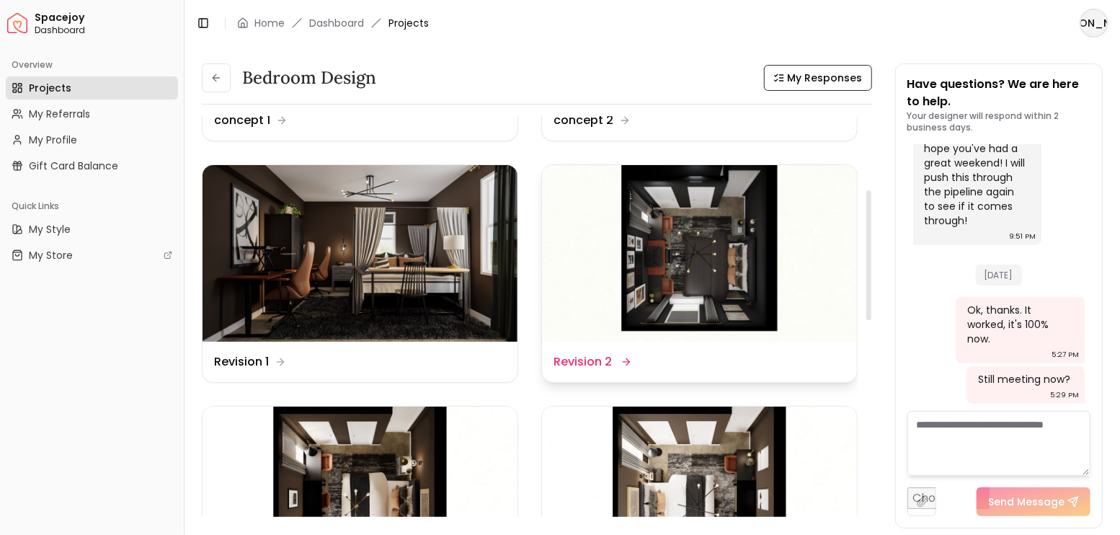
scroll to position [192, 0]
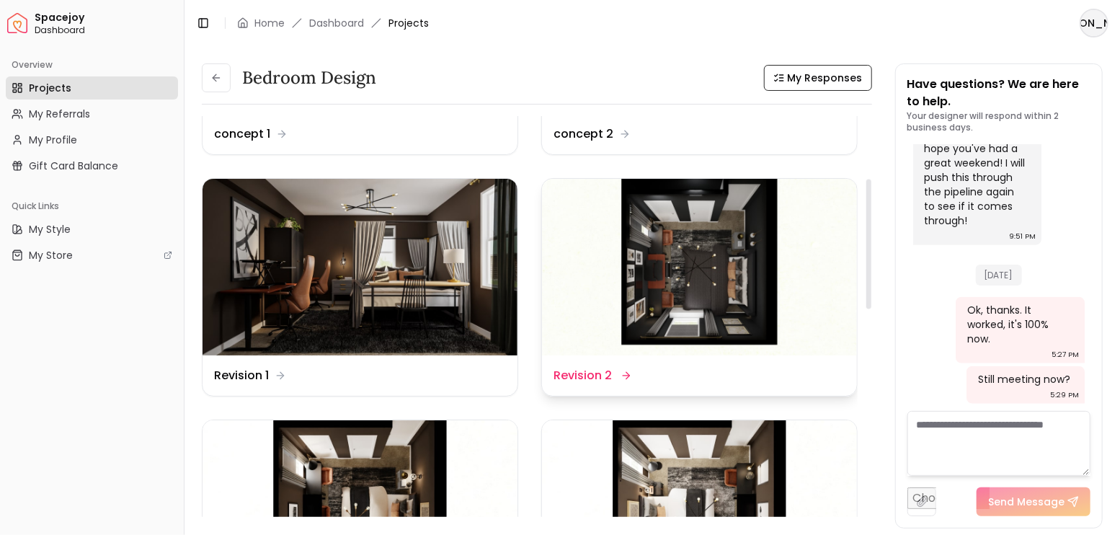
click at [685, 257] on img at bounding box center [699, 267] width 315 height 177
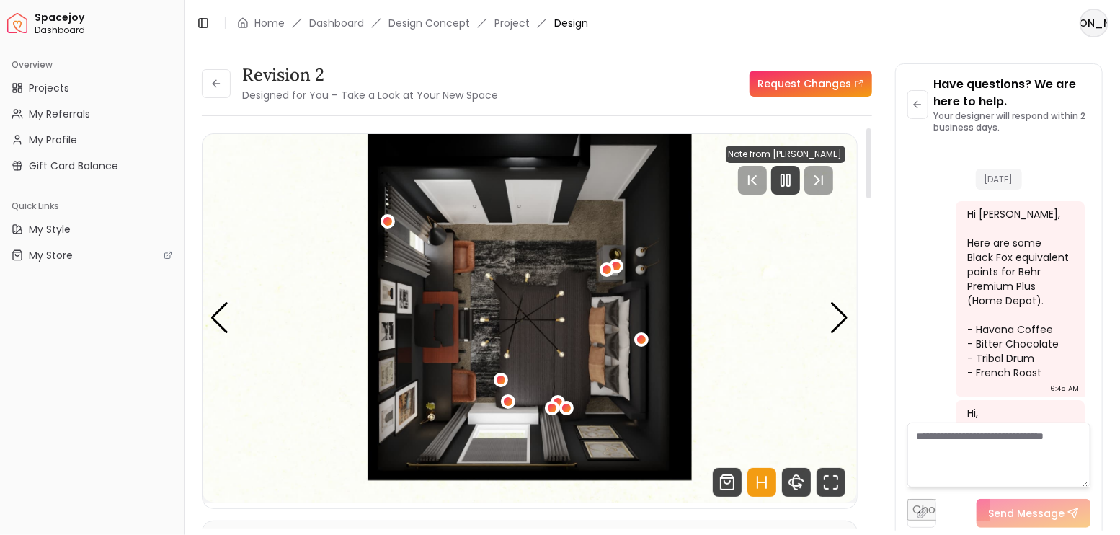
scroll to position [3964, 0]
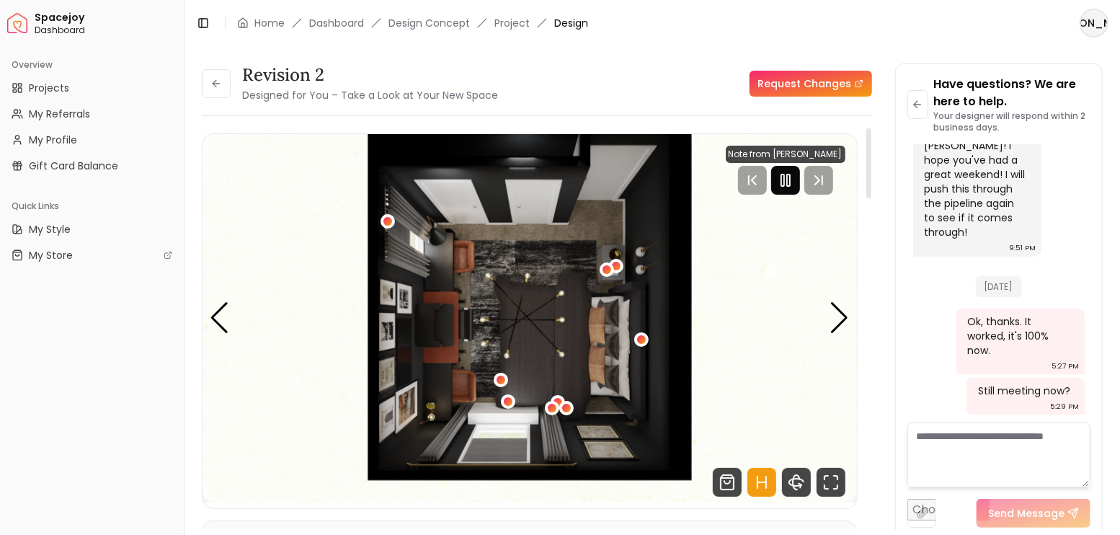
click at [784, 185] on rect "Pause" at bounding box center [782, 180] width 3 height 12
click at [825, 487] on icon "Fullscreen" at bounding box center [827, 487] width 4 height 4
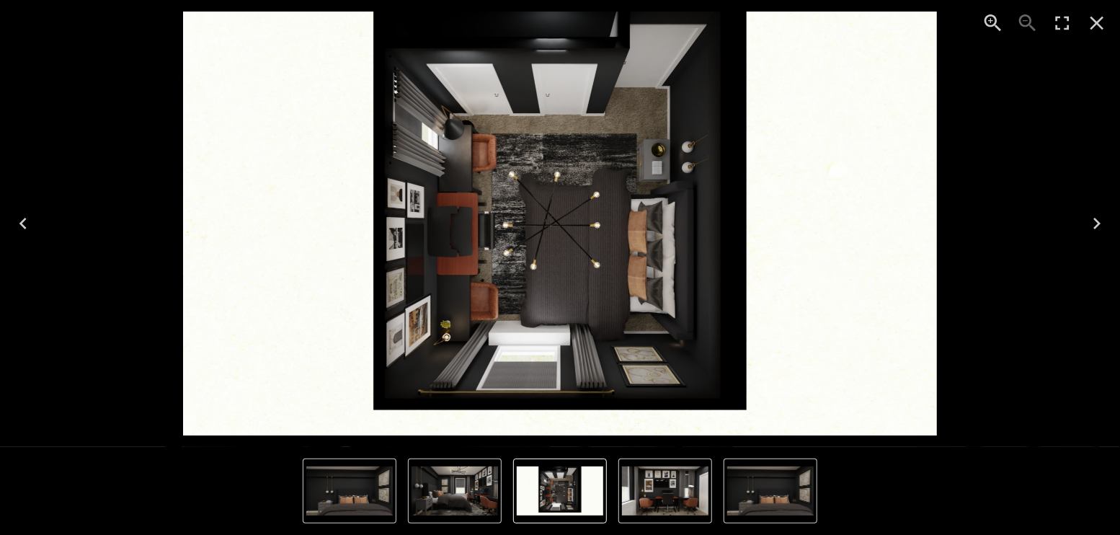
click at [1095, 221] on icon "Next" at bounding box center [1097, 223] width 23 height 23
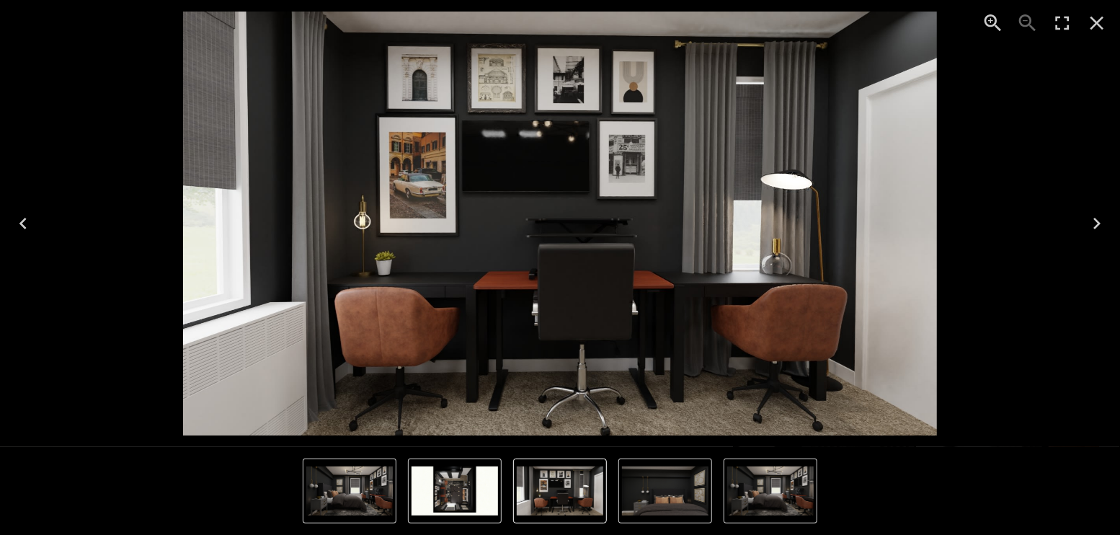
click at [1100, 216] on icon "Next" at bounding box center [1097, 223] width 23 height 23
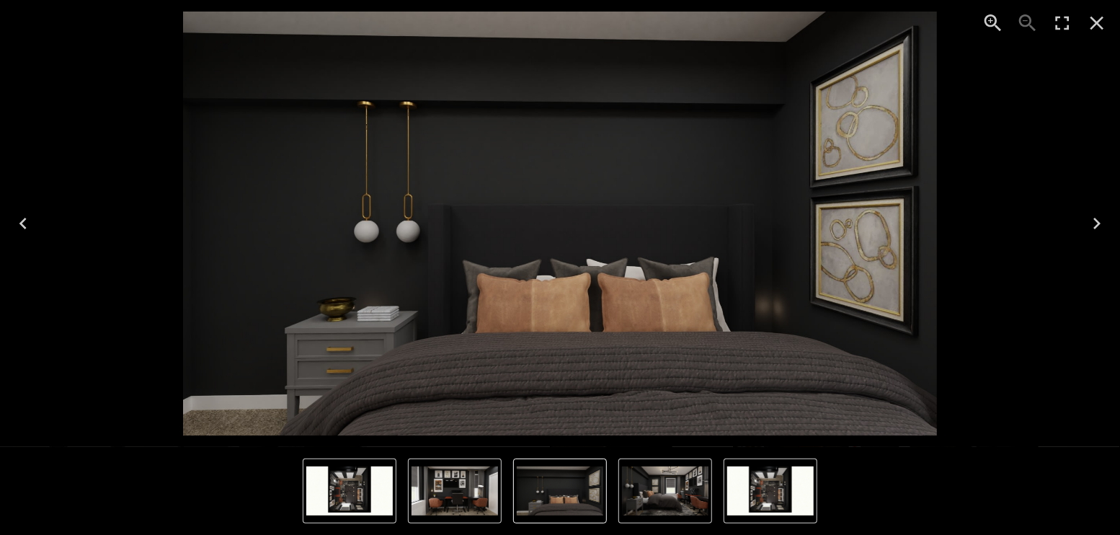
click at [1100, 216] on icon "Next" at bounding box center [1097, 223] width 23 height 23
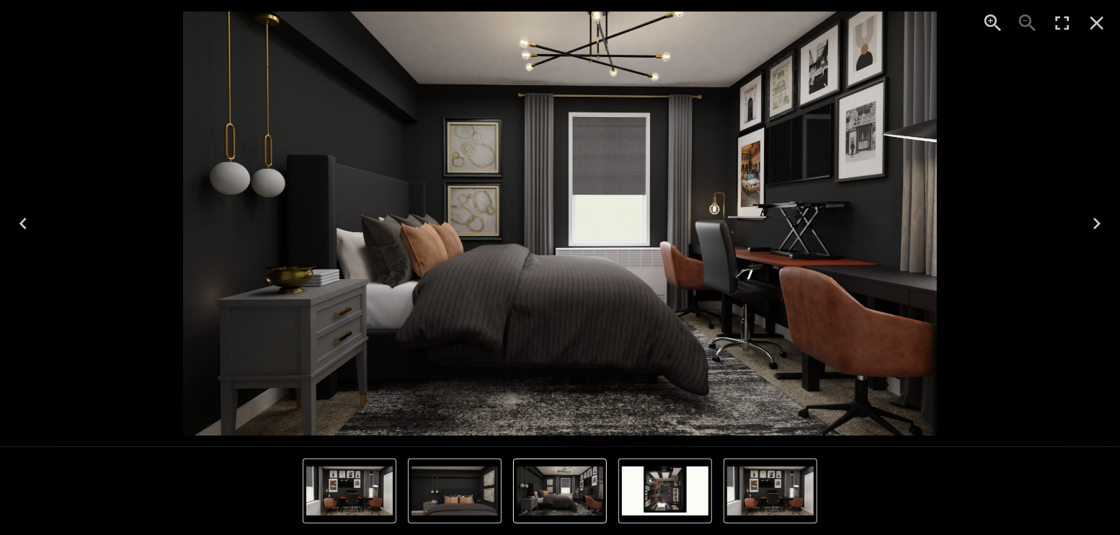
click at [1091, 217] on icon "Next" at bounding box center [1097, 223] width 23 height 23
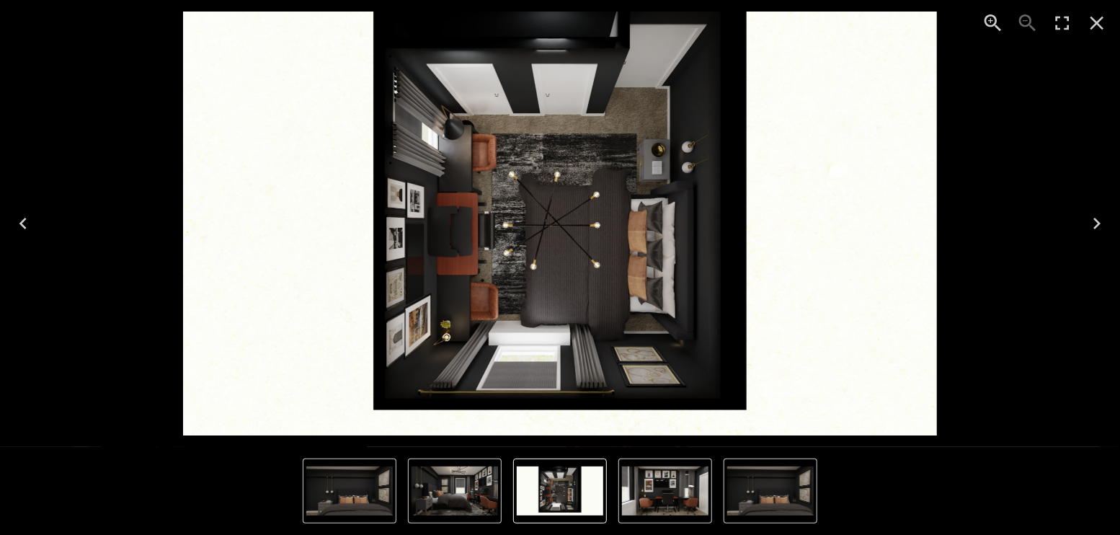
click at [1094, 22] on icon "Close" at bounding box center [1097, 23] width 23 height 23
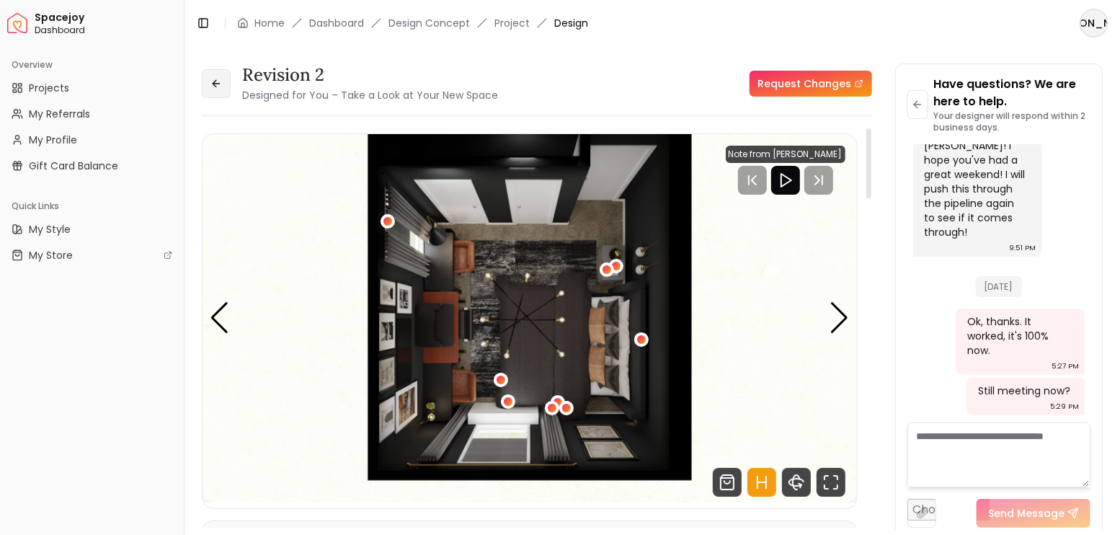
click at [214, 82] on icon at bounding box center [215, 83] width 4 height 6
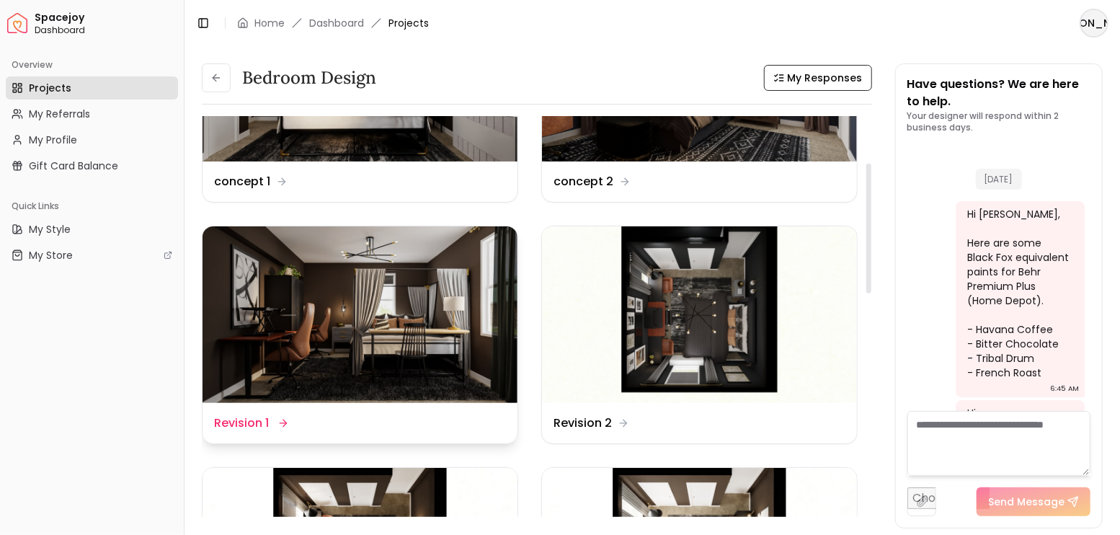
scroll to position [3976, 0]
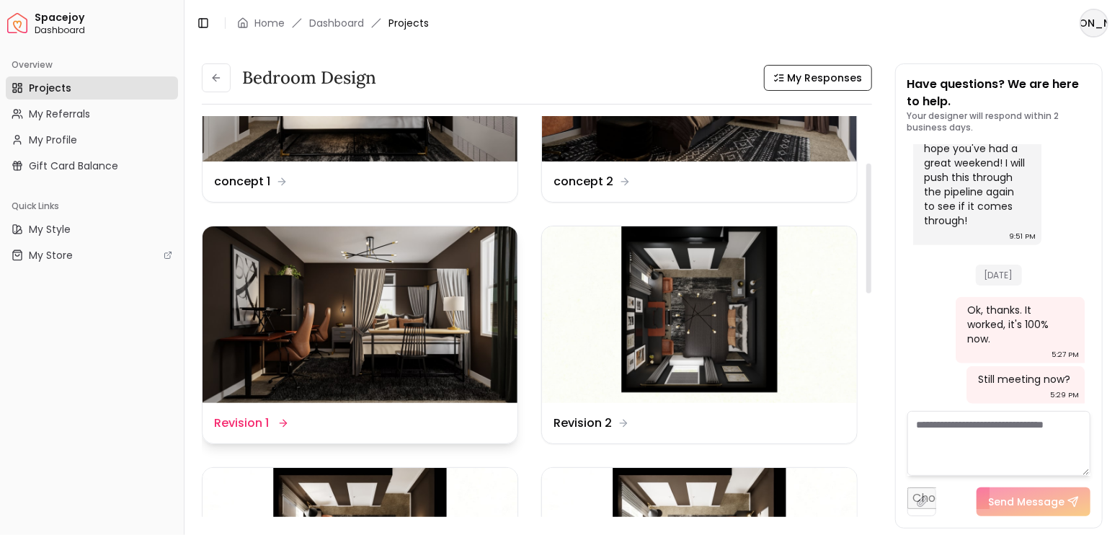
click at [451, 331] on img at bounding box center [360, 314] width 315 height 177
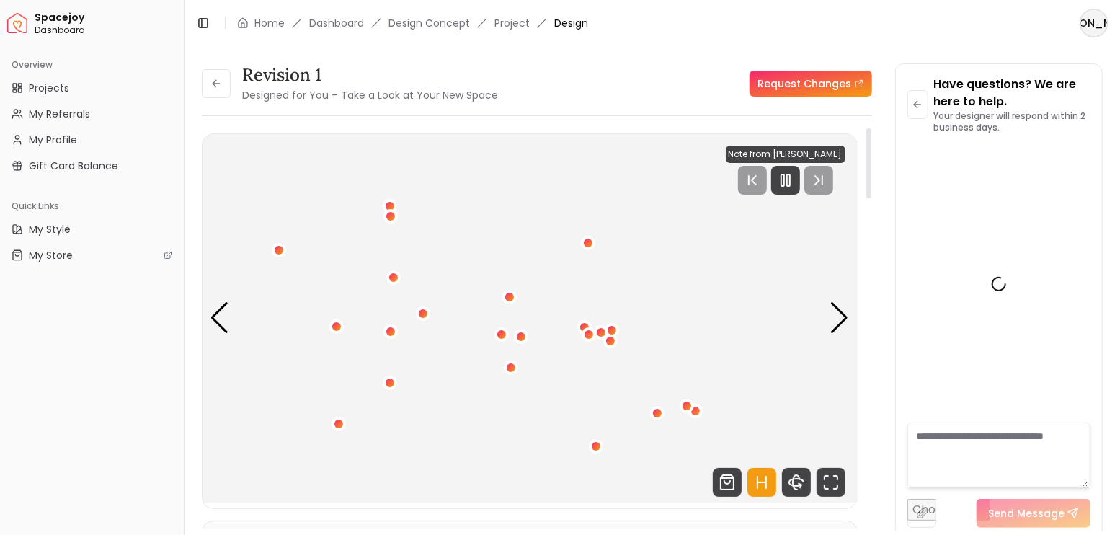
click at [756, 480] on icon "Hotspots Toggle" at bounding box center [761, 482] width 29 height 29
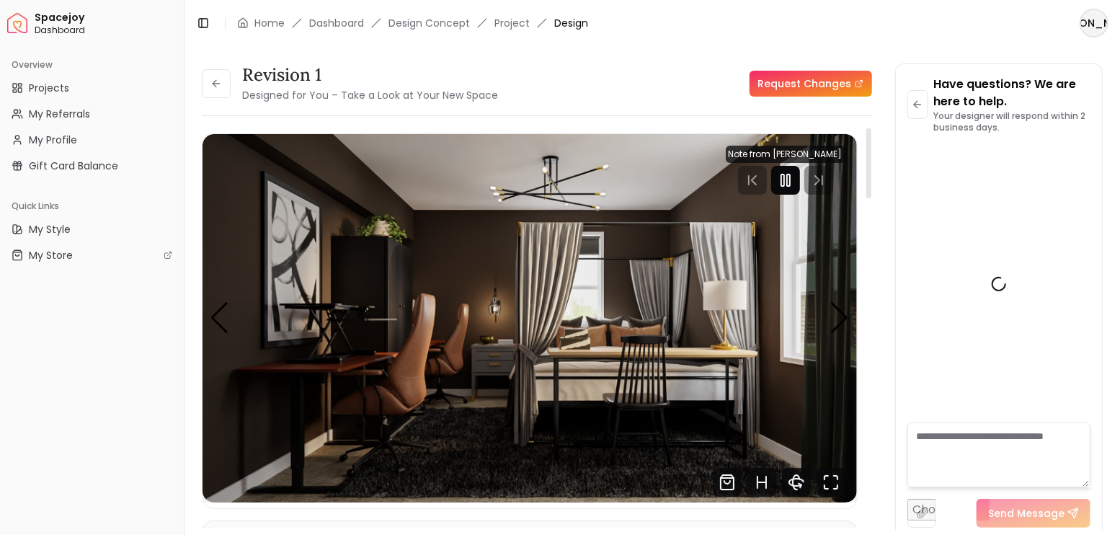
click at [789, 172] on icon "Pause" at bounding box center [785, 180] width 17 height 17
click at [838, 314] on div "Next slide" at bounding box center [839, 318] width 19 height 32
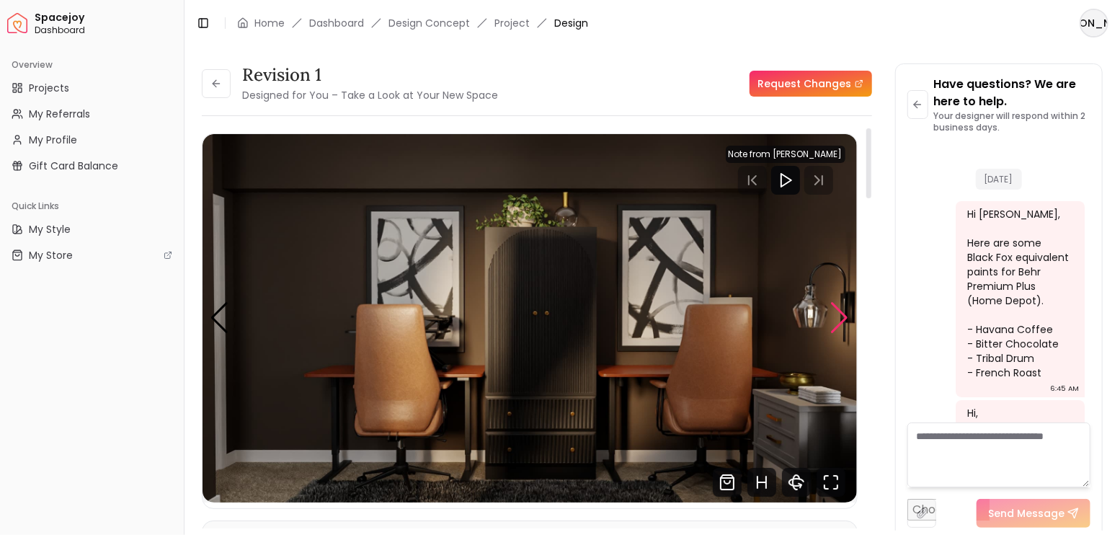
scroll to position [3964, 0]
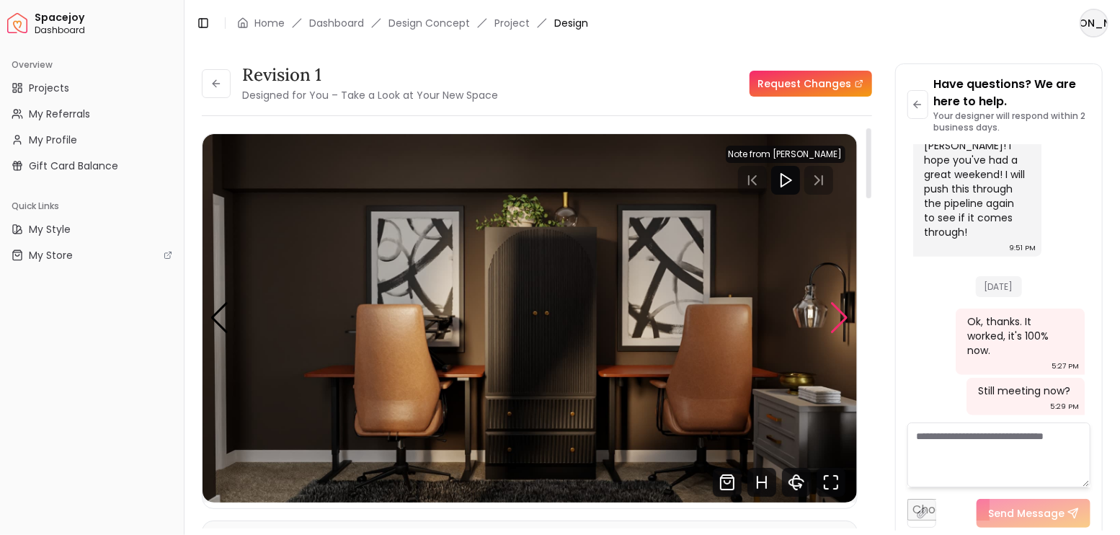
click at [838, 314] on div "Next slide" at bounding box center [839, 318] width 19 height 32
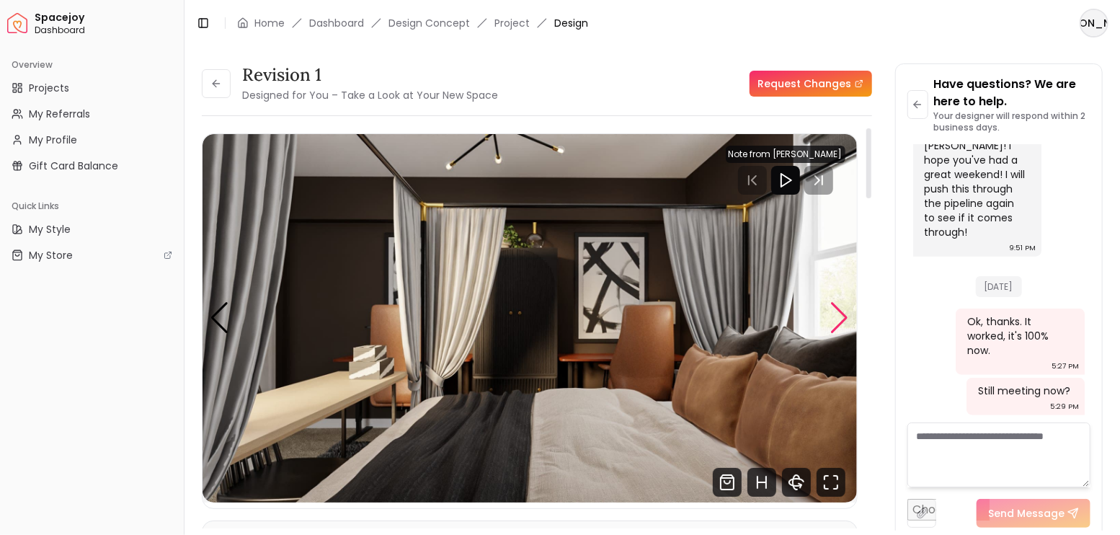
click at [838, 314] on div "Next slide" at bounding box center [839, 318] width 19 height 32
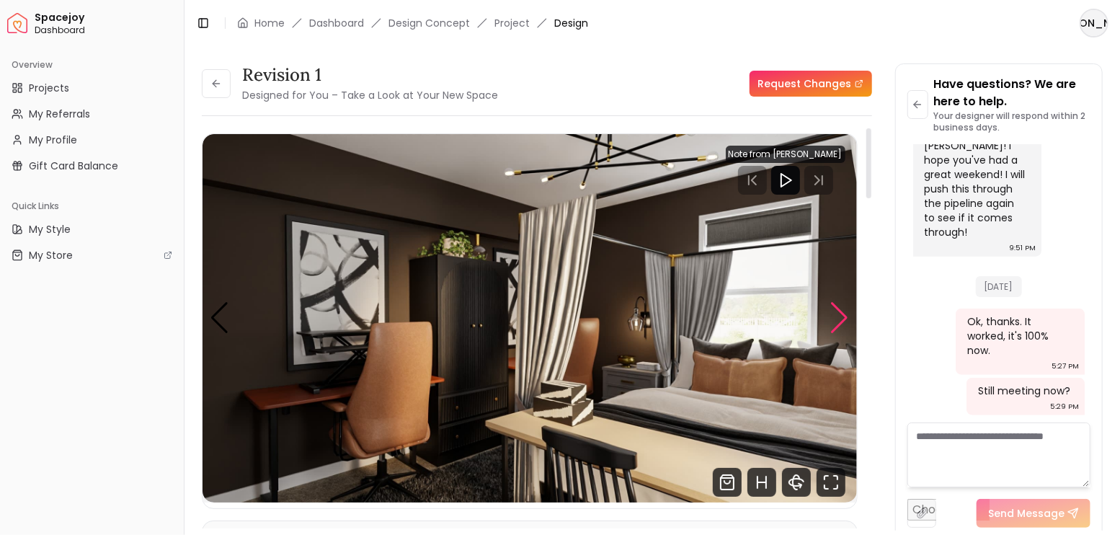
click at [838, 314] on div "Next slide" at bounding box center [839, 318] width 19 height 32
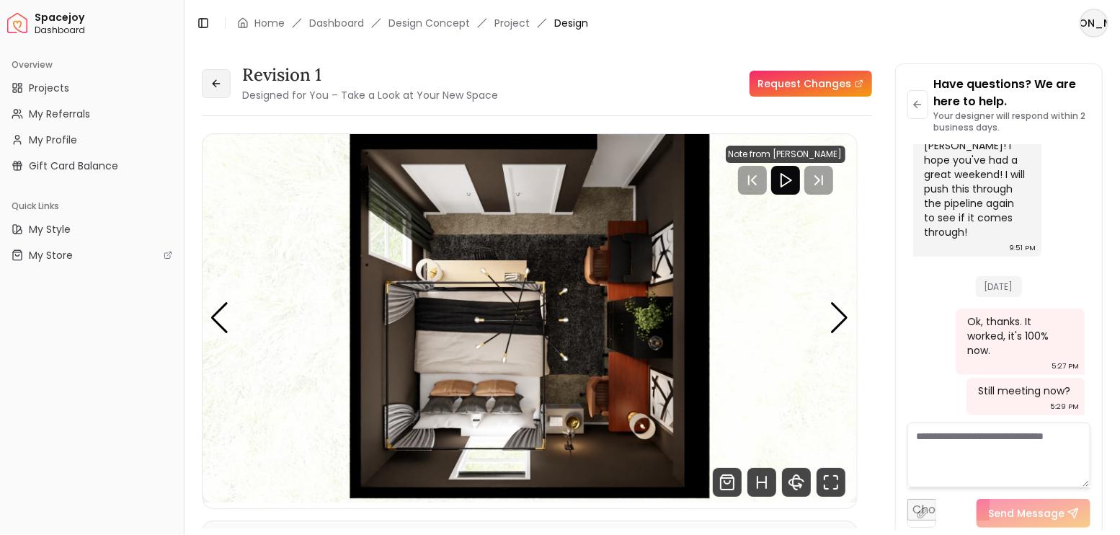
click at [212, 89] on icon at bounding box center [216, 84] width 12 height 12
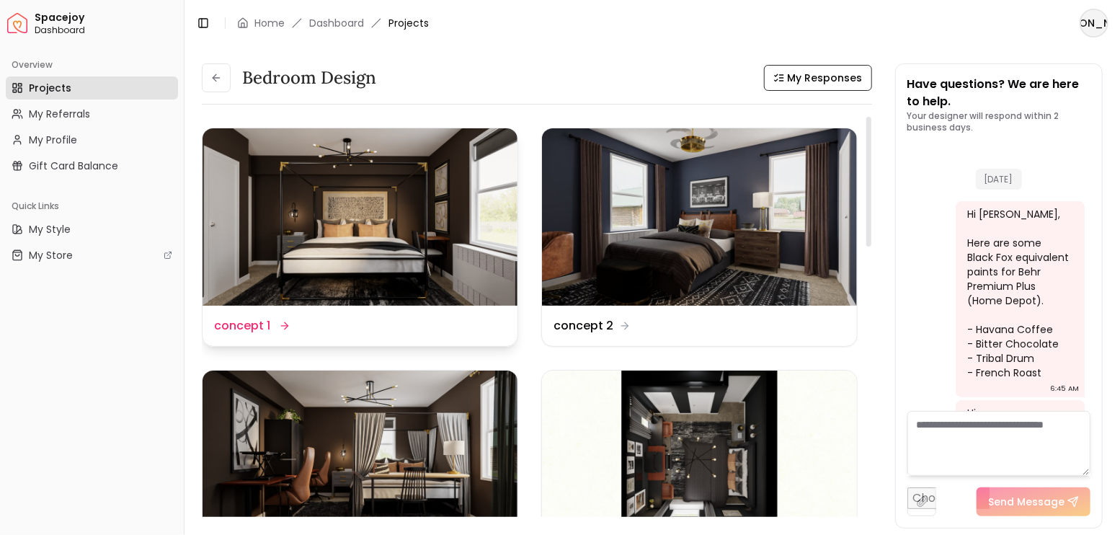
scroll to position [3976, 0]
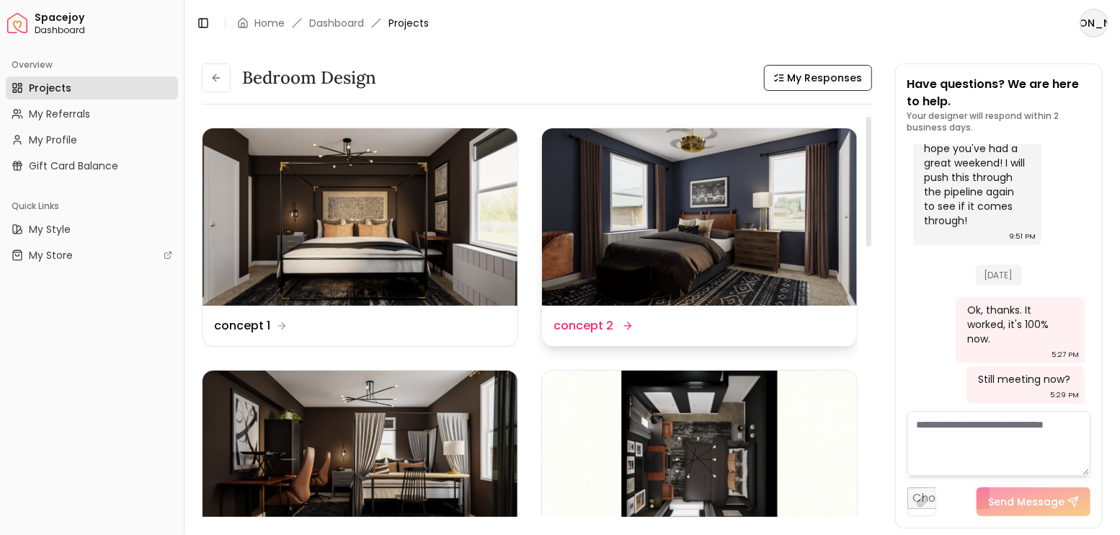
click at [626, 212] on img at bounding box center [699, 216] width 315 height 177
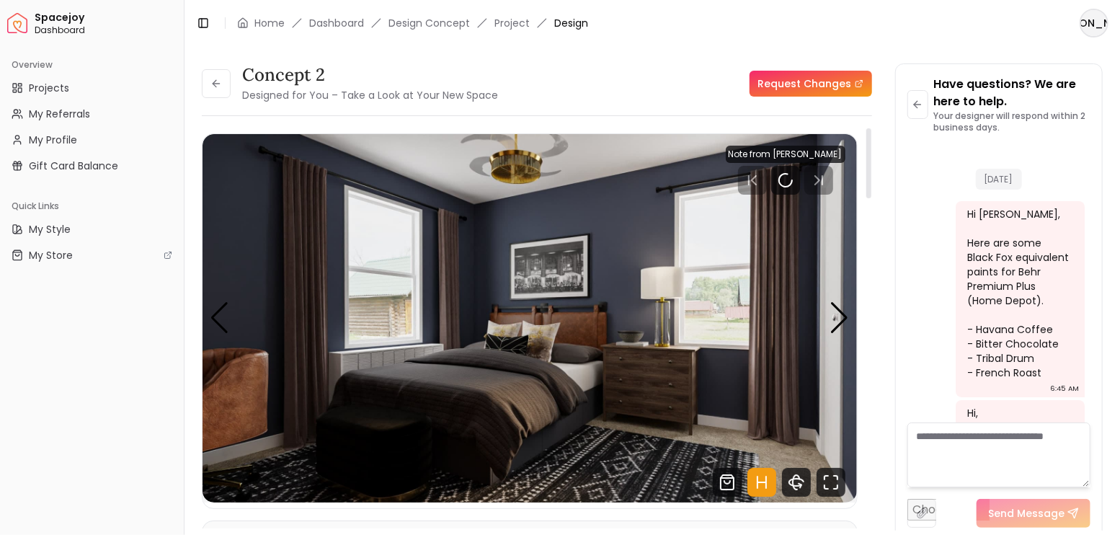
scroll to position [3964, 0]
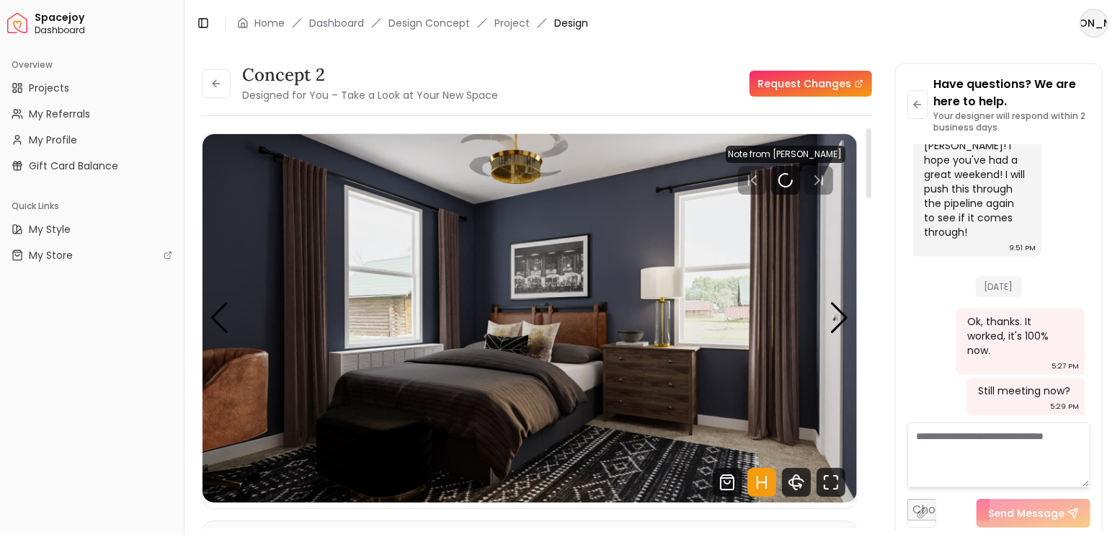
click at [761, 482] on icon "Hotspots Toggle" at bounding box center [762, 482] width 9 height 0
click at [789, 185] on rect "Pause" at bounding box center [788, 180] width 3 height 12
click at [840, 311] on div "Next slide" at bounding box center [839, 318] width 19 height 32
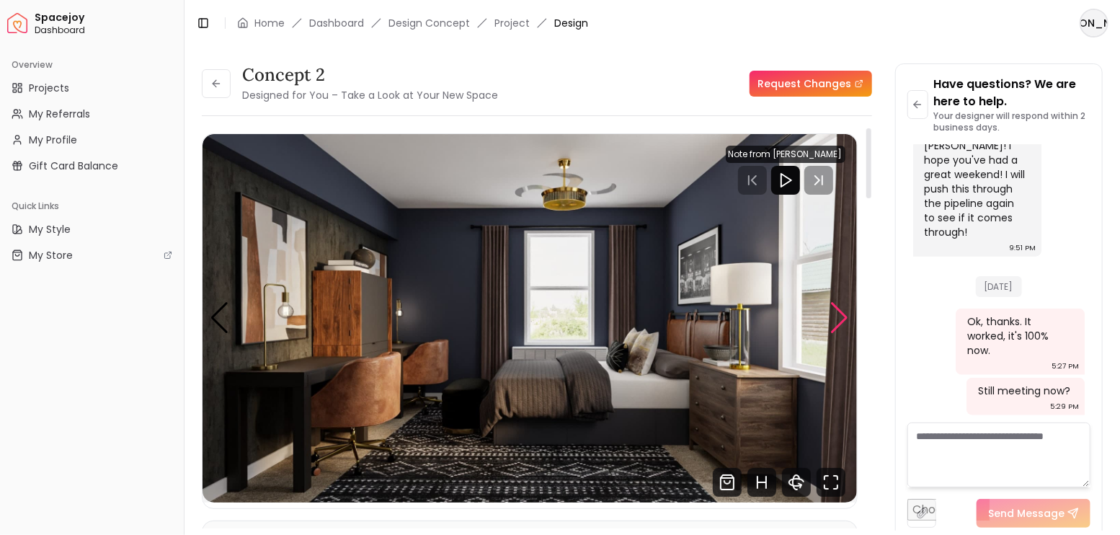
click at [839, 312] on div "Next slide" at bounding box center [839, 318] width 19 height 32
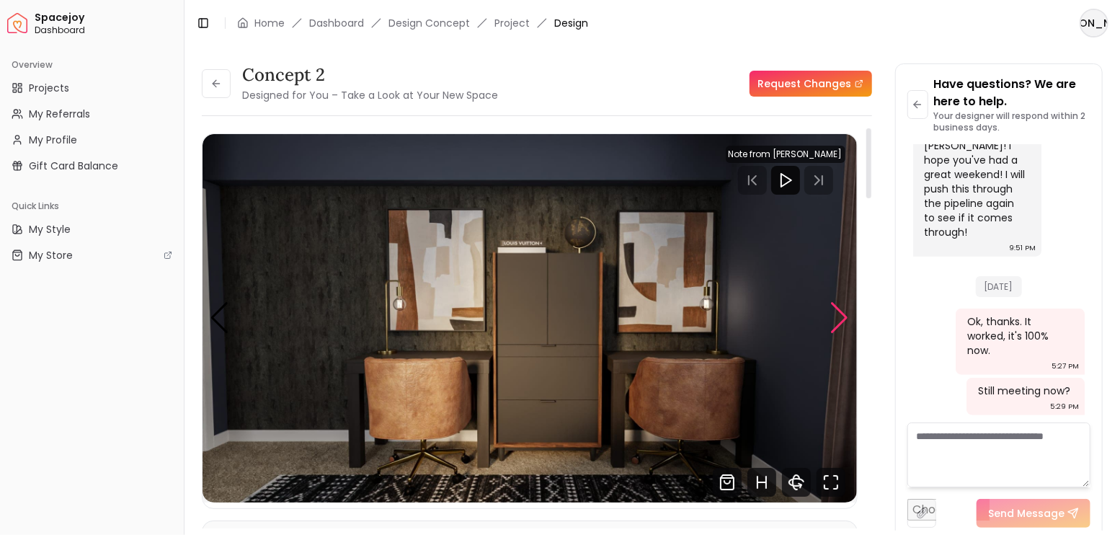
click at [835, 308] on div "Next slide" at bounding box center [839, 318] width 19 height 32
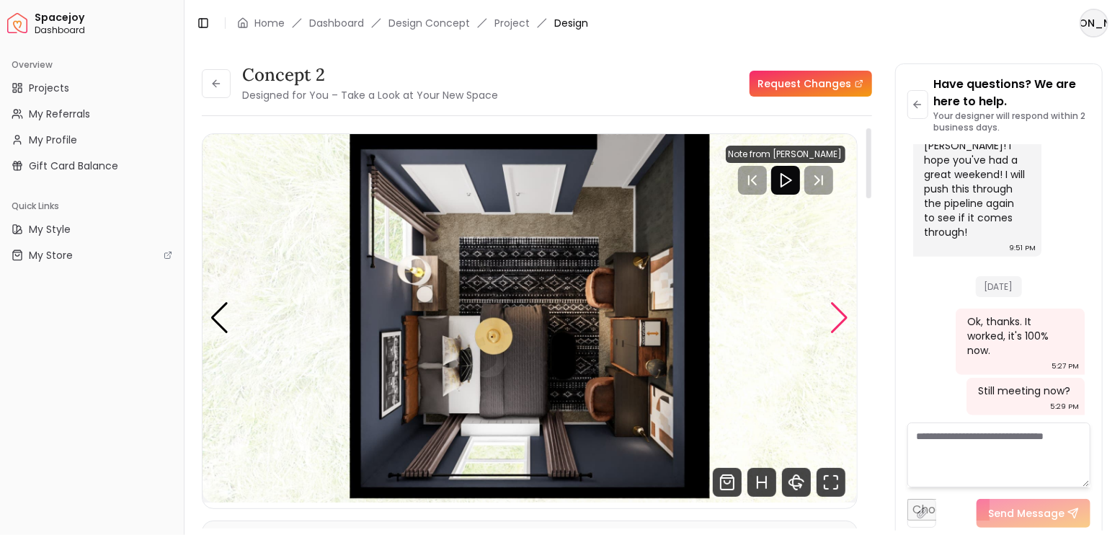
click at [833, 316] on div "Next slide" at bounding box center [839, 318] width 19 height 32
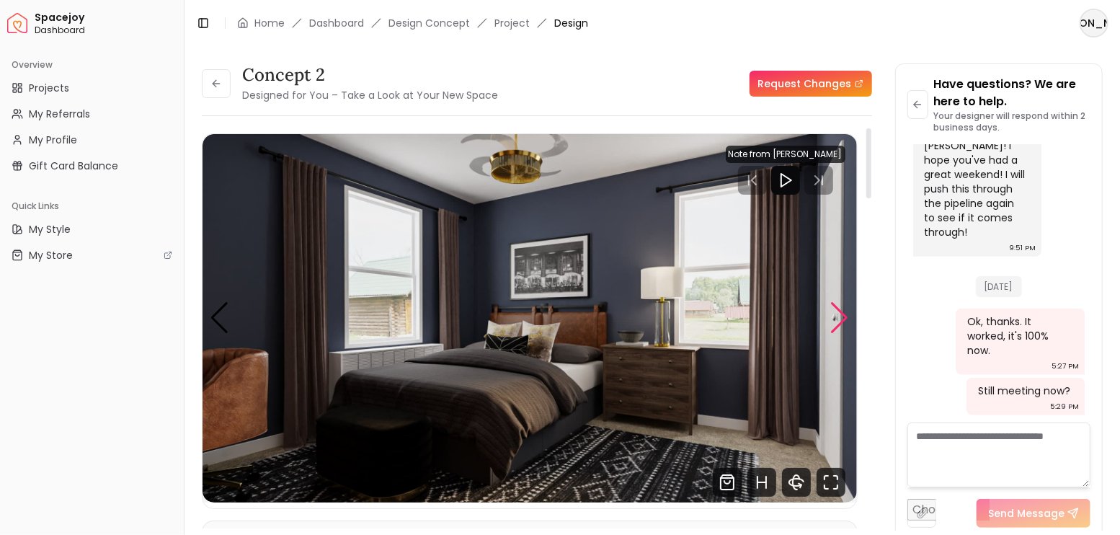
click at [833, 316] on div "Next slide" at bounding box center [839, 318] width 19 height 32
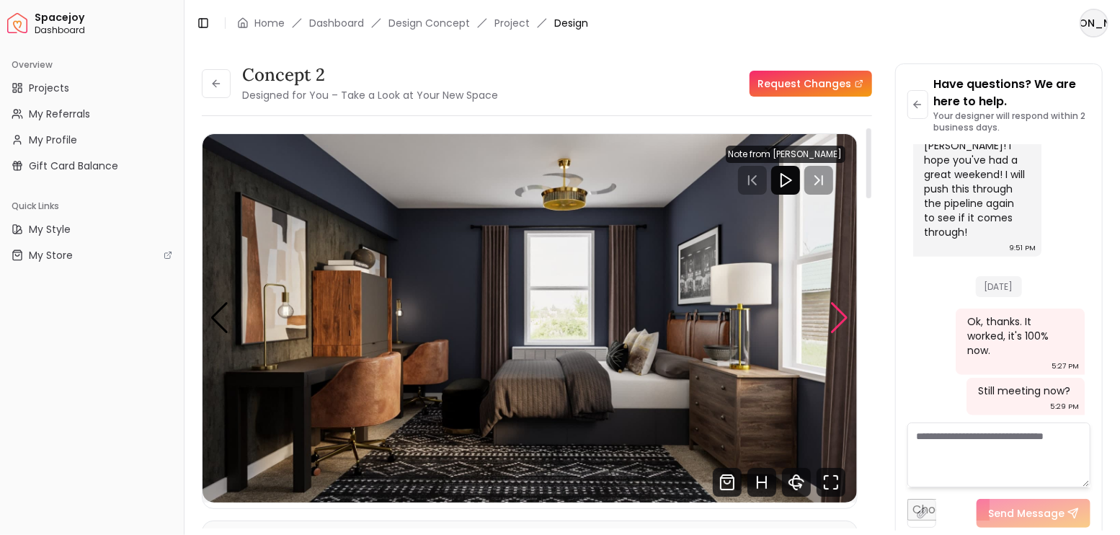
click at [833, 316] on div "Next slide" at bounding box center [839, 318] width 19 height 32
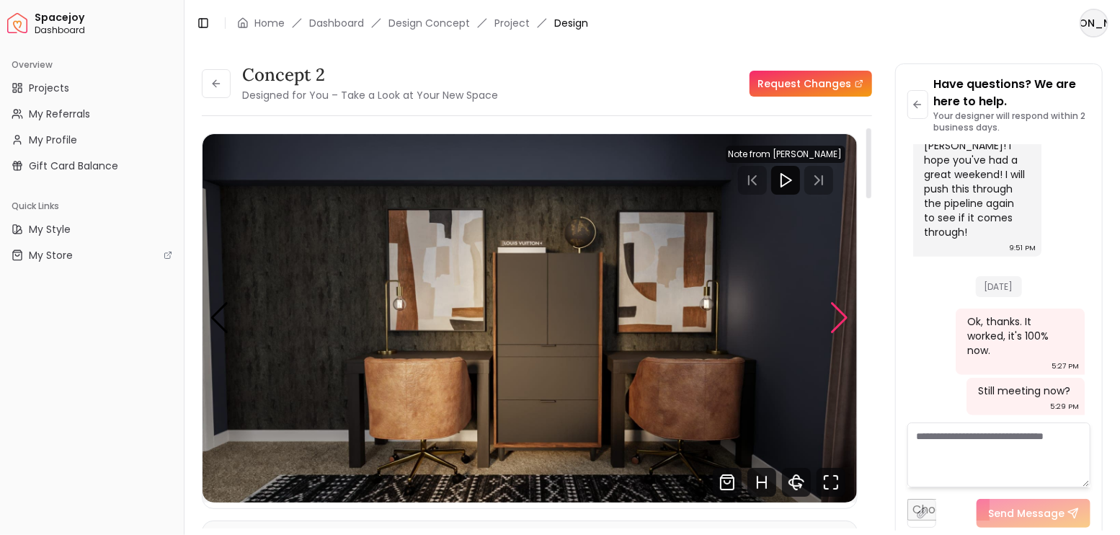
click at [840, 308] on div "Next slide" at bounding box center [839, 318] width 19 height 32
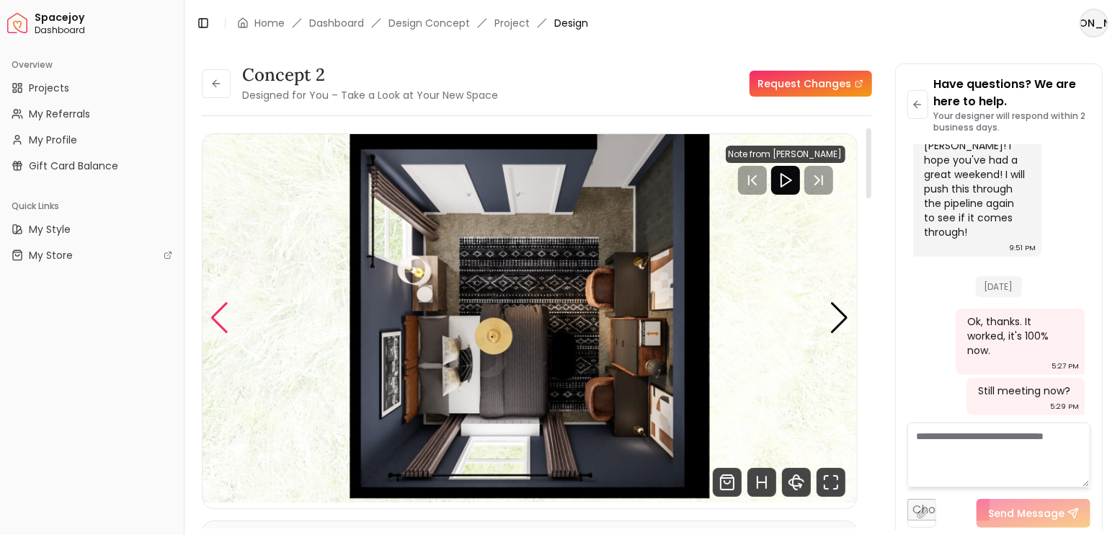
click at [218, 303] on div "Previous slide" at bounding box center [219, 318] width 19 height 32
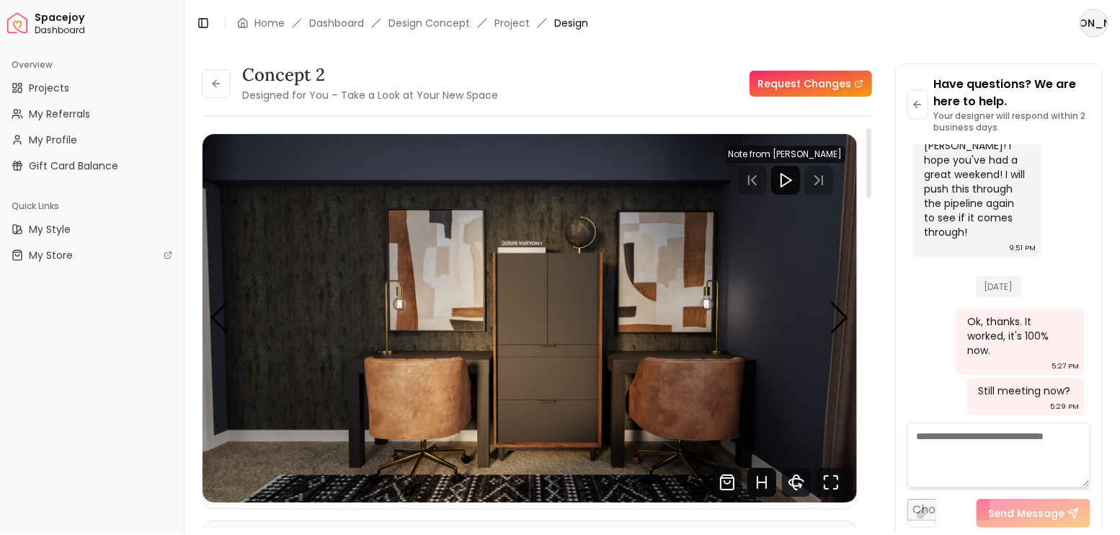
click at [771, 482] on icon "Hotspots Toggle" at bounding box center [761, 482] width 29 height 29
click at [270, 228] on div "3 / 4" at bounding box center [275, 231] width 11 height 11
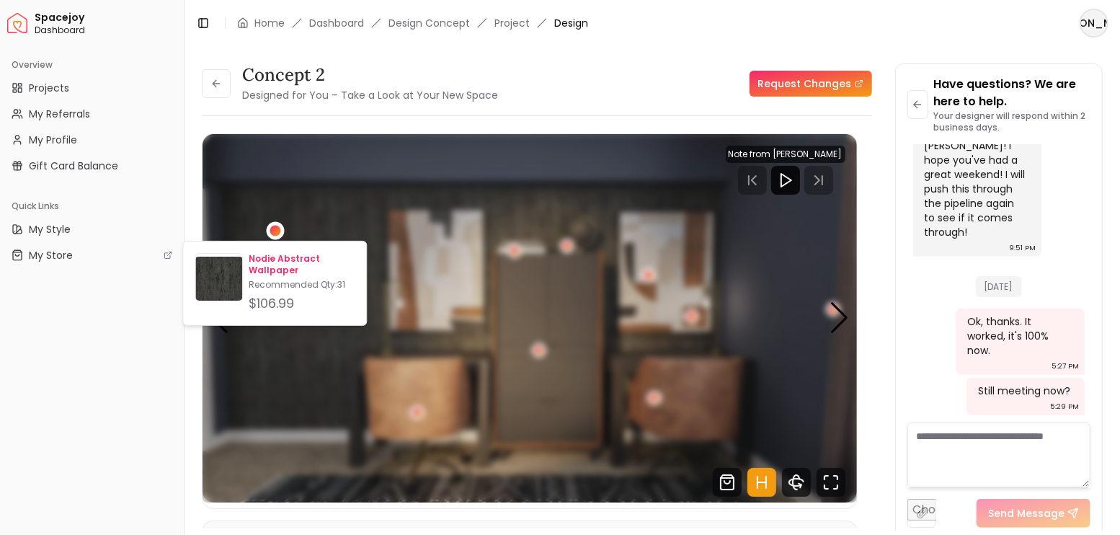
click at [276, 263] on p "Nodie Abstract Wallpaper" at bounding box center [302, 264] width 106 height 23
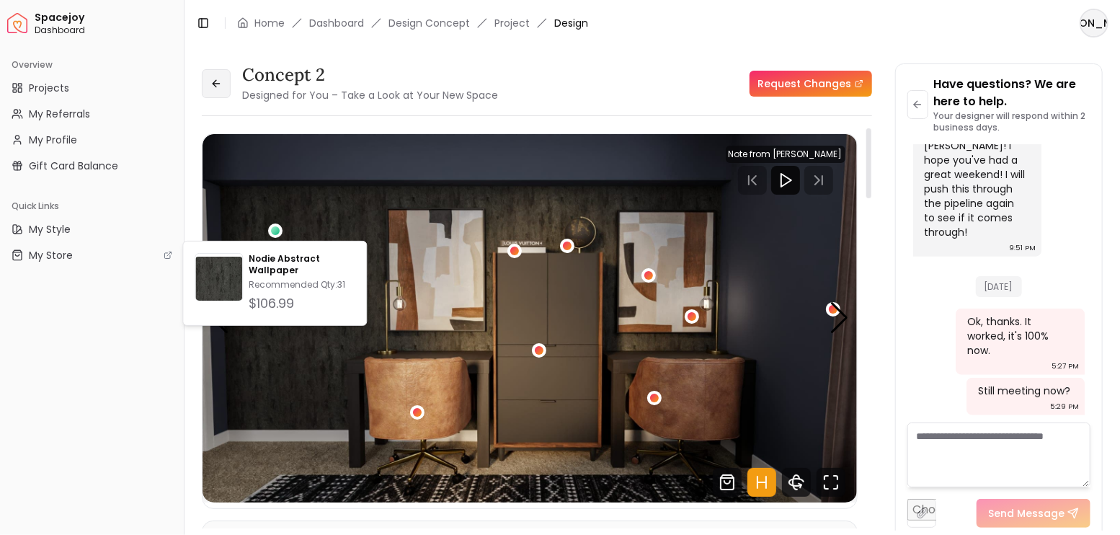
click at [205, 86] on button at bounding box center [216, 83] width 29 height 29
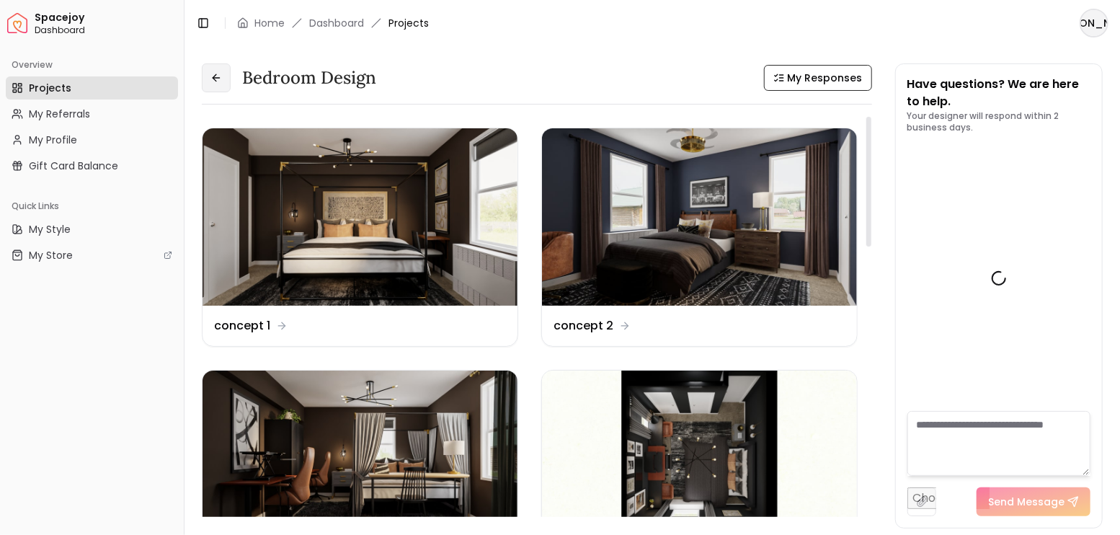
click at [218, 78] on icon at bounding box center [216, 78] width 6 height 0
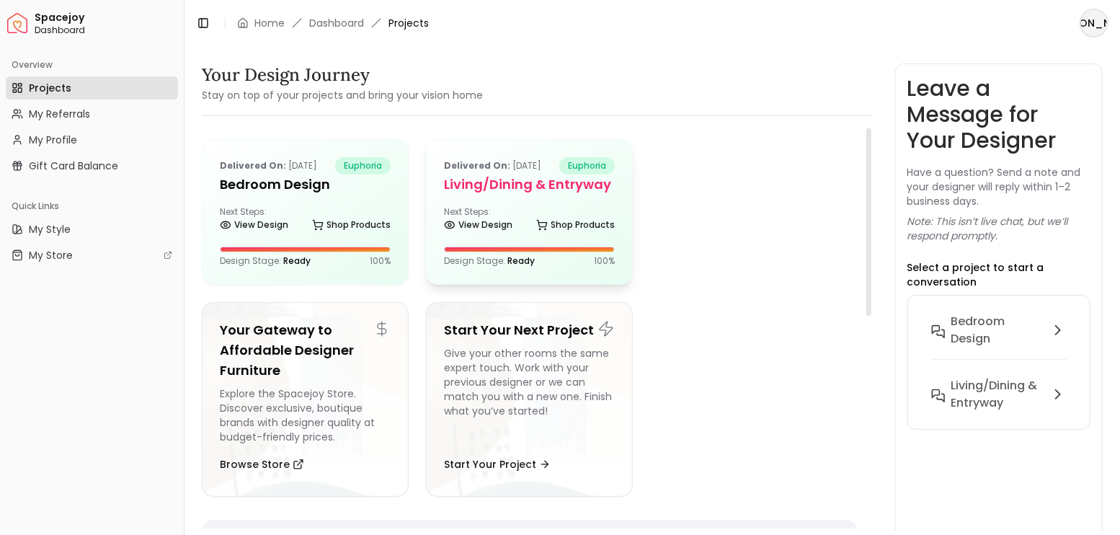
click at [541, 196] on div "Delivered on: [DATE] euphoria Living/Dining & Entryway Next Steps: View Design …" at bounding box center [529, 212] width 205 height 144
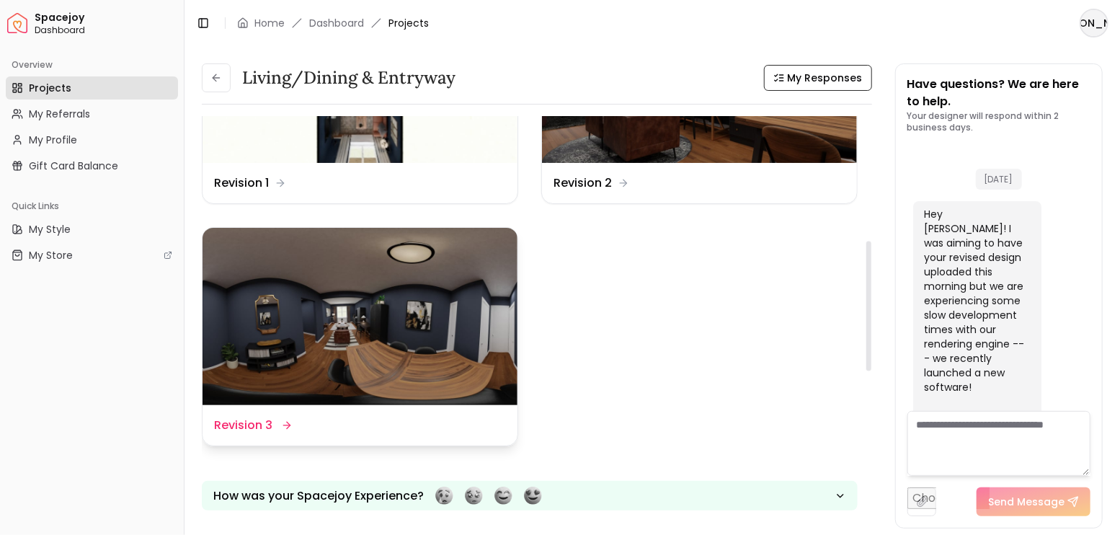
scroll to position [3662, 0]
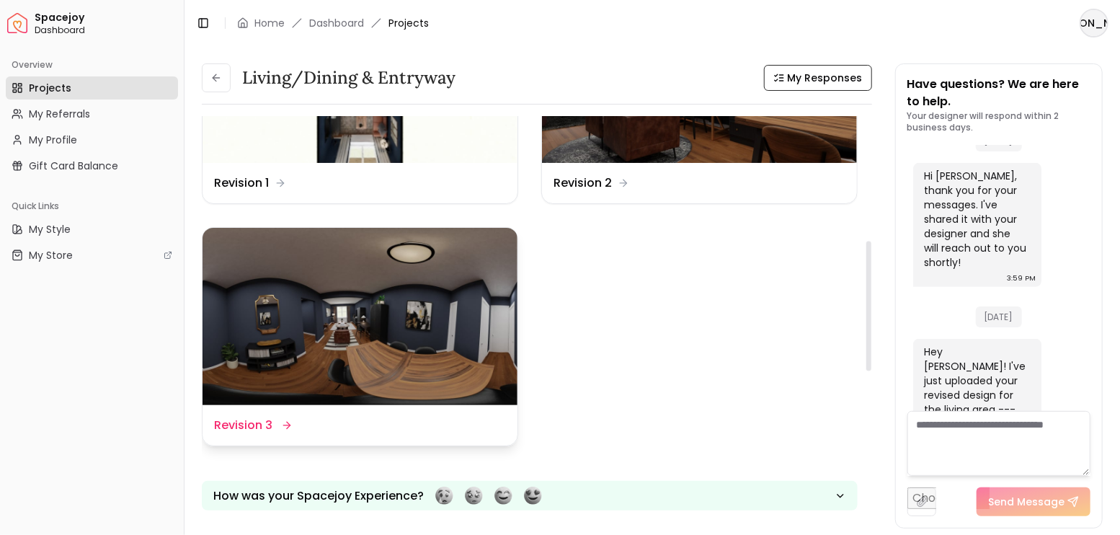
click at [414, 317] on img at bounding box center [360, 316] width 315 height 177
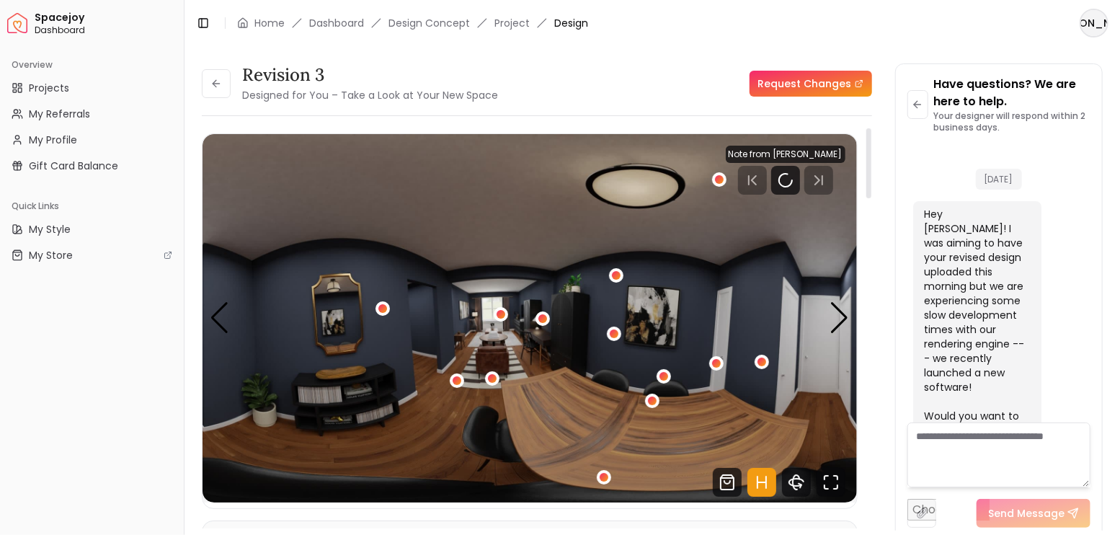
scroll to position [3652, 0]
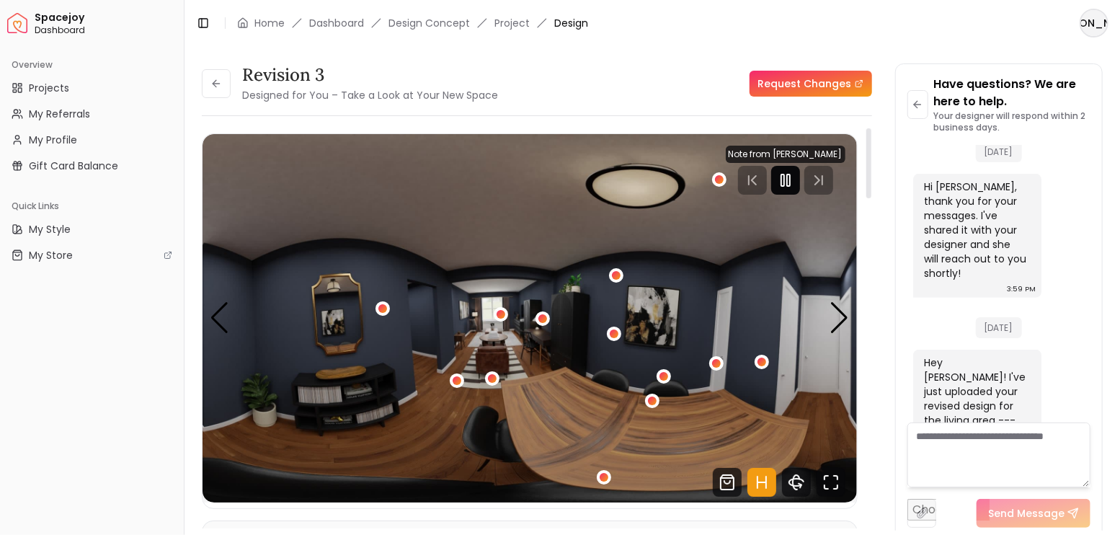
click at [784, 179] on rect "Pause" at bounding box center [782, 180] width 3 height 12
click at [759, 487] on icon "Hotspots Toggle" at bounding box center [761, 482] width 29 height 29
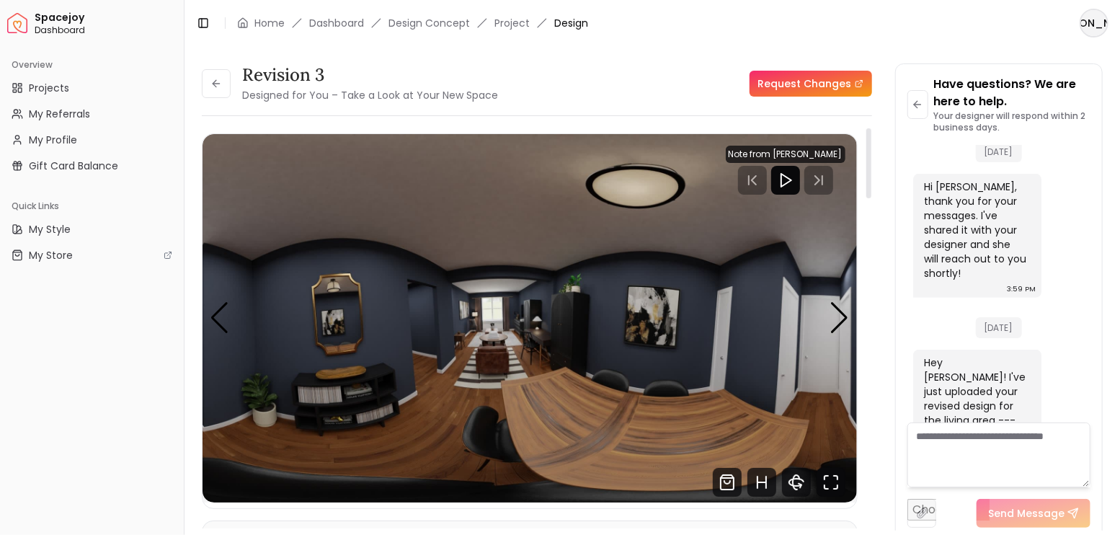
click at [838, 489] on icon "Fullscreen" at bounding box center [831, 482] width 29 height 29
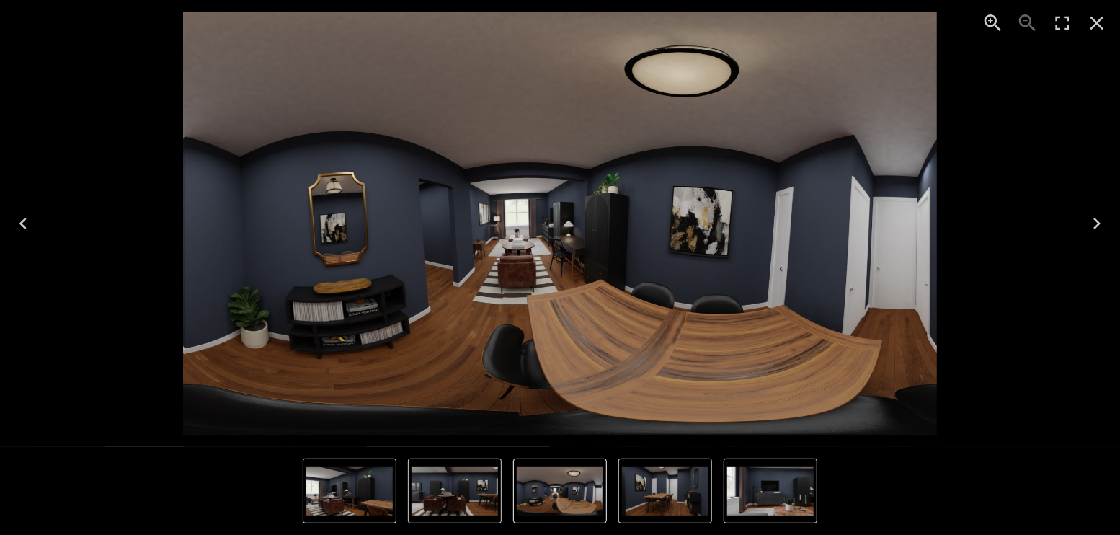
click at [1099, 216] on icon "Next" at bounding box center [1097, 223] width 23 height 23
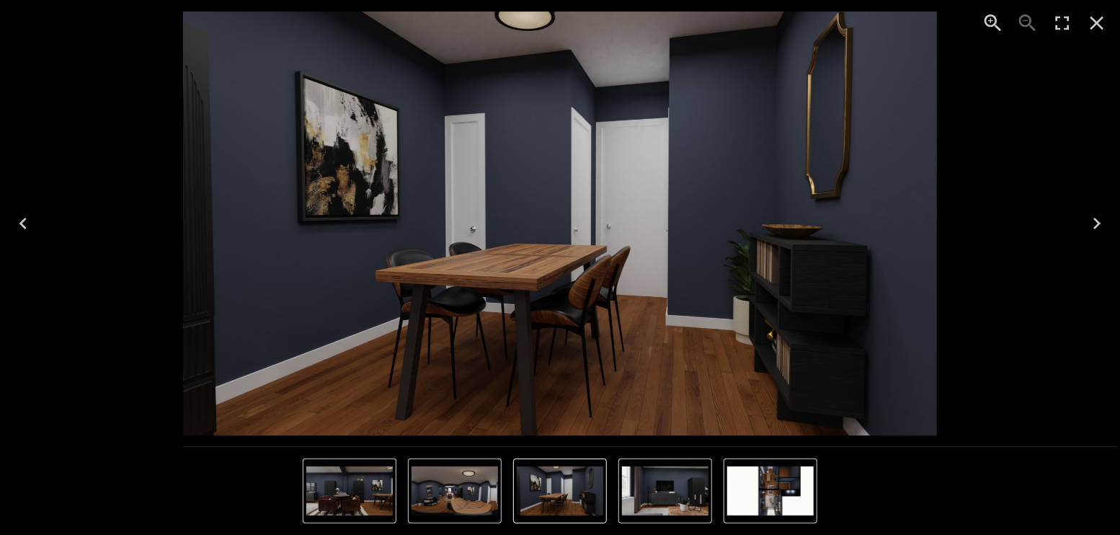
click at [1101, 219] on icon "Next" at bounding box center [1097, 223] width 23 height 23
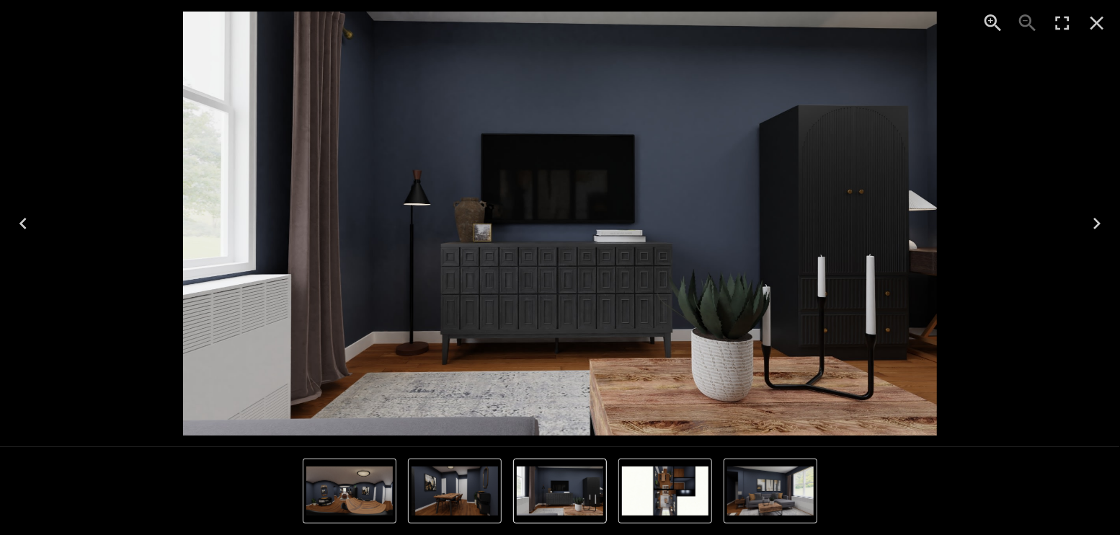
click at [1100, 215] on icon "Next" at bounding box center [1097, 223] width 23 height 23
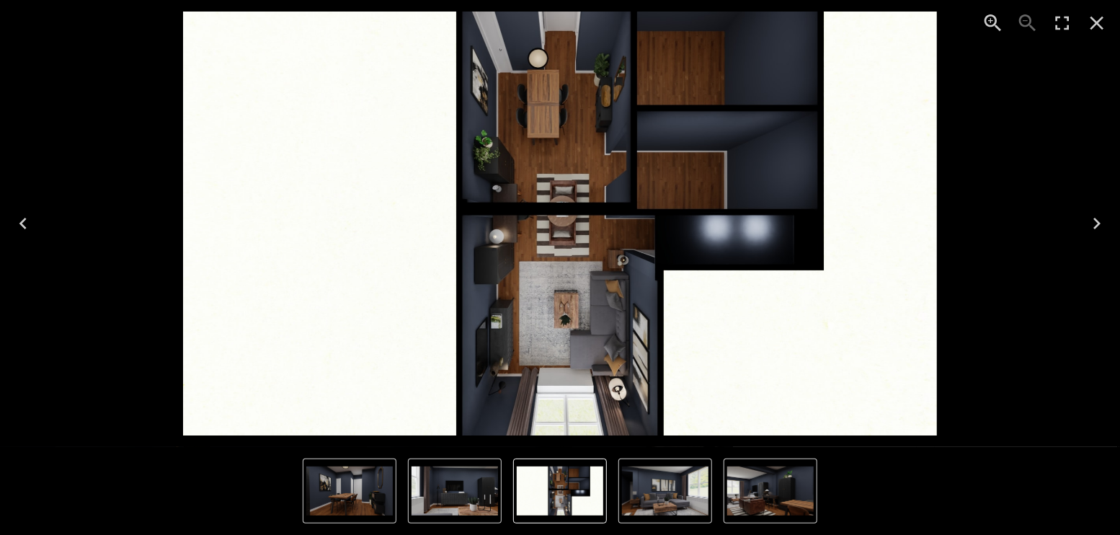
click at [1094, 221] on icon "Next" at bounding box center [1097, 223] width 23 height 23
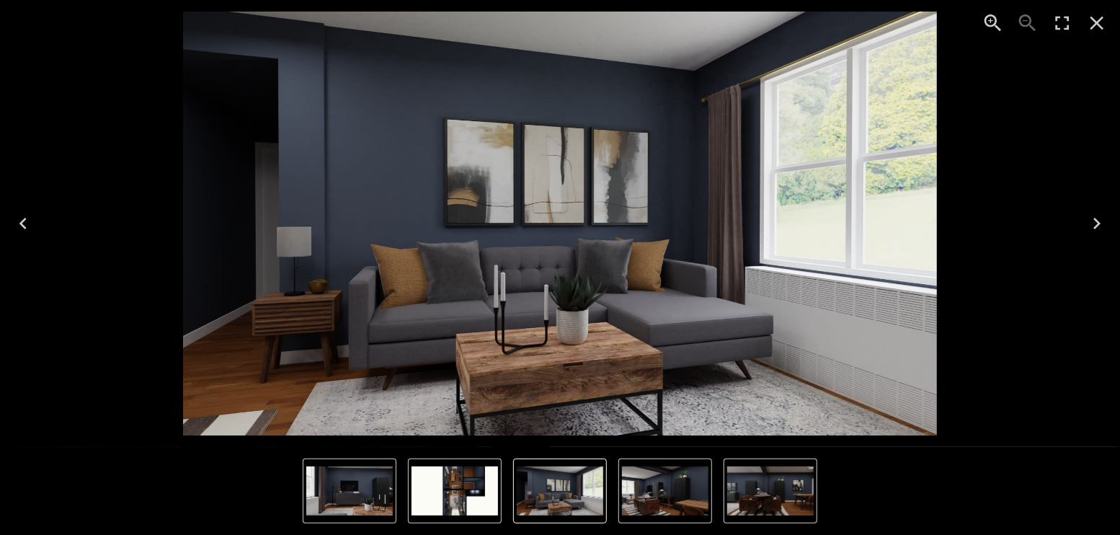
click at [1094, 221] on icon "Next" at bounding box center [1097, 223] width 23 height 23
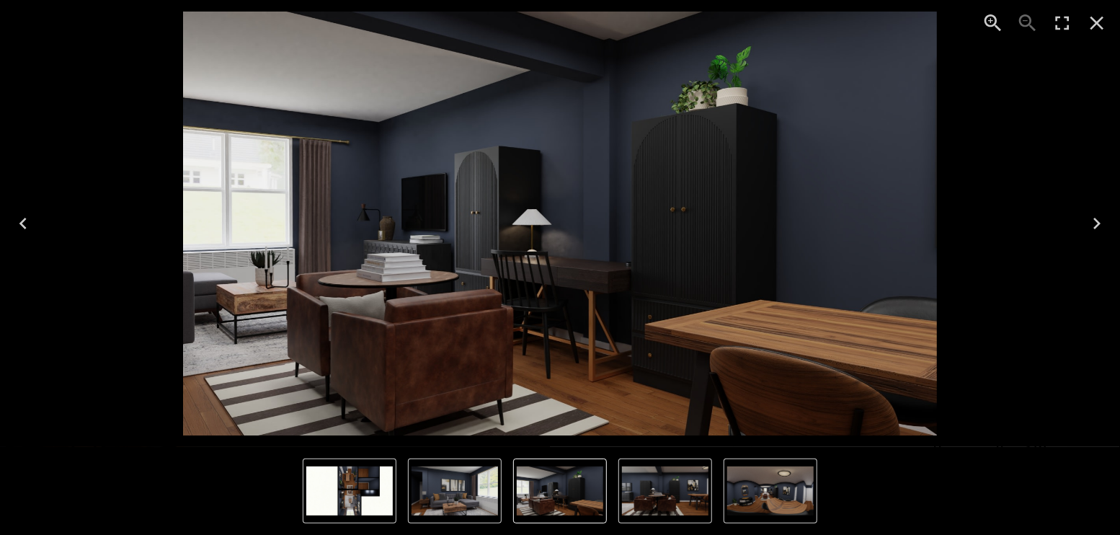
click at [1093, 227] on icon "Next" at bounding box center [1097, 223] width 23 height 23
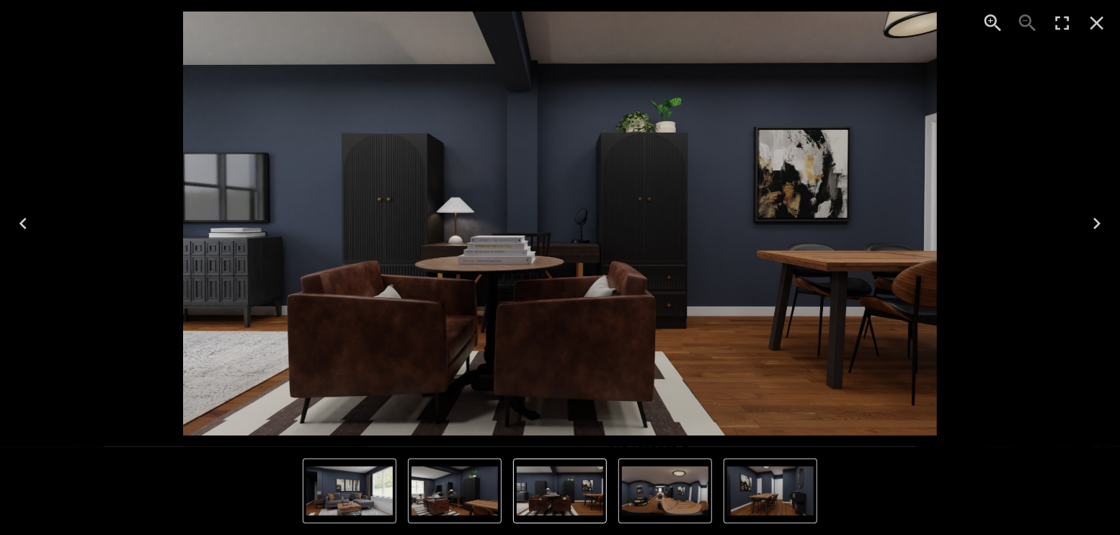
click at [1093, 227] on icon "Next" at bounding box center [1097, 223] width 23 height 23
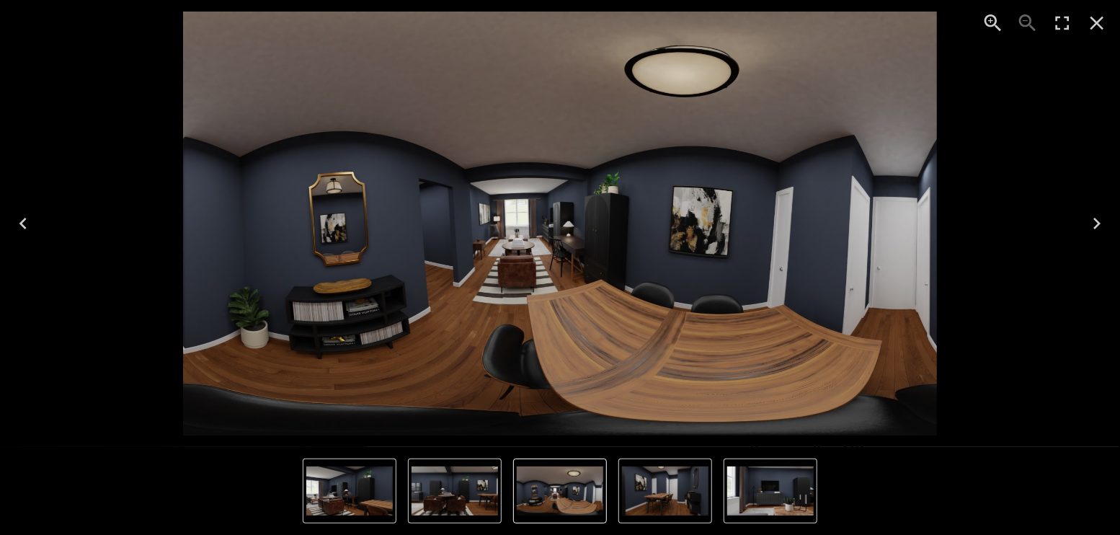
click at [1093, 227] on icon "Next" at bounding box center [1097, 223] width 23 height 23
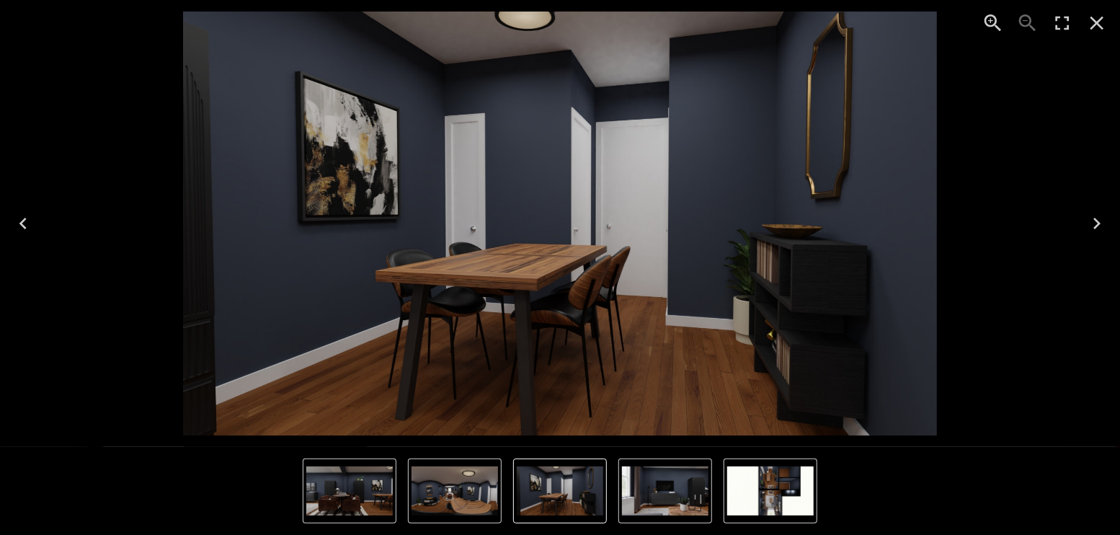
click at [1093, 216] on icon "Next" at bounding box center [1097, 223] width 23 height 23
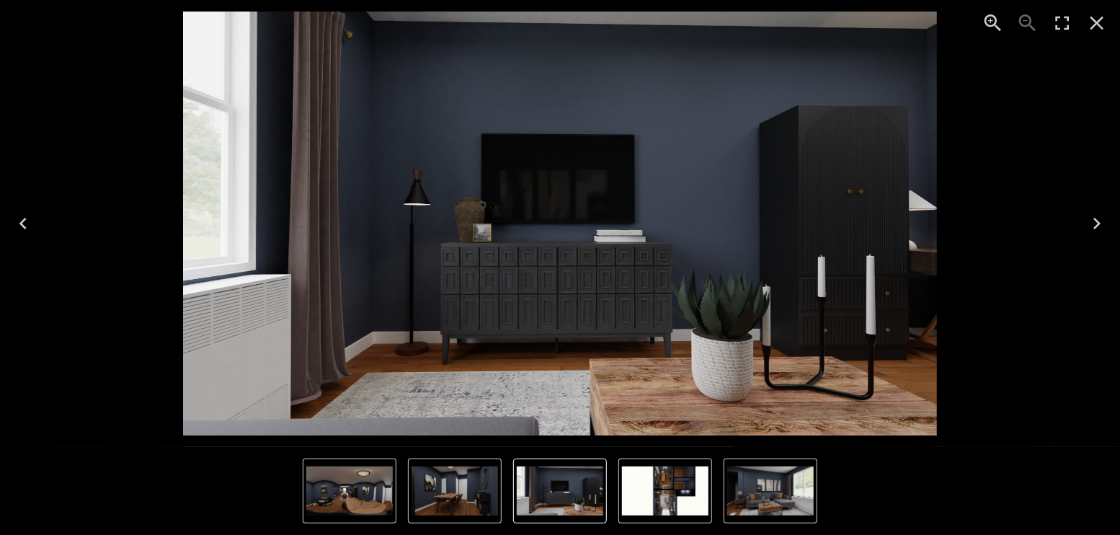
click at [18, 221] on icon "Previous" at bounding box center [23, 223] width 23 height 23
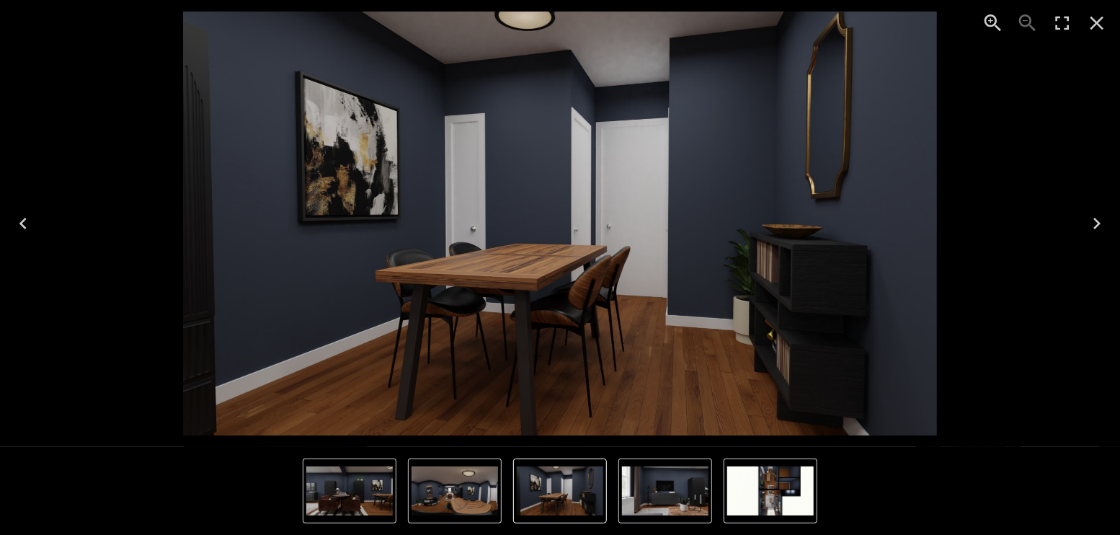
click at [1096, 216] on icon "Next" at bounding box center [1097, 223] width 23 height 23
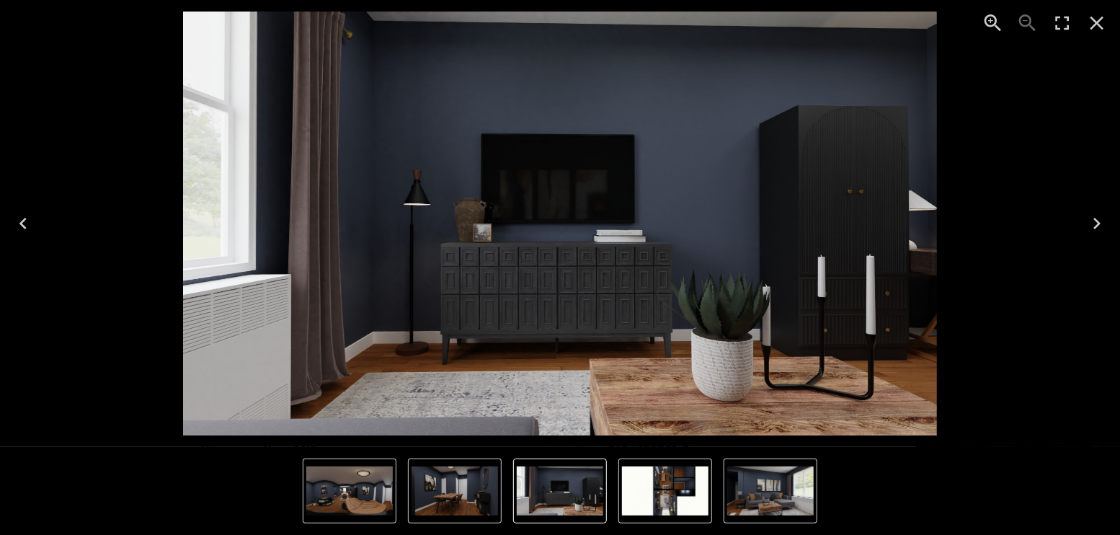
click at [20, 226] on icon "Previous" at bounding box center [23, 223] width 23 height 23
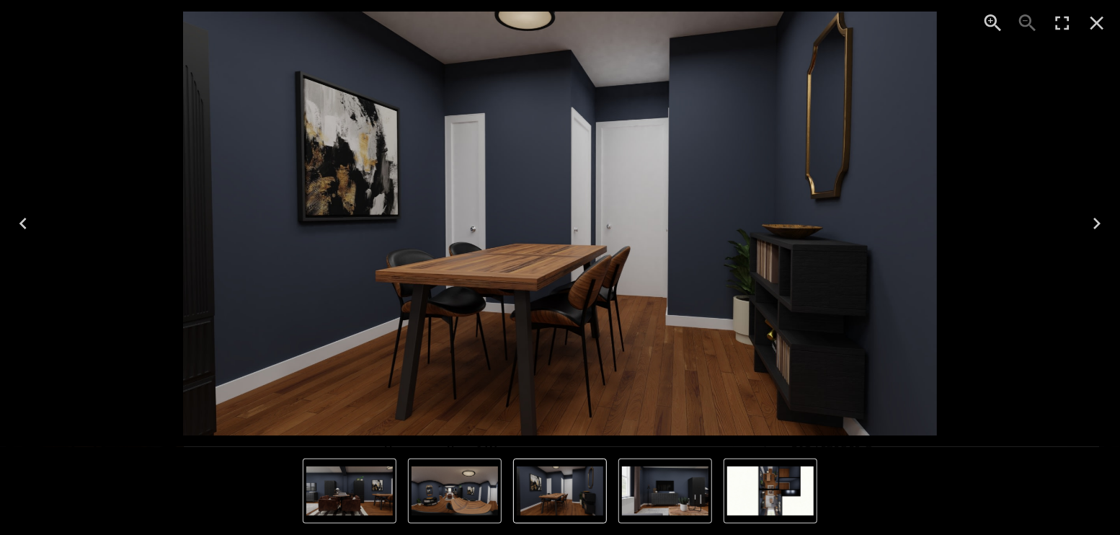
click at [1096, 225] on icon "Next" at bounding box center [1097, 223] width 23 height 23
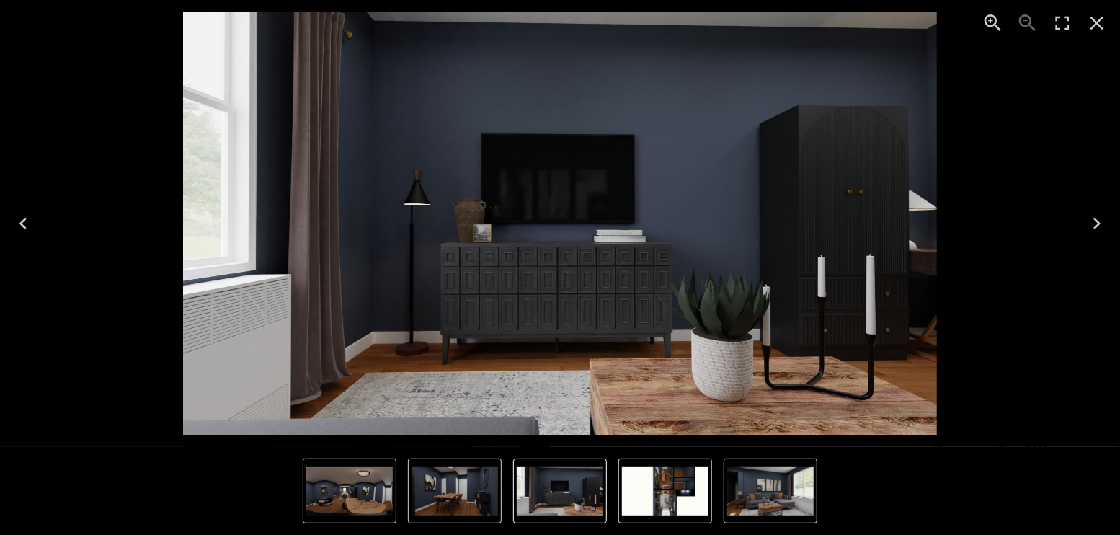
click at [1097, 224] on icon "Next" at bounding box center [1097, 223] width 23 height 23
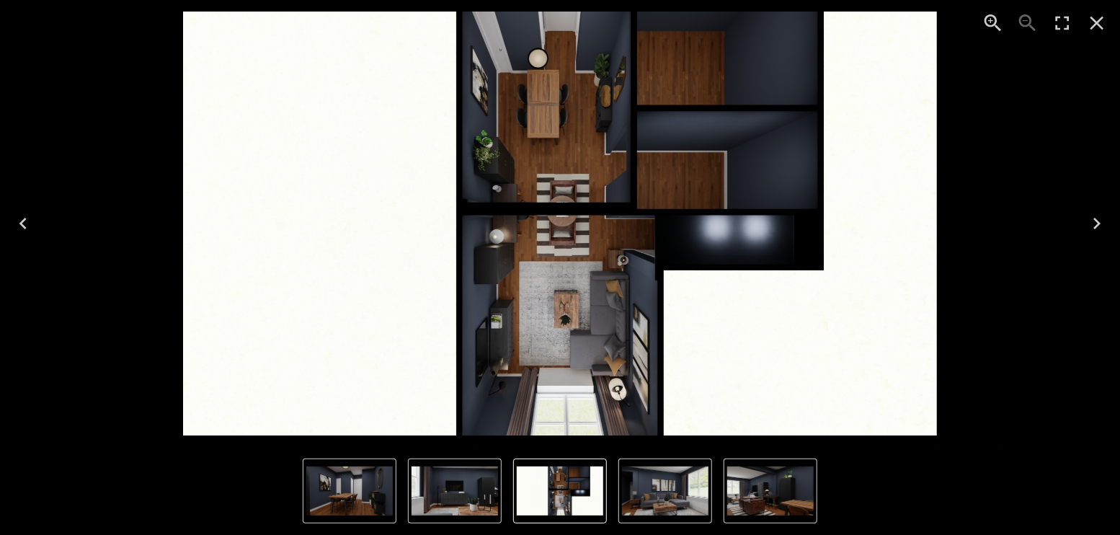
click at [1099, 20] on icon "Close" at bounding box center [1098, 24] width 14 height 14
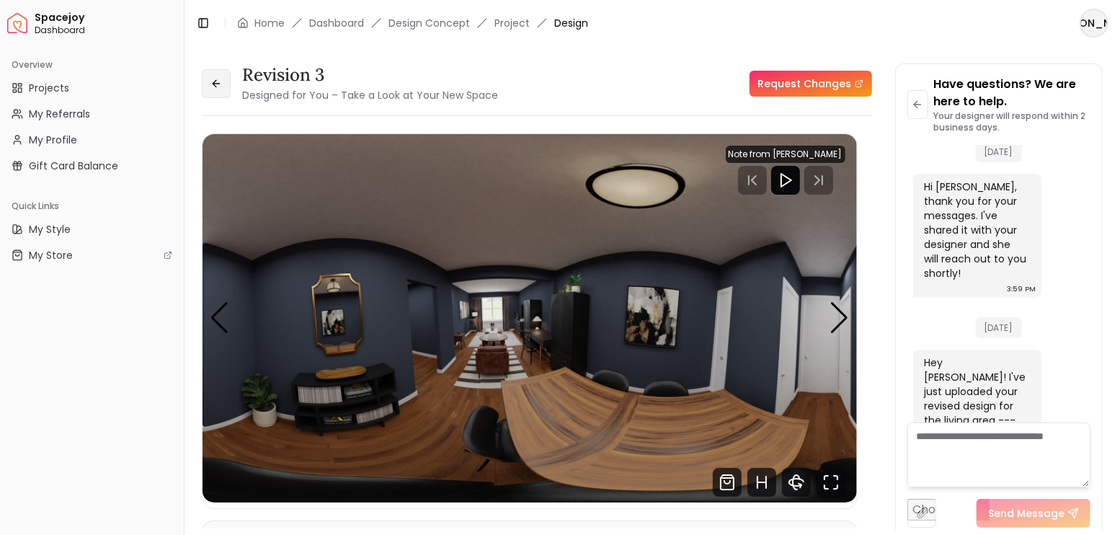
click at [209, 86] on button at bounding box center [216, 83] width 29 height 29
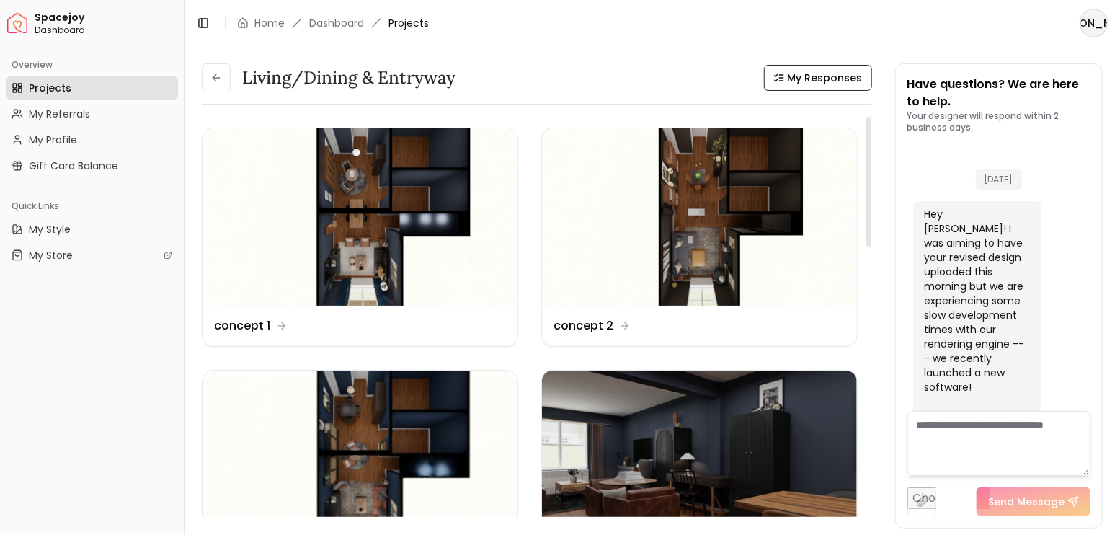
scroll to position [3662, 0]
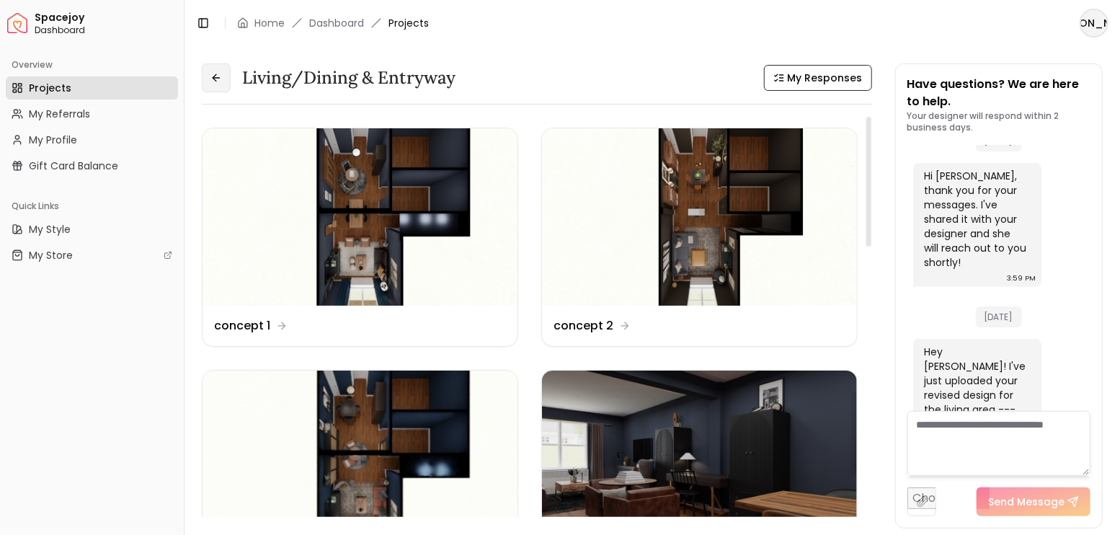
click at [223, 79] on button at bounding box center [216, 77] width 29 height 29
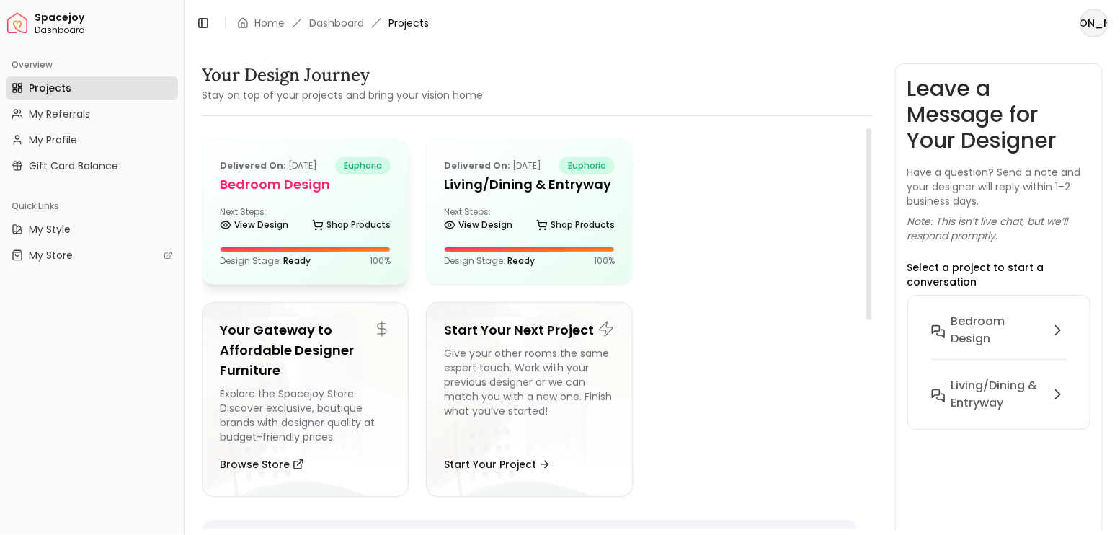
click at [292, 177] on h5 "Bedroom design" at bounding box center [305, 184] width 171 height 20
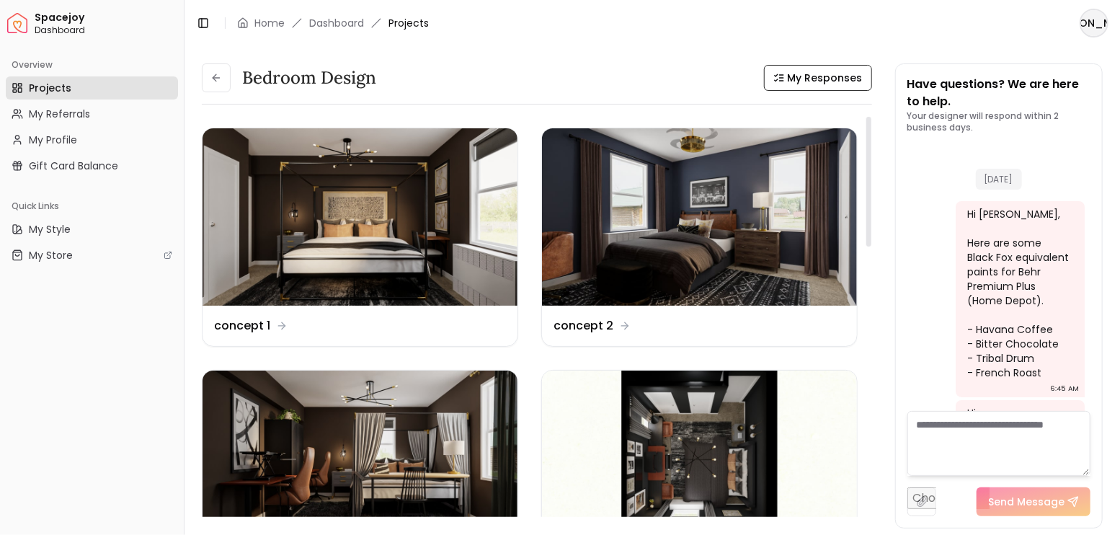
scroll to position [3976, 0]
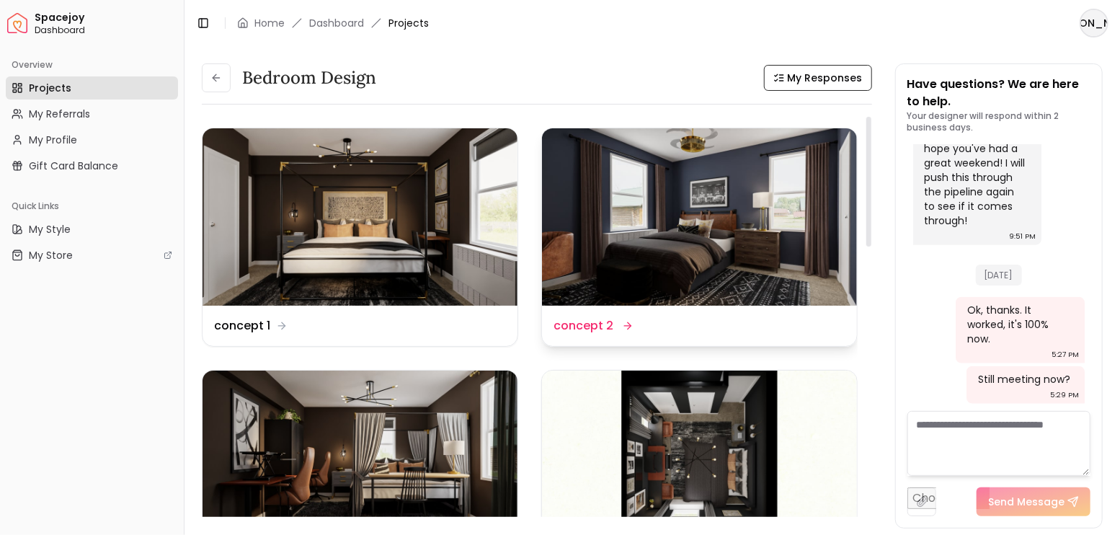
click at [663, 242] on img at bounding box center [699, 216] width 315 height 177
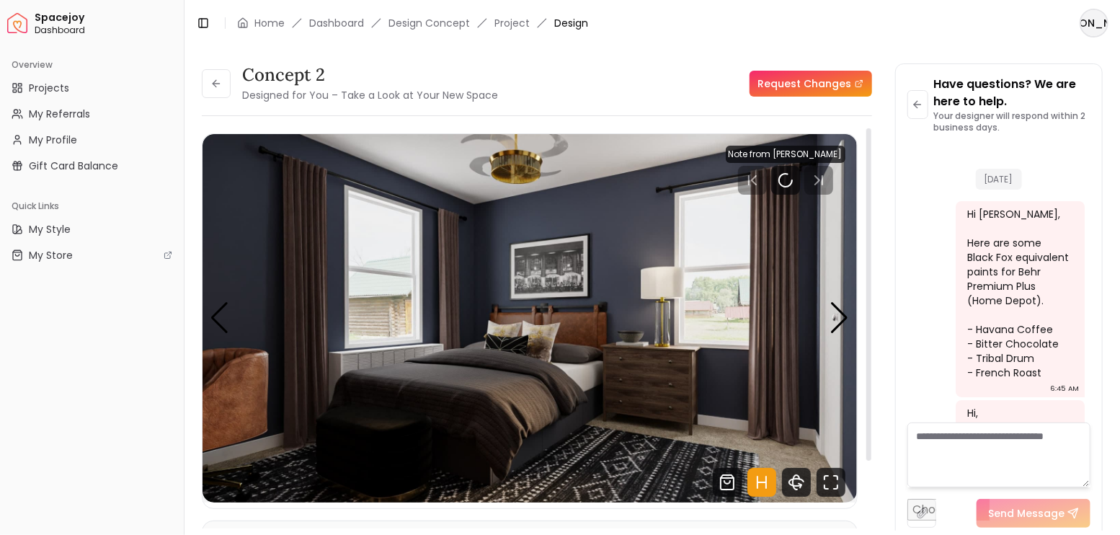
scroll to position [3964, 0]
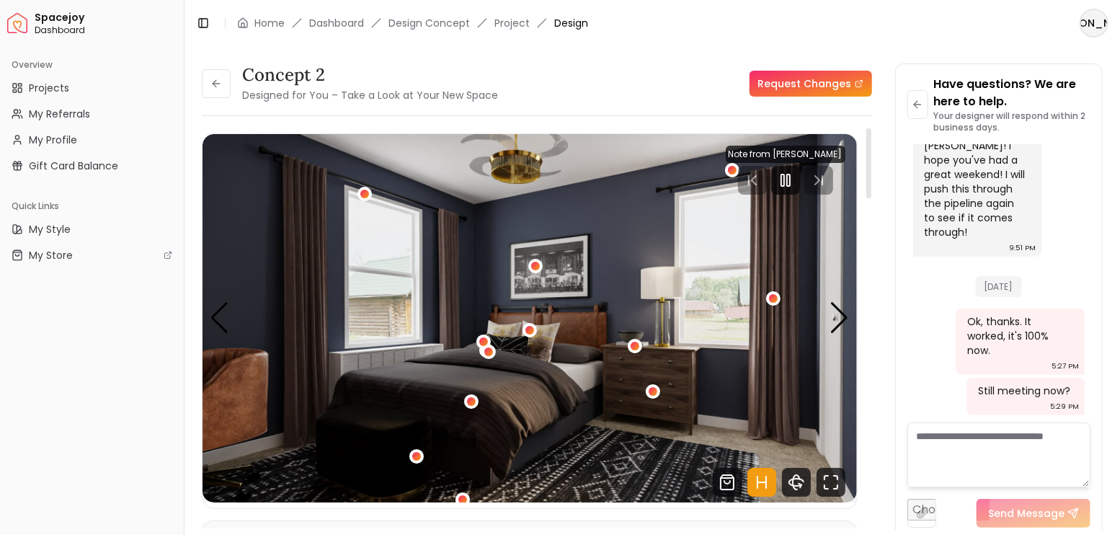
click at [758, 476] on icon "Hotspots Toggle" at bounding box center [758, 482] width 0 height 12
click at [790, 177] on rect "Pause" at bounding box center [788, 180] width 3 height 12
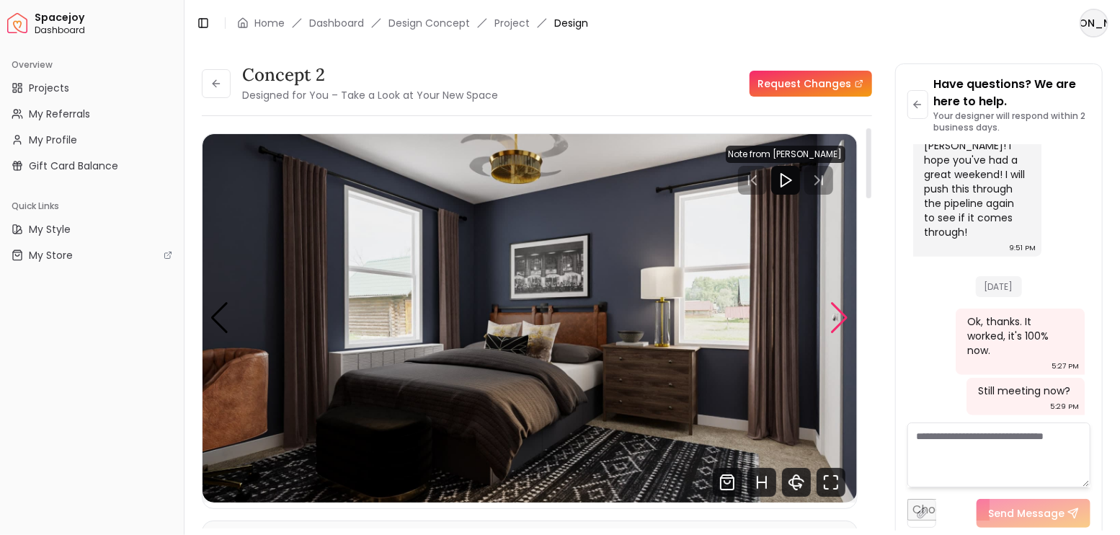
click at [843, 311] on div "Next slide" at bounding box center [839, 318] width 19 height 32
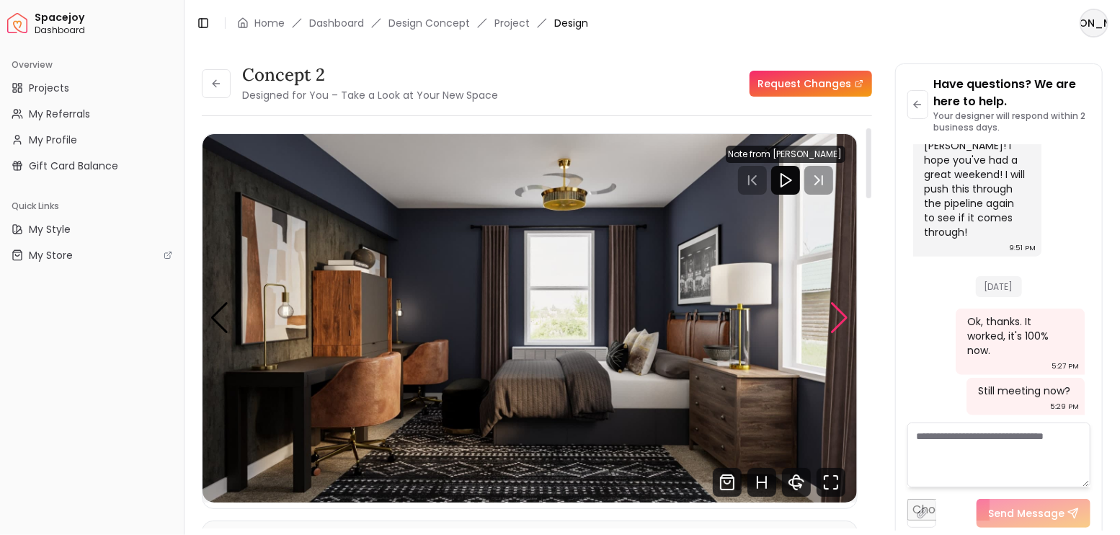
click at [843, 311] on div "Next slide" at bounding box center [839, 318] width 19 height 32
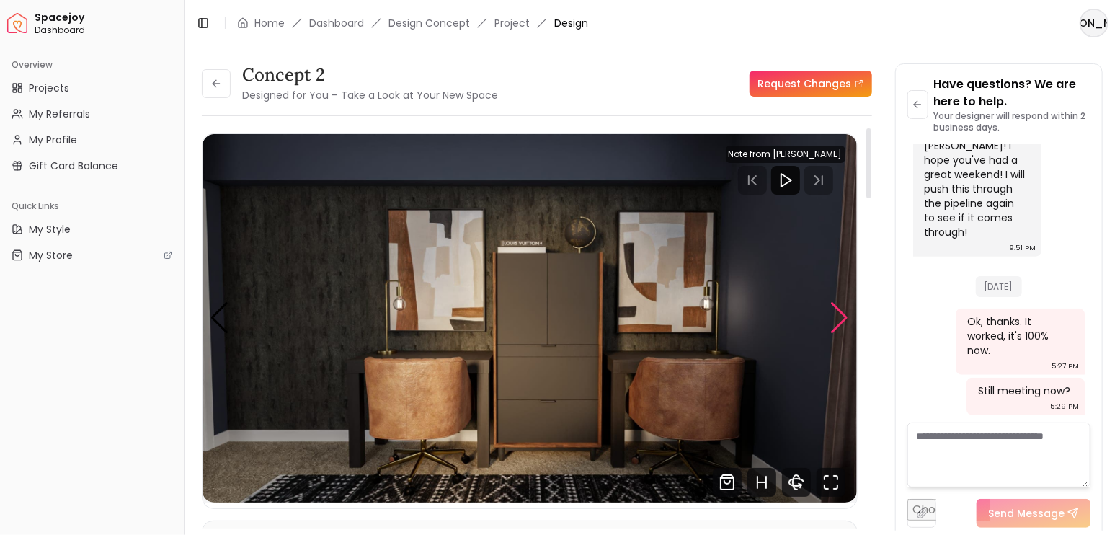
click at [843, 311] on div "Next slide" at bounding box center [839, 318] width 19 height 32
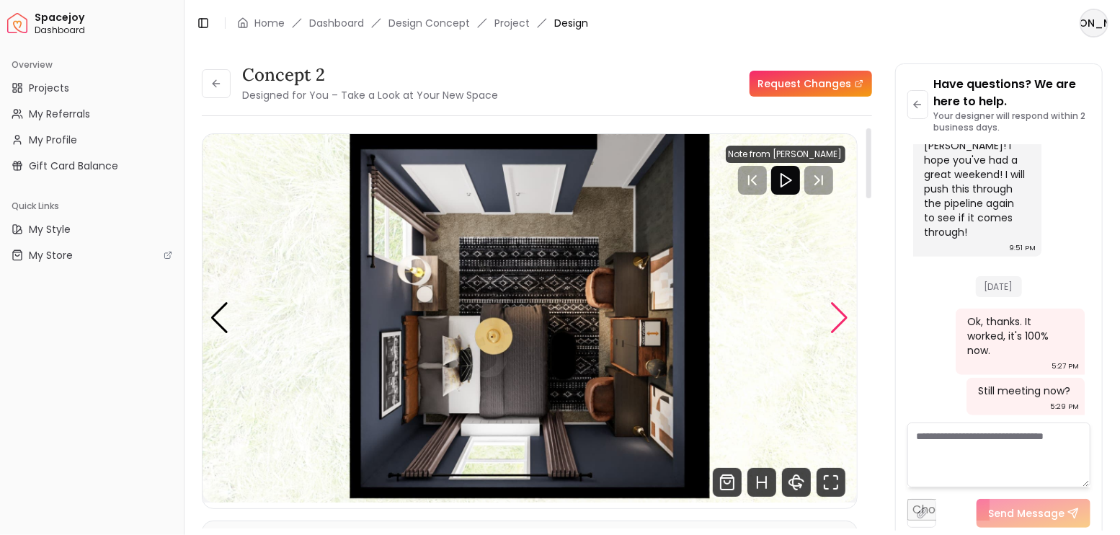
click at [843, 311] on div "Next slide" at bounding box center [839, 318] width 19 height 32
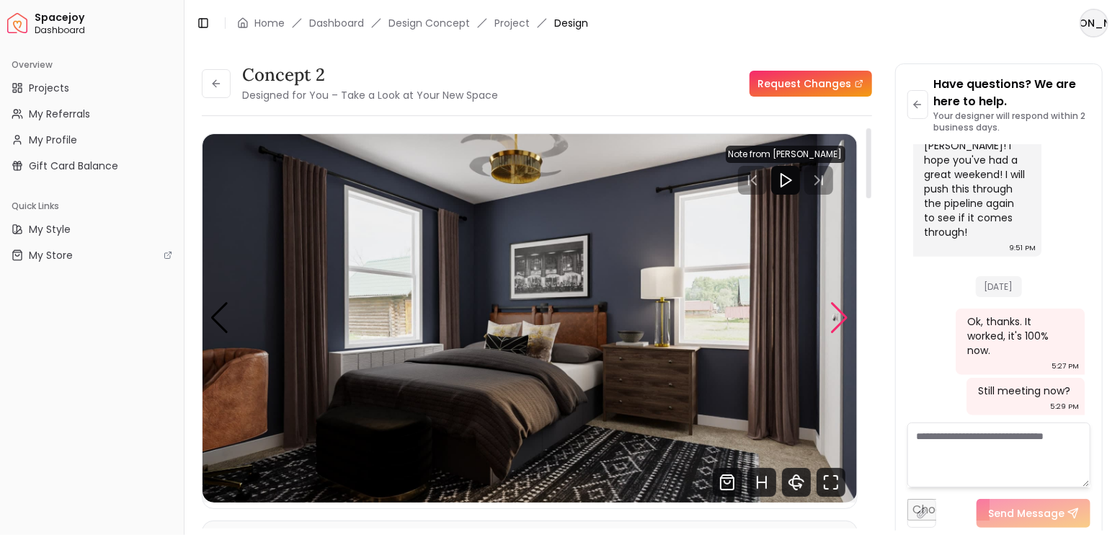
click at [843, 311] on div "Next slide" at bounding box center [839, 318] width 19 height 32
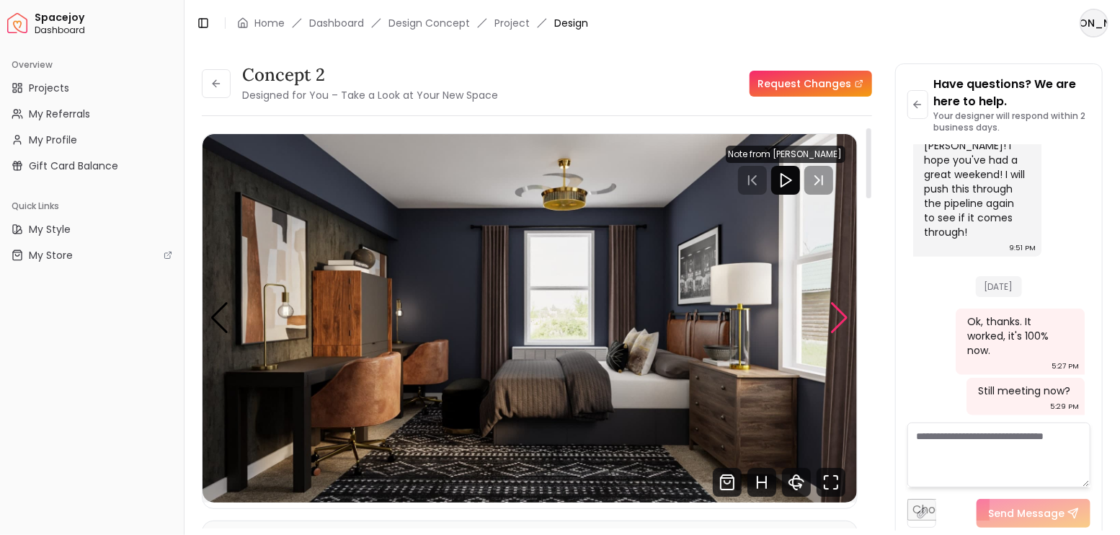
click at [843, 311] on div "Next slide" at bounding box center [839, 318] width 19 height 32
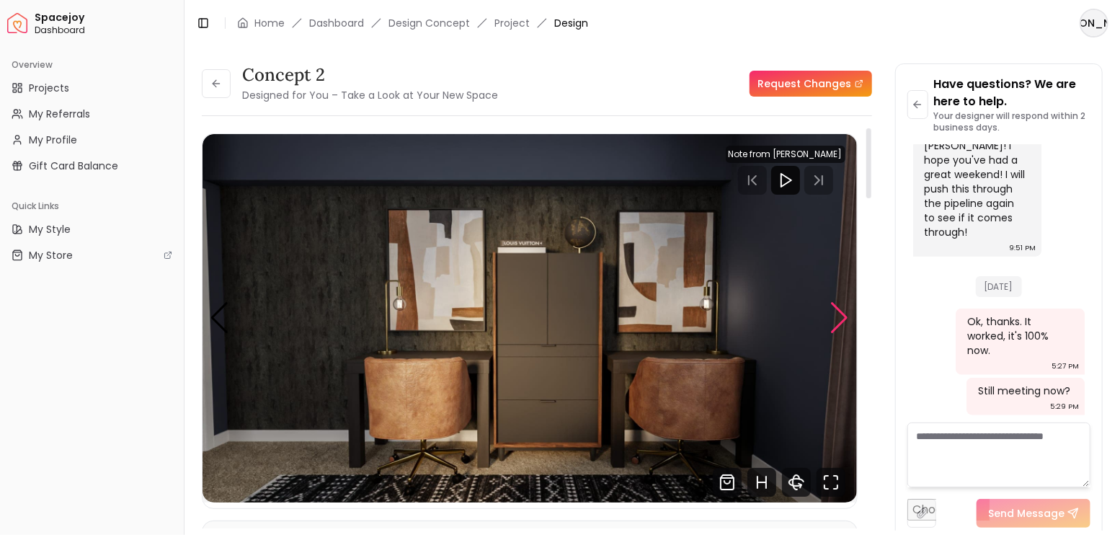
click at [843, 311] on div "Next slide" at bounding box center [839, 318] width 19 height 32
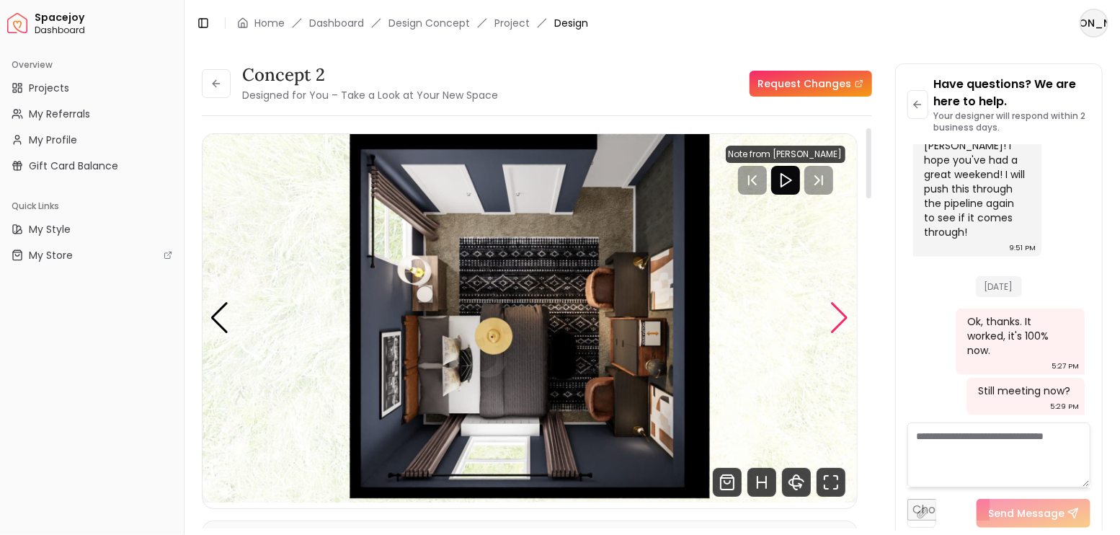
click at [843, 311] on div "Next slide" at bounding box center [839, 318] width 19 height 32
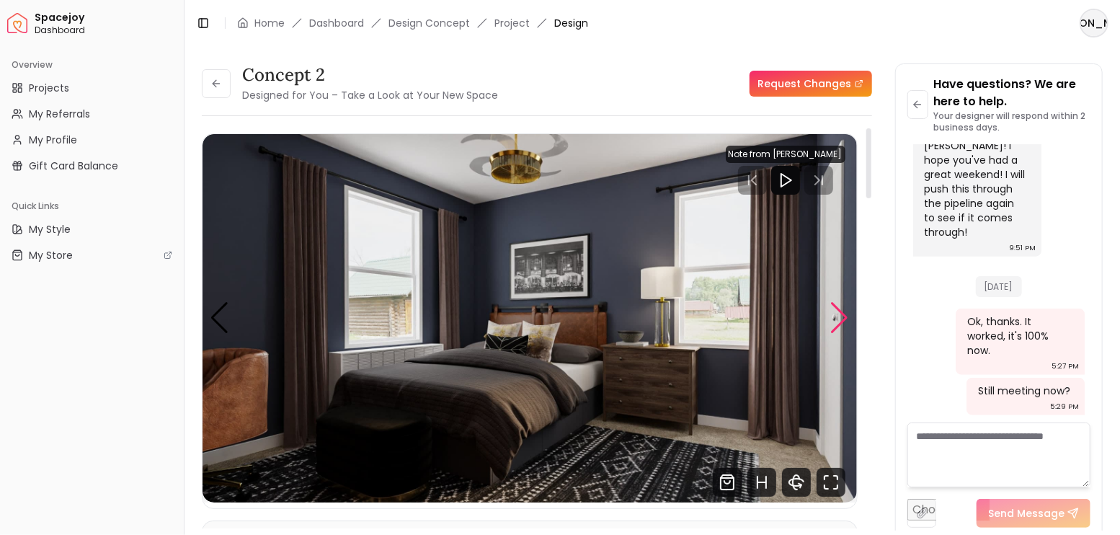
click at [843, 311] on div "Next slide" at bounding box center [839, 318] width 19 height 32
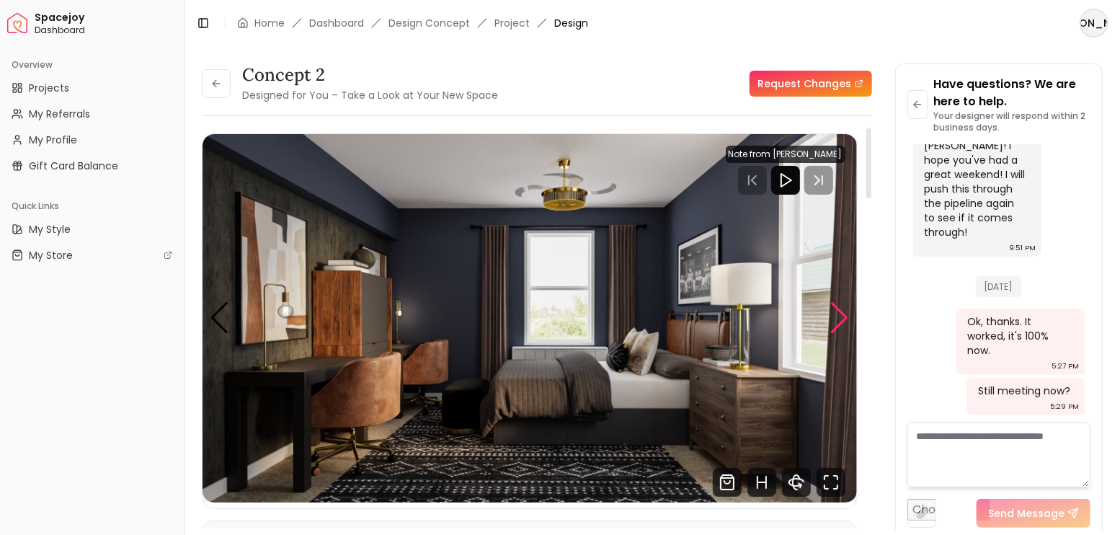
click at [843, 311] on div "Next slide" at bounding box center [839, 318] width 19 height 32
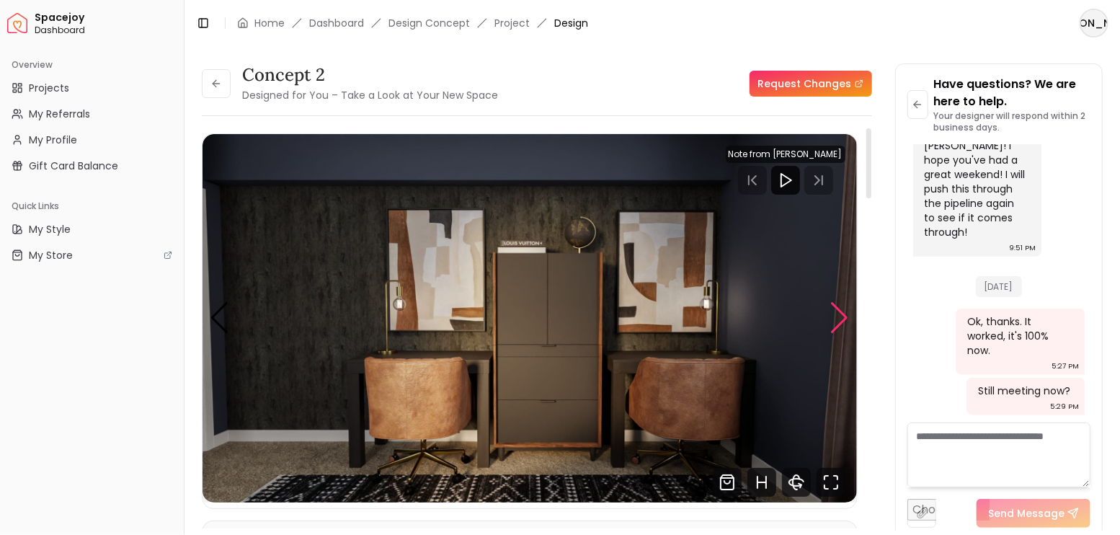
click at [843, 311] on div "Next slide" at bounding box center [839, 318] width 19 height 32
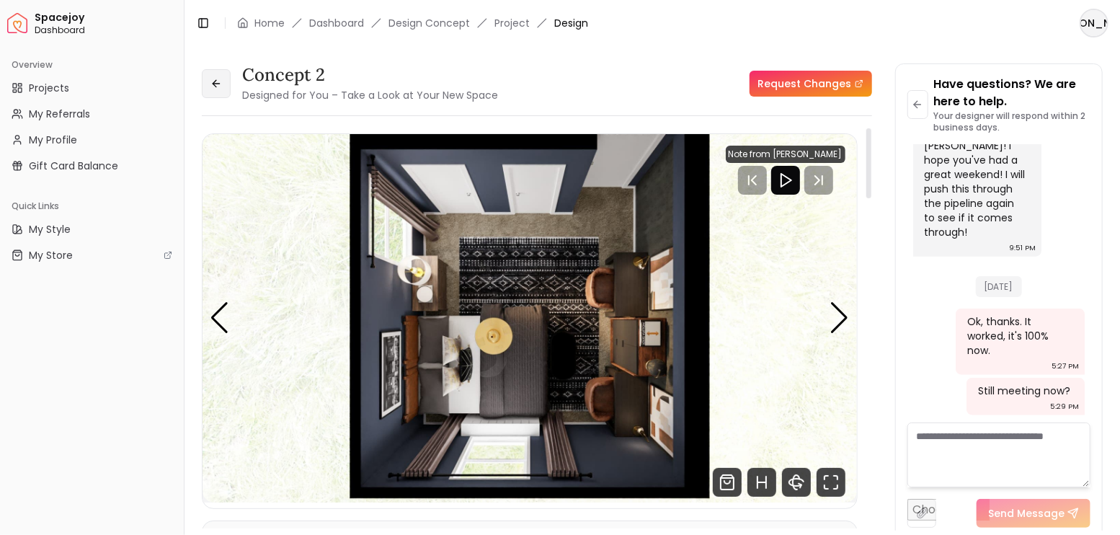
click at [222, 90] on button at bounding box center [216, 83] width 29 height 29
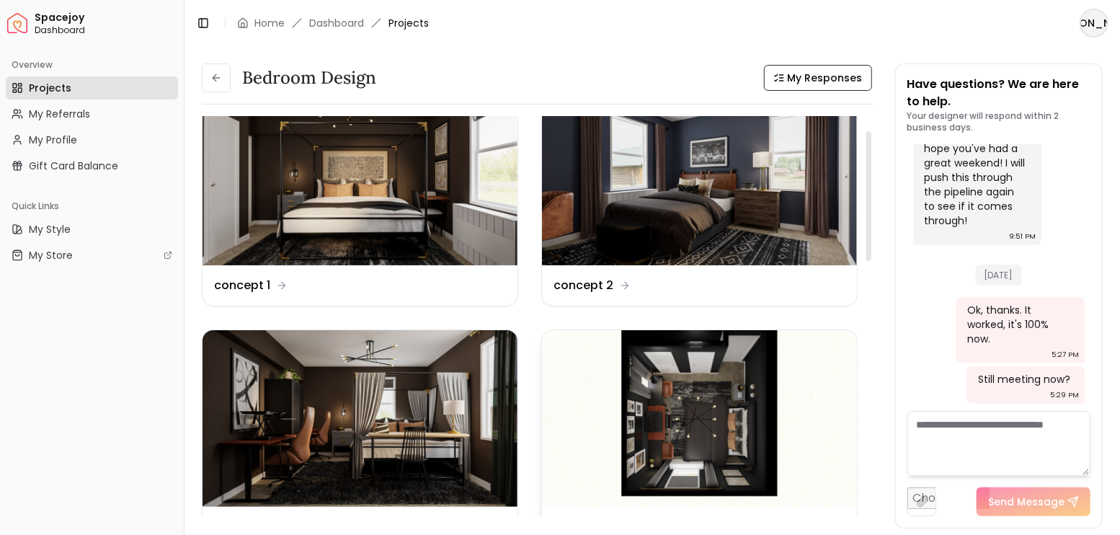
scroll to position [48, 0]
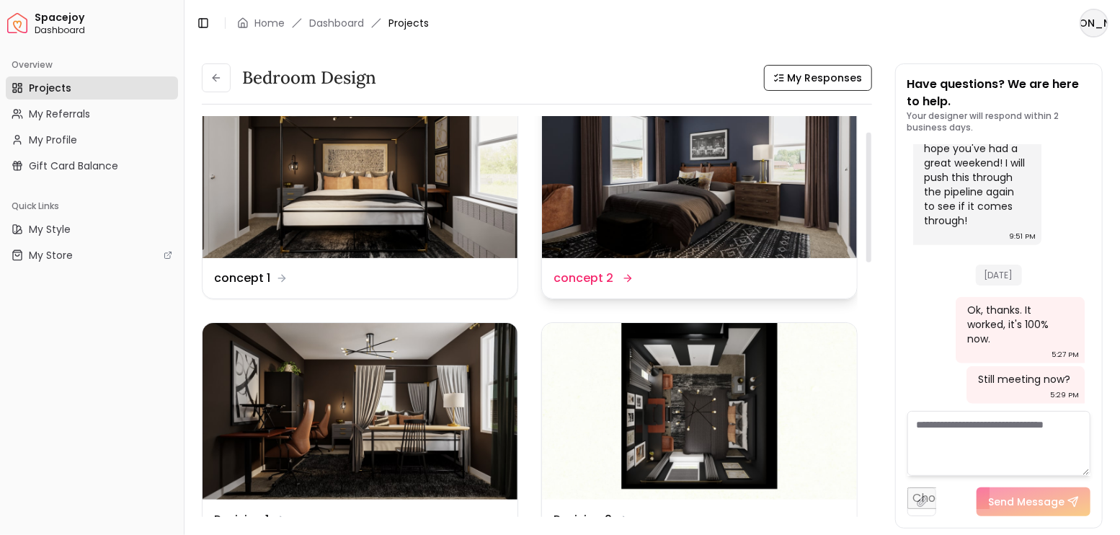
click at [784, 225] on img at bounding box center [699, 169] width 315 height 177
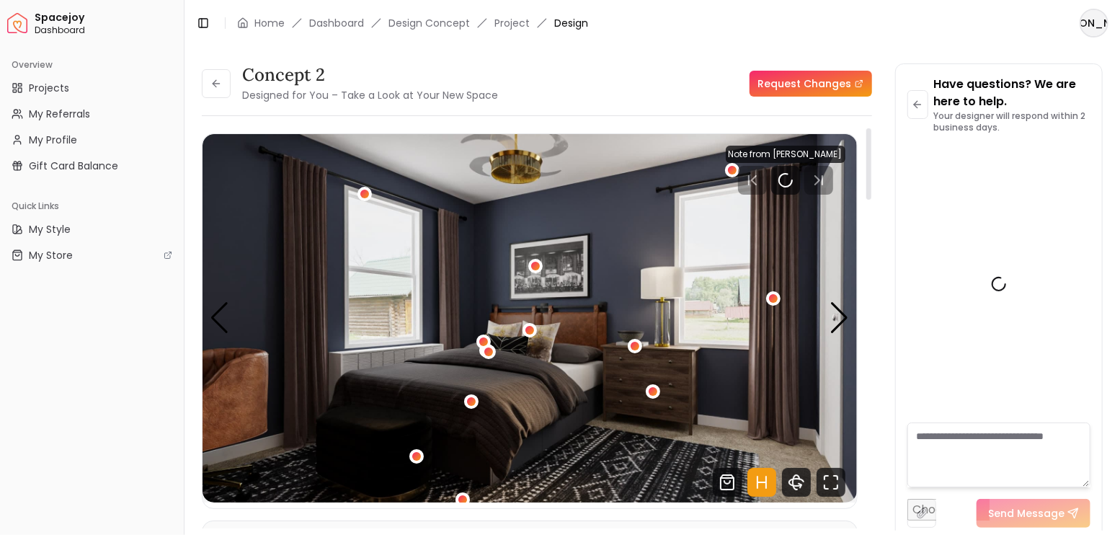
scroll to position [3964, 0]
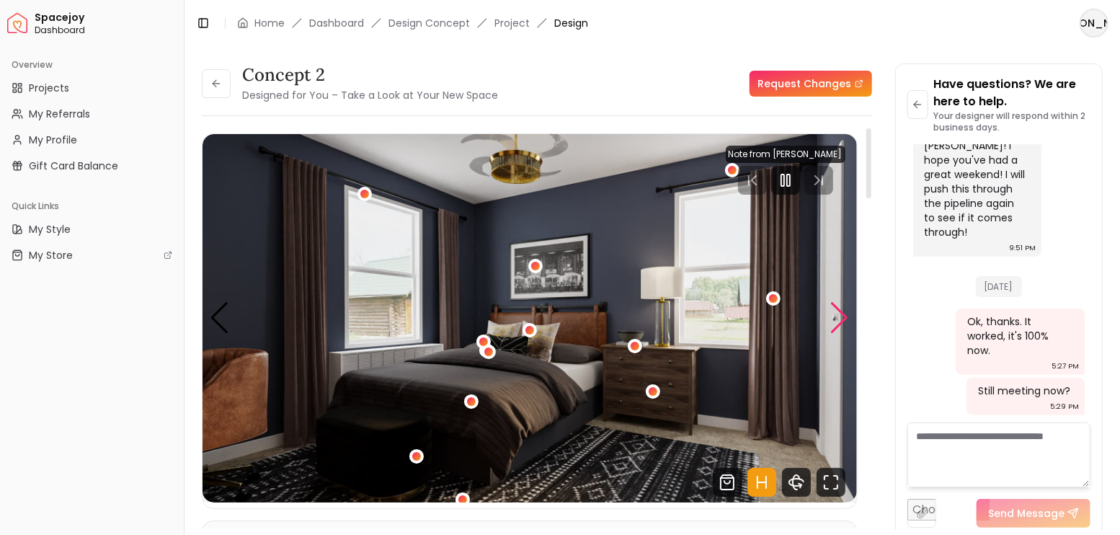
click at [842, 325] on div "Next slide" at bounding box center [839, 318] width 19 height 32
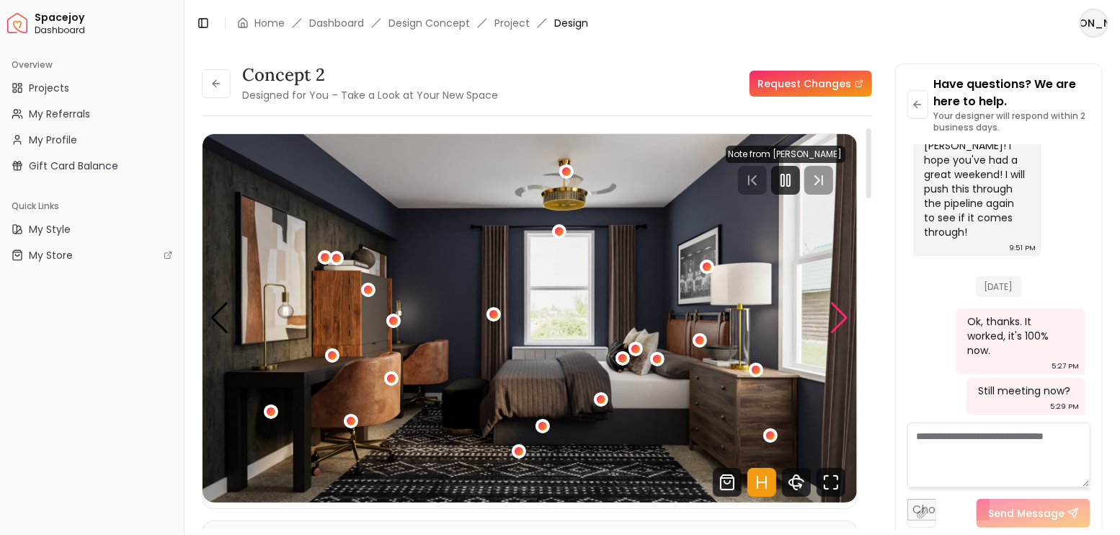
click at [842, 325] on div "Next slide" at bounding box center [839, 318] width 19 height 32
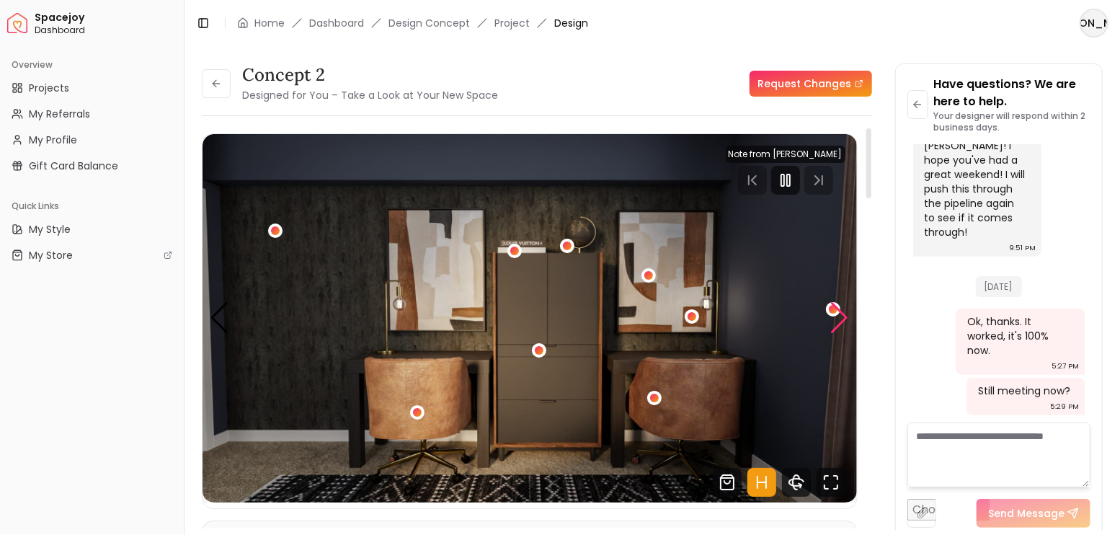
click at [842, 325] on div "Next slide" at bounding box center [839, 318] width 19 height 32
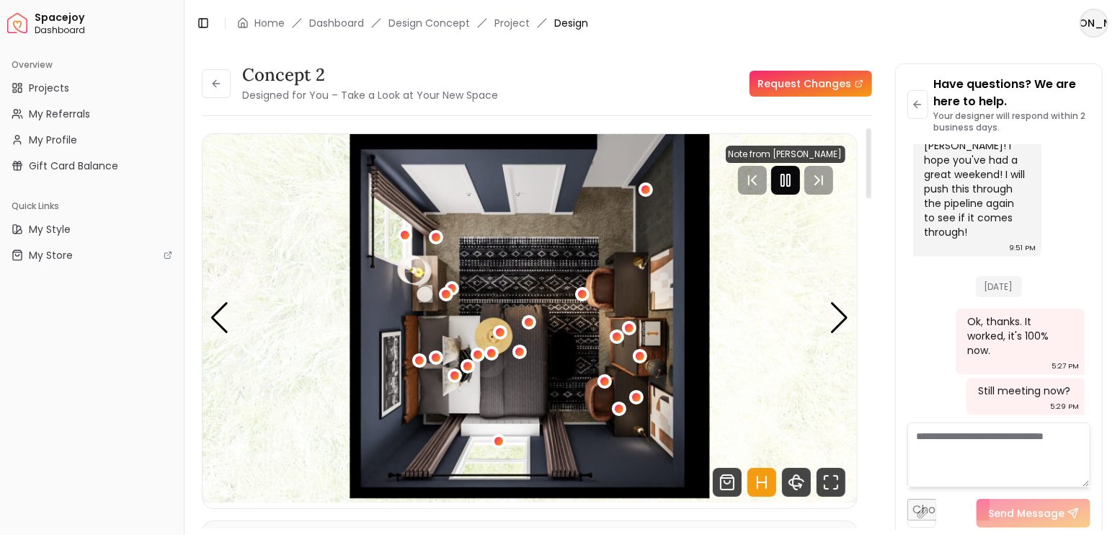
click at [786, 187] on icon "Pause" at bounding box center [785, 180] width 17 height 17
click at [216, 88] on icon at bounding box center [216, 84] width 12 height 12
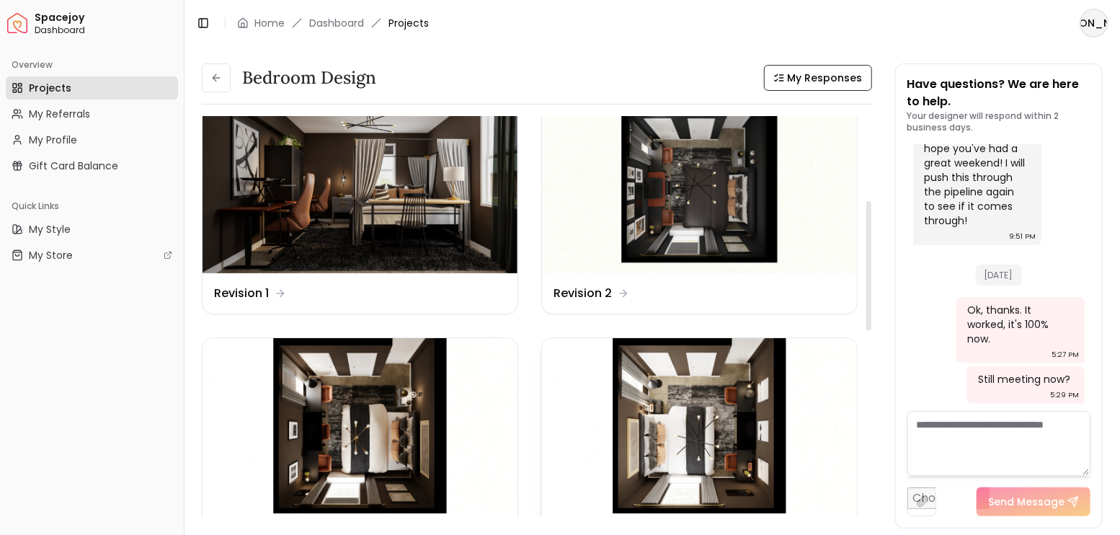
scroll to position [288, 0]
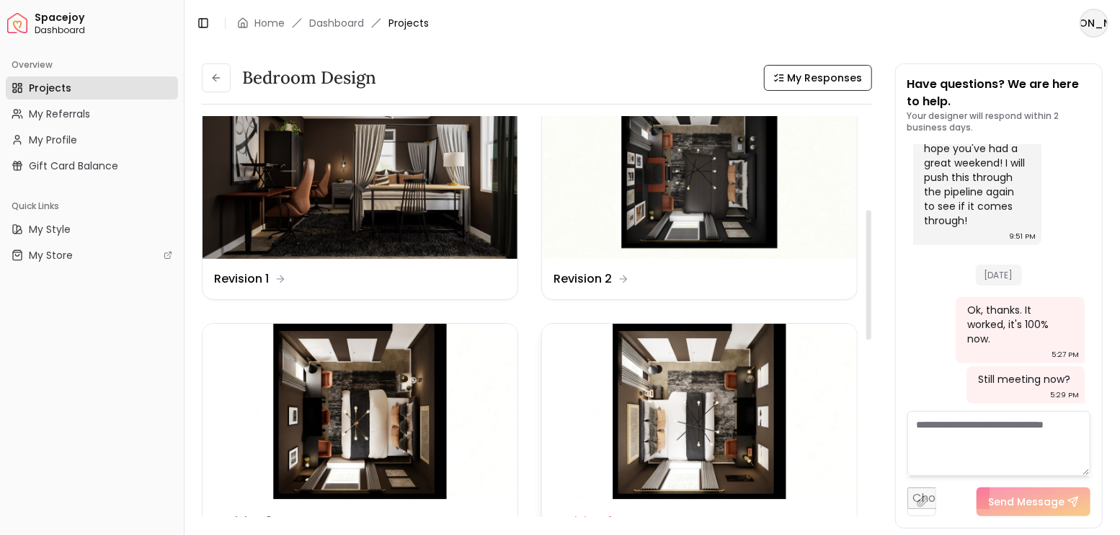
click at [685, 440] on img at bounding box center [699, 412] width 315 height 177
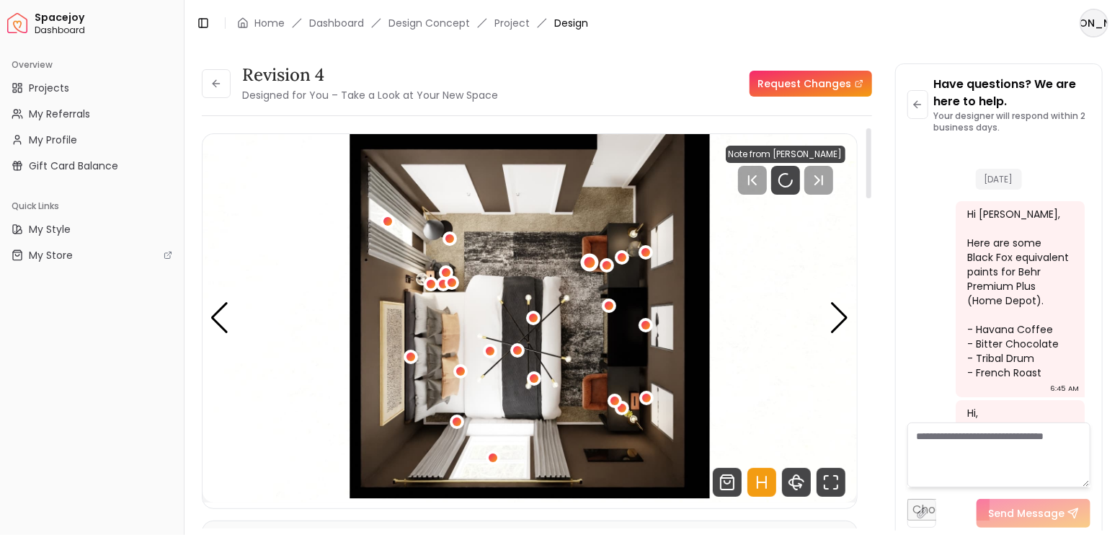
scroll to position [3964, 0]
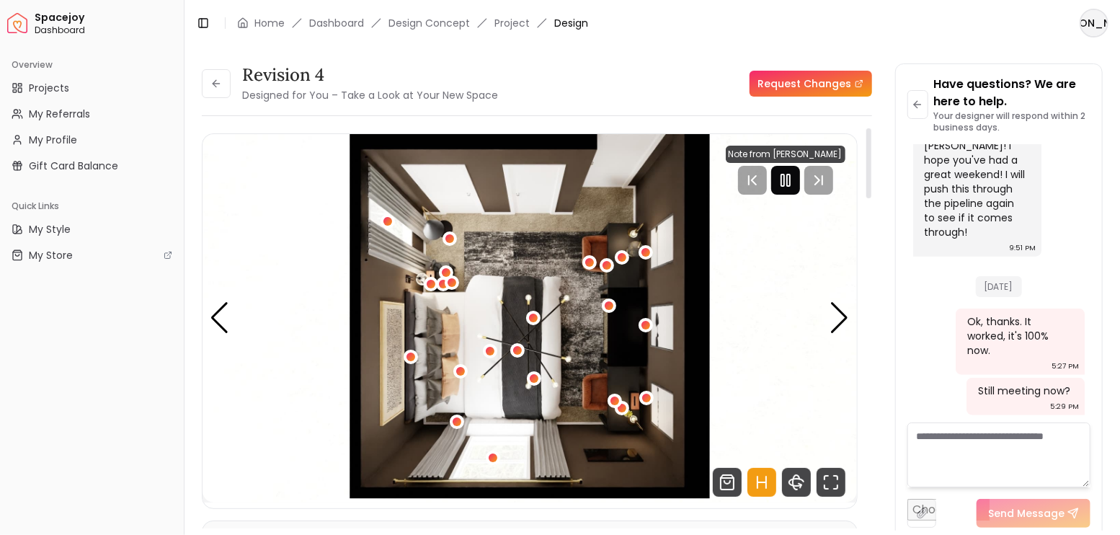
click at [790, 182] on icon "Pause" at bounding box center [785, 180] width 17 height 17
click at [840, 320] on div "Next slide" at bounding box center [839, 318] width 19 height 32
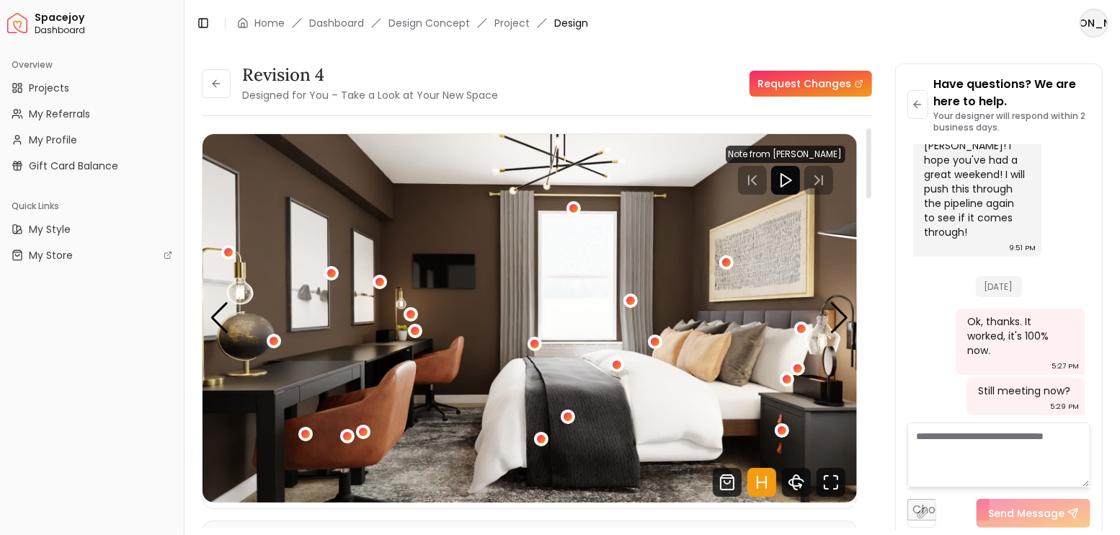
click at [579, 201] on button "2 / 4" at bounding box center [574, 208] width 14 height 14
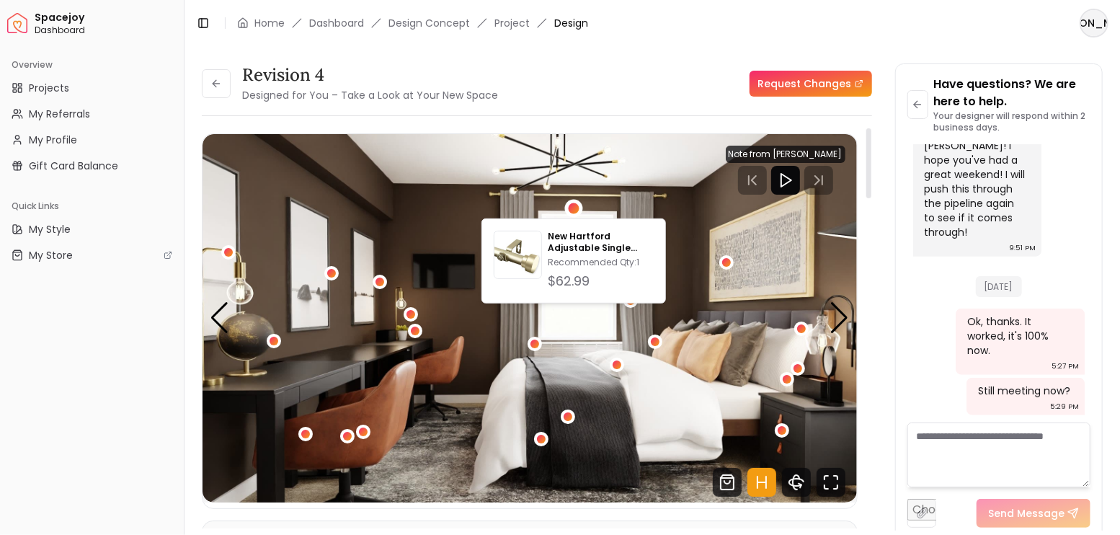
click at [688, 217] on img "2 / 4" at bounding box center [530, 318] width 654 height 368
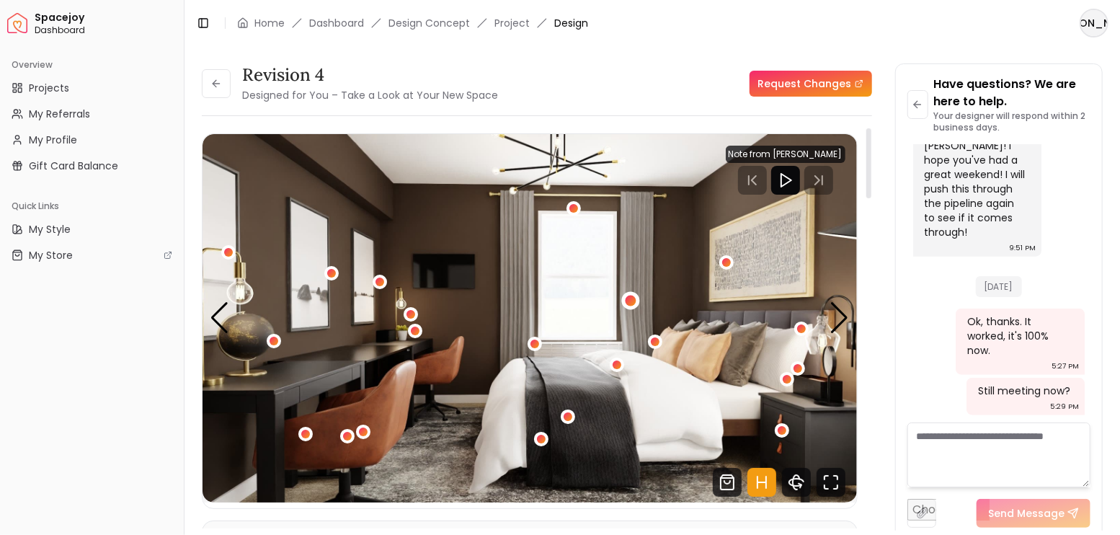
click at [628, 296] on div "2 / 4" at bounding box center [631, 301] width 11 height 11
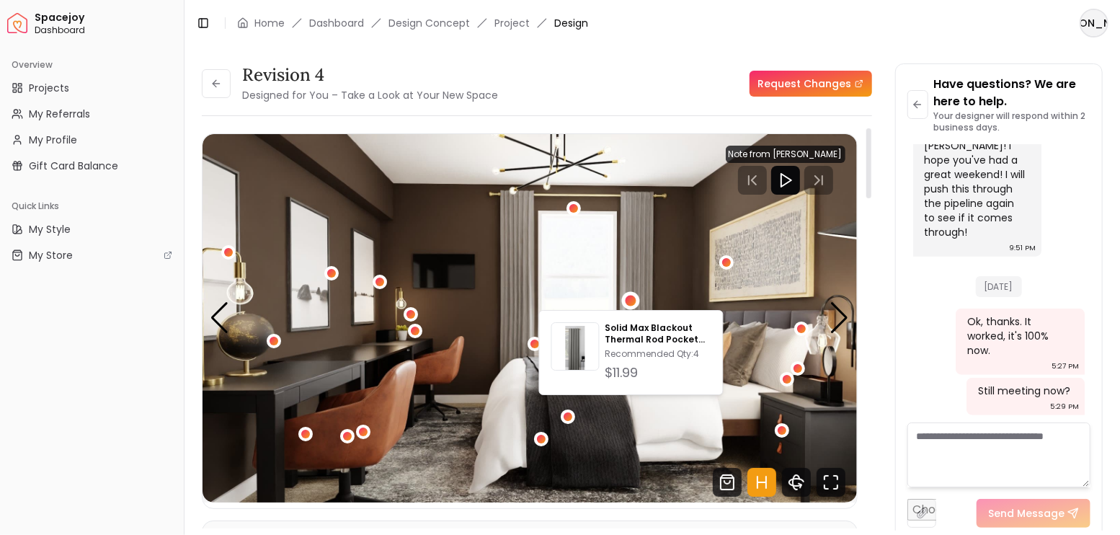
click at [672, 255] on img "2 / 4" at bounding box center [530, 318] width 654 height 368
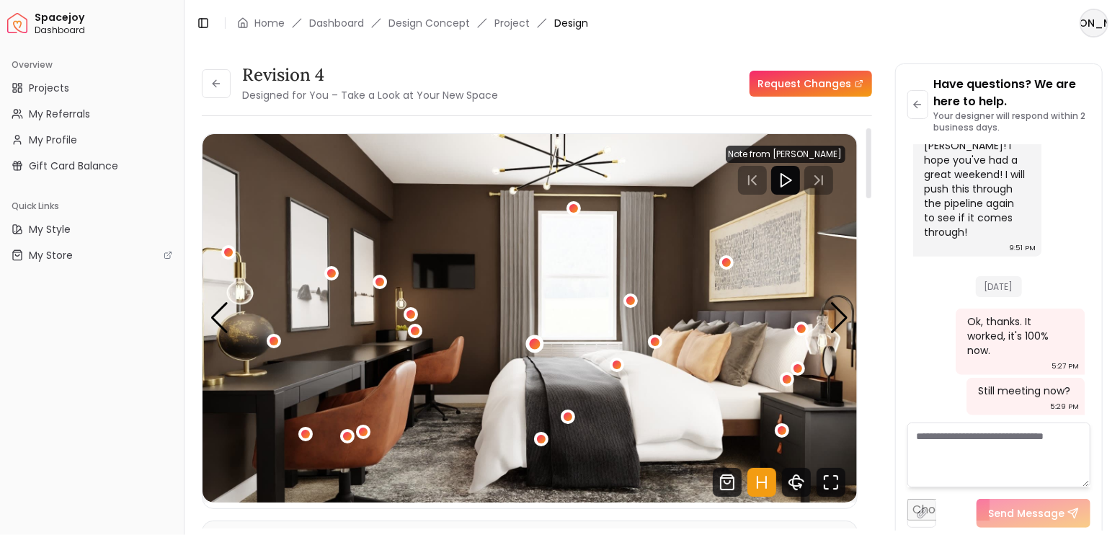
click at [536, 339] on div "2 / 4" at bounding box center [535, 343] width 11 height 11
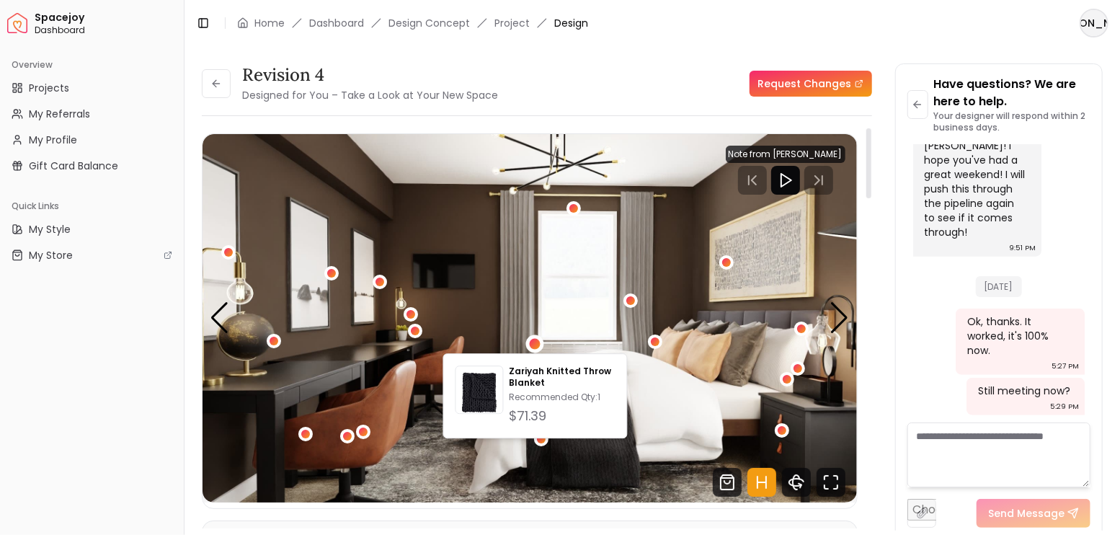
click at [572, 273] on img "2 / 4" at bounding box center [530, 318] width 654 height 368
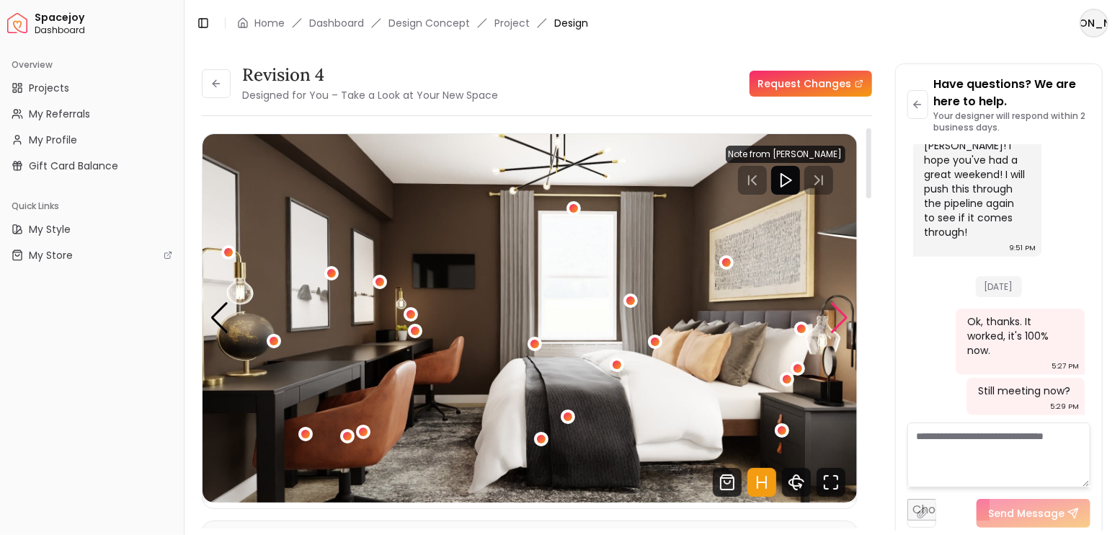
click at [836, 316] on div "Next slide" at bounding box center [839, 318] width 19 height 32
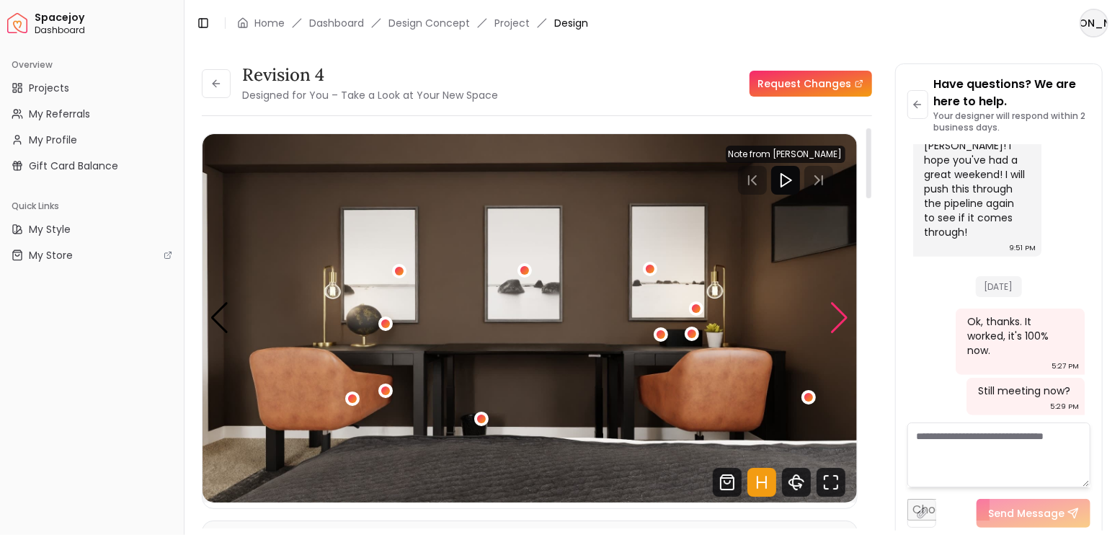
click at [837, 316] on div "Next slide" at bounding box center [839, 318] width 19 height 32
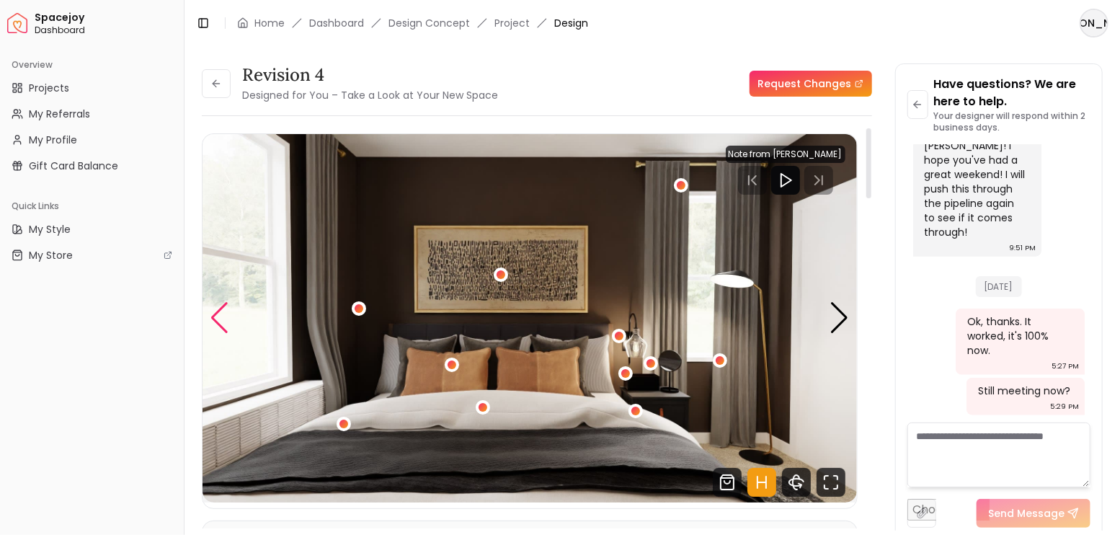
click at [218, 302] on div "Previous slide" at bounding box center [219, 318] width 19 height 32
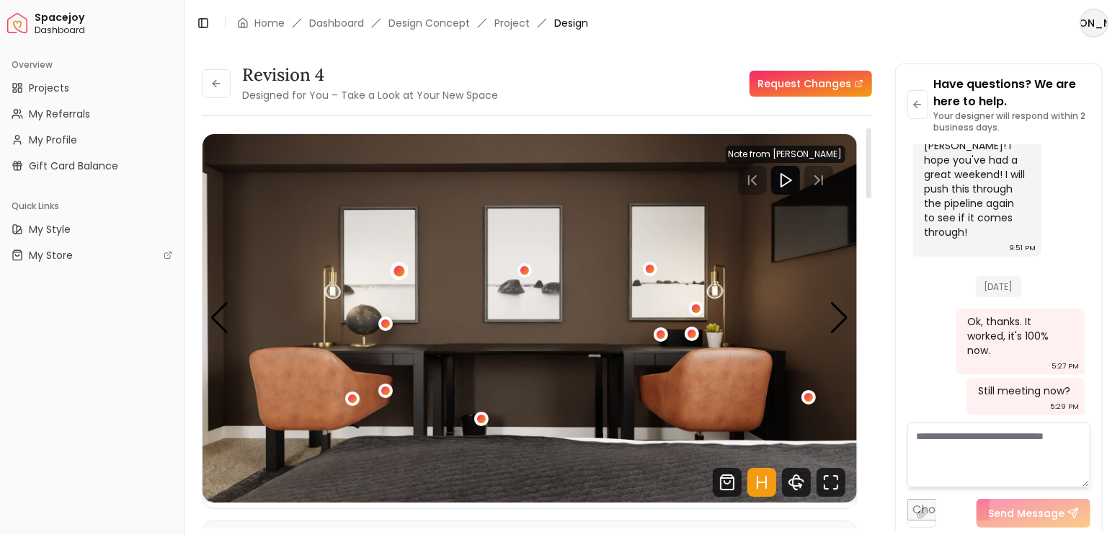
click at [399, 273] on div "3 / 4" at bounding box center [399, 271] width 11 height 11
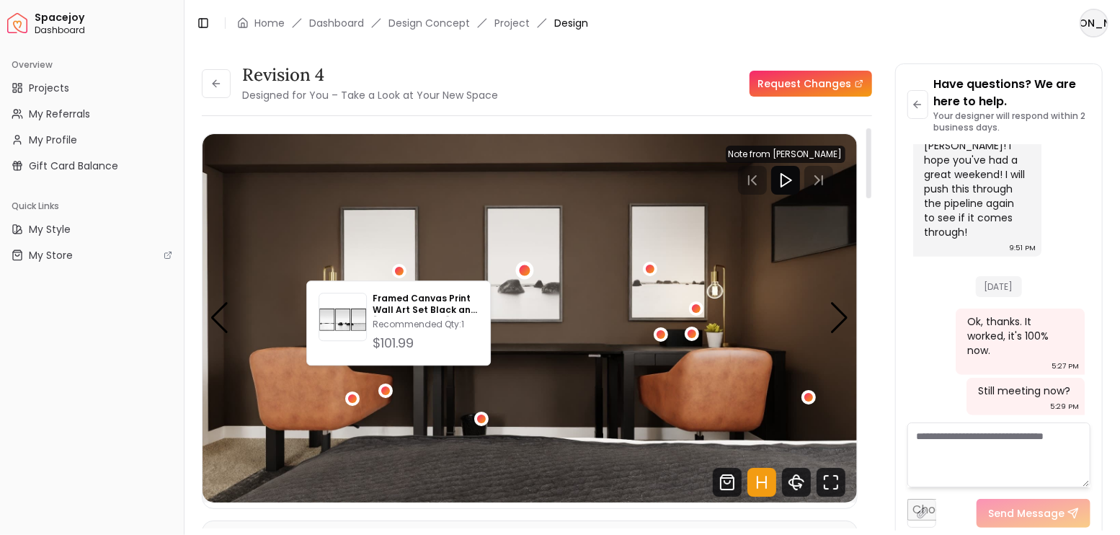
click at [521, 270] on div "3 / 4" at bounding box center [524, 270] width 11 height 11
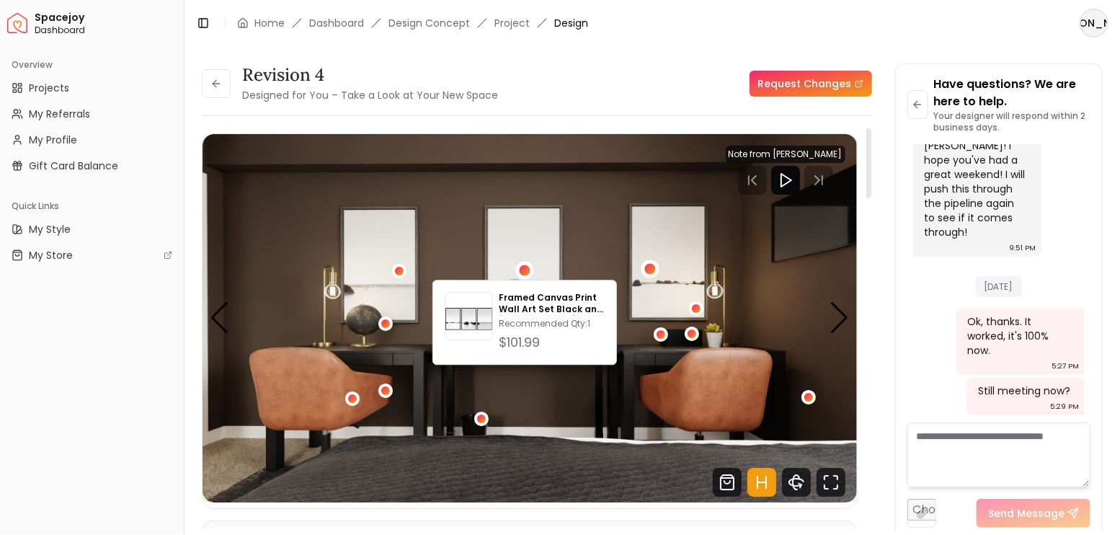
click at [653, 272] on div "3 / 4" at bounding box center [651, 268] width 18 height 18
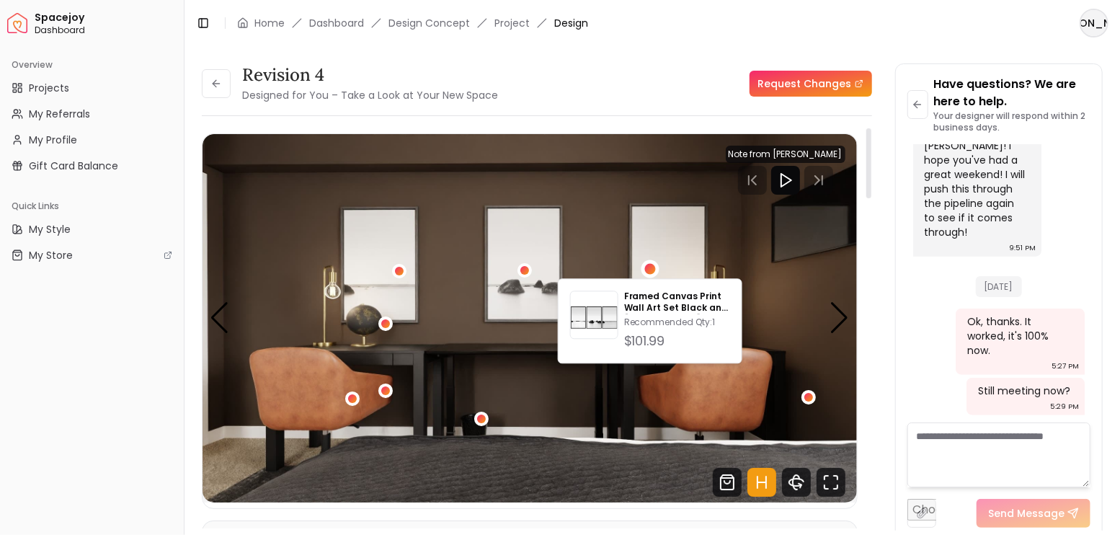
click at [670, 231] on img "3 / 4" at bounding box center [530, 318] width 654 height 368
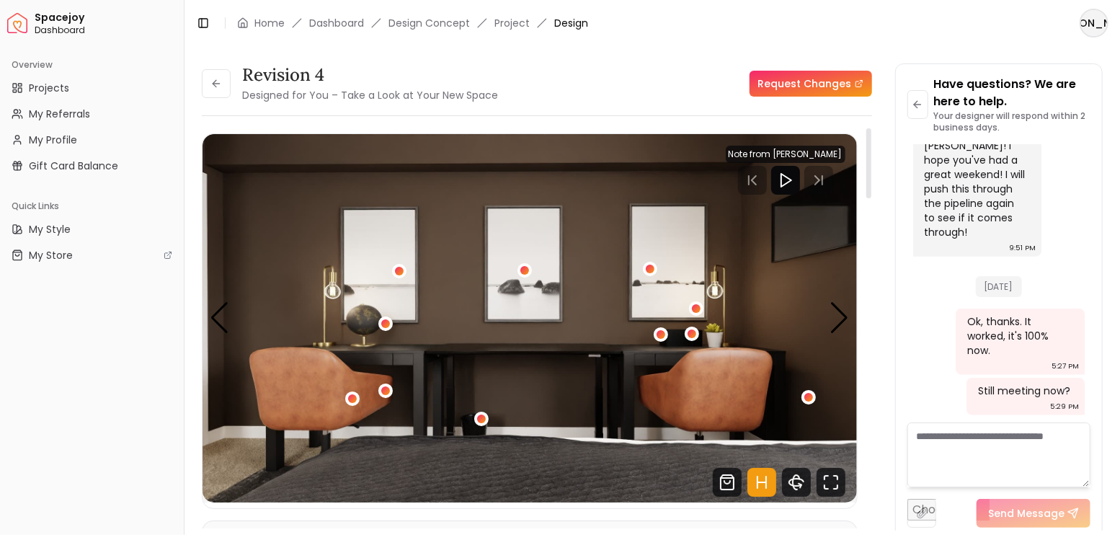
click at [606, 220] on img "3 / 4" at bounding box center [530, 318] width 654 height 368
click at [758, 483] on icon "Hotspots Toggle" at bounding box center [761, 482] width 29 height 29
click at [479, 419] on div "3 / 4" at bounding box center [481, 419] width 11 height 11
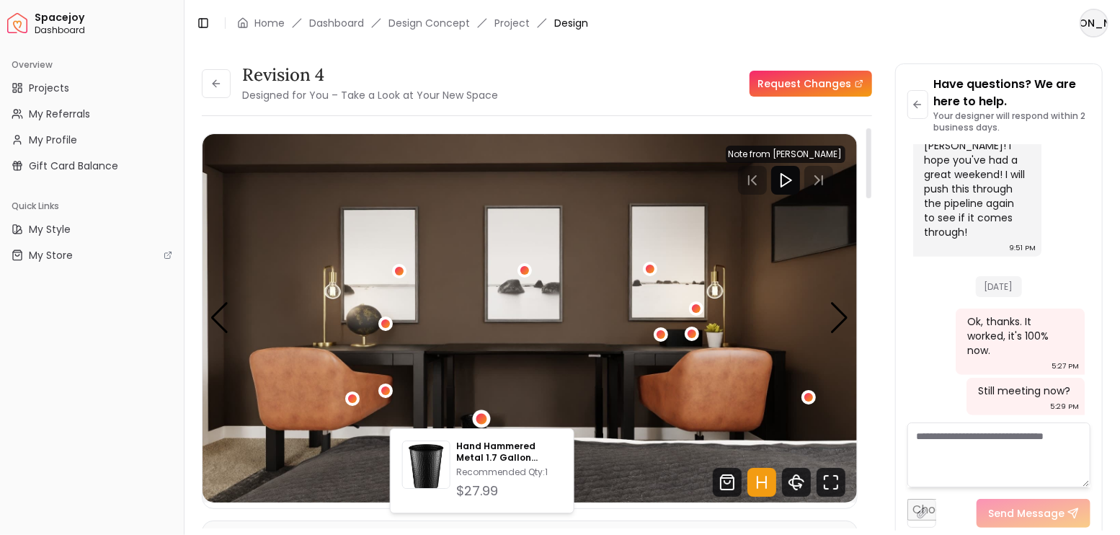
click at [519, 351] on img "3 / 4" at bounding box center [530, 318] width 654 height 368
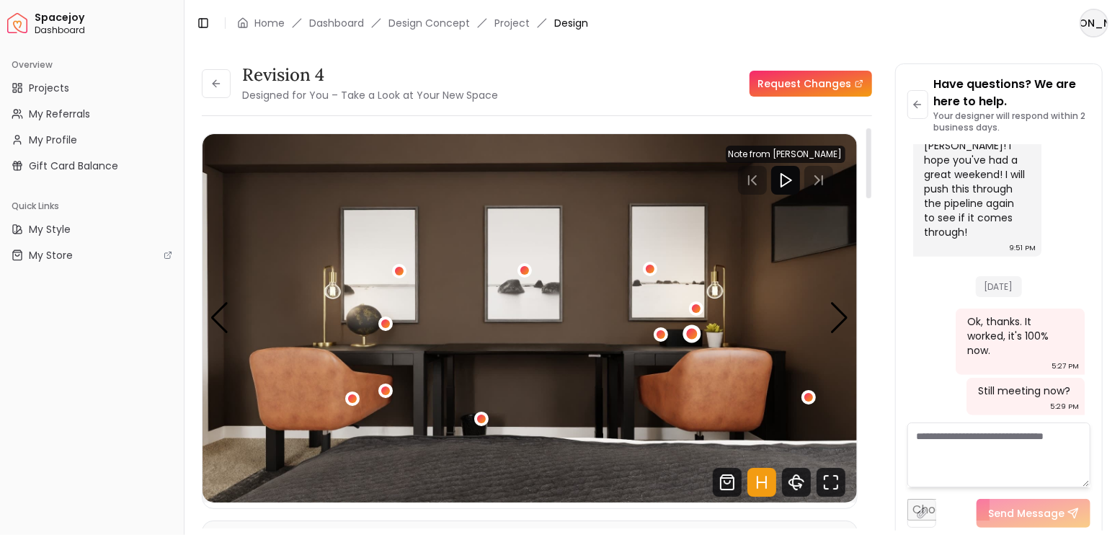
click at [686, 338] on div "3 / 4" at bounding box center [692, 333] width 18 height 18
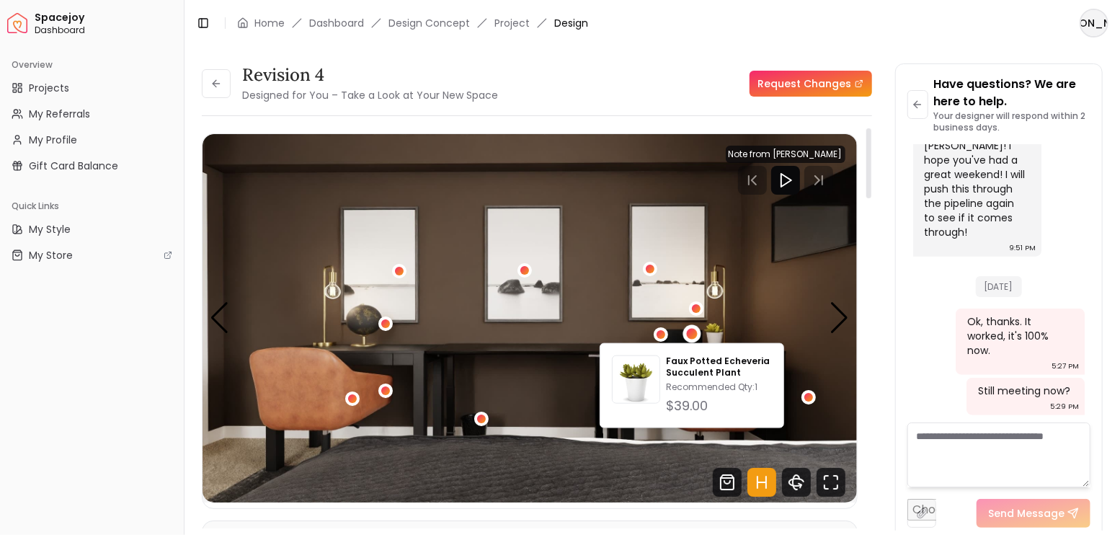
click at [663, 324] on img "3 / 4" at bounding box center [530, 318] width 654 height 368
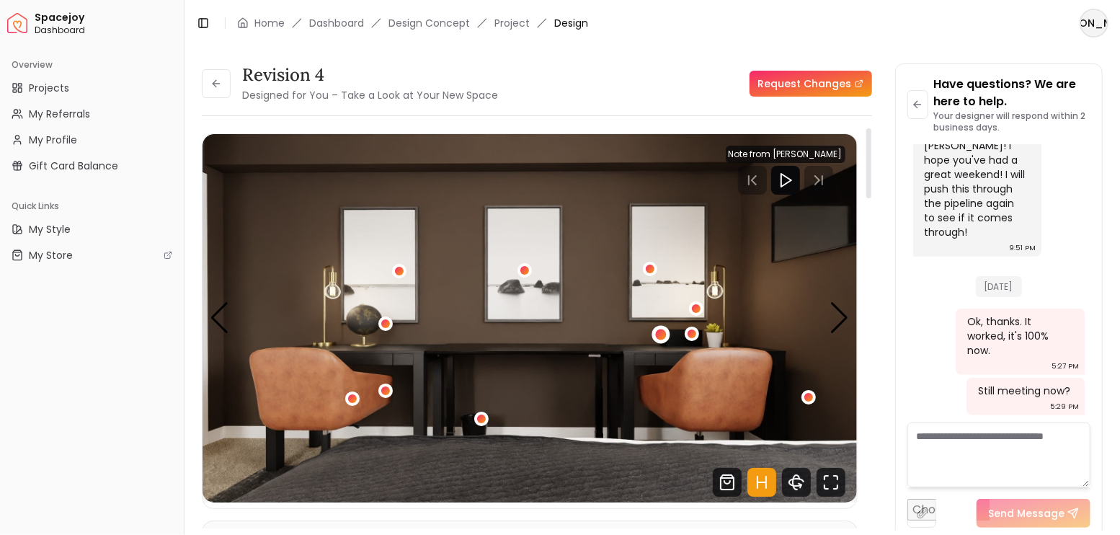
click at [663, 329] on div "3 / 4" at bounding box center [661, 334] width 11 height 11
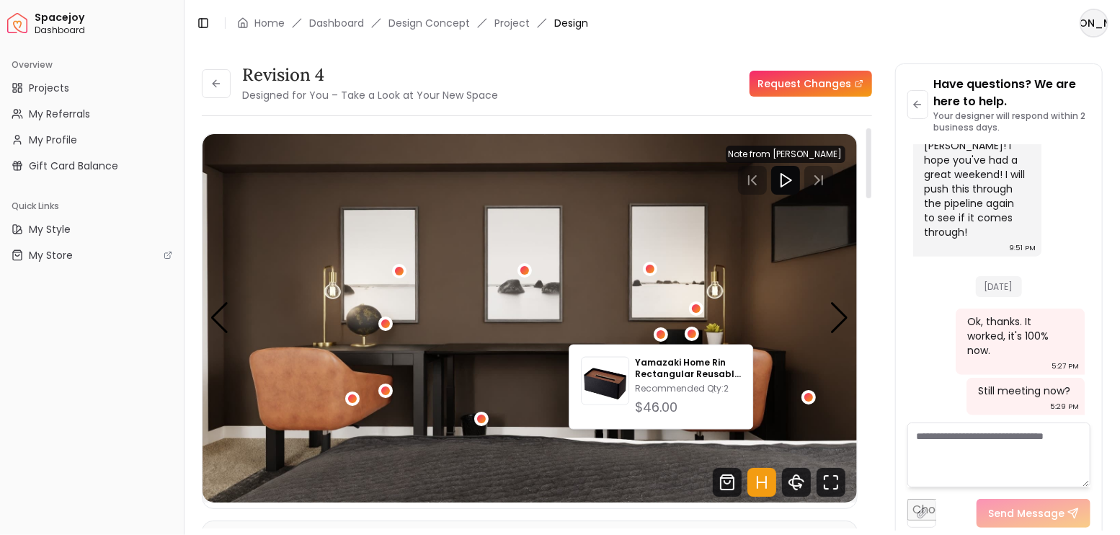
click at [590, 270] on img "3 / 4" at bounding box center [530, 318] width 654 height 368
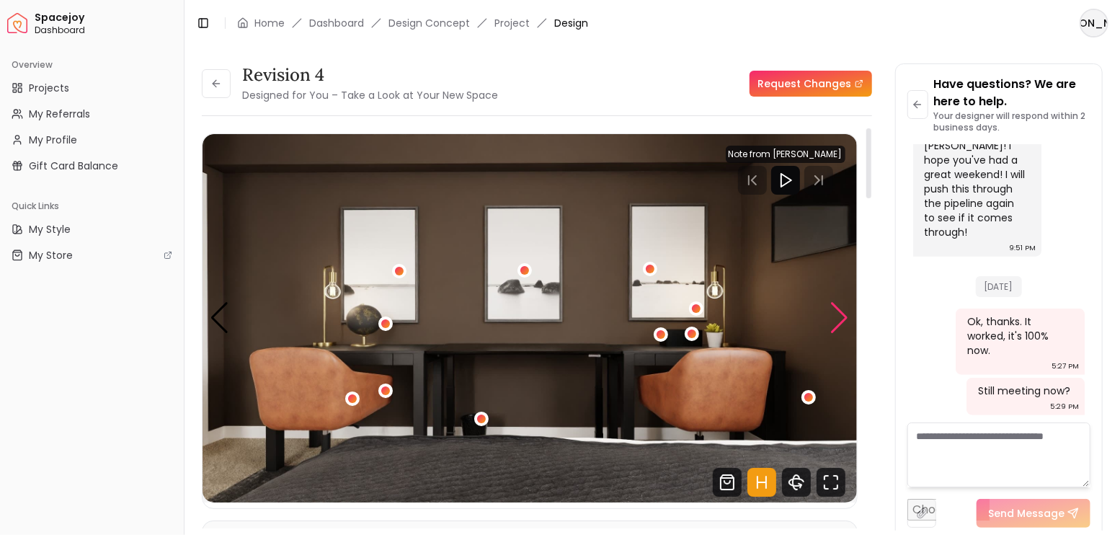
click at [836, 316] on div "Next slide" at bounding box center [839, 318] width 19 height 32
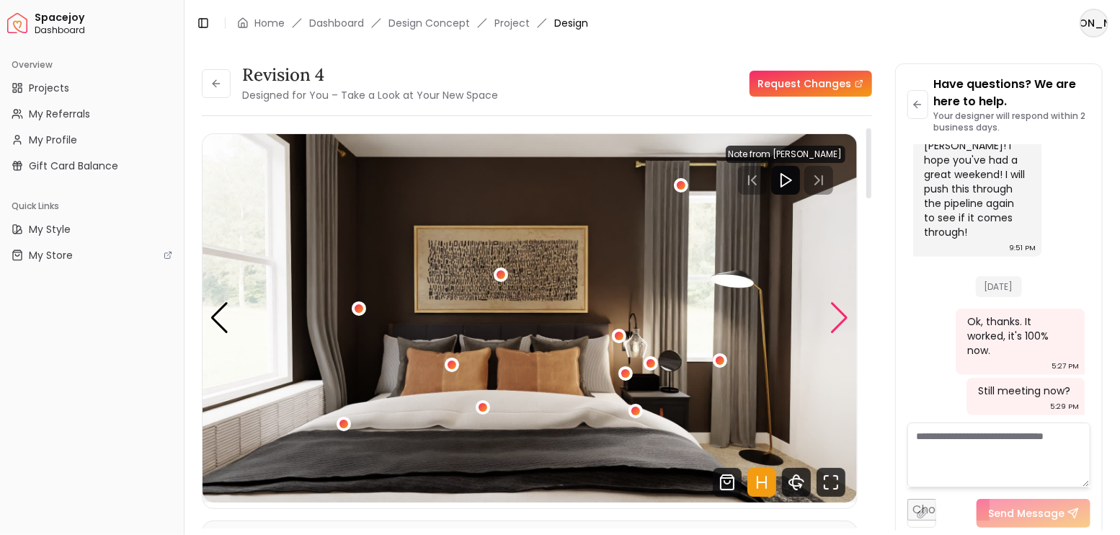
click at [836, 316] on div "Next slide" at bounding box center [839, 318] width 19 height 32
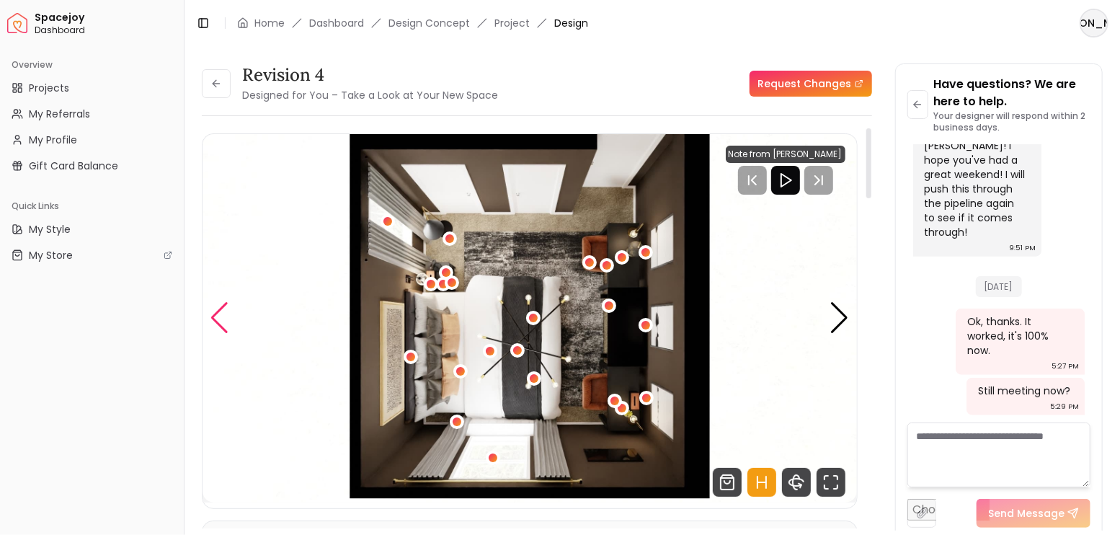
click at [227, 316] on div "Previous slide" at bounding box center [219, 318] width 19 height 32
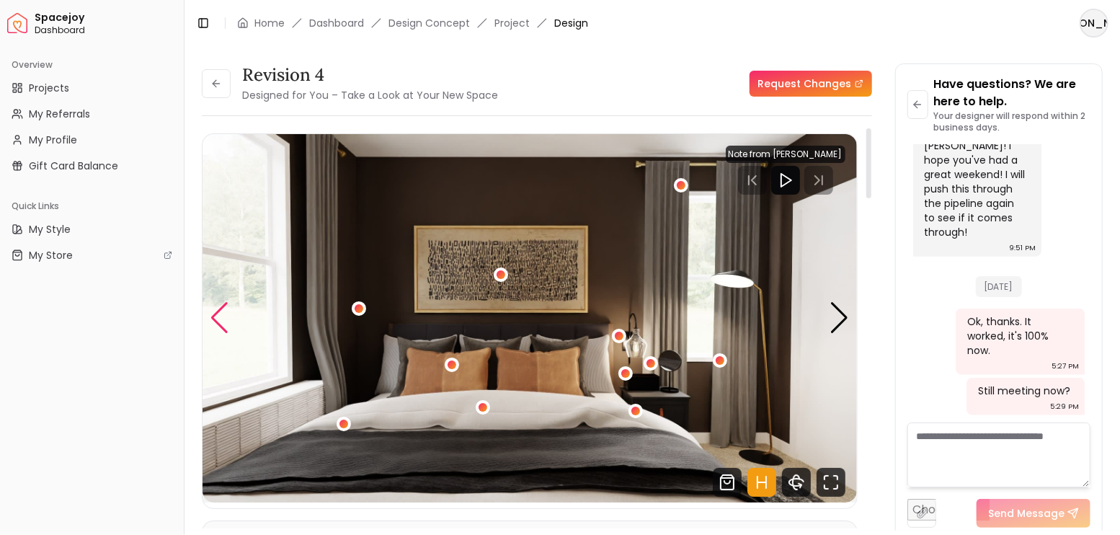
click at [225, 314] on div "Previous slide" at bounding box center [219, 318] width 19 height 32
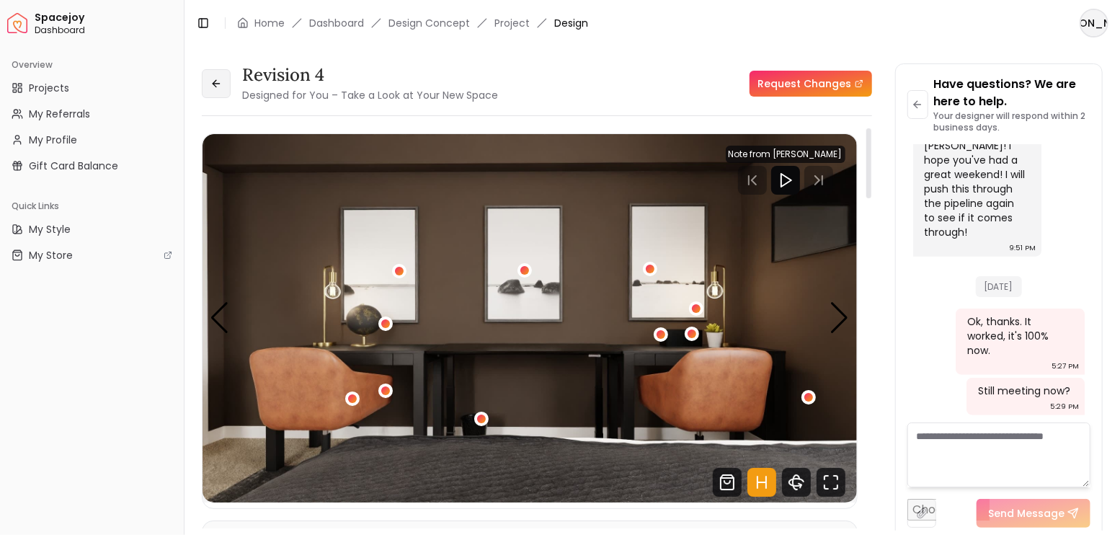
click at [222, 89] on button at bounding box center [216, 83] width 29 height 29
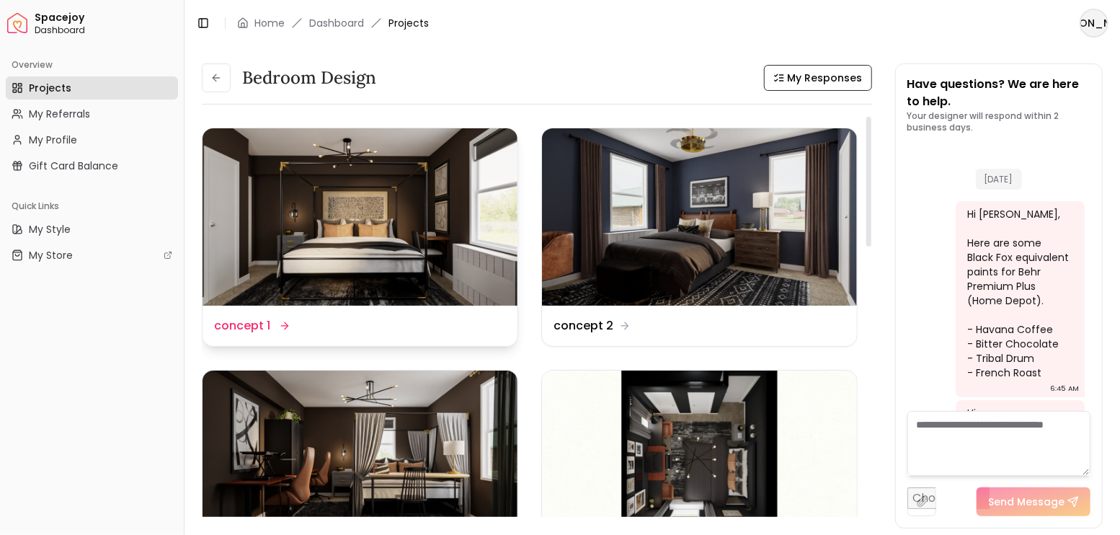
scroll to position [3976, 0]
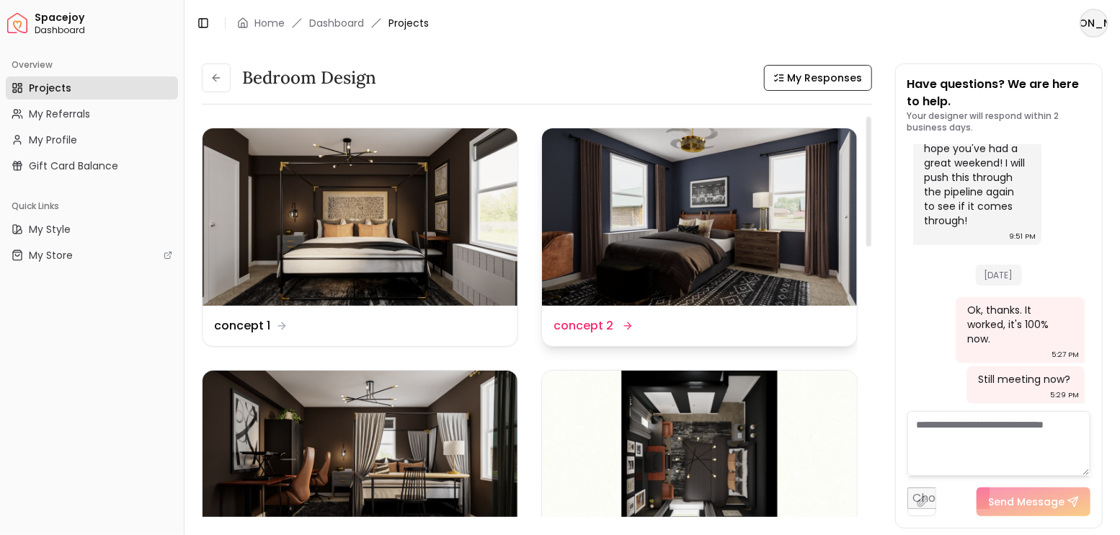
click at [688, 241] on img at bounding box center [699, 216] width 315 height 177
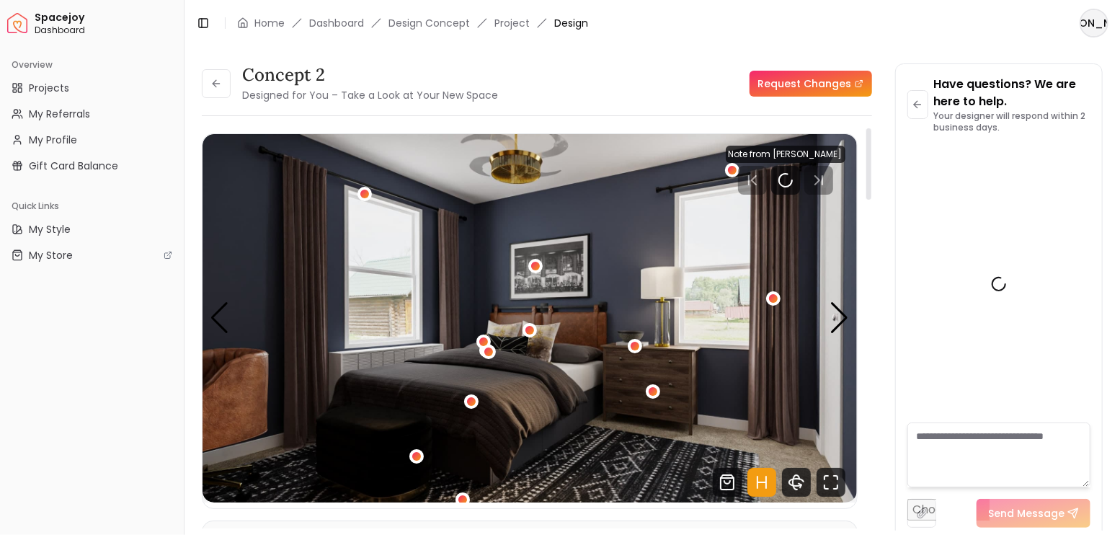
scroll to position [3964, 0]
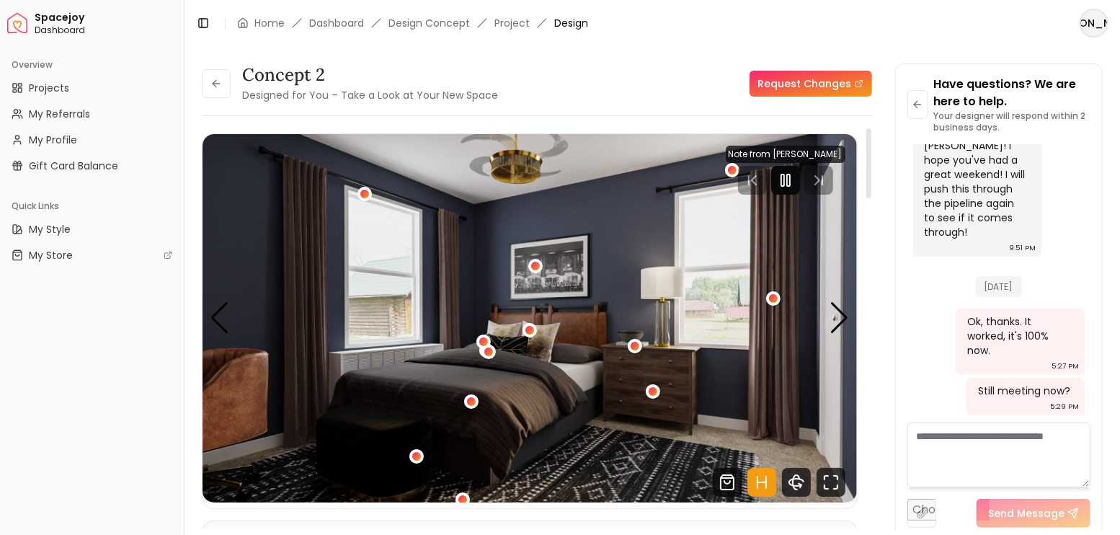
click at [788, 177] on rect "Pause" at bounding box center [788, 180] width 3 height 12
click at [843, 316] on div "Next slide" at bounding box center [839, 318] width 19 height 32
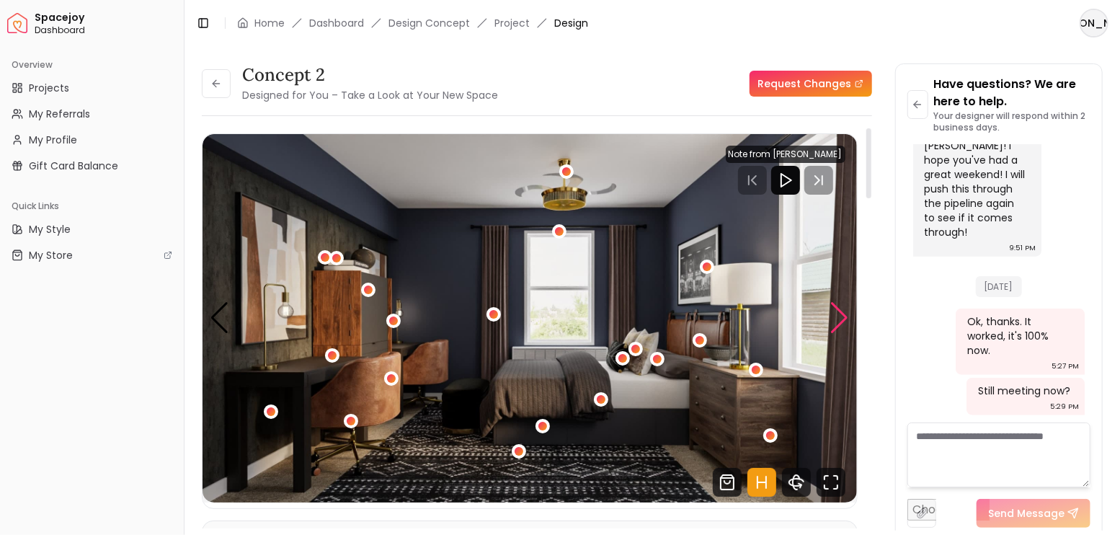
click at [843, 316] on div "Next slide" at bounding box center [839, 318] width 19 height 32
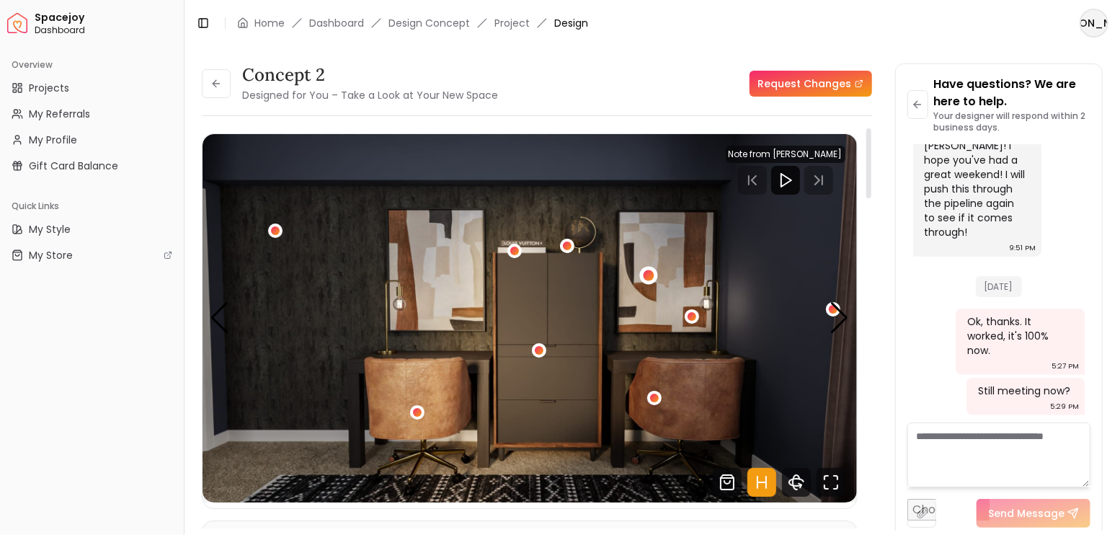
click at [646, 270] on div "3 / 4" at bounding box center [648, 275] width 11 height 11
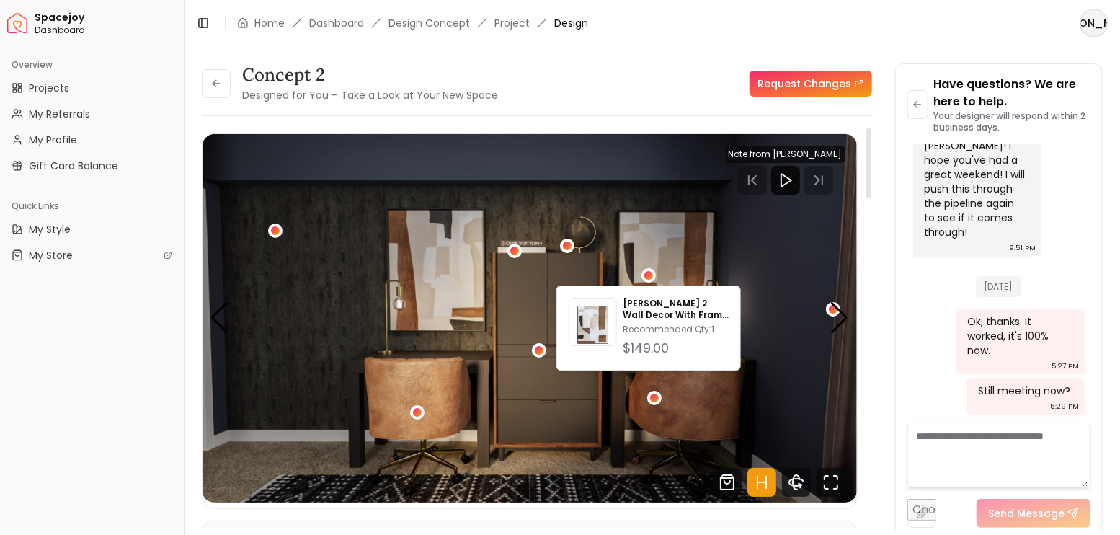
click at [706, 258] on img "3 / 4" at bounding box center [530, 318] width 654 height 368
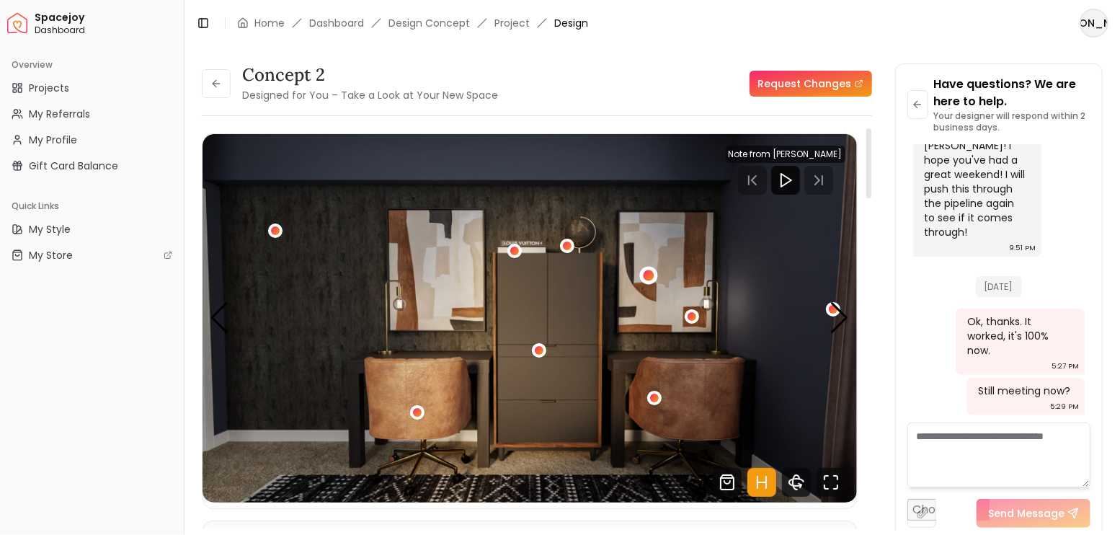
click at [645, 277] on div "3 / 4" at bounding box center [648, 275] width 11 height 11
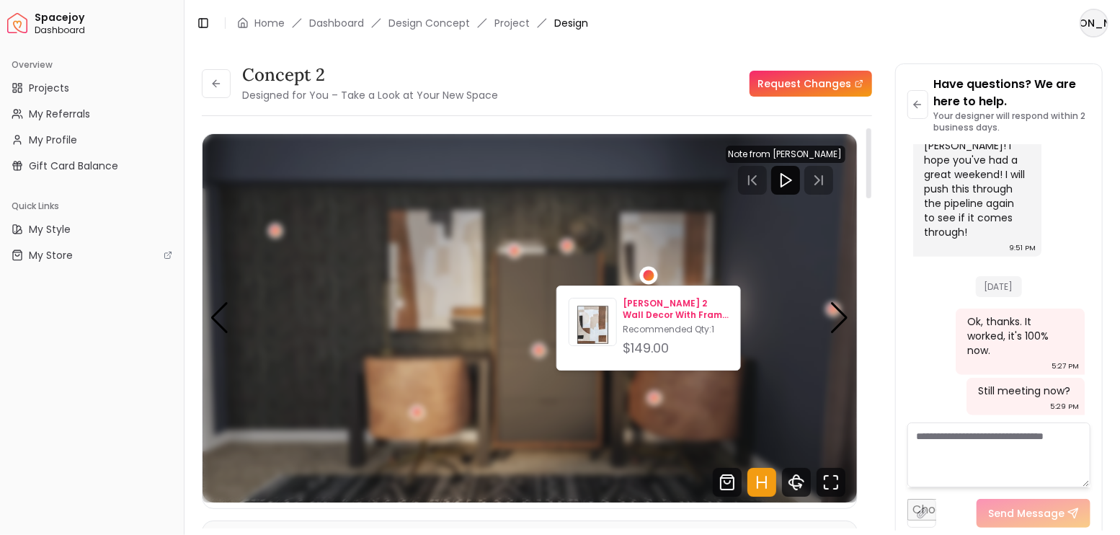
click at [647, 311] on p "[PERSON_NAME] 2 Wall Decor With Frame 31.5"x39.5"" at bounding box center [676, 309] width 106 height 23
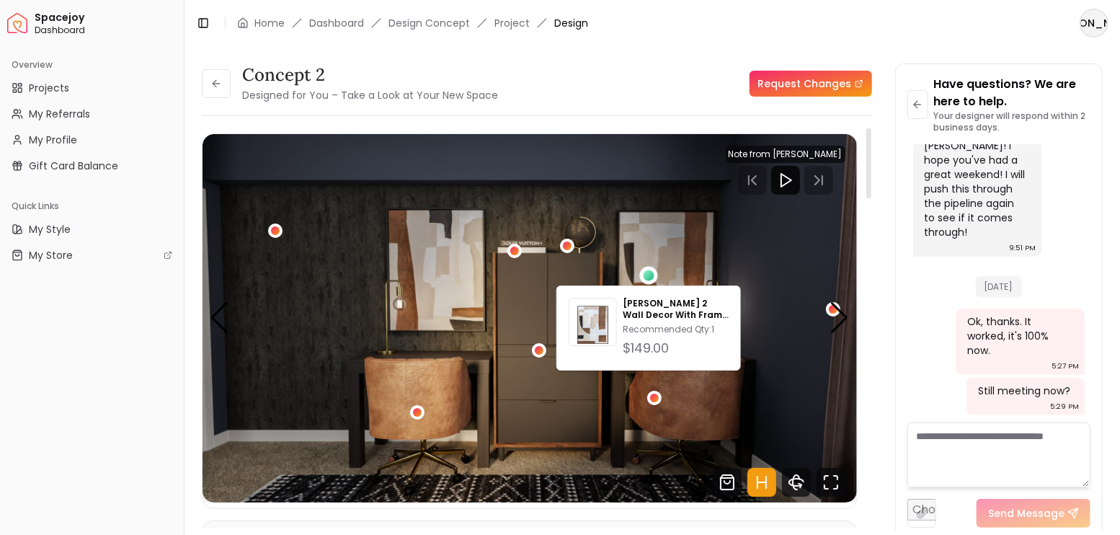
click at [872, 293] on div "concept 2 Designed for You – Take a Look at Your New Space Request Changes conc…" at bounding box center [652, 288] width 901 height 450
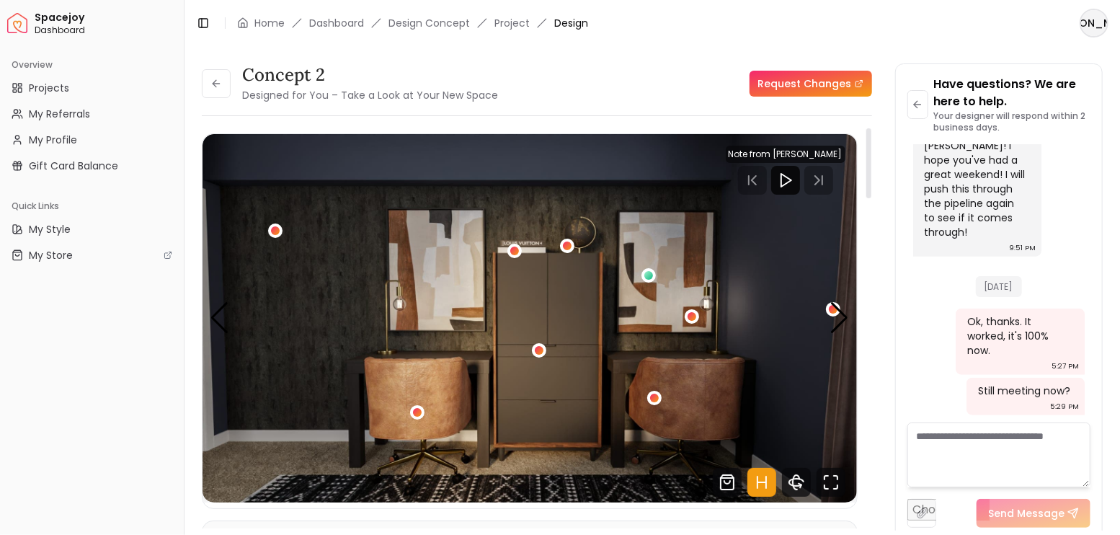
click at [773, 283] on img "3 / 4" at bounding box center [530, 318] width 654 height 368
click at [840, 321] on div "Next slide" at bounding box center [839, 318] width 19 height 32
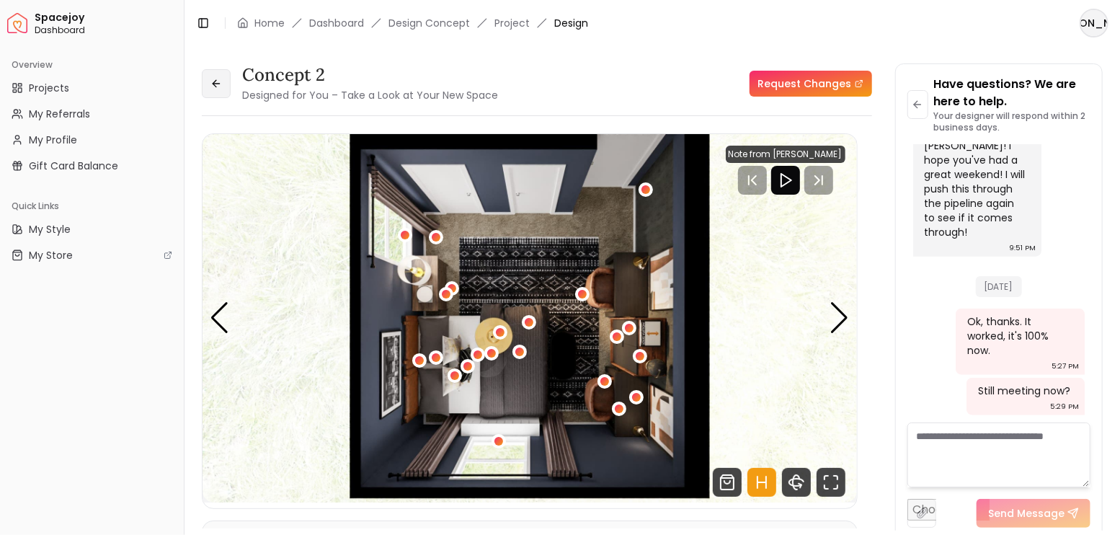
click at [216, 86] on icon at bounding box center [215, 83] width 4 height 6
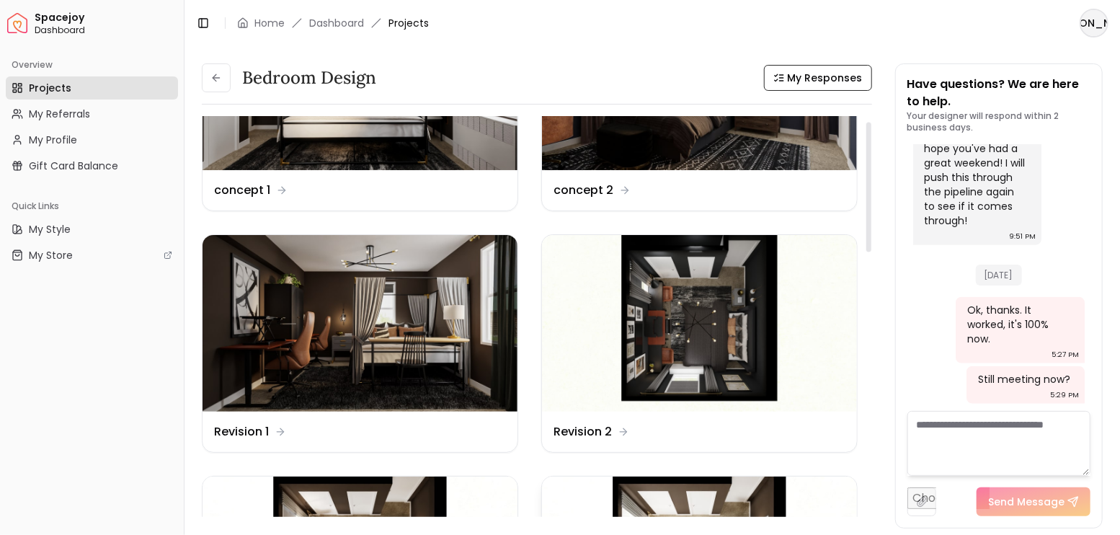
scroll to position [432, 0]
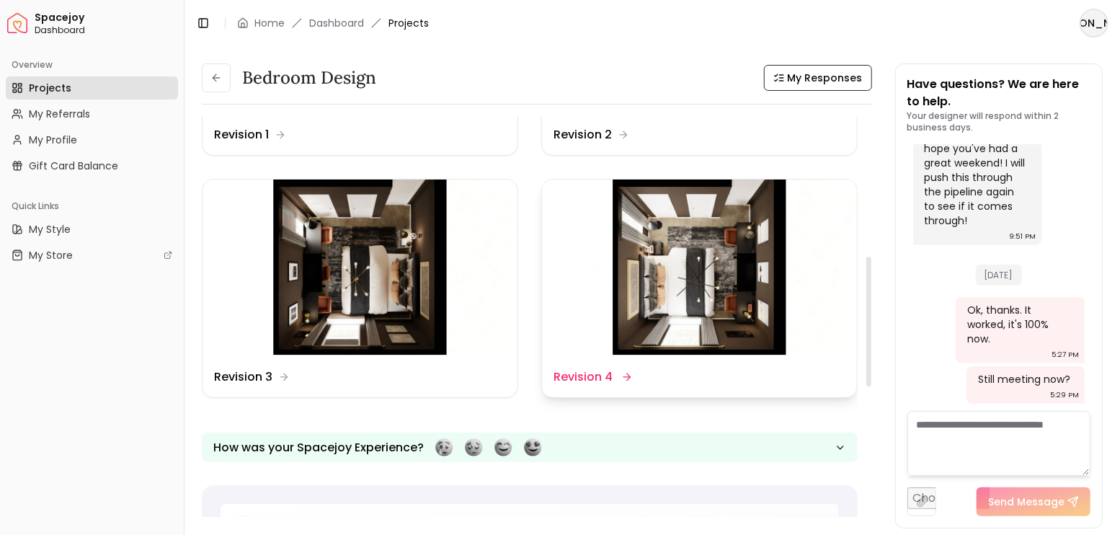
click at [712, 280] on img at bounding box center [699, 267] width 315 height 177
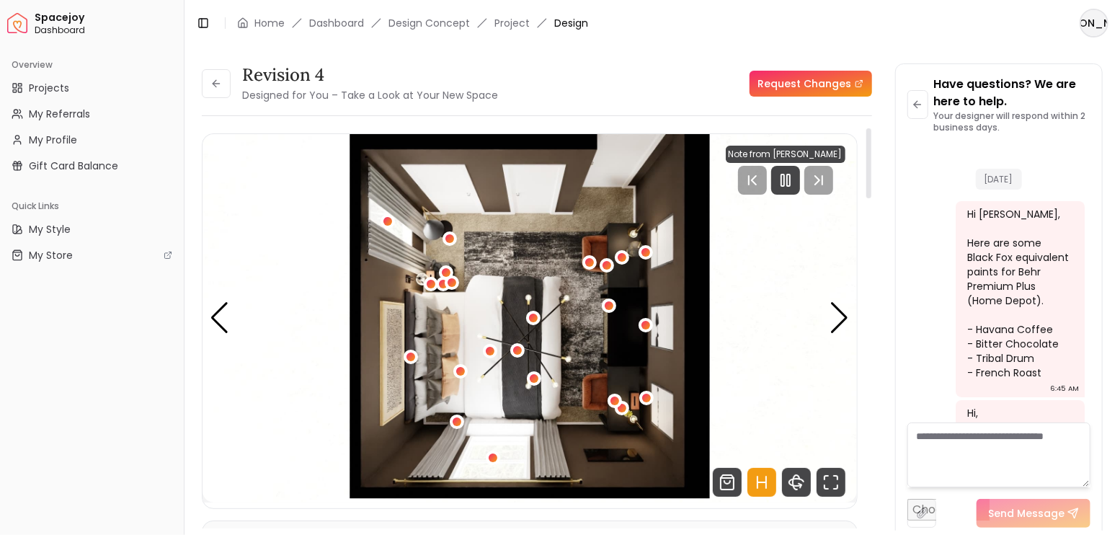
scroll to position [3964, 0]
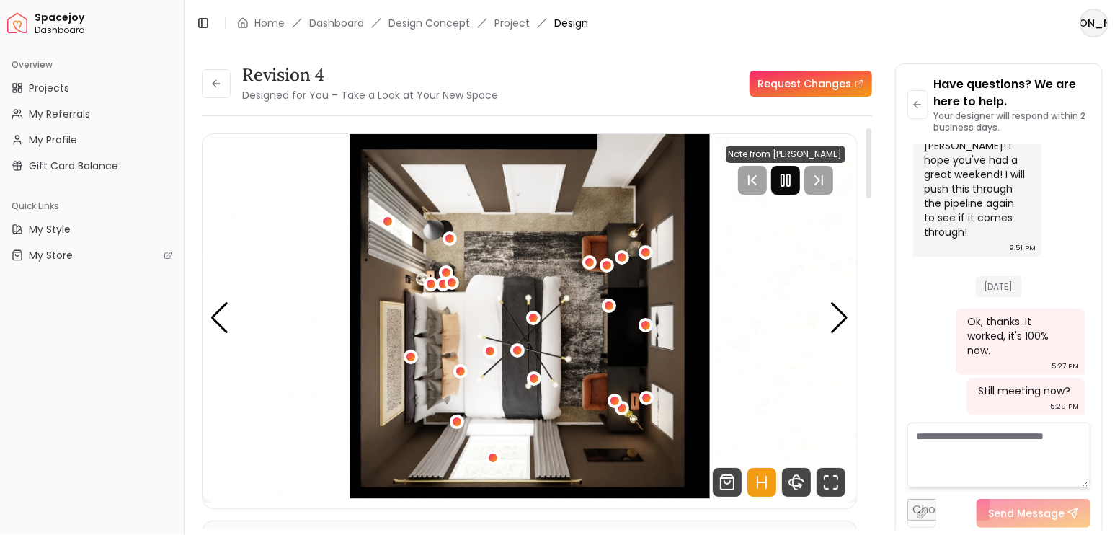
click at [786, 187] on icon "Pause" at bounding box center [785, 180] width 17 height 17
click at [763, 480] on icon "Hotspots Toggle" at bounding box center [761, 482] width 29 height 29
